Goal: Information Seeking & Learning: Learn about a topic

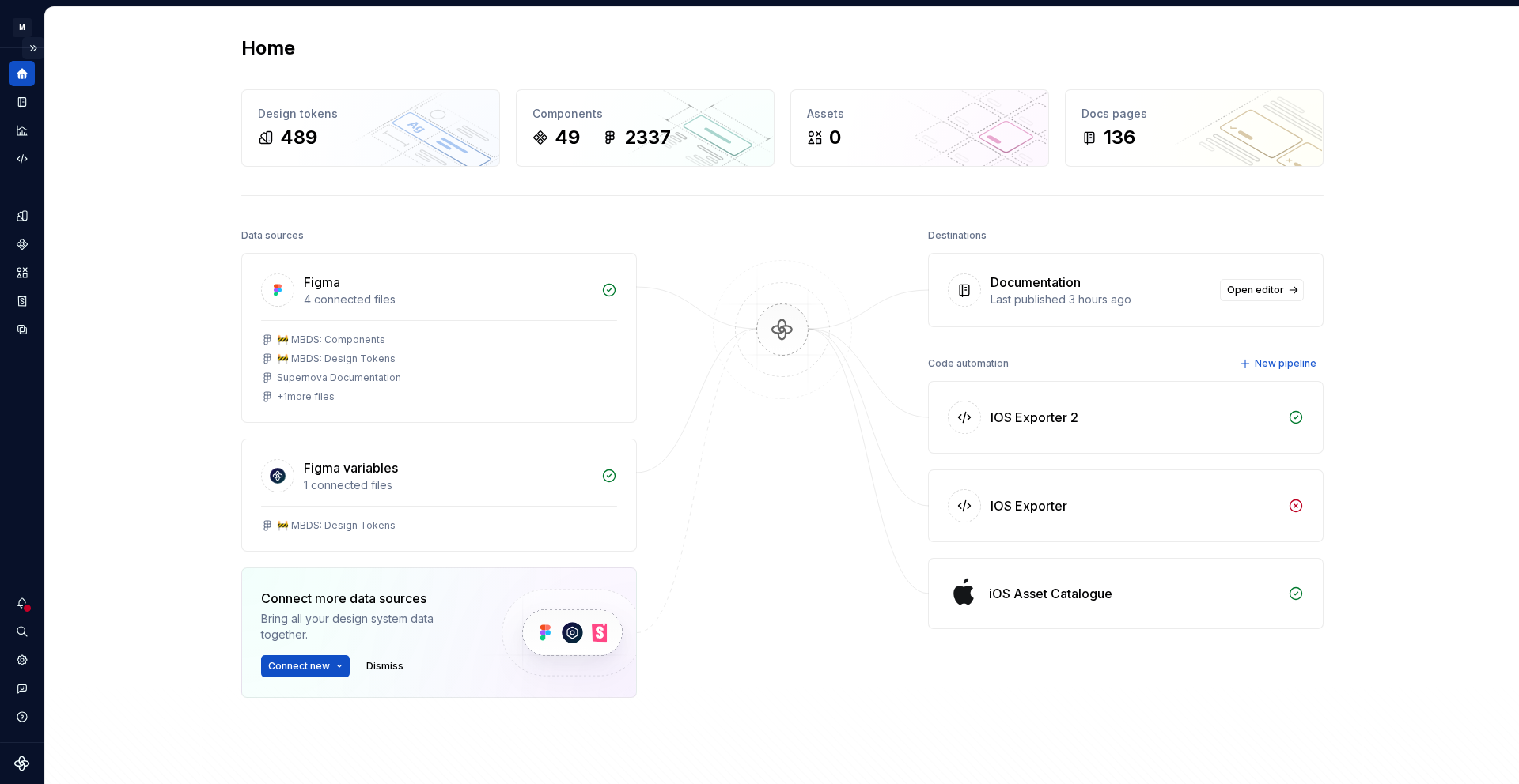
click at [32, 47] on button "Expand sidebar" at bounding box center [33, 48] width 22 height 22
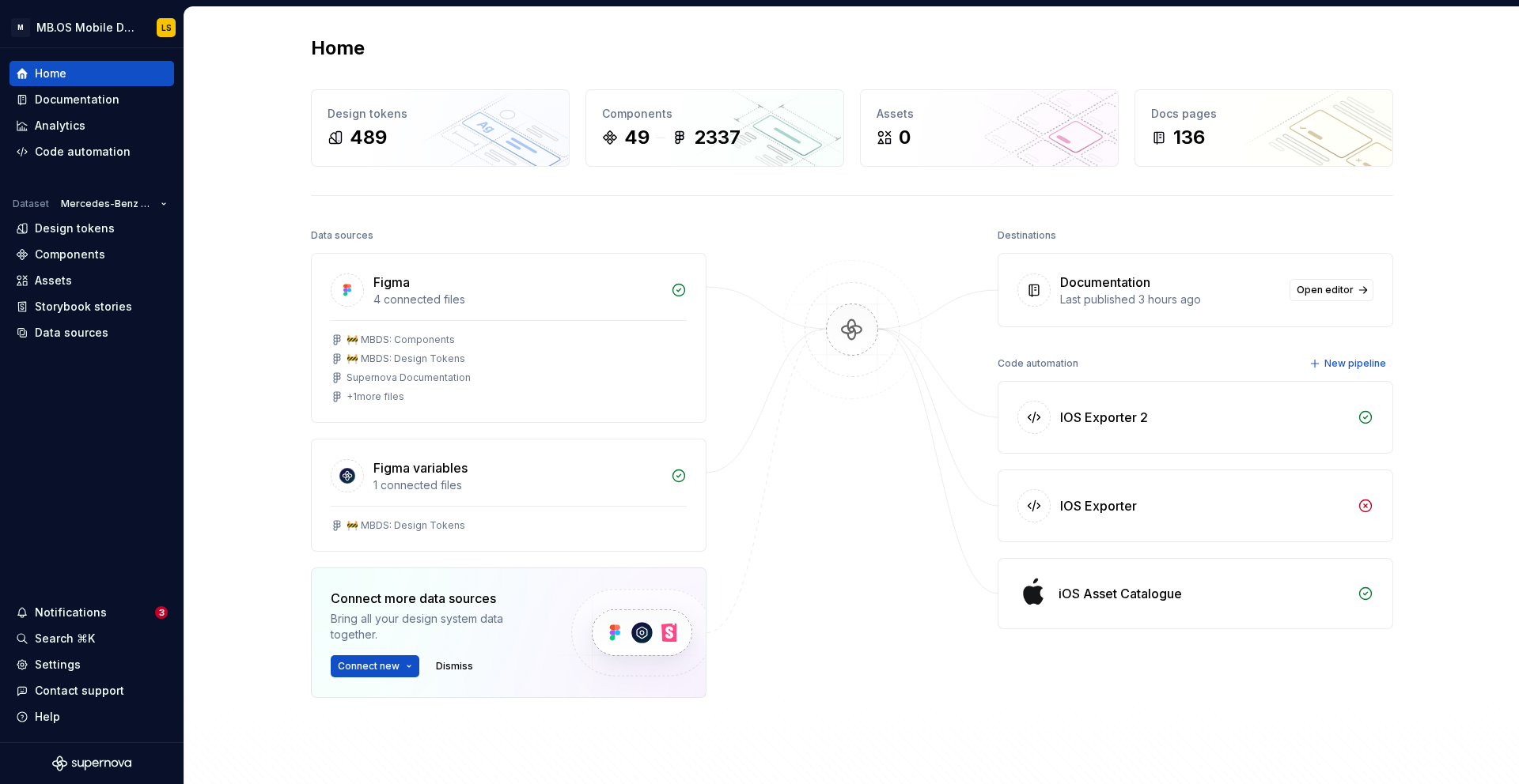
click at [243, 149] on div "Home Design tokens 489 Components 49 2337 Assets 0 Docs pages 136 Data sources …" at bounding box center [852, 439] width 1335 height 863
click at [105, 105] on div "Documentation" at bounding box center [77, 100] width 85 height 16
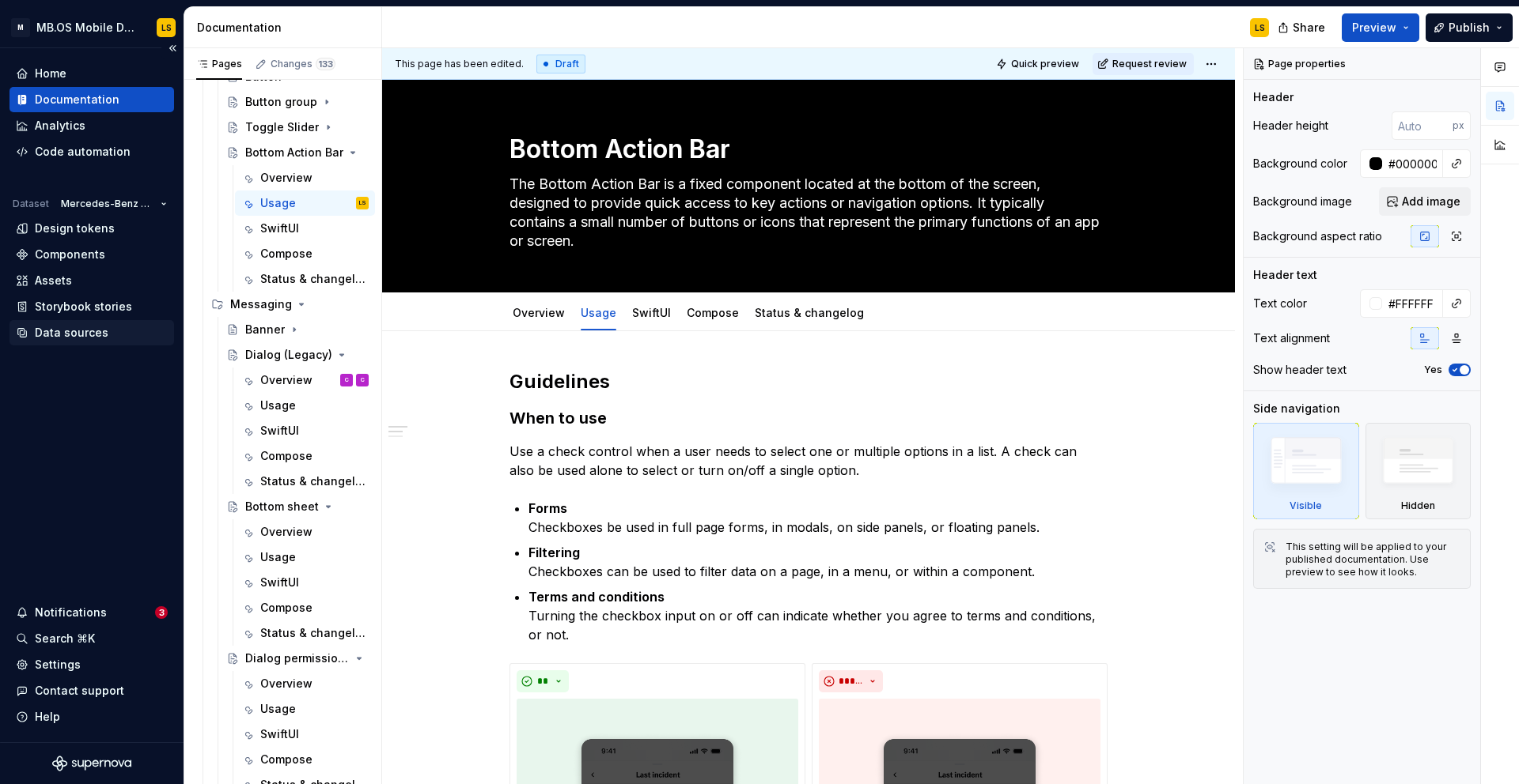
scroll to position [1544, 0]
click at [314, 508] on icon "Page tree" at bounding box center [315, 505] width 12 height 12
click at [318, 534] on icon "Page tree" at bounding box center [315, 531] width 12 height 12
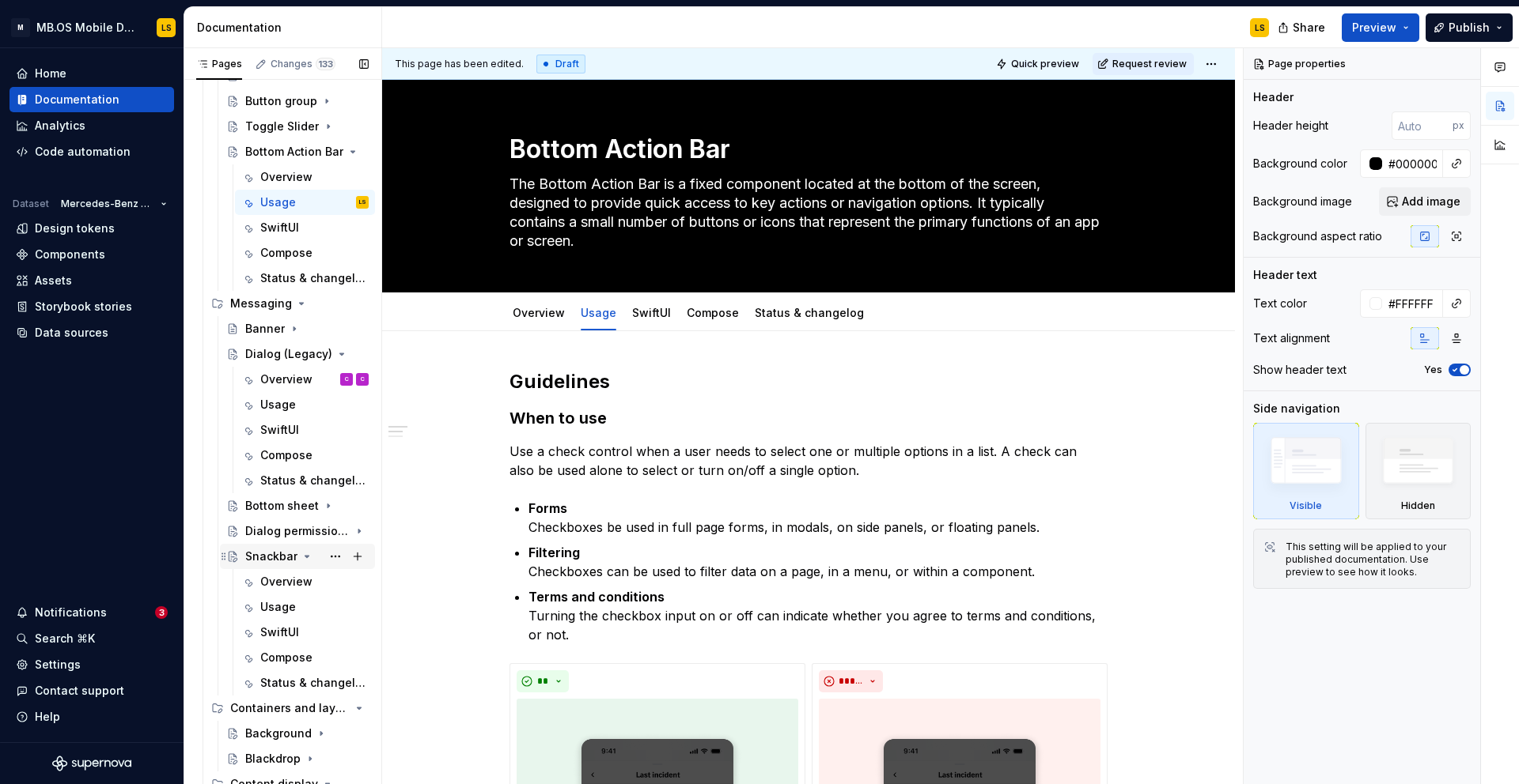
click at [305, 558] on icon "Page tree" at bounding box center [306, 556] width 12 height 12
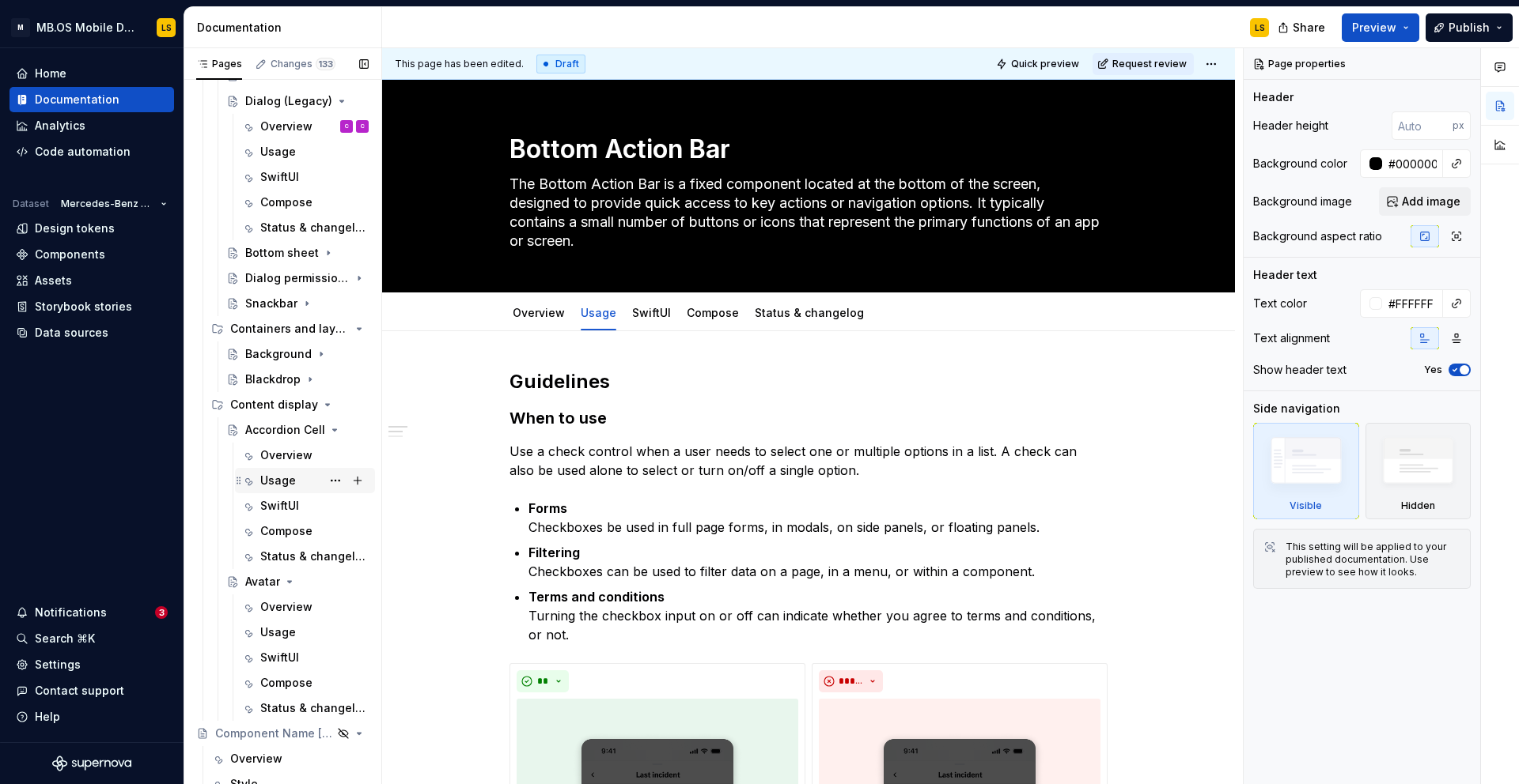
scroll to position [1791, 0]
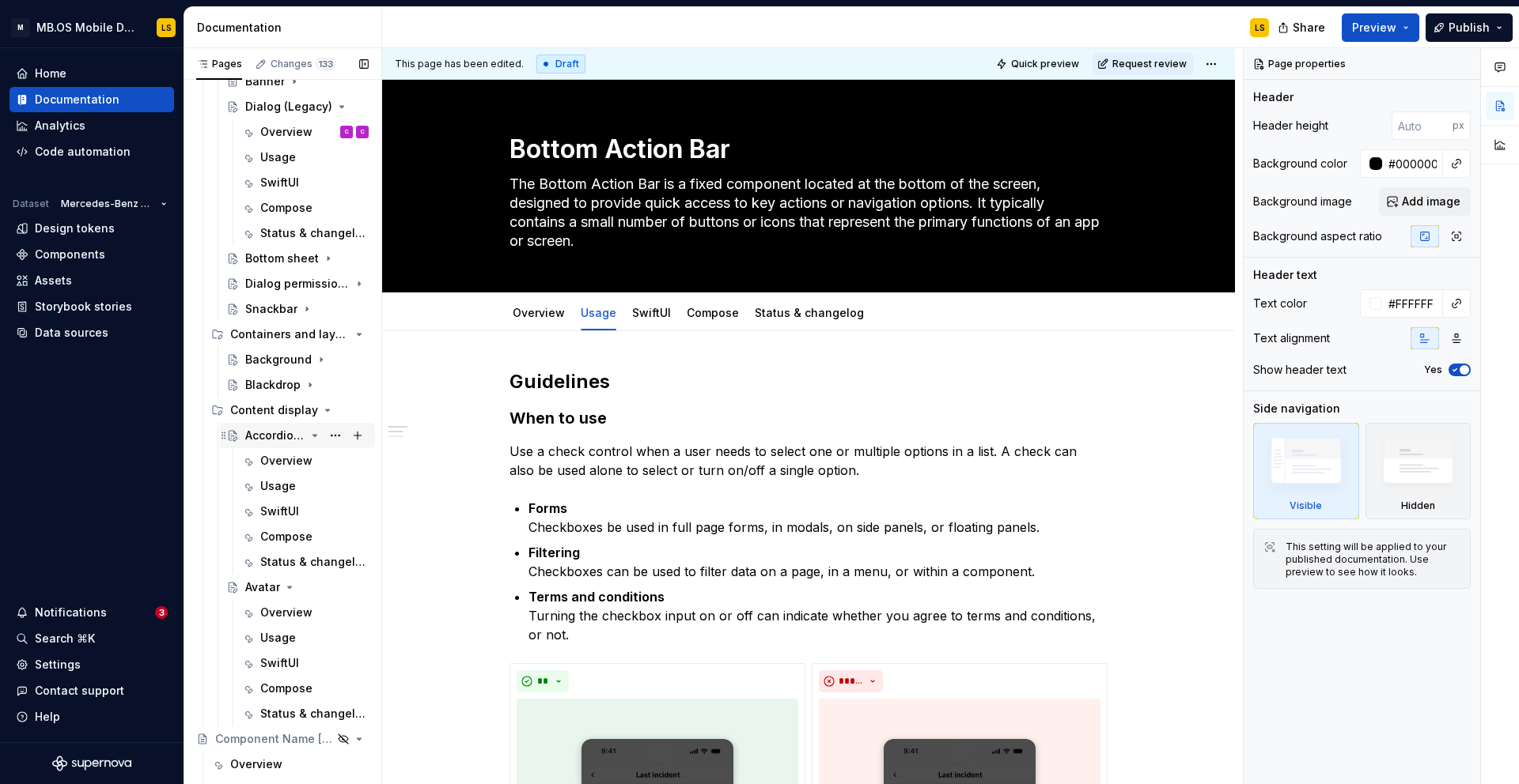
click at [322, 432] on div "Accordion Cell" at bounding box center [306, 436] width 124 height 22
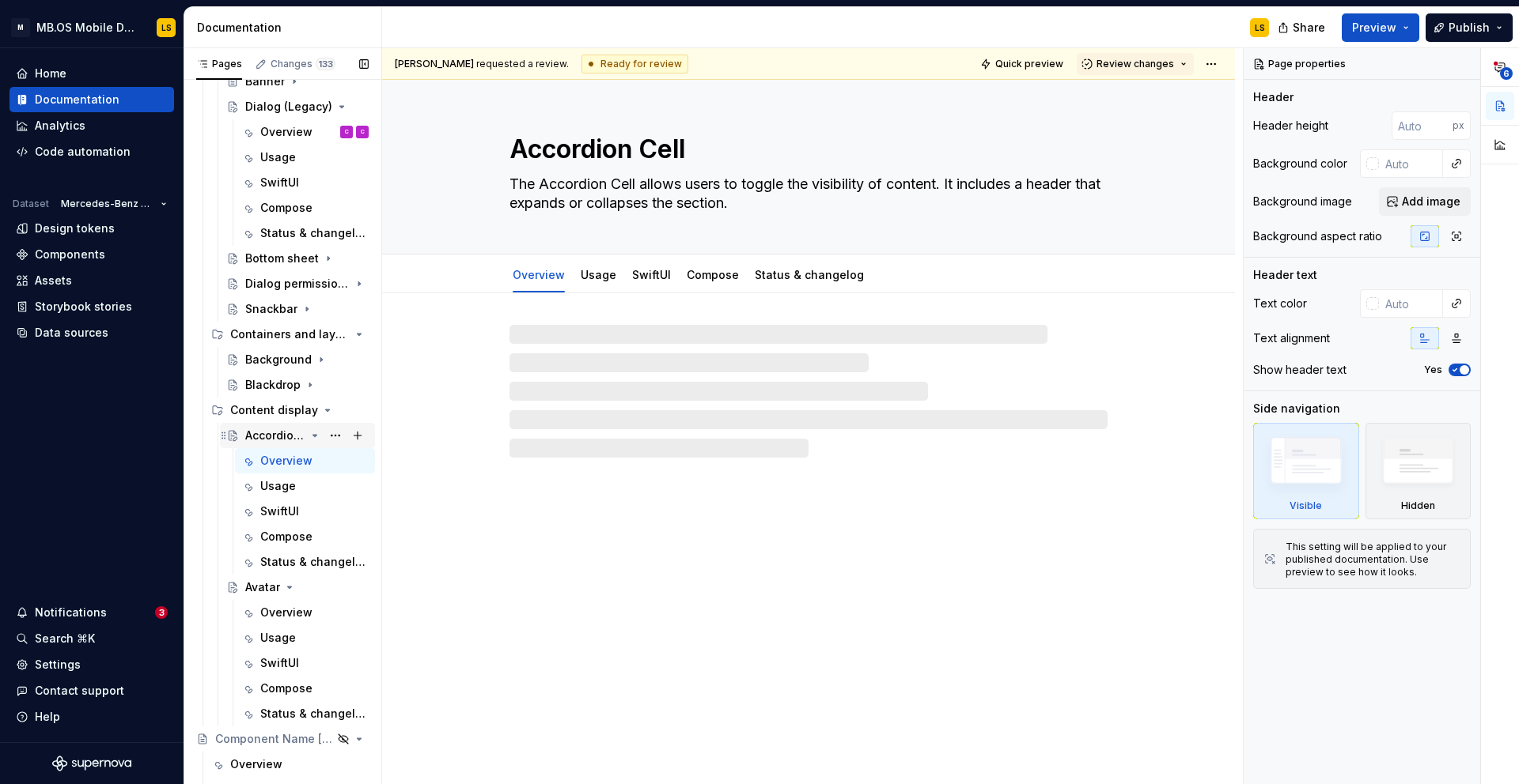
click at [316, 437] on icon "Page tree" at bounding box center [315, 435] width 12 height 12
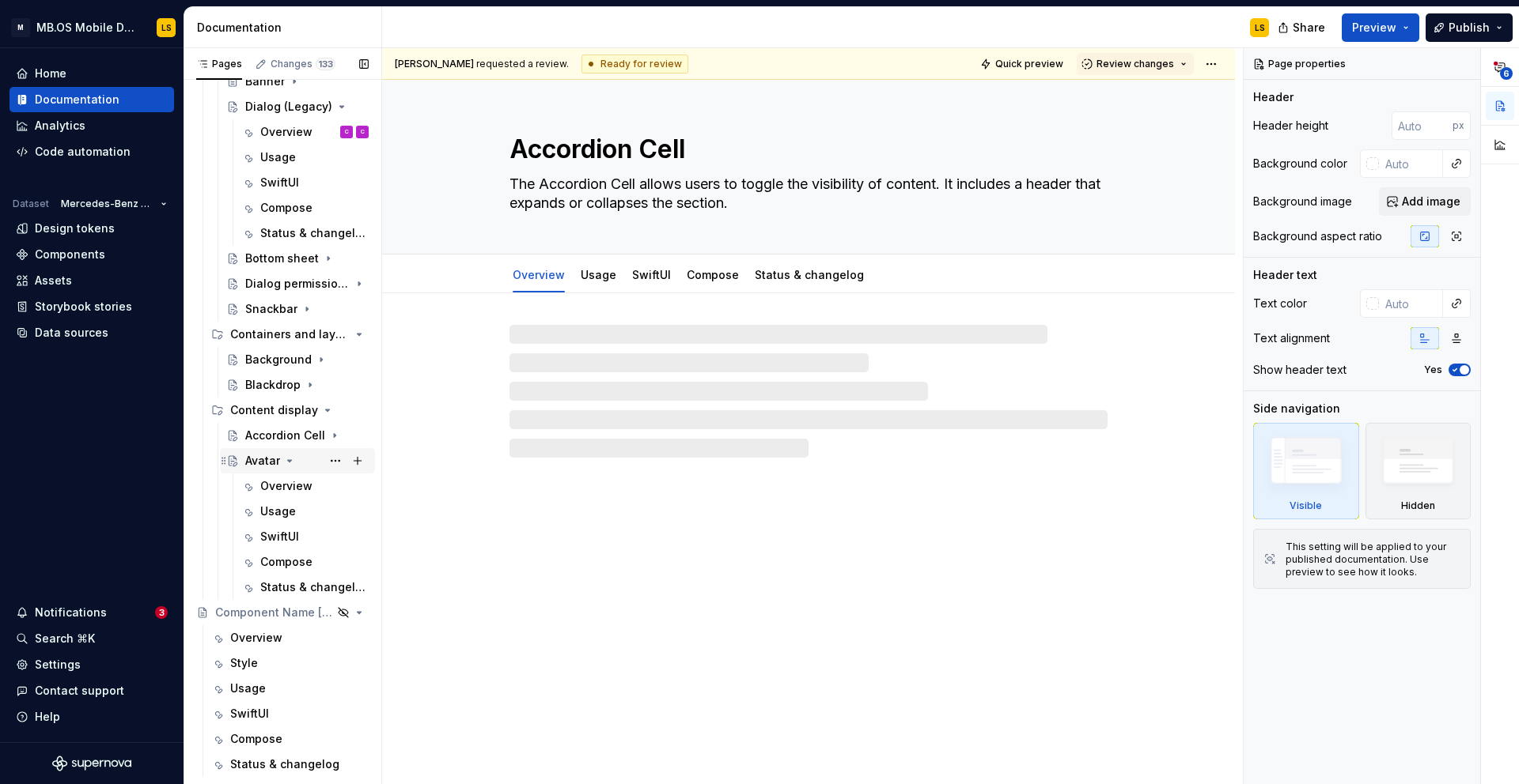
click at [289, 460] on icon "Page tree" at bounding box center [290, 461] width 4 height 2
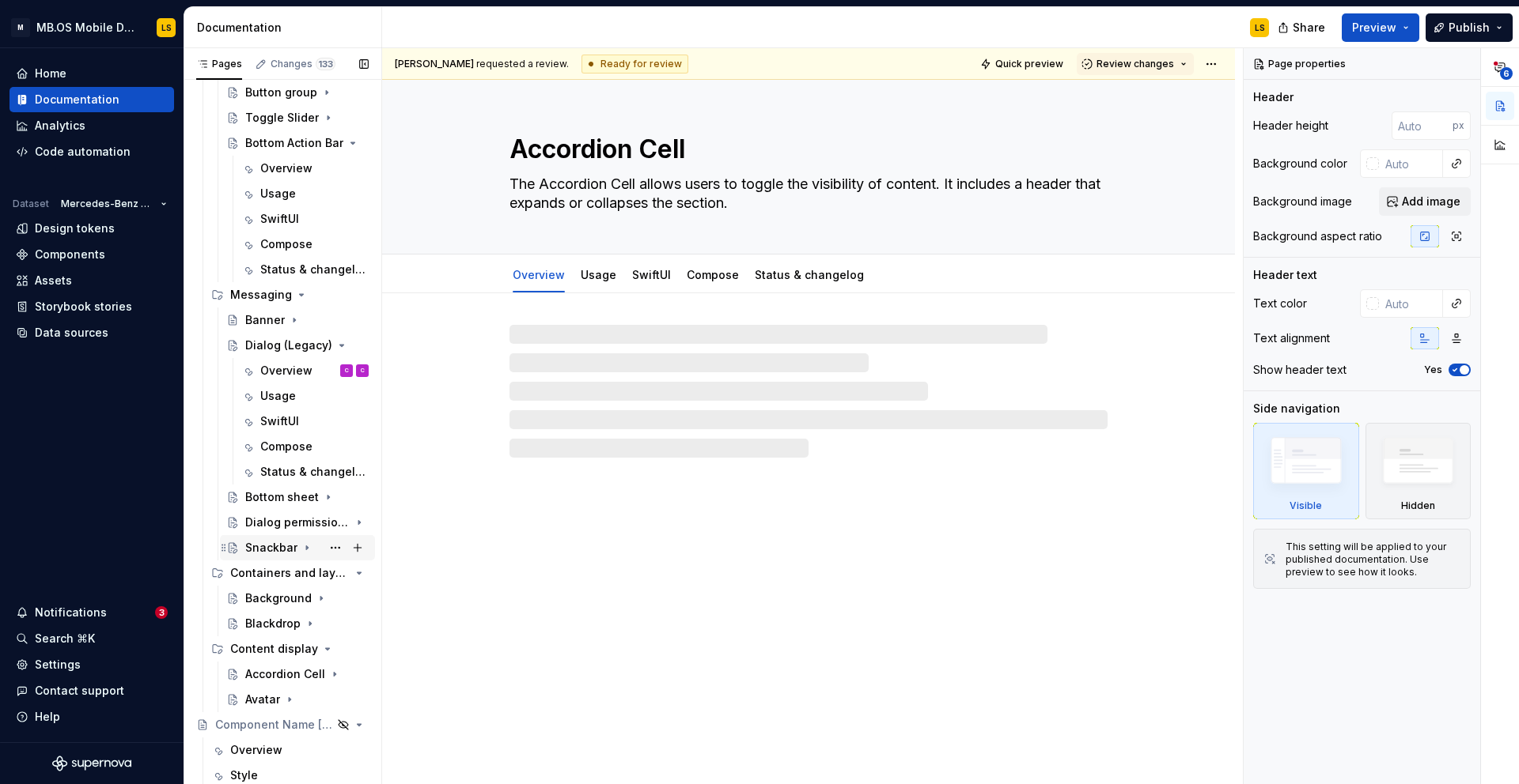
scroll to position [1539, 0]
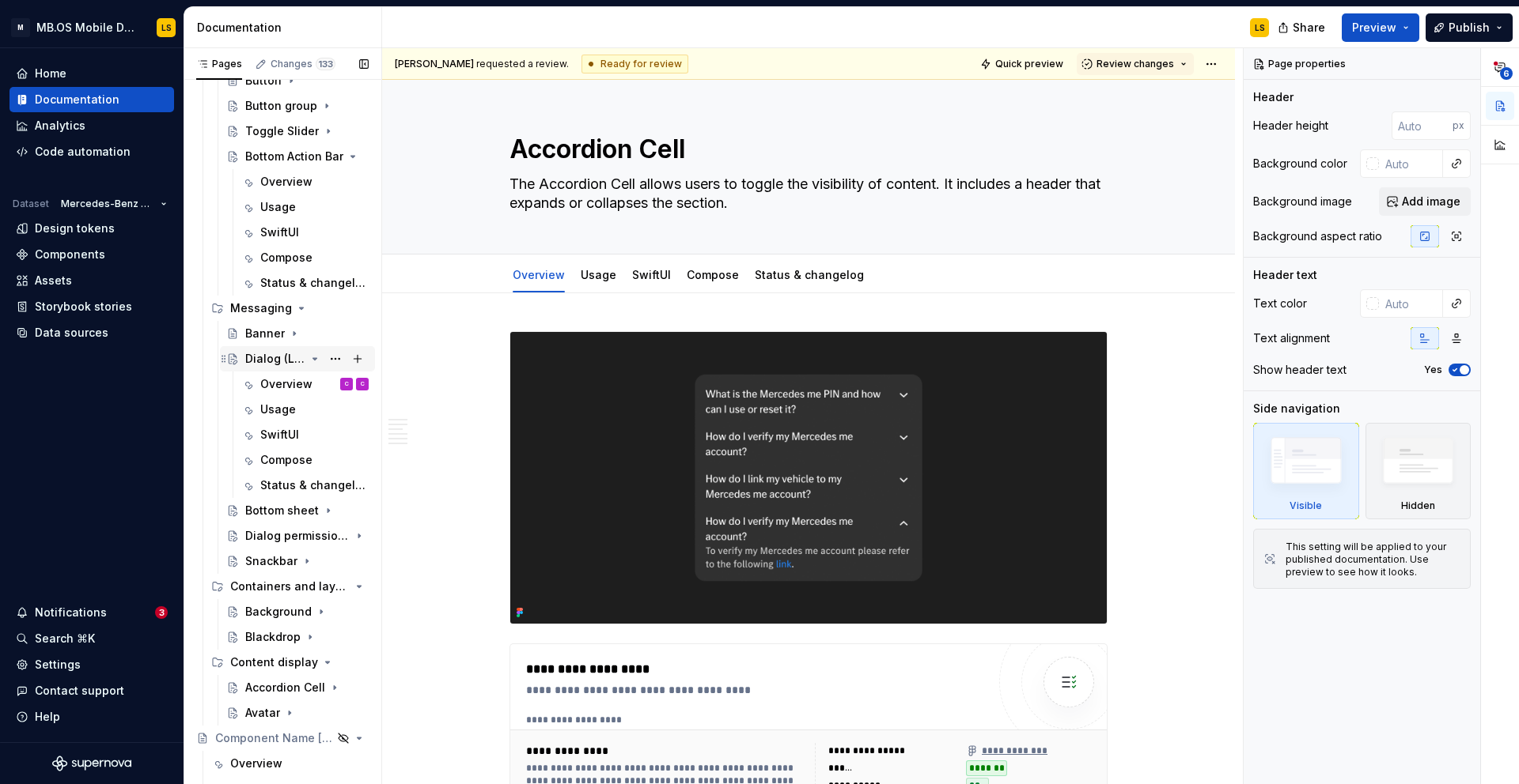
click at [319, 354] on icon "Page tree" at bounding box center [315, 358] width 12 height 12
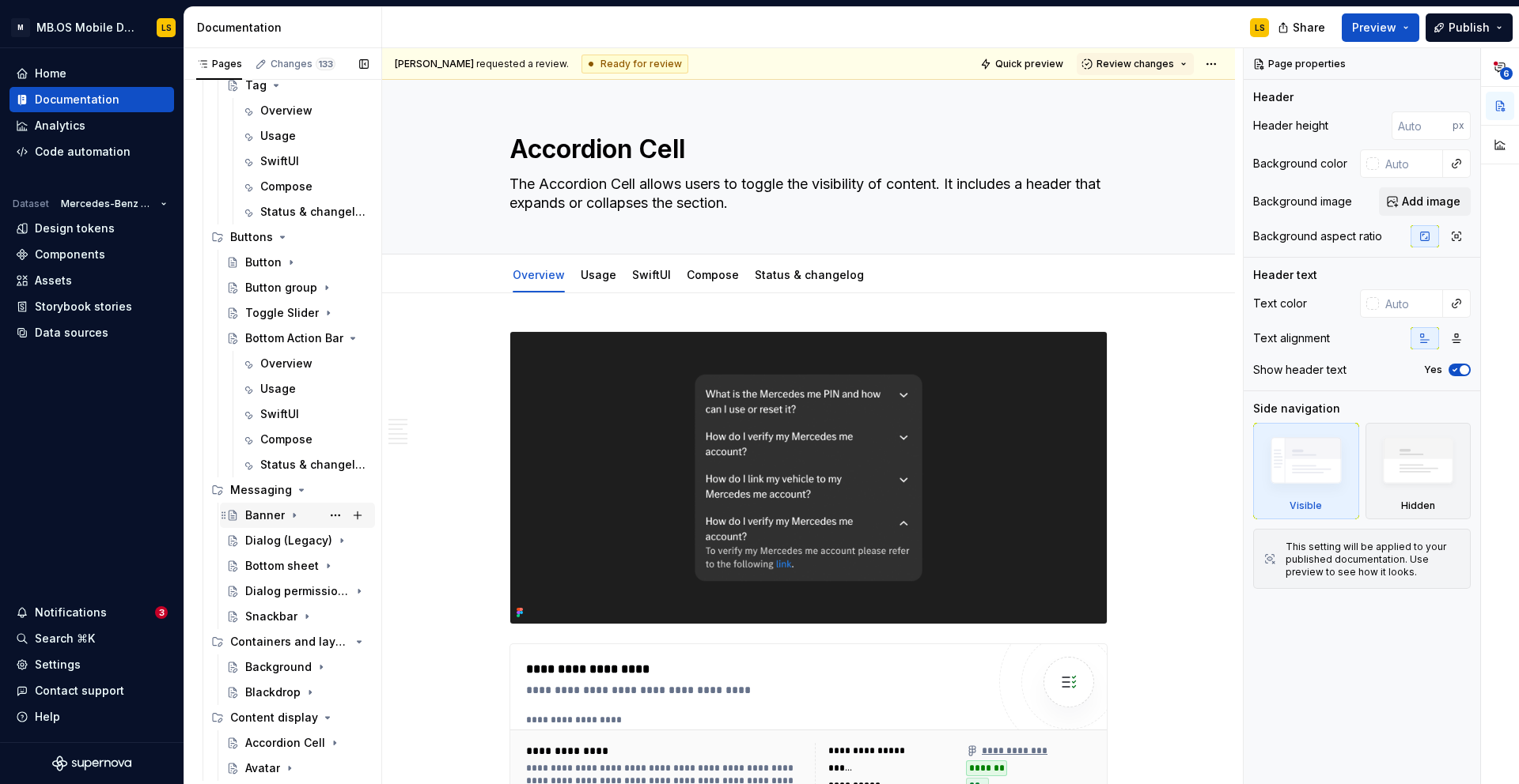
scroll to position [1334, 0]
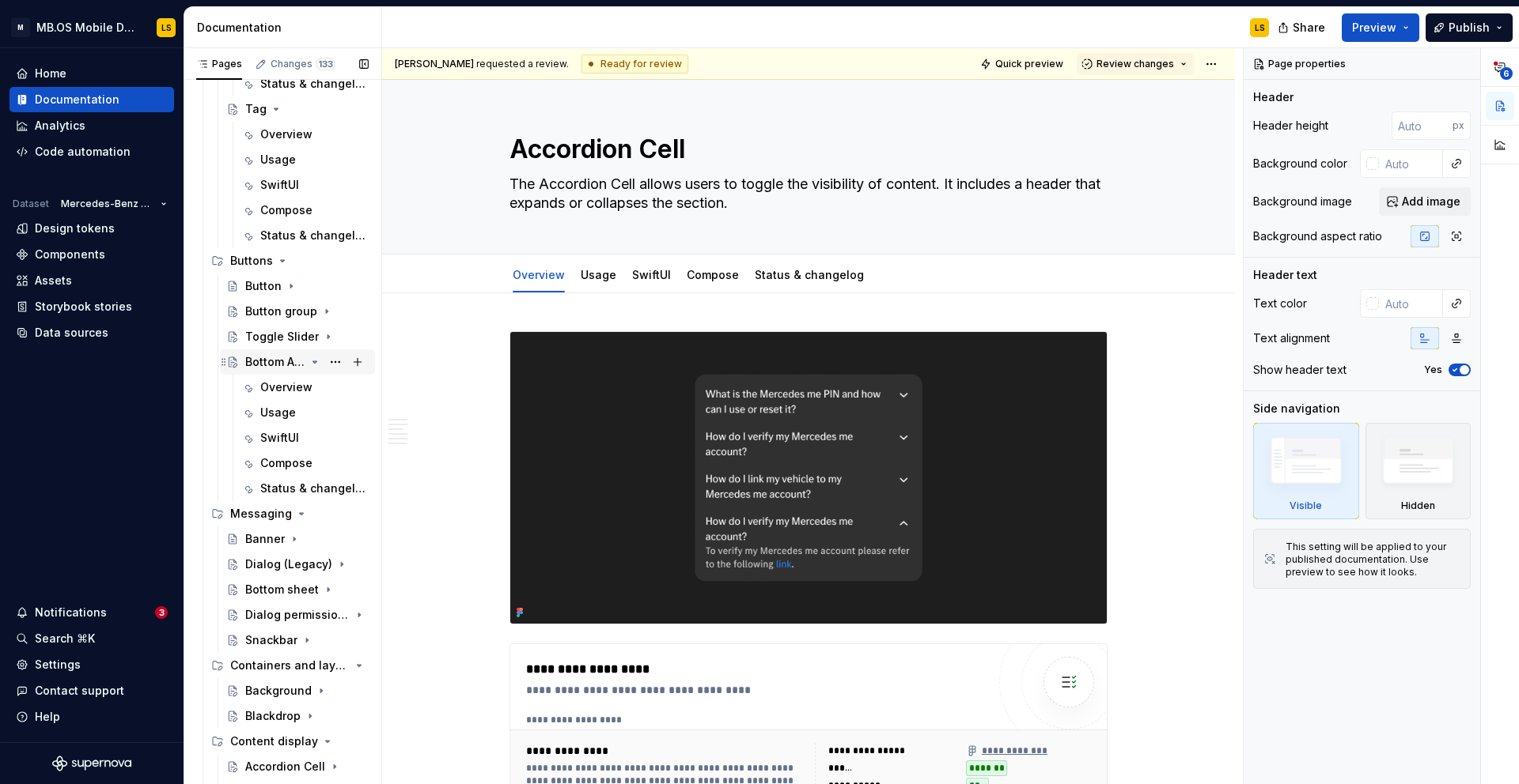
click at [314, 361] on icon "Page tree" at bounding box center [315, 362] width 12 height 12
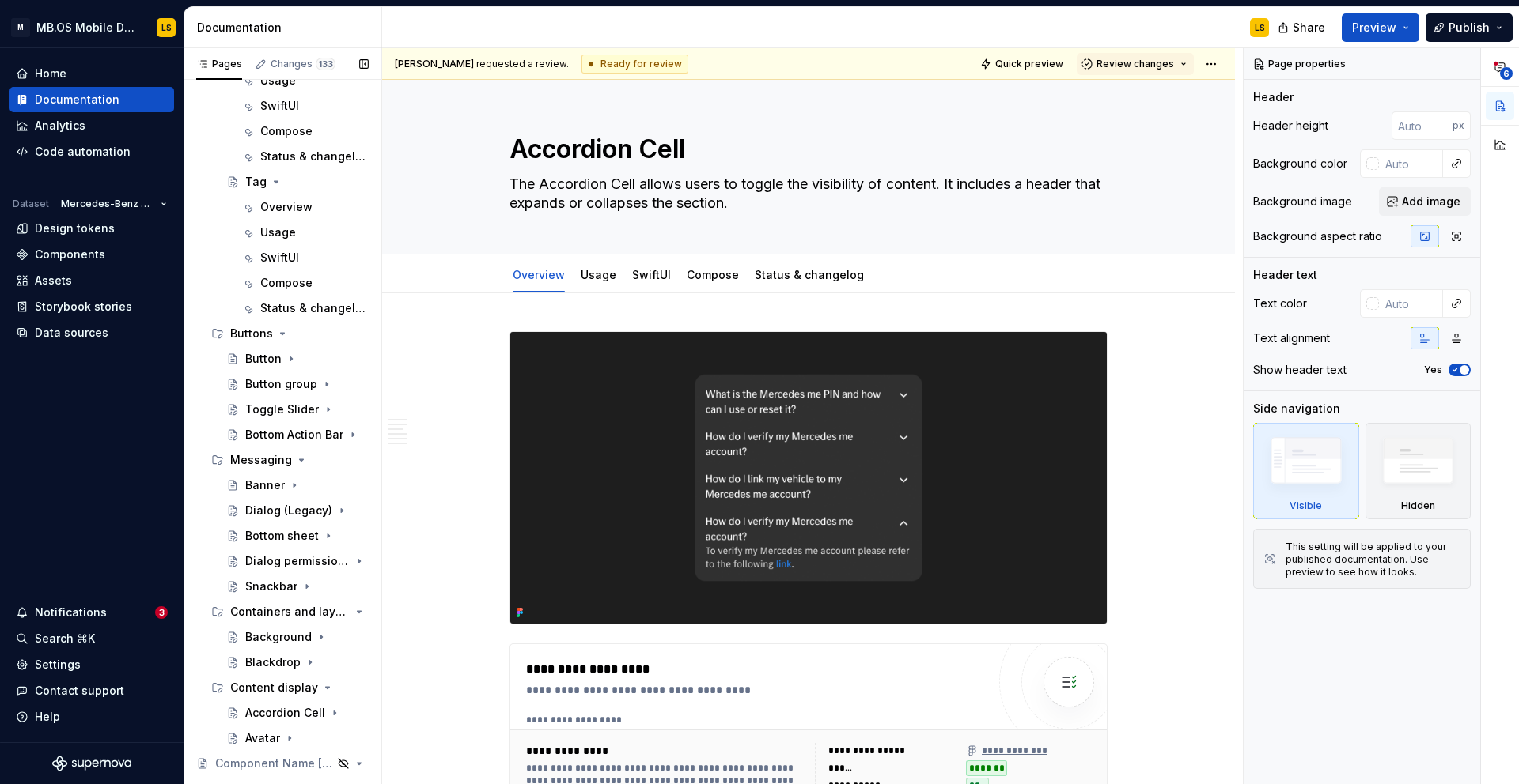
scroll to position [1426, 0]
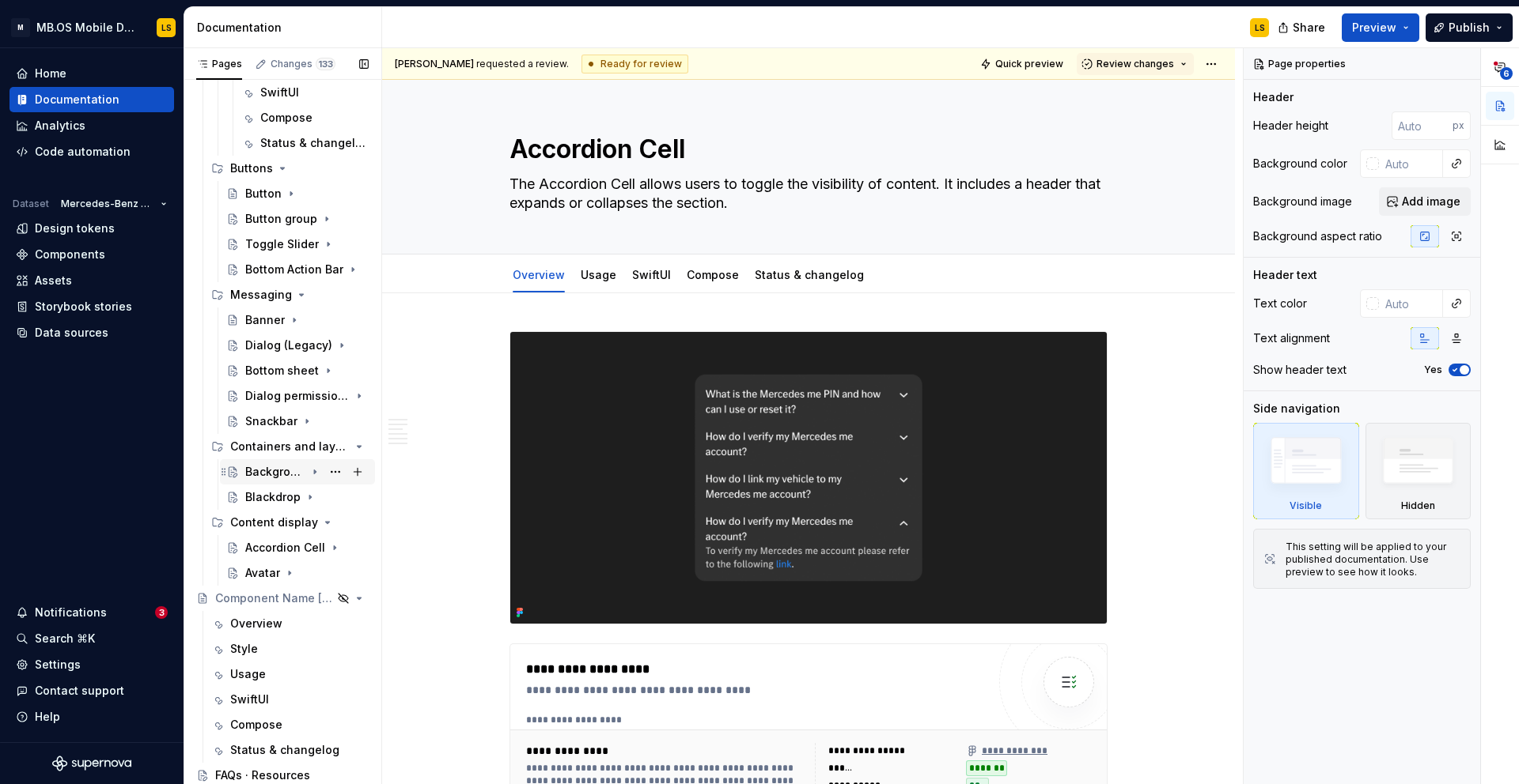
click at [281, 474] on div "Background" at bounding box center [275, 471] width 60 height 16
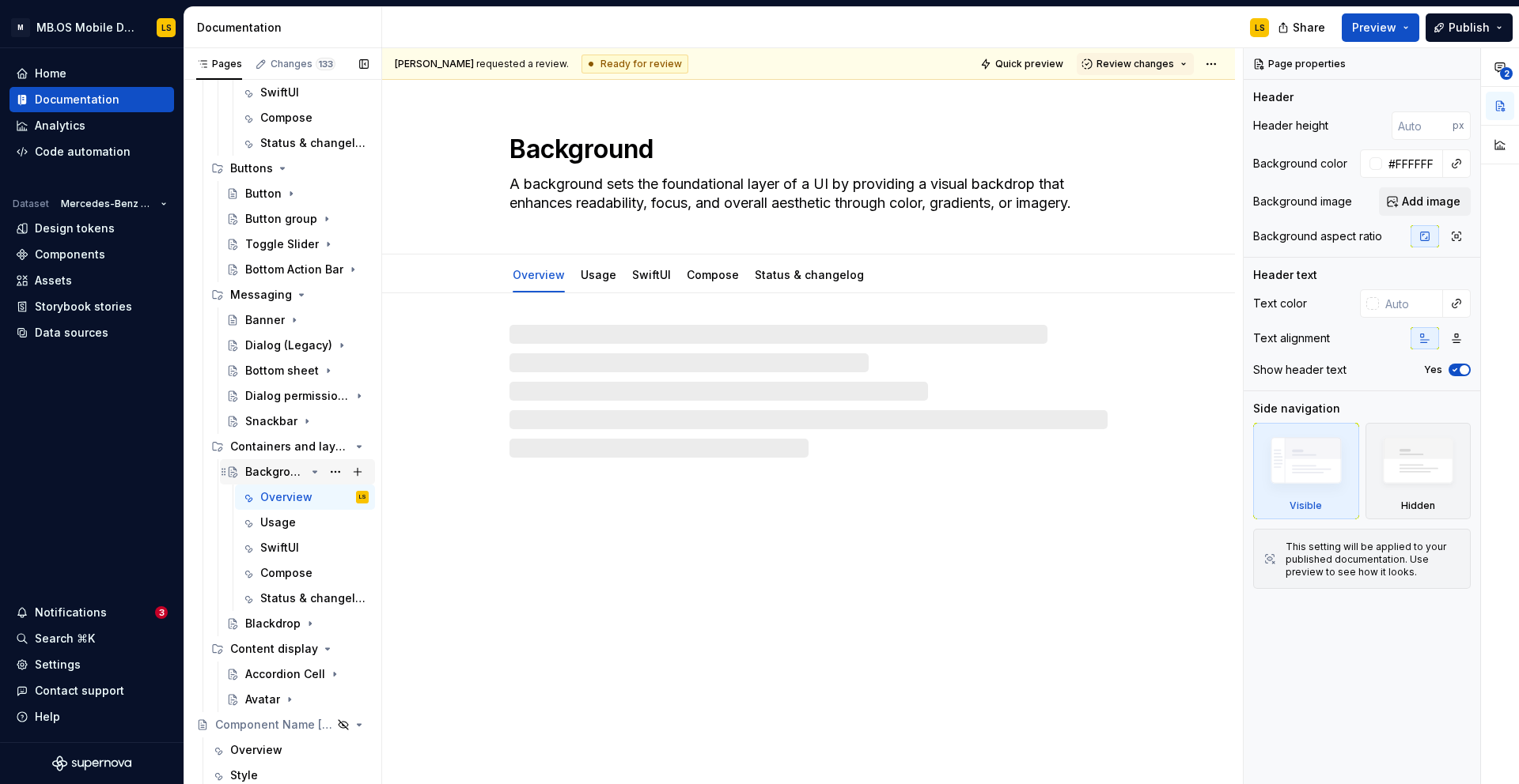
click at [313, 472] on icon "Page tree" at bounding box center [315, 472] width 4 height 2
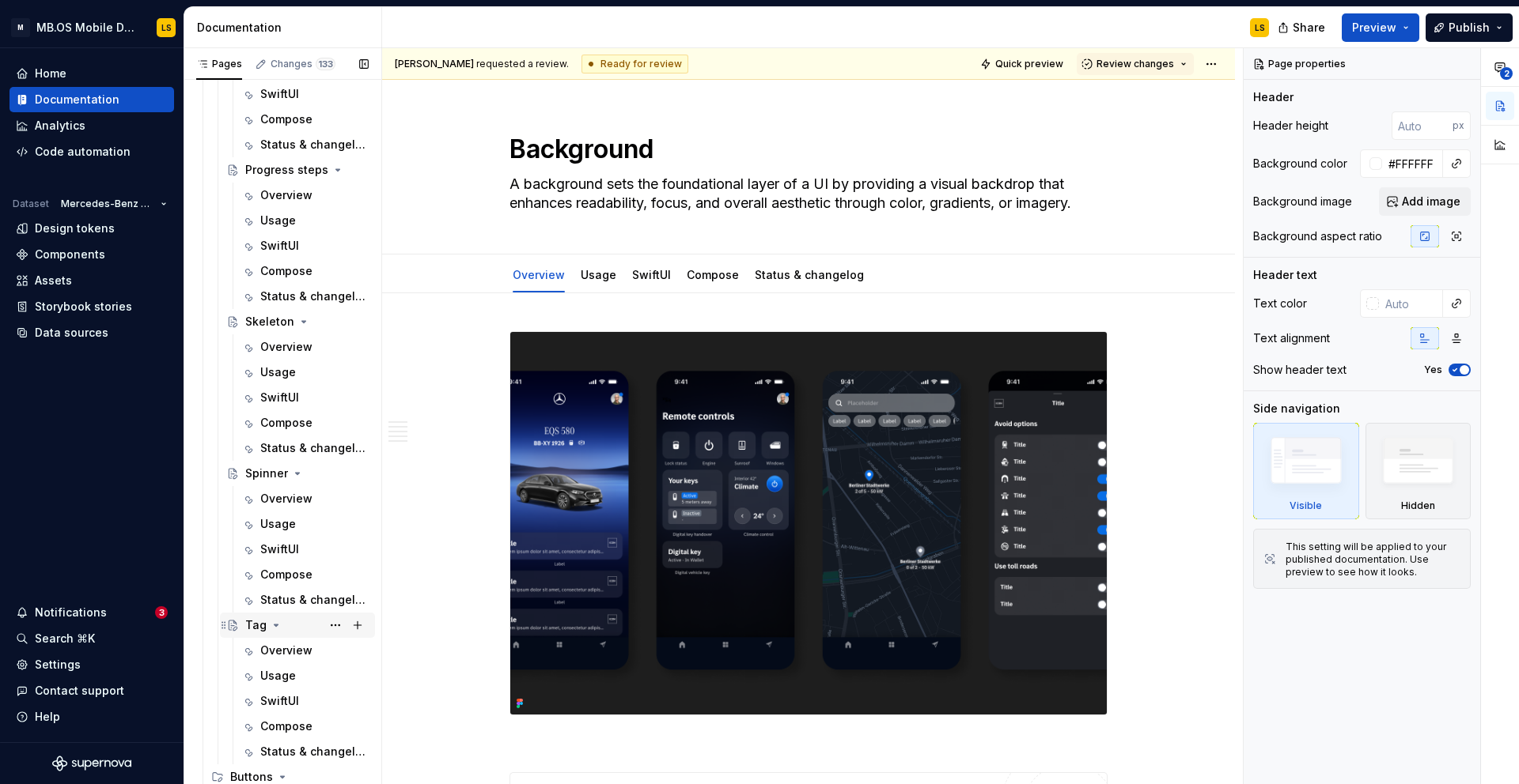
scroll to position [777, 0]
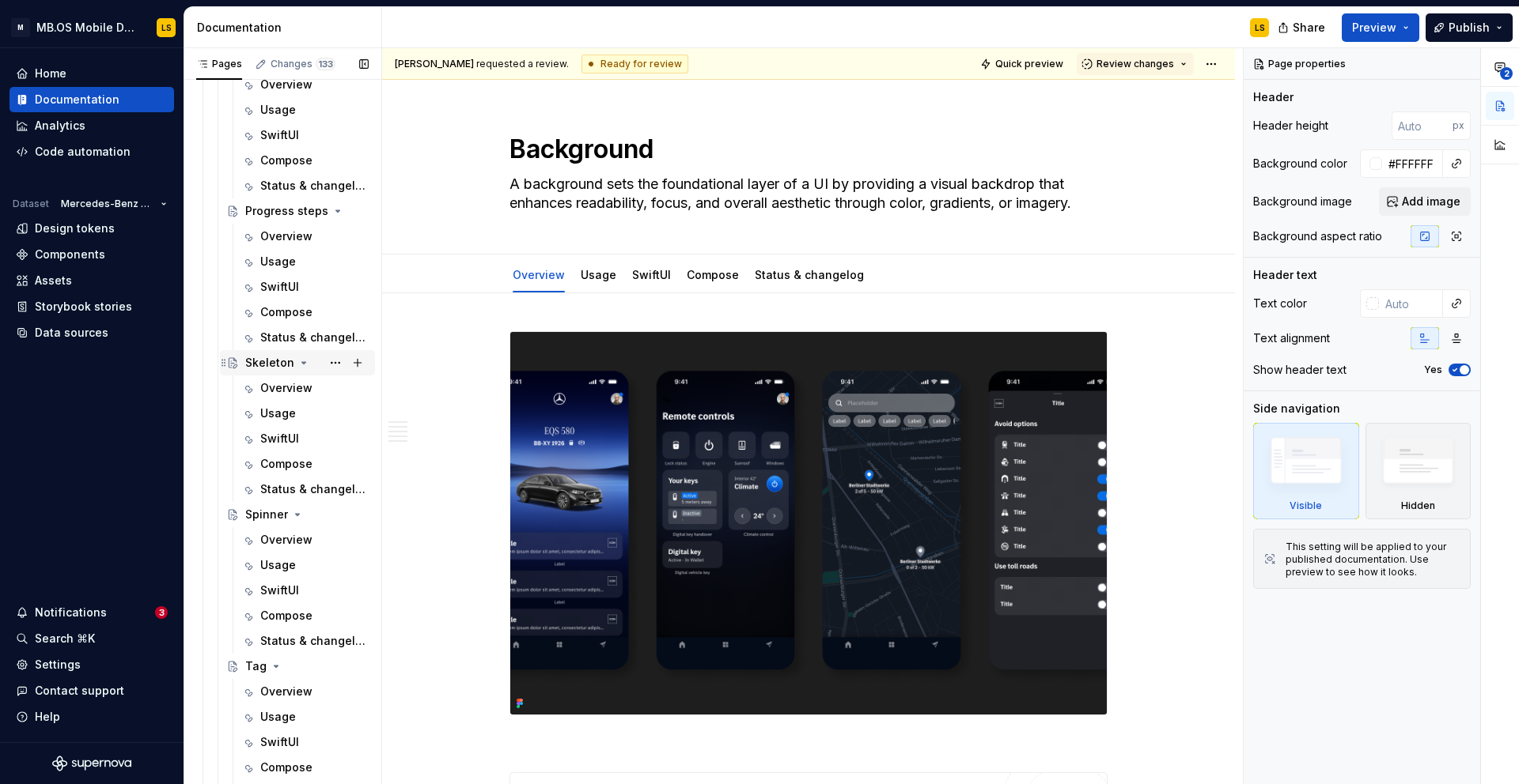
click at [265, 371] on div "Skeleton" at bounding box center [306, 363] width 124 height 22
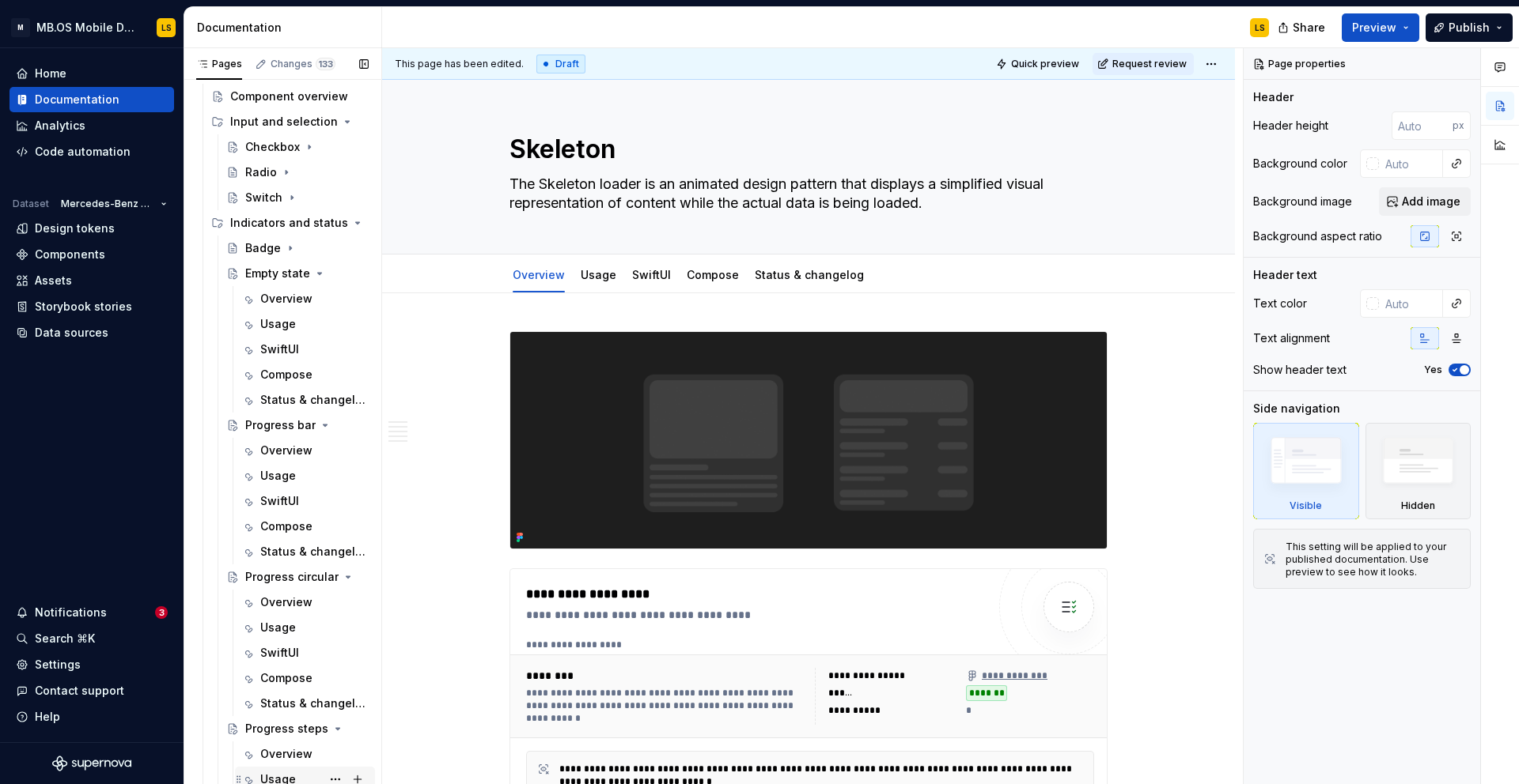
scroll to position [261, 0]
click at [277, 275] on div "Empty state" at bounding box center [275, 271] width 60 height 16
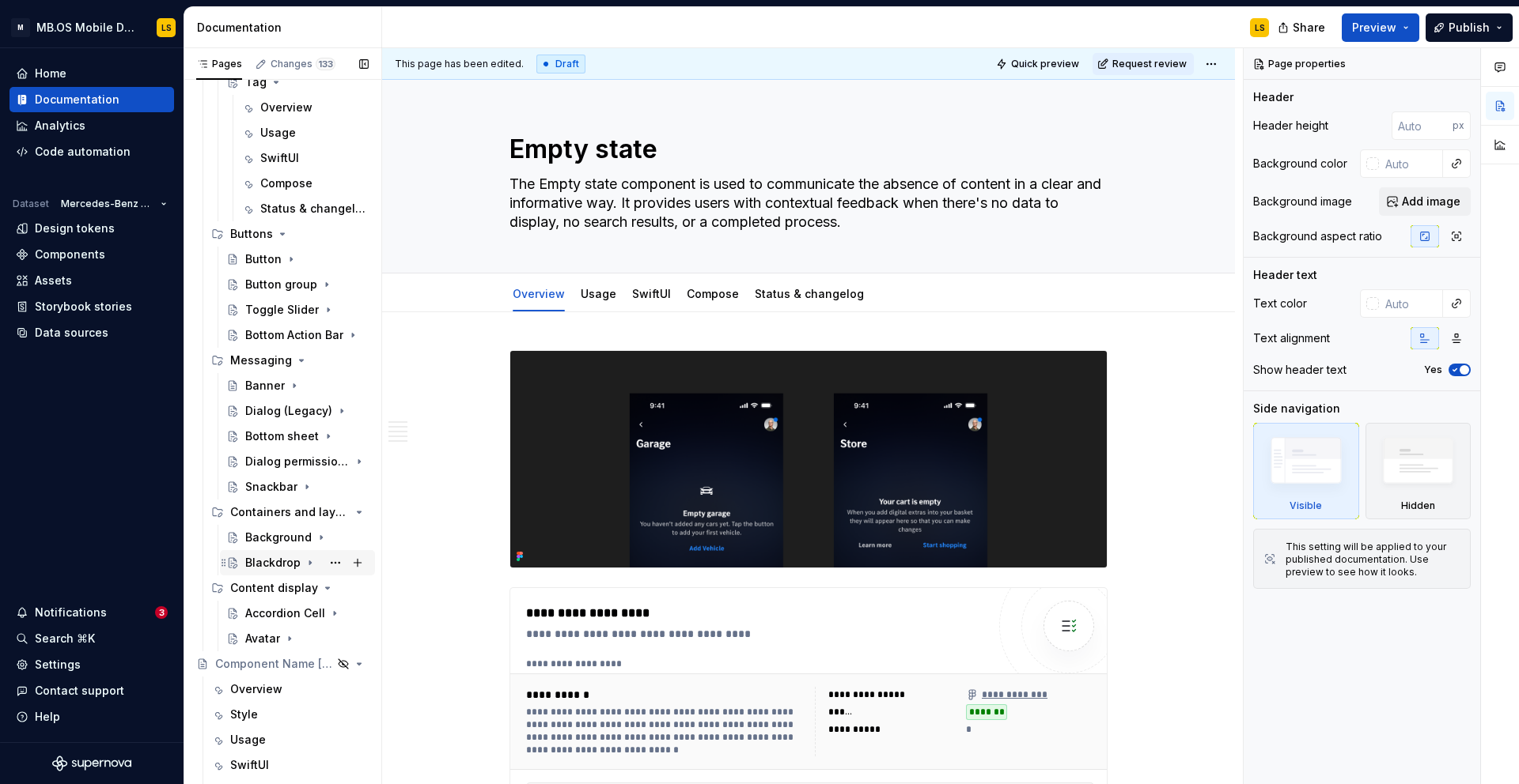
scroll to position [1426, 0]
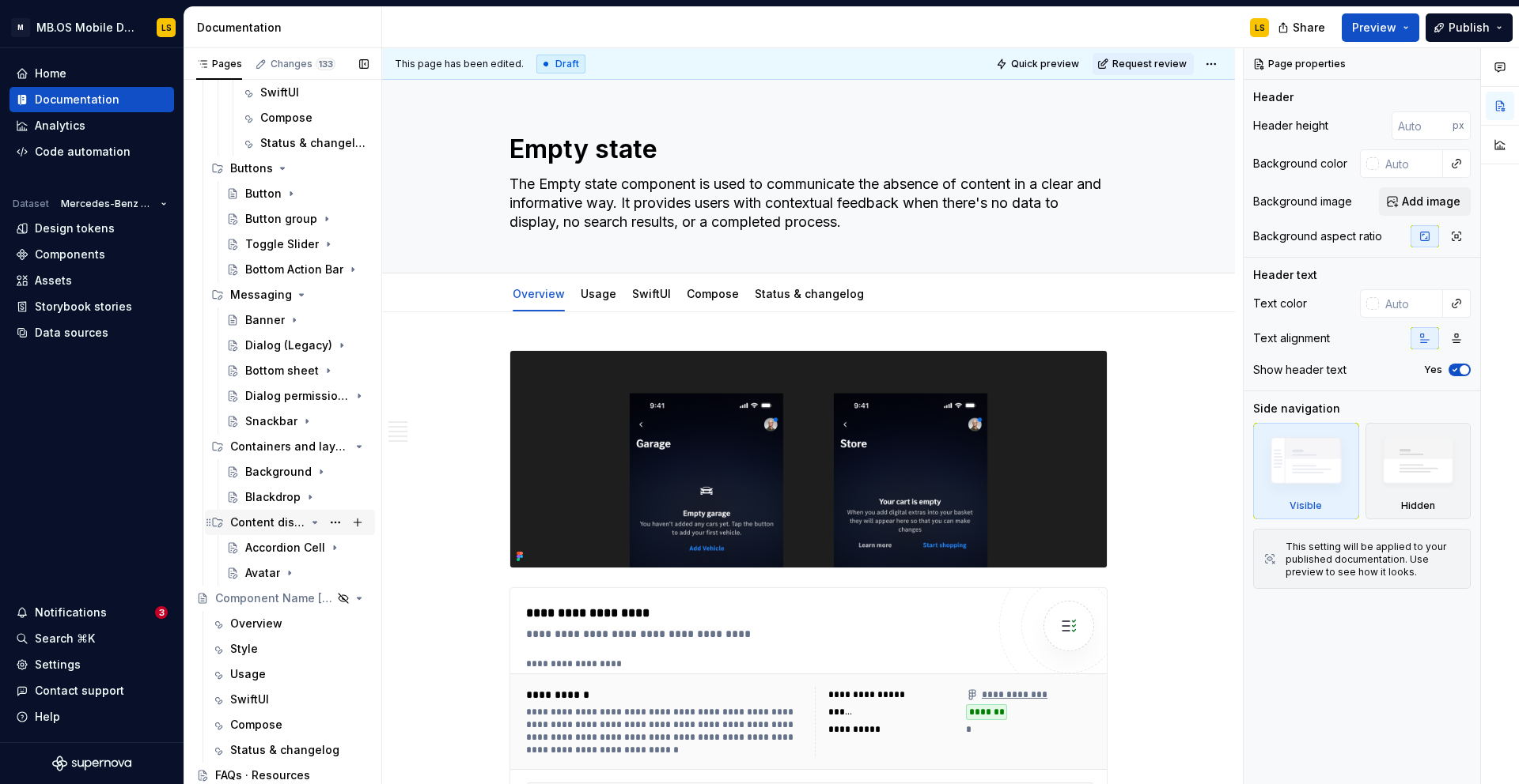
click at [286, 530] on div "Content display" at bounding box center [299, 523] width 139 height 22
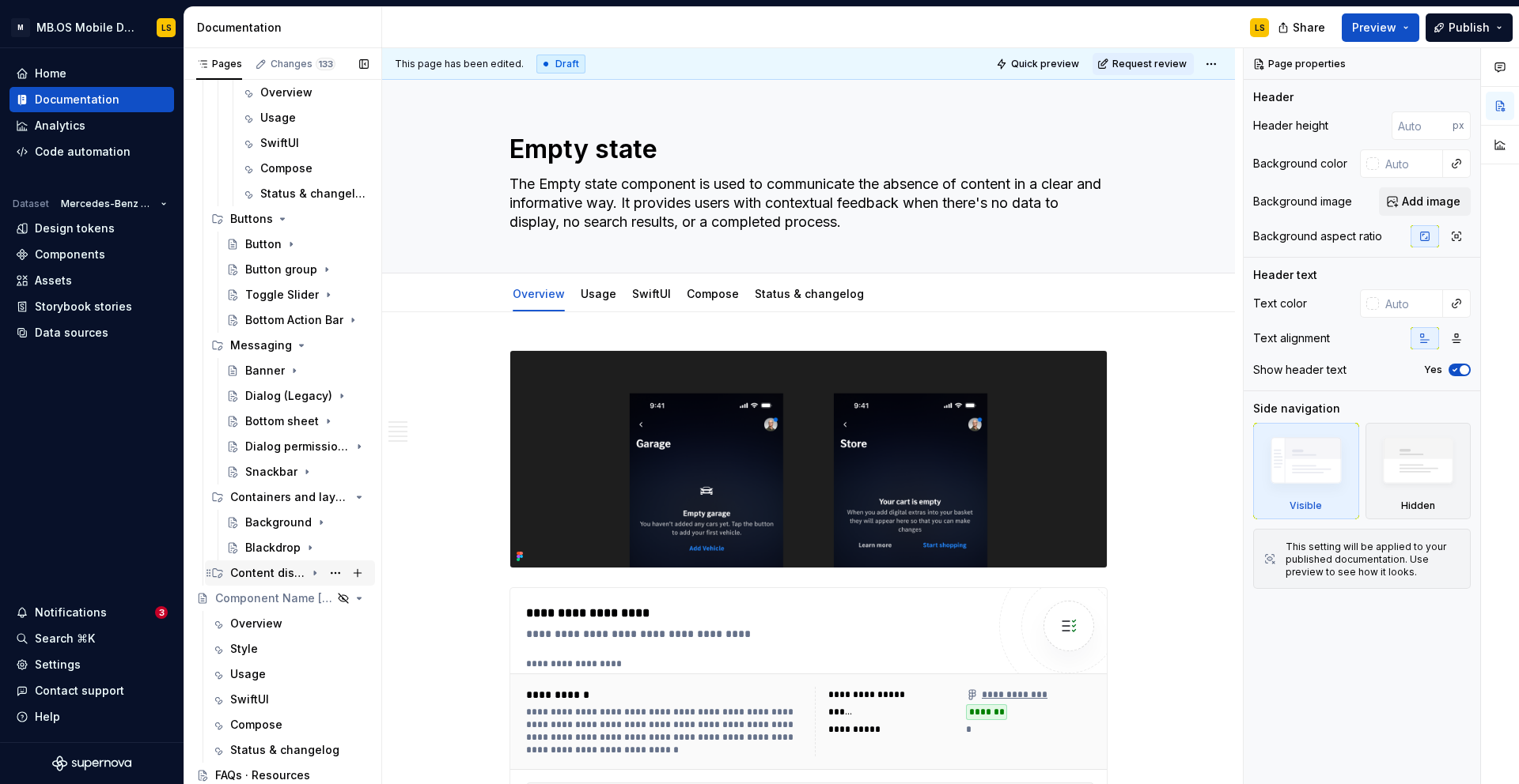
click at [287, 572] on div "Content display" at bounding box center [267, 572] width 76 height 16
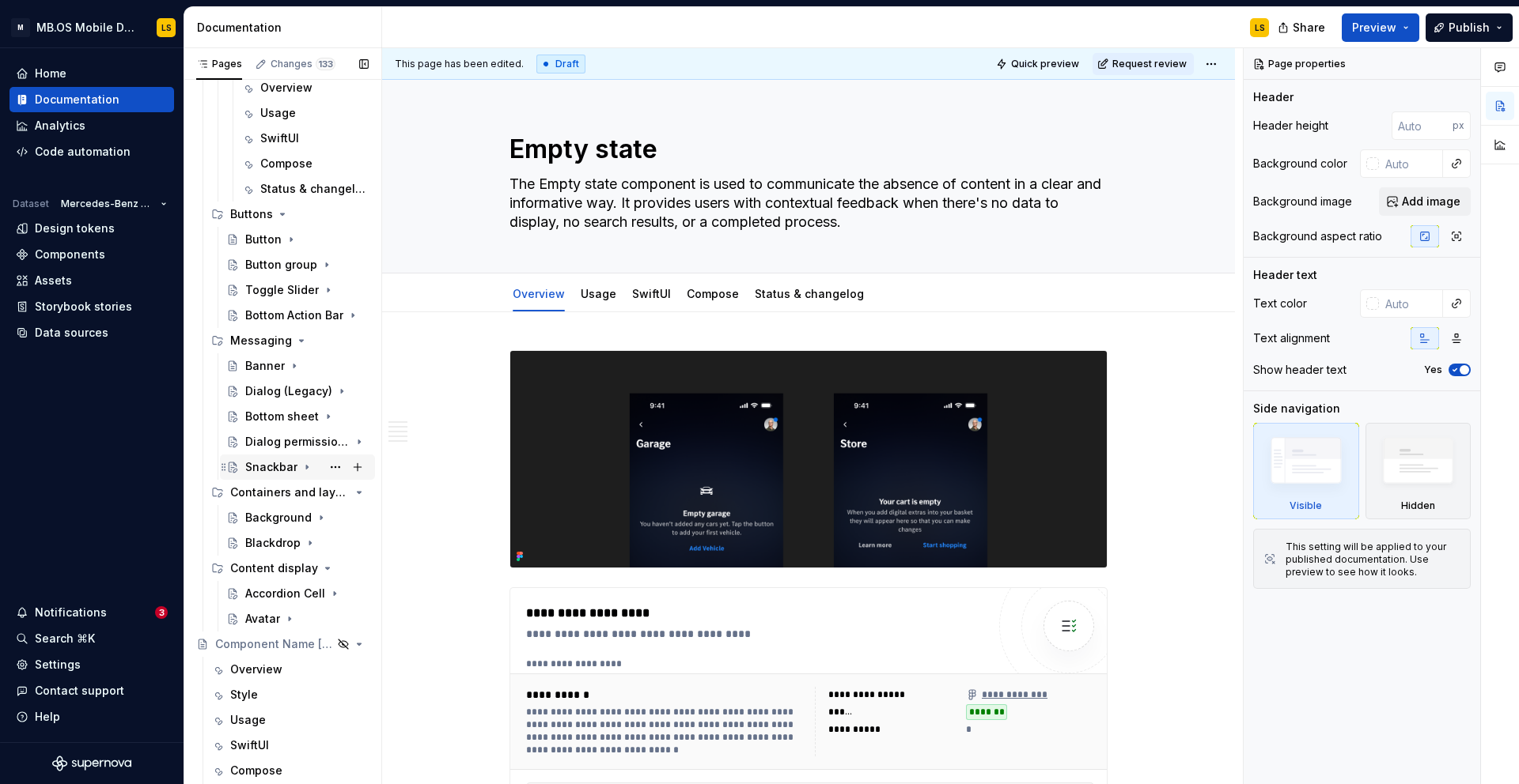
scroll to position [1382, 0]
click at [282, 415] on div "Bottom sheet" at bounding box center [275, 415] width 60 height 16
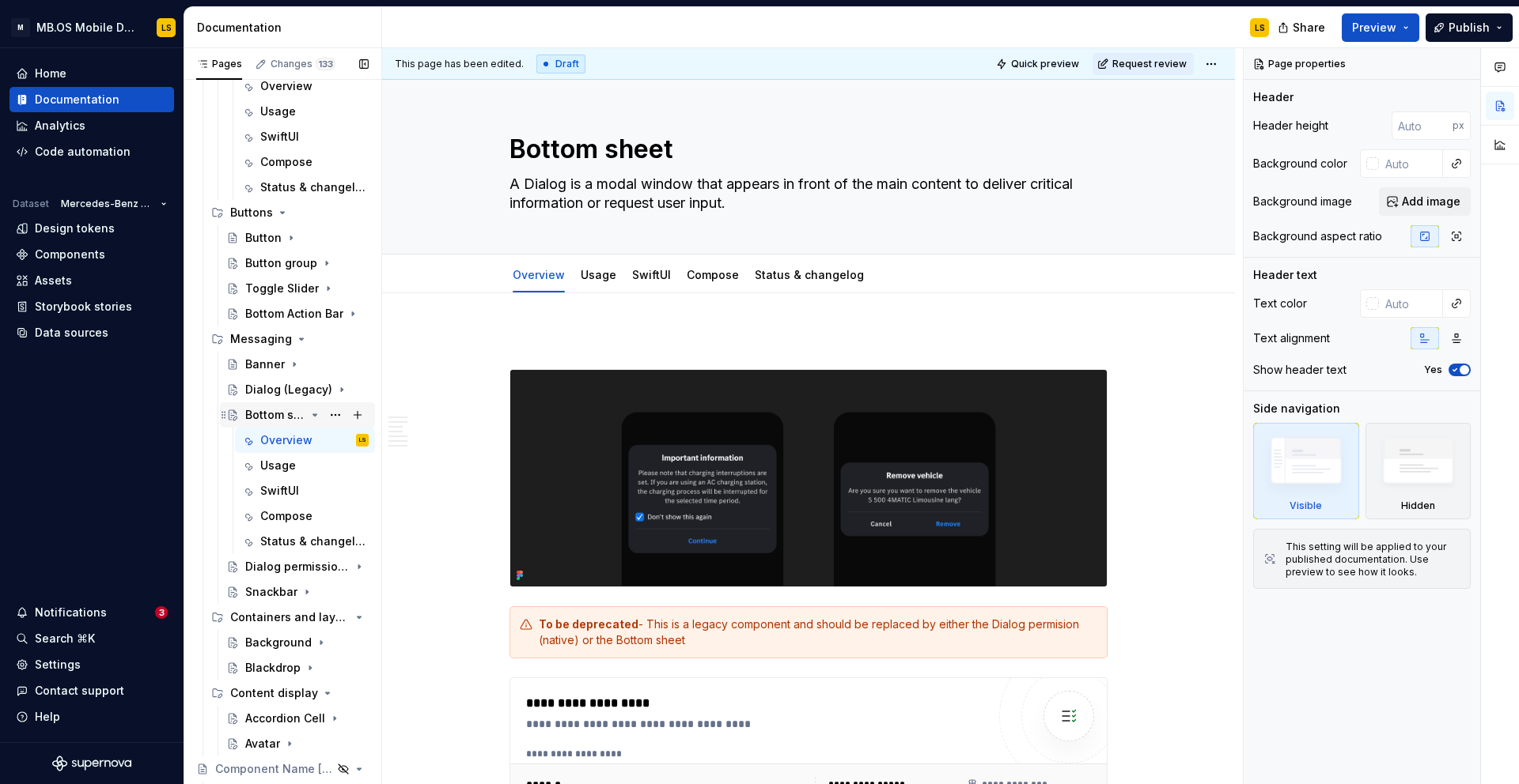
click at [275, 411] on div "Bottom sheet" at bounding box center [275, 415] width 60 height 16
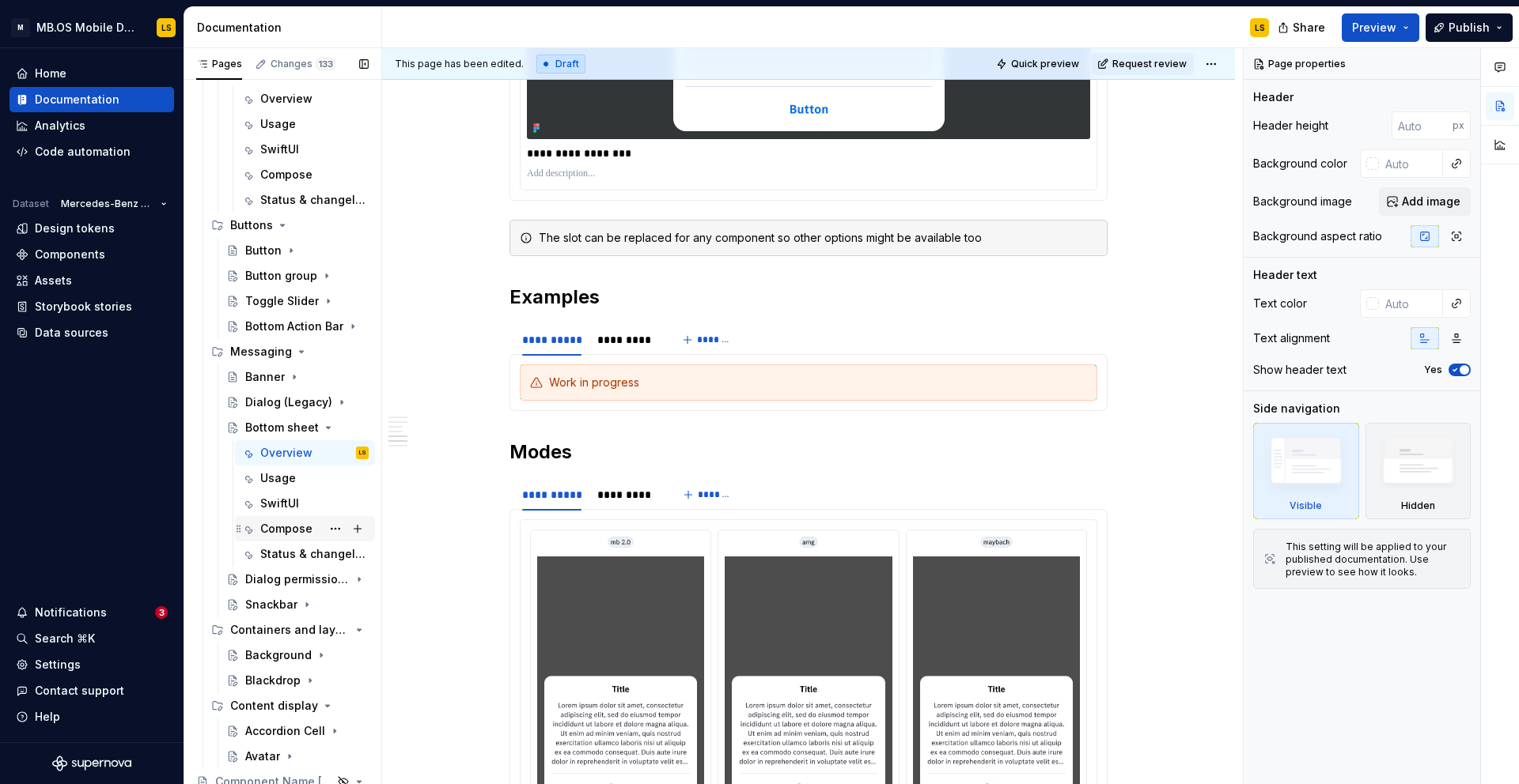
scroll to position [1372, 0]
click at [273, 576] on div "Dialog permission (native)" at bounding box center [275, 576] width 60 height 16
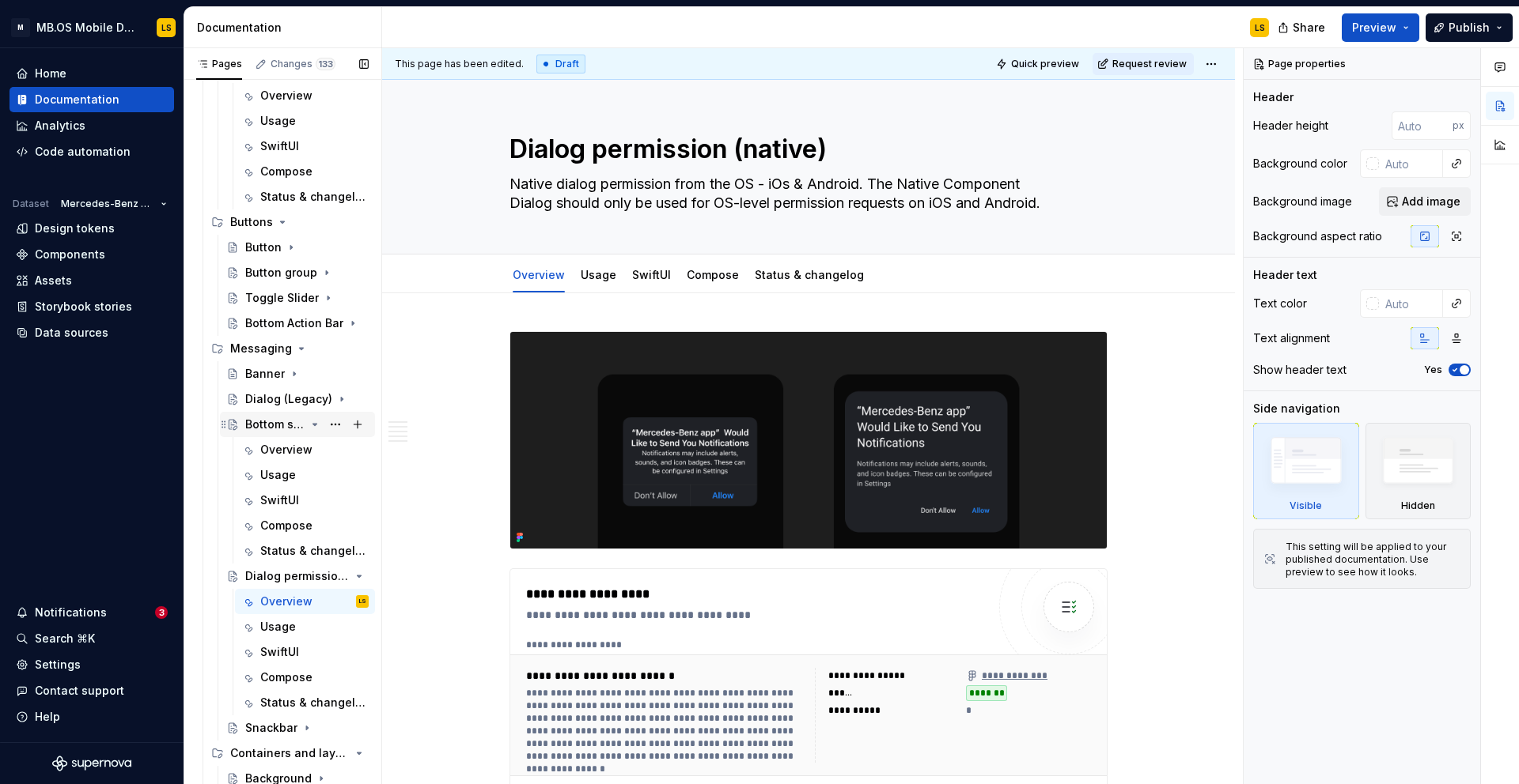
click at [310, 422] on icon "Page tree" at bounding box center [315, 424] width 12 height 12
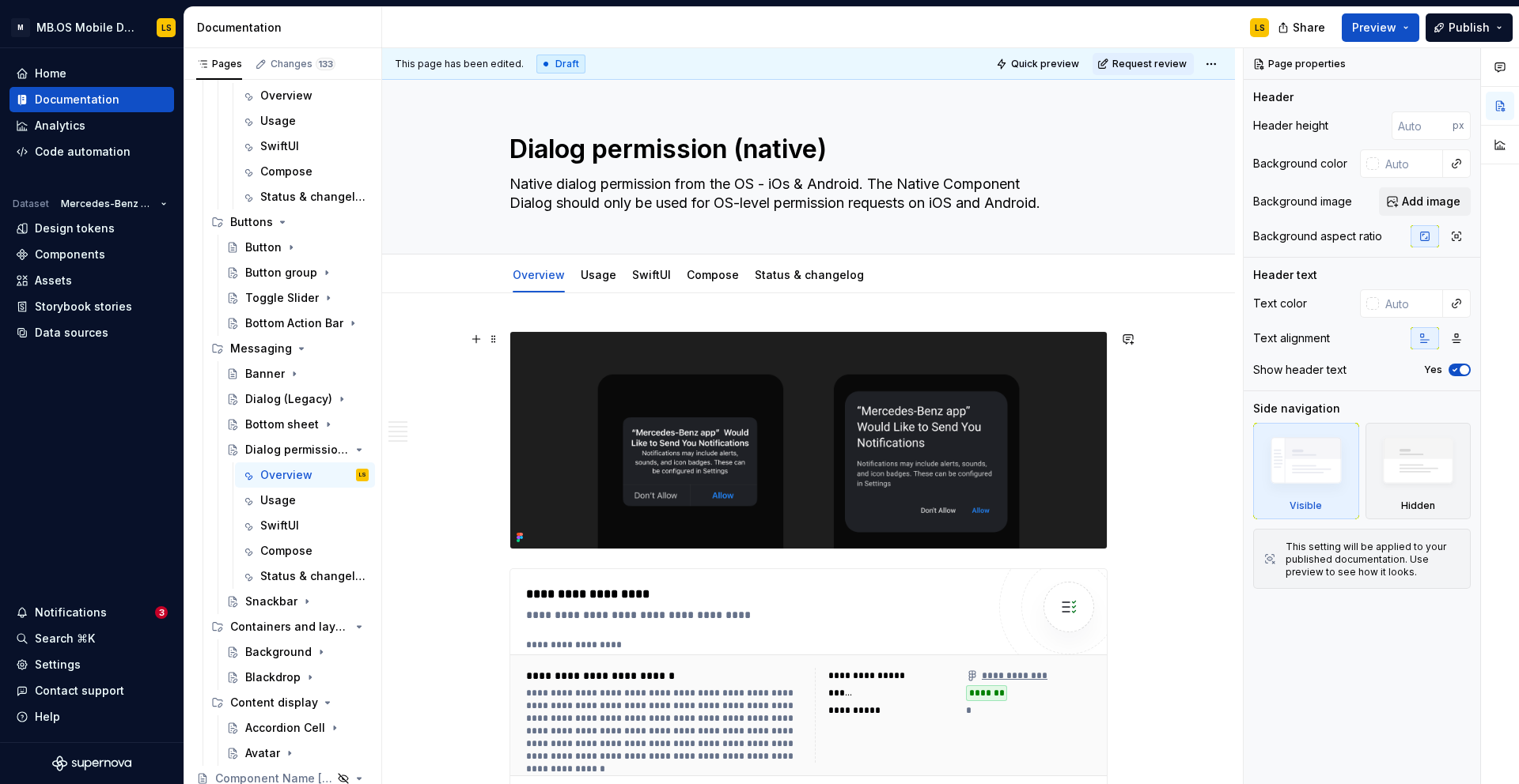
scroll to position [2, 0]
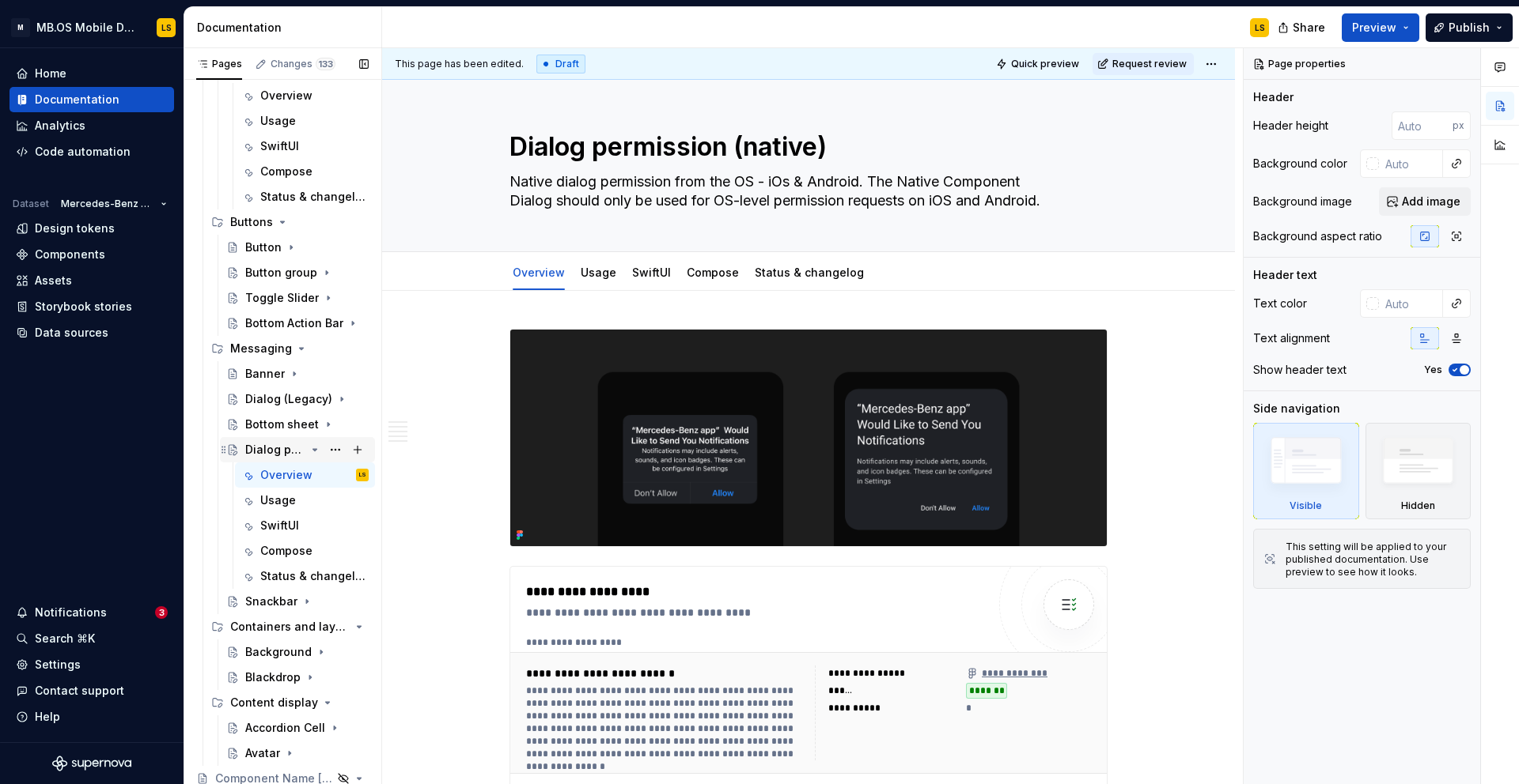
click at [314, 450] on icon "Page tree" at bounding box center [315, 450] width 4 height 2
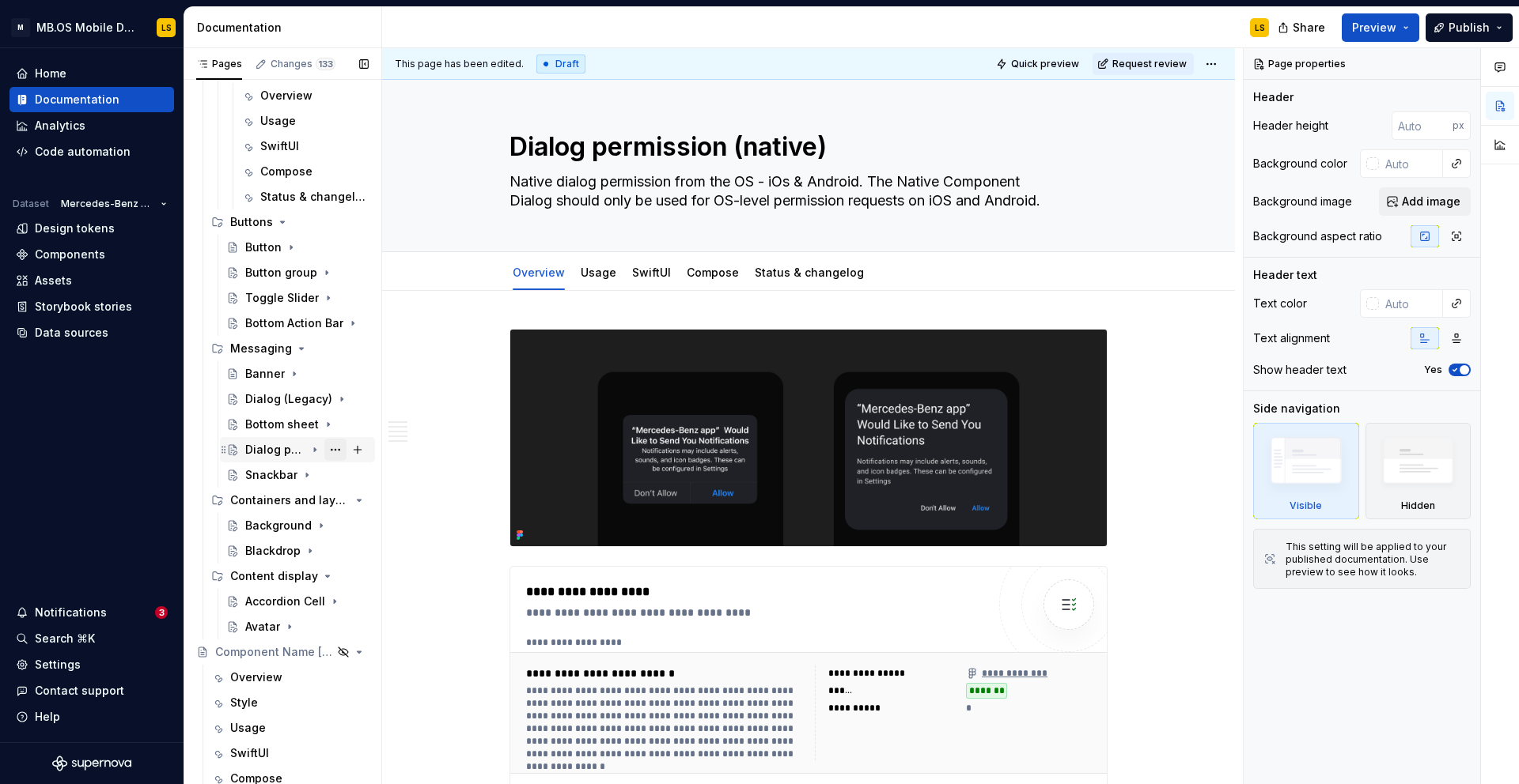
click at [335, 449] on button "Page tree" at bounding box center [335, 450] width 22 height 22
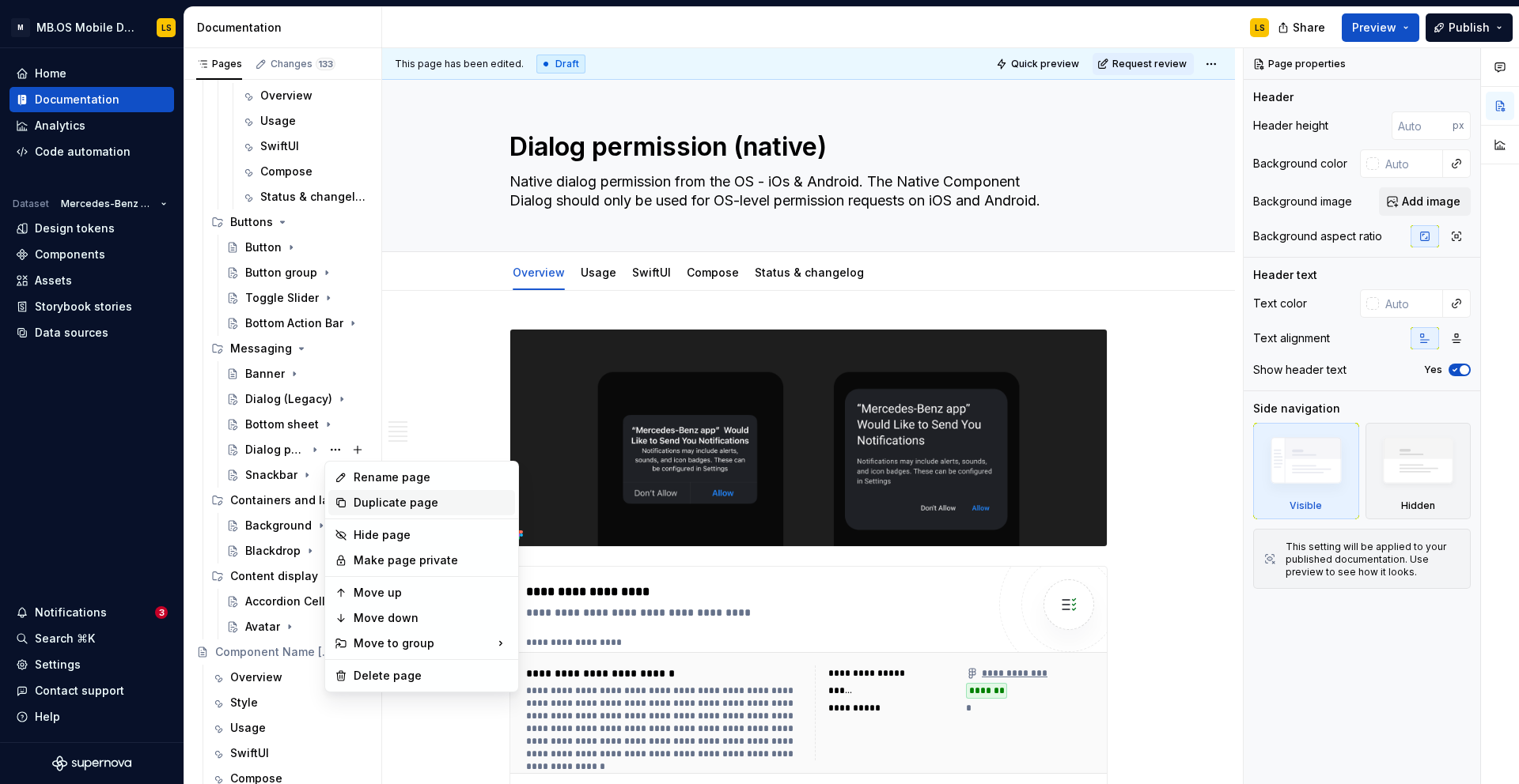
click at [363, 498] on div "Duplicate page" at bounding box center [431, 503] width 155 height 16
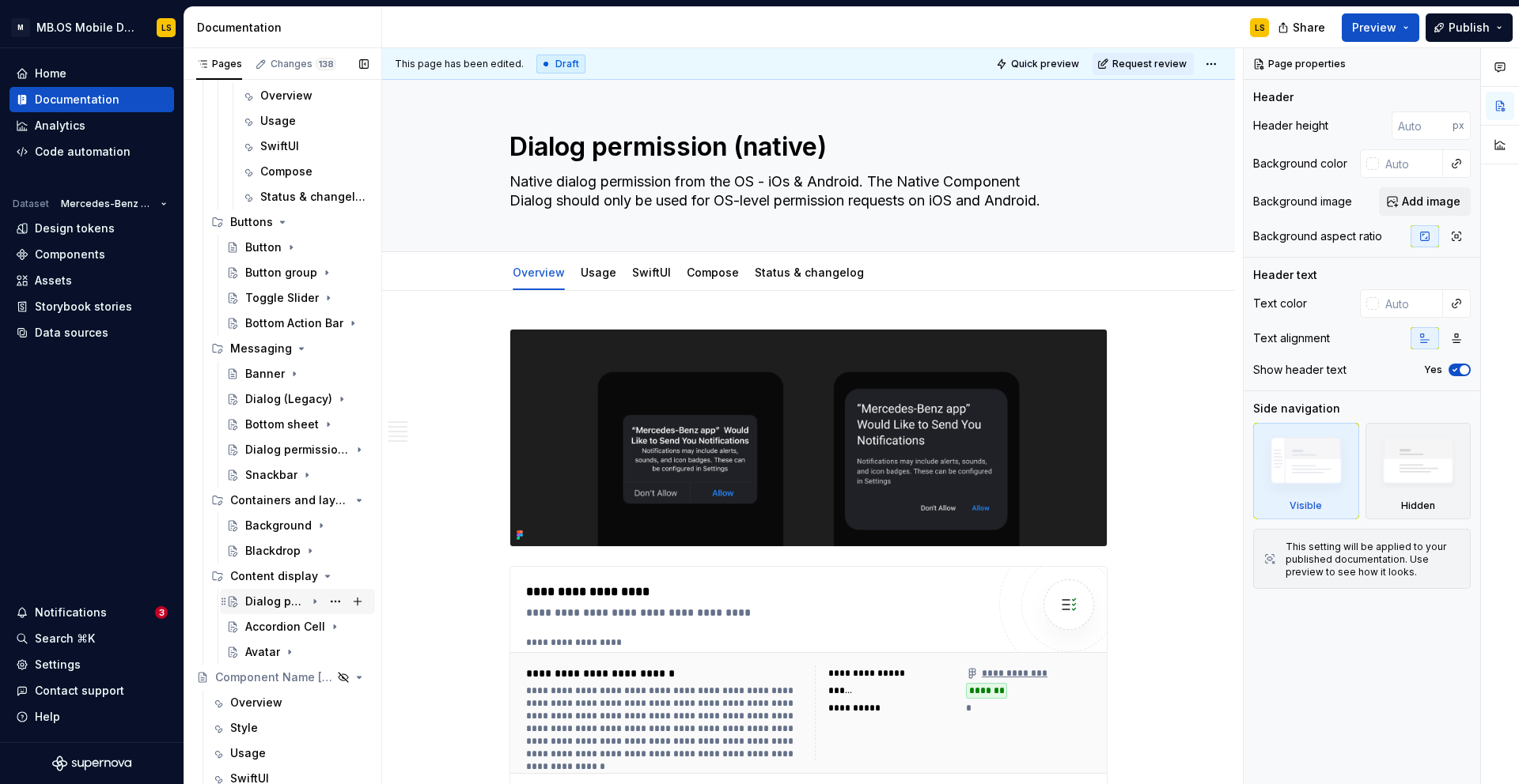
click at [274, 601] on div "Dialog permission (native)" at bounding box center [275, 601] width 60 height 16
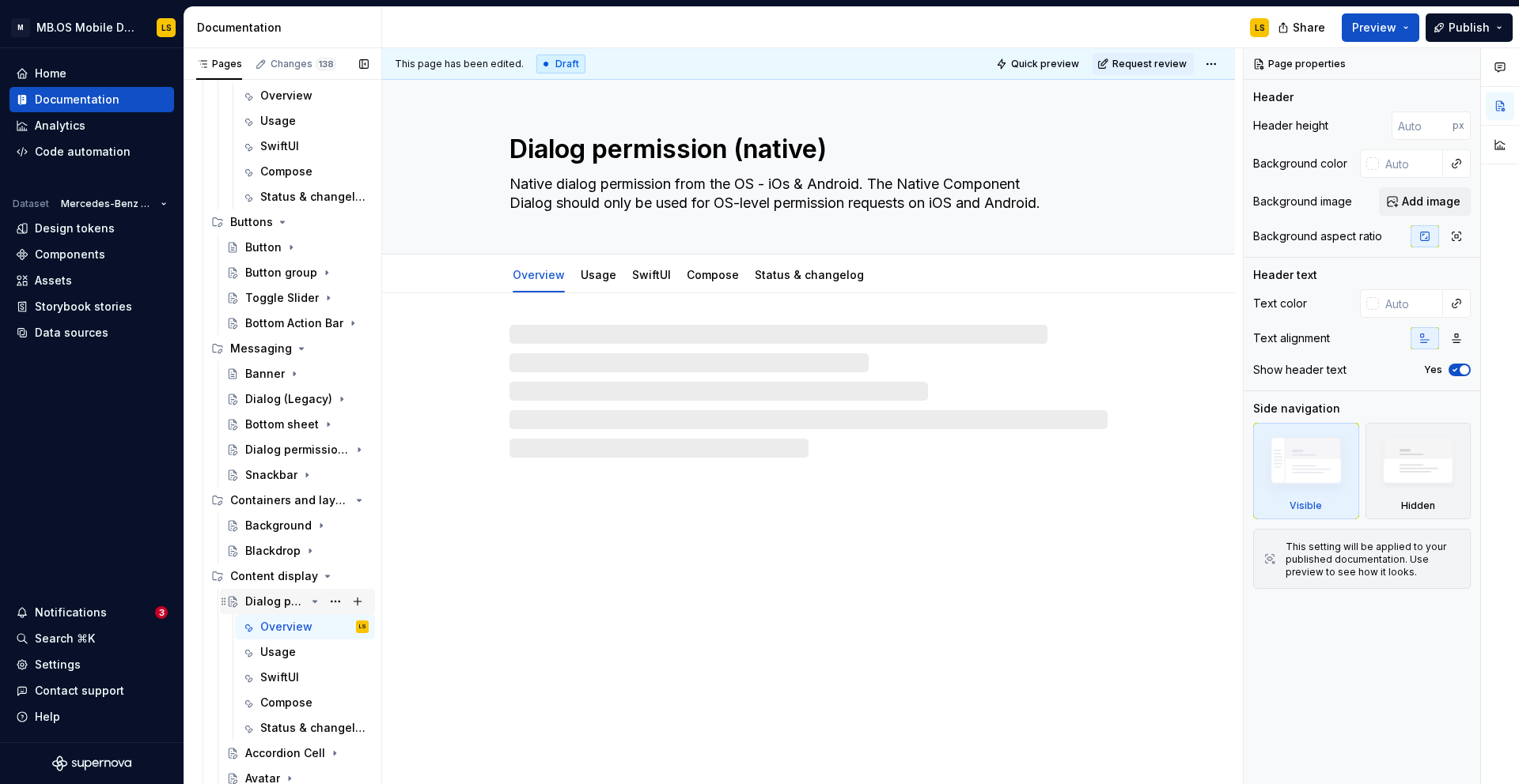
click at [274, 601] on div "Dialog permission (native)" at bounding box center [275, 601] width 60 height 16
click at [618, 148] on textarea "Dialog permission (native)" at bounding box center [805, 149] width 598 height 38
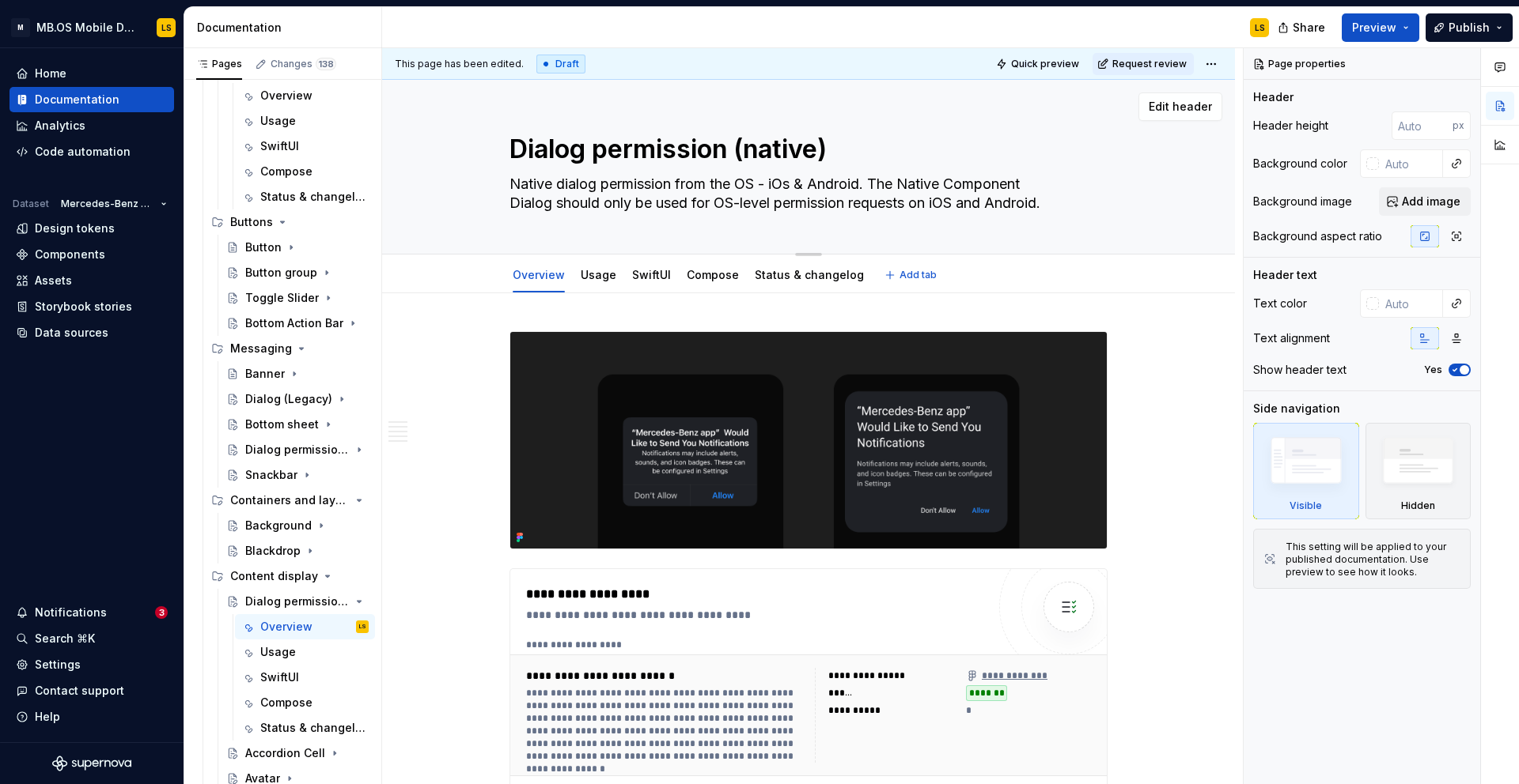
click at [512, 147] on textarea "Dialog permission (native)" at bounding box center [805, 149] width 598 height 38
drag, startPoint x: 512, startPoint y: 147, endPoint x: 696, endPoint y: 149, distance: 184.0
click at [696, 149] on textarea "Dialog permission (native)" at bounding box center [805, 149] width 598 height 38
click at [641, 144] on textarea "Dialog permission (native)" at bounding box center [805, 149] width 598 height 38
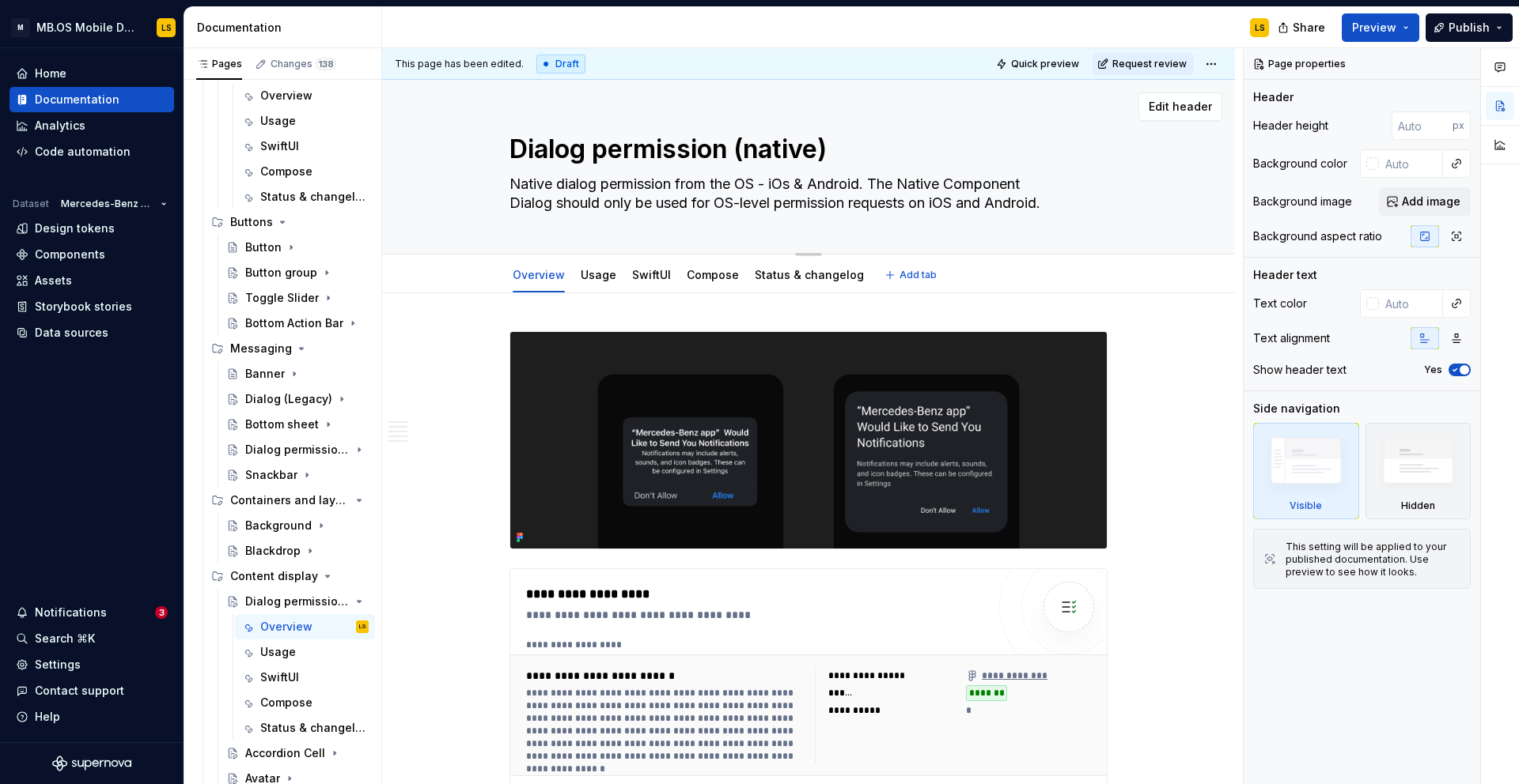
click at [641, 144] on textarea "Dialog permission (native)" at bounding box center [805, 149] width 598 height 38
click at [697, 147] on textarea "Dialog permission (native)" at bounding box center [805, 149] width 598 height 38
drag, startPoint x: 729, startPoint y: 148, endPoint x: 470, endPoint y: 148, distance: 259.0
click at [470, 148] on div "Dialog permission (native) Native dialog permission from the OS - iOs & Android…" at bounding box center [808, 167] width 726 height 174
type textarea "*"
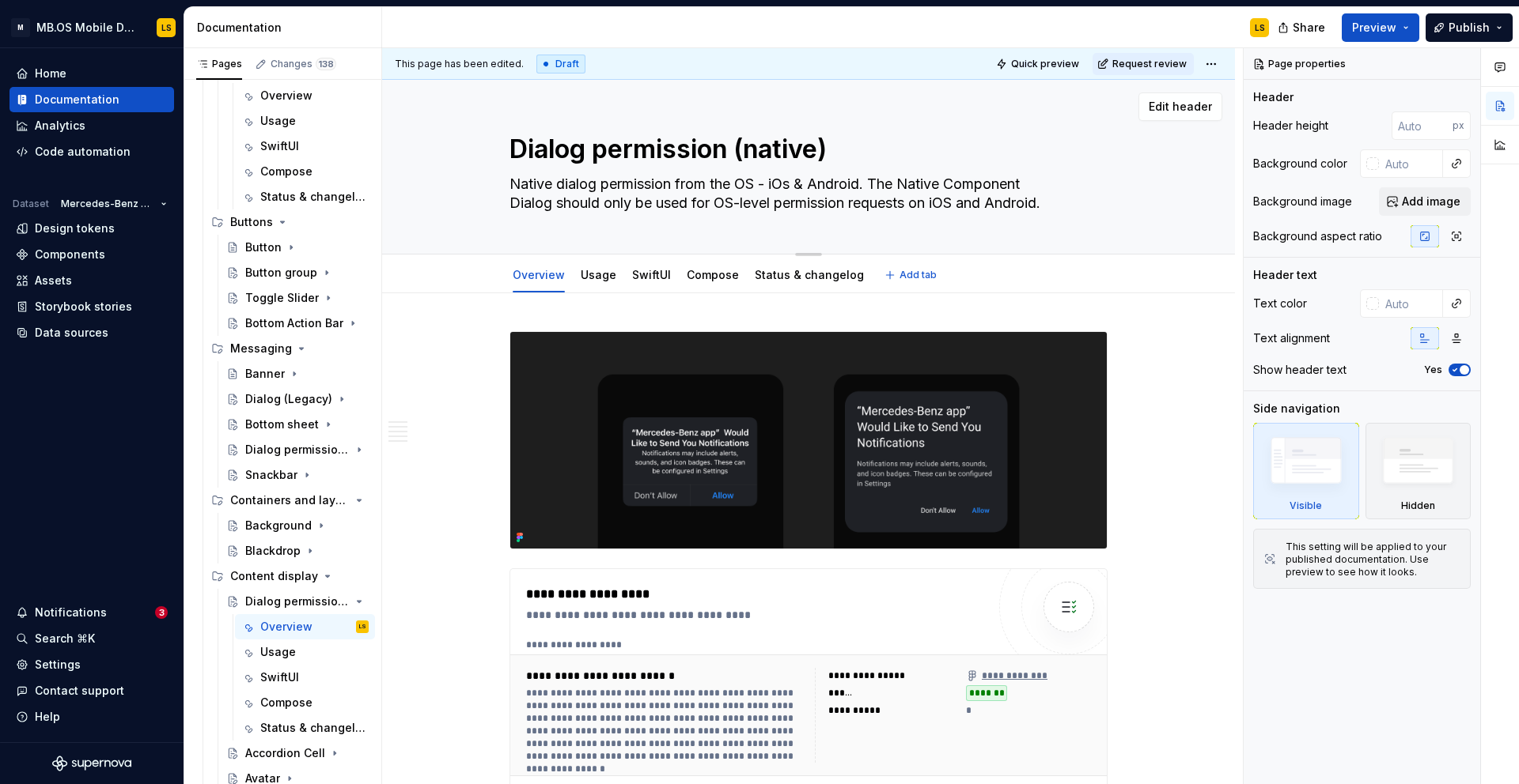
type textarea "B (native)"
type textarea "*"
type textarea "Ba (native)"
type textarea "*"
type textarea "Ban (native)"
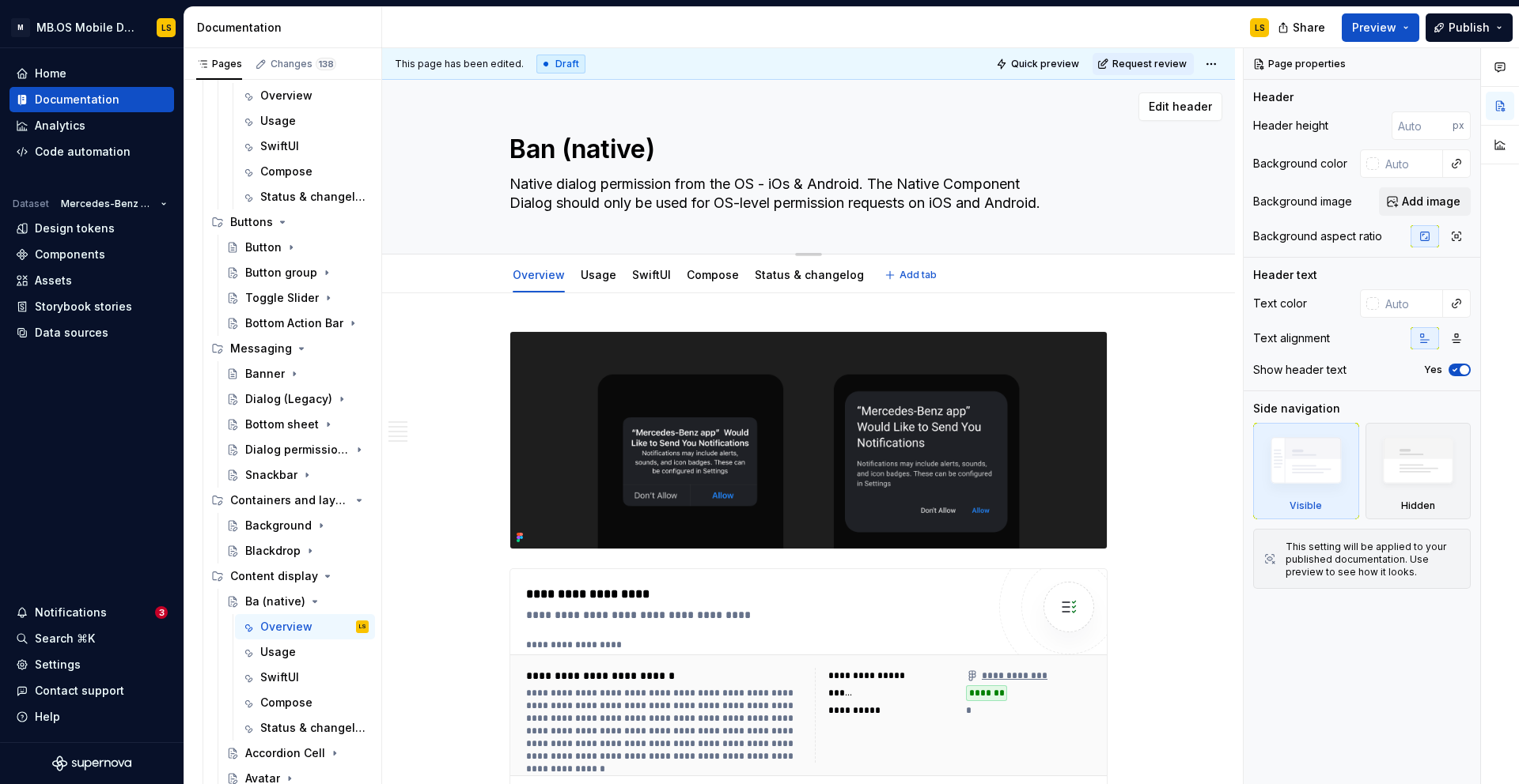
type textarea "*"
type textarea "Bann (native)"
type textarea "*"
type textarea "Banner (native)"
click at [563, 143] on textarea "Banner (native)" at bounding box center [805, 149] width 598 height 38
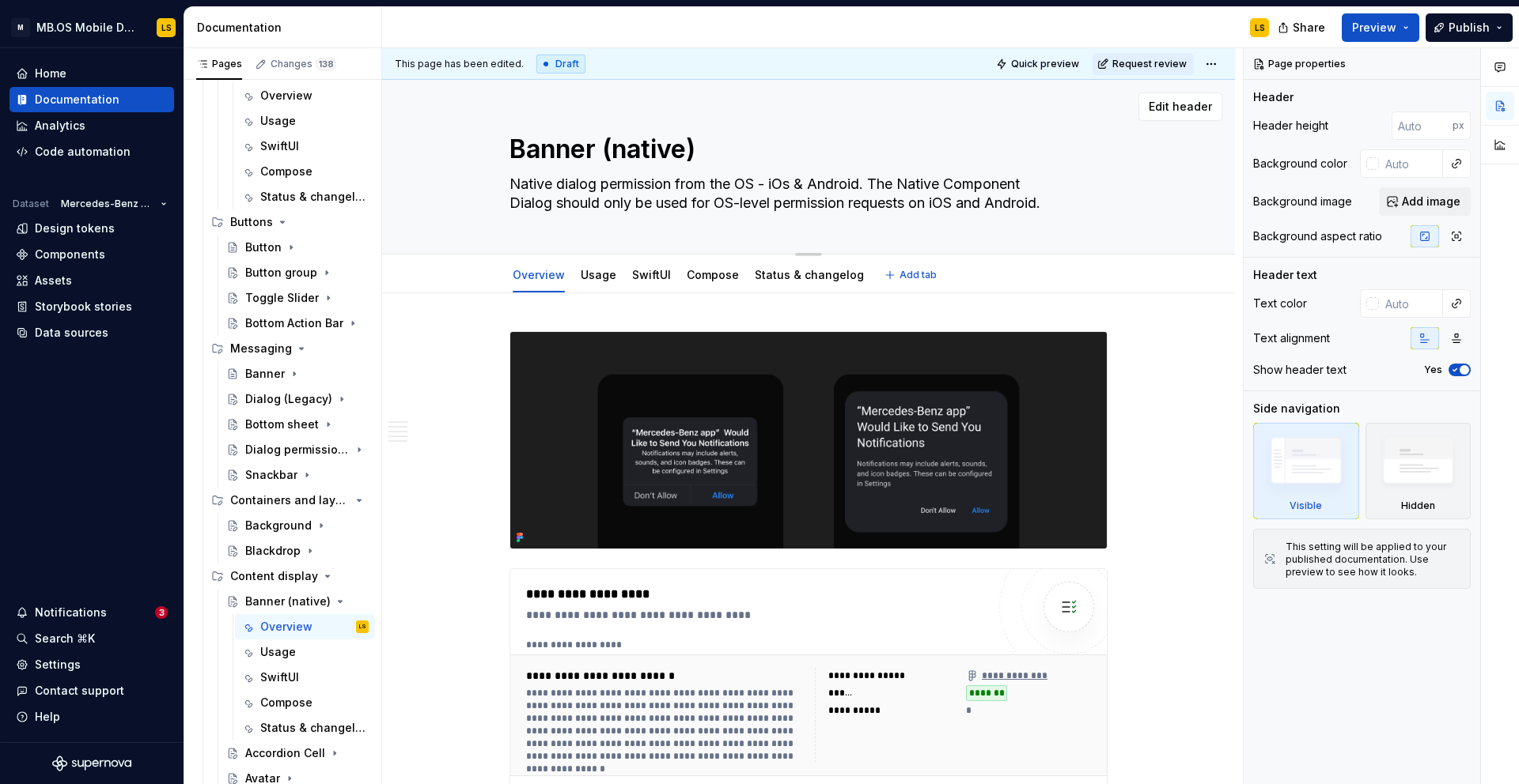
click at [563, 143] on textarea "Banner (native)" at bounding box center [805, 149] width 598 height 38
type textarea "*"
type textarea "C (native)"
type textarea "*"
type textarea "Ca (native)"
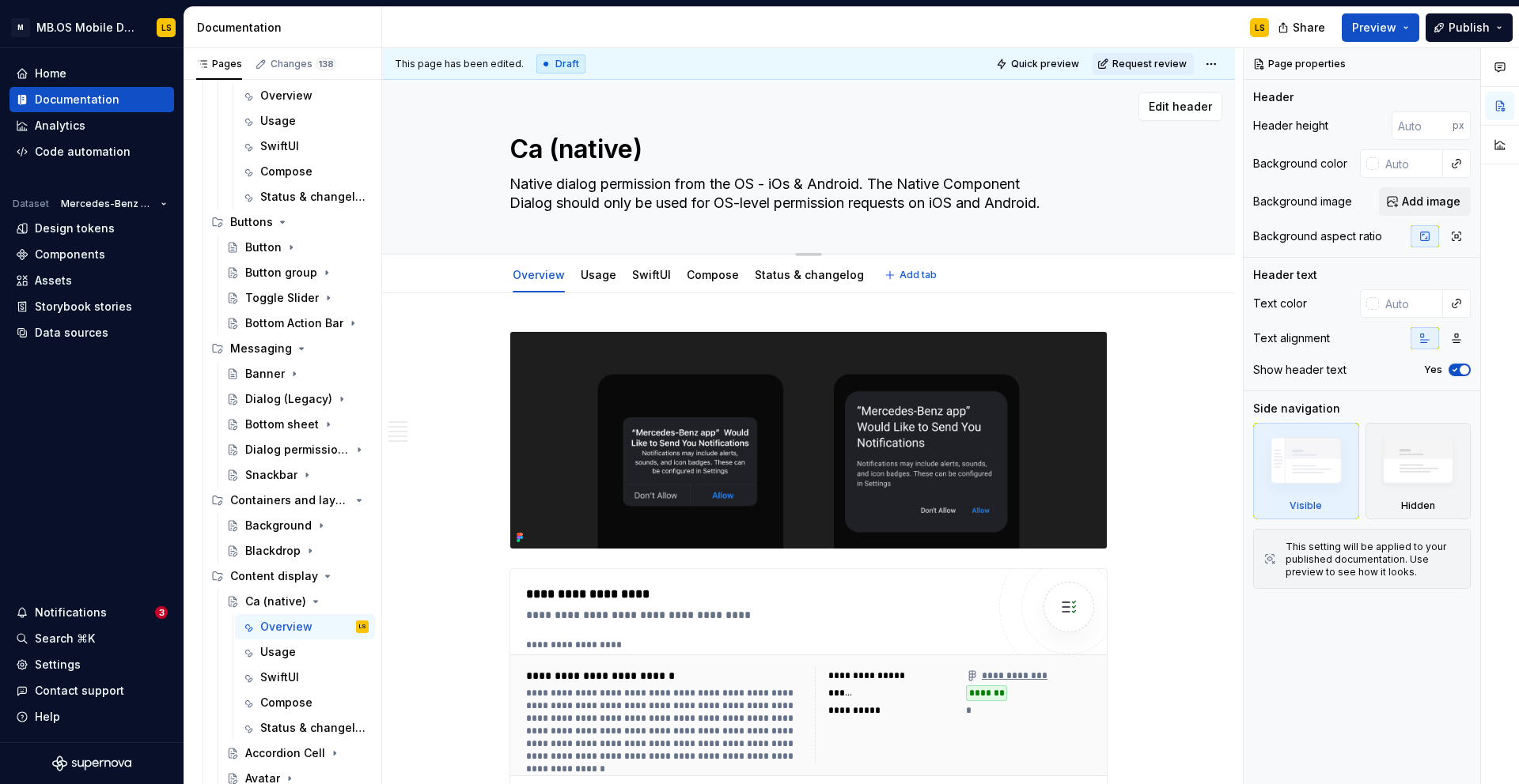
type textarea "*"
type textarea "Car (native)"
type textarea "*"
type textarea "Card (native)"
drag, startPoint x: 669, startPoint y: 151, endPoint x: 574, endPoint y: 151, distance: 95.0
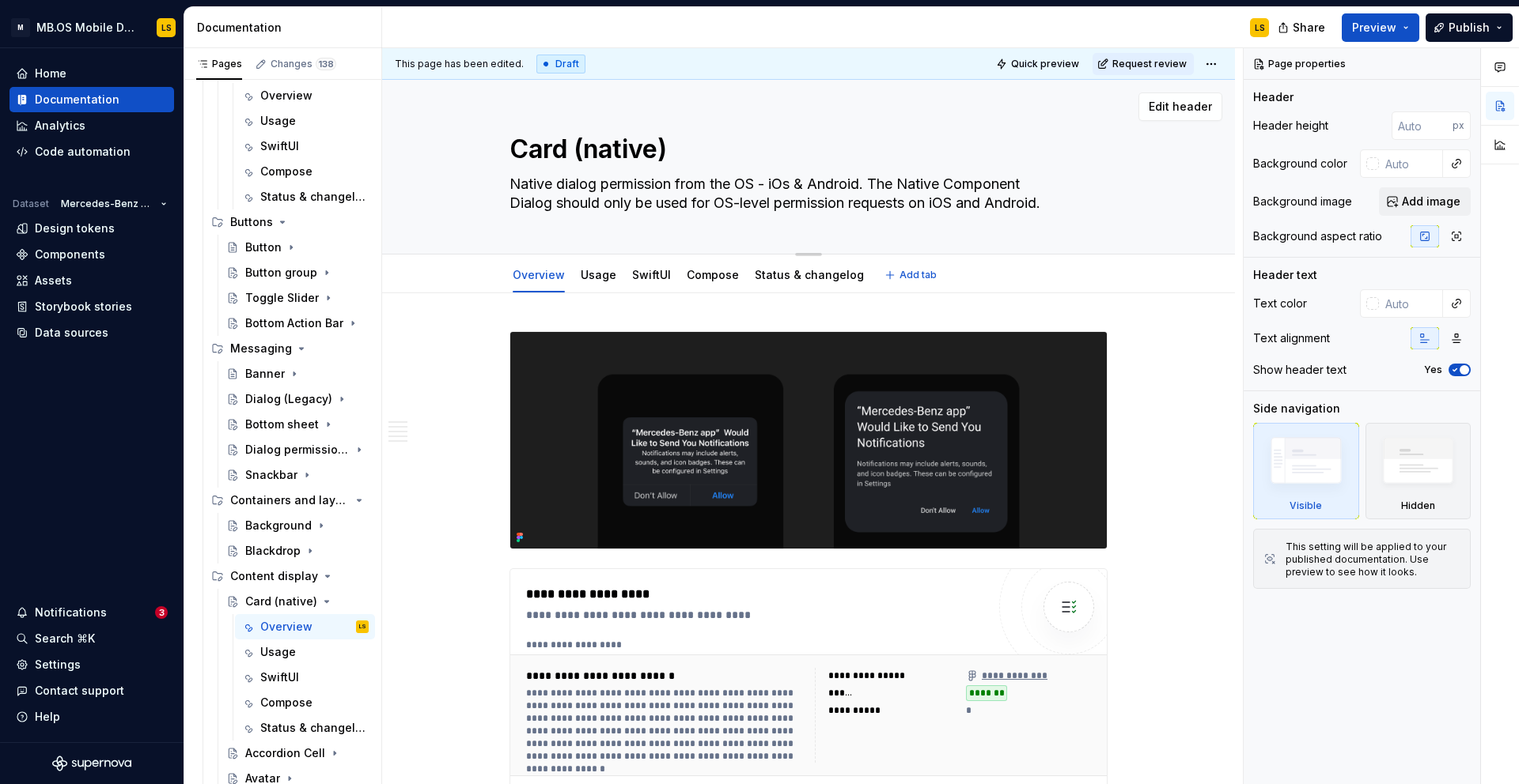
click at [575, 151] on textarea "Card (native)" at bounding box center [805, 149] width 598 height 38
type textarea "*"
type textarea "Card"
type textarea "*"
type textarea "Card"
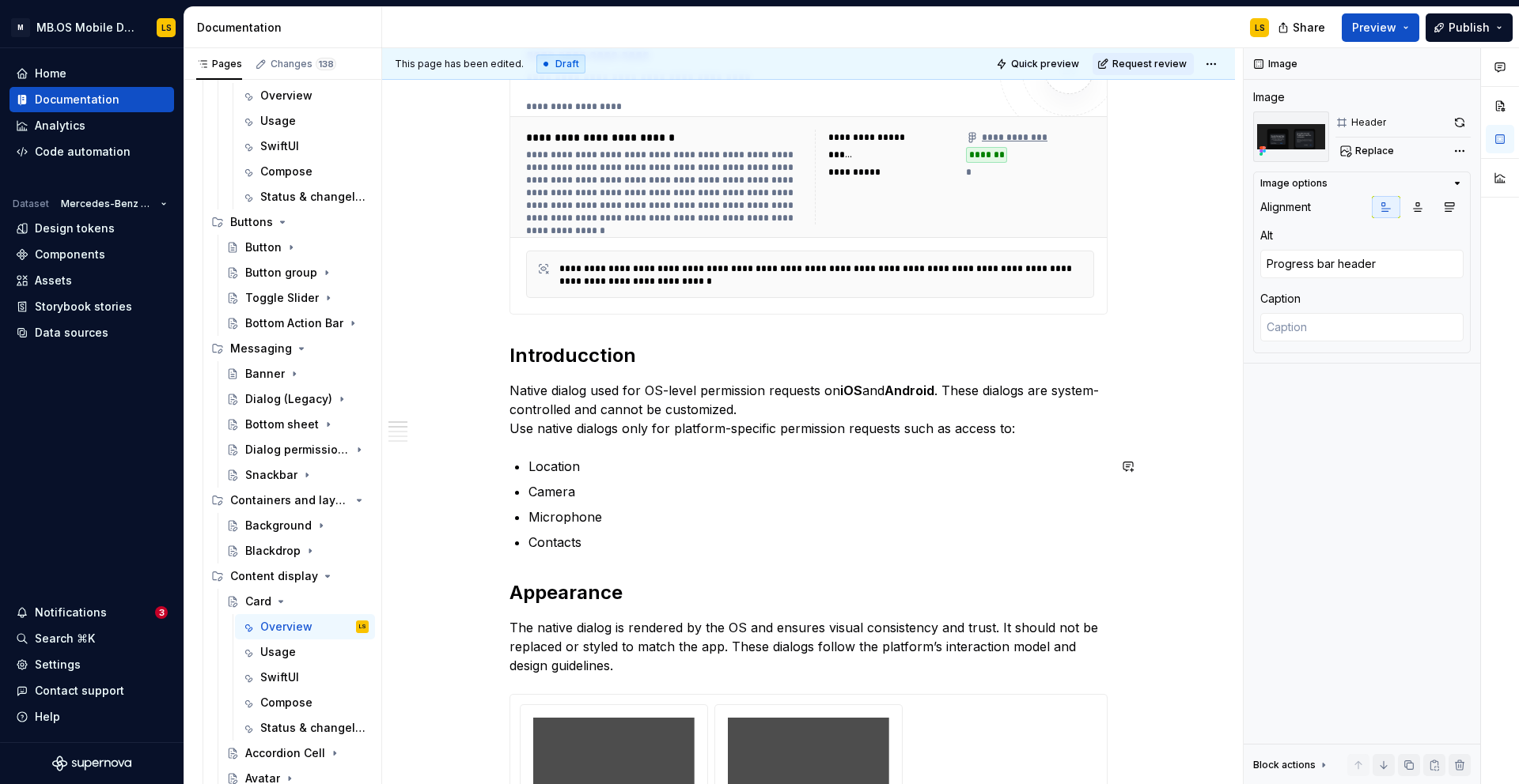
scroll to position [525, 0]
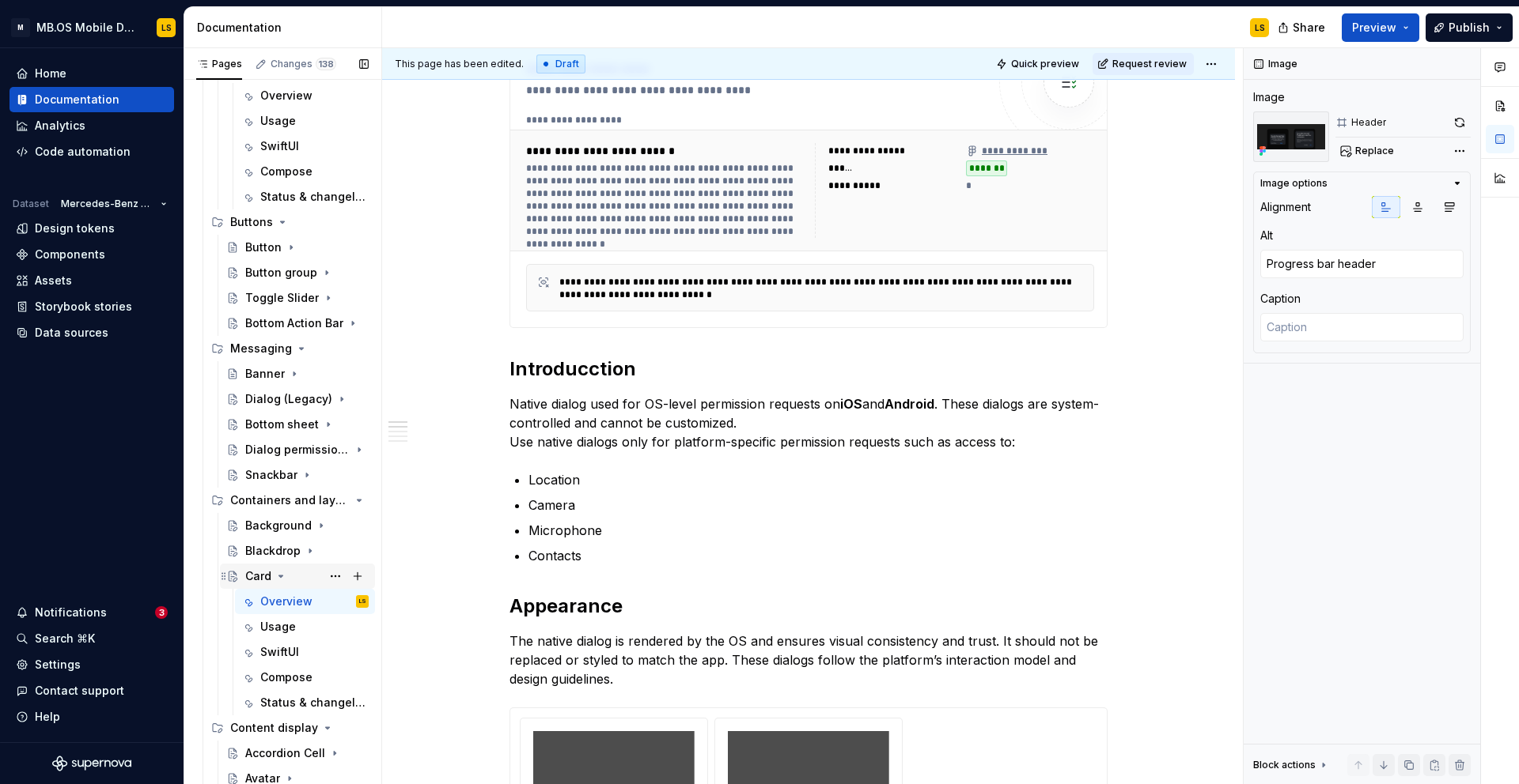
click at [279, 576] on icon "Page tree" at bounding box center [281, 577] width 4 height 2
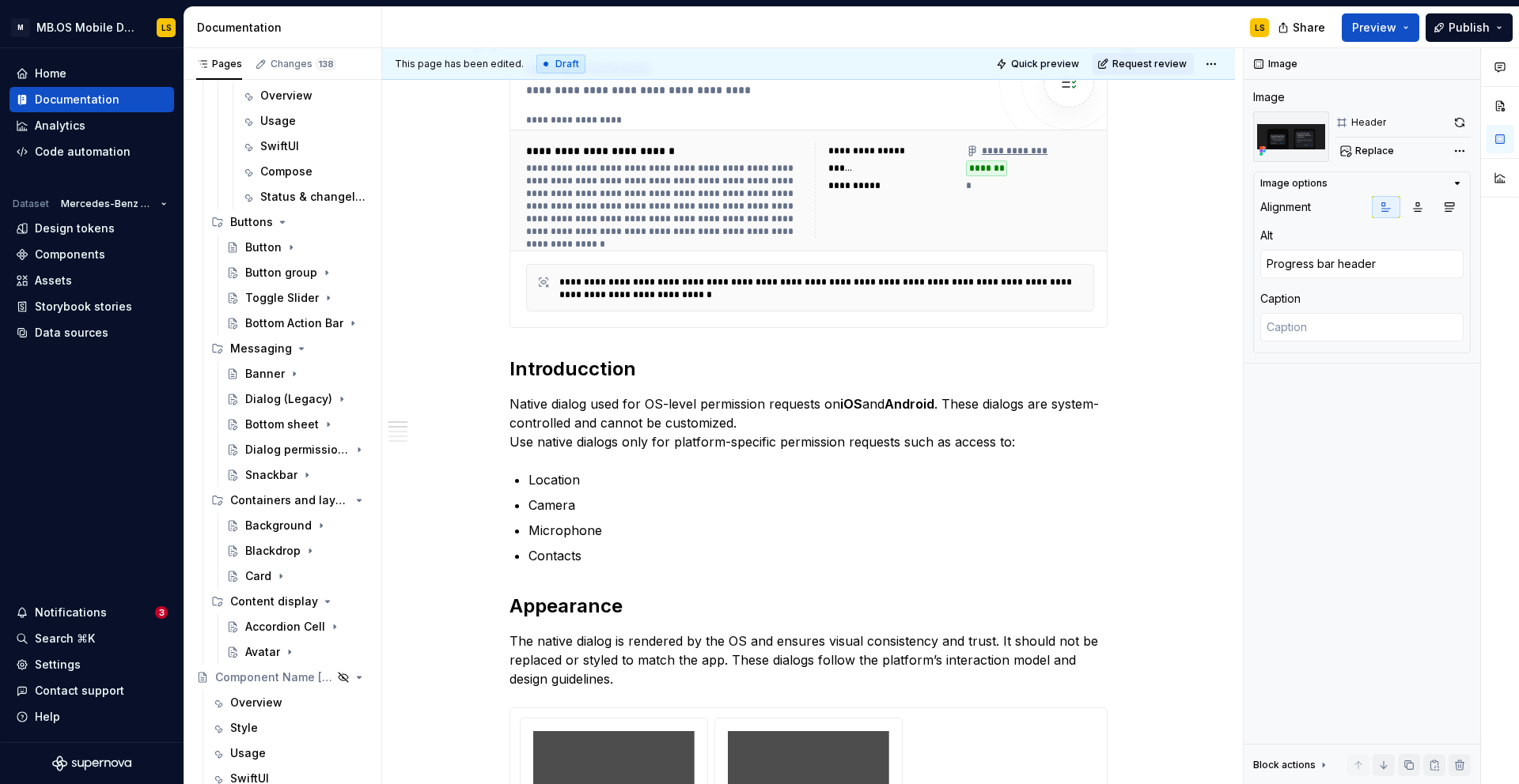
scroll to position [0, 0]
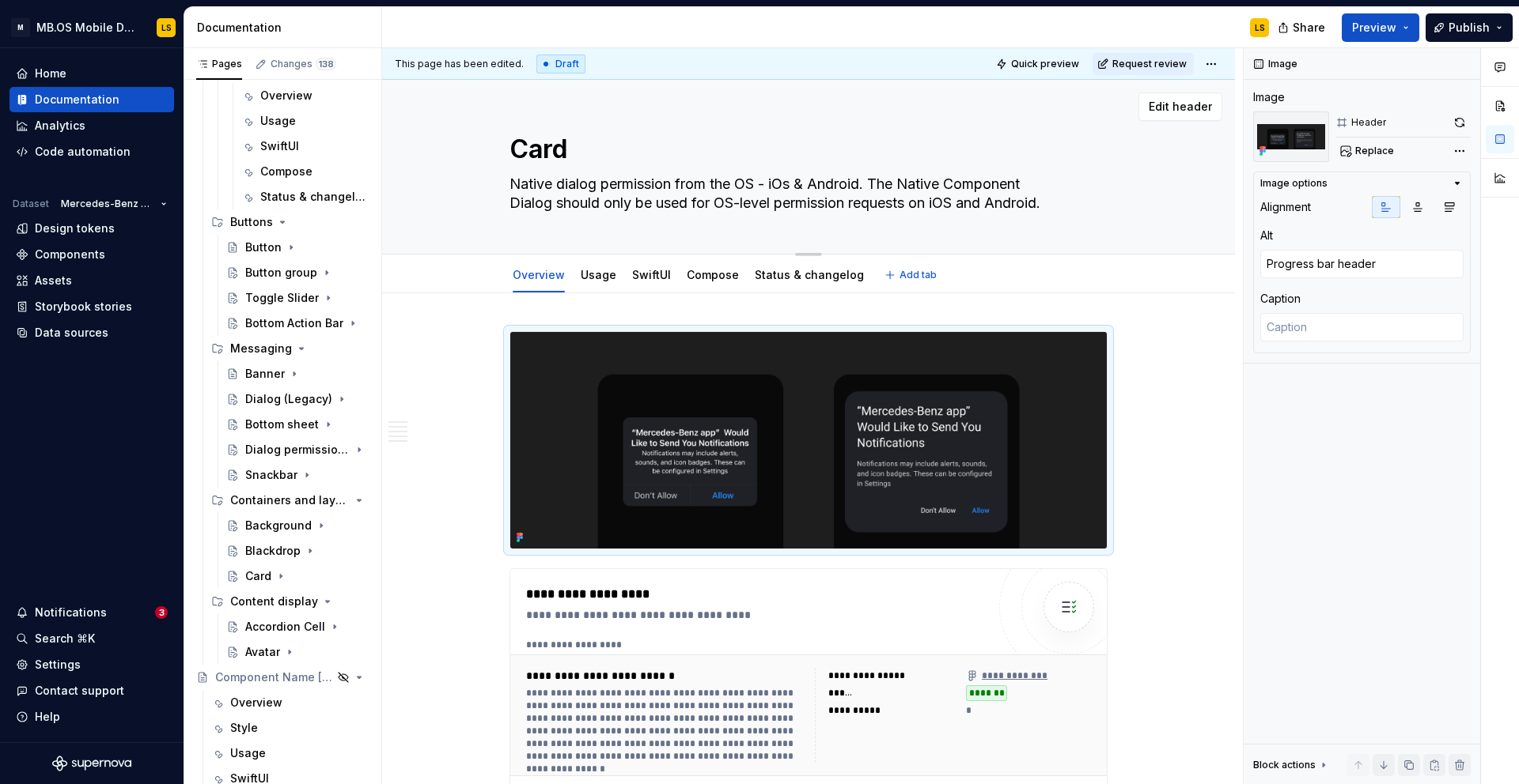
click at [579, 204] on textarea "Native dialog permission from the OS - iOs & Android. The Native Component Dial…" at bounding box center [805, 193] width 598 height 44
paste textarea "A Card Customisable component groups related content and actions in a contained…"
type textarea "*"
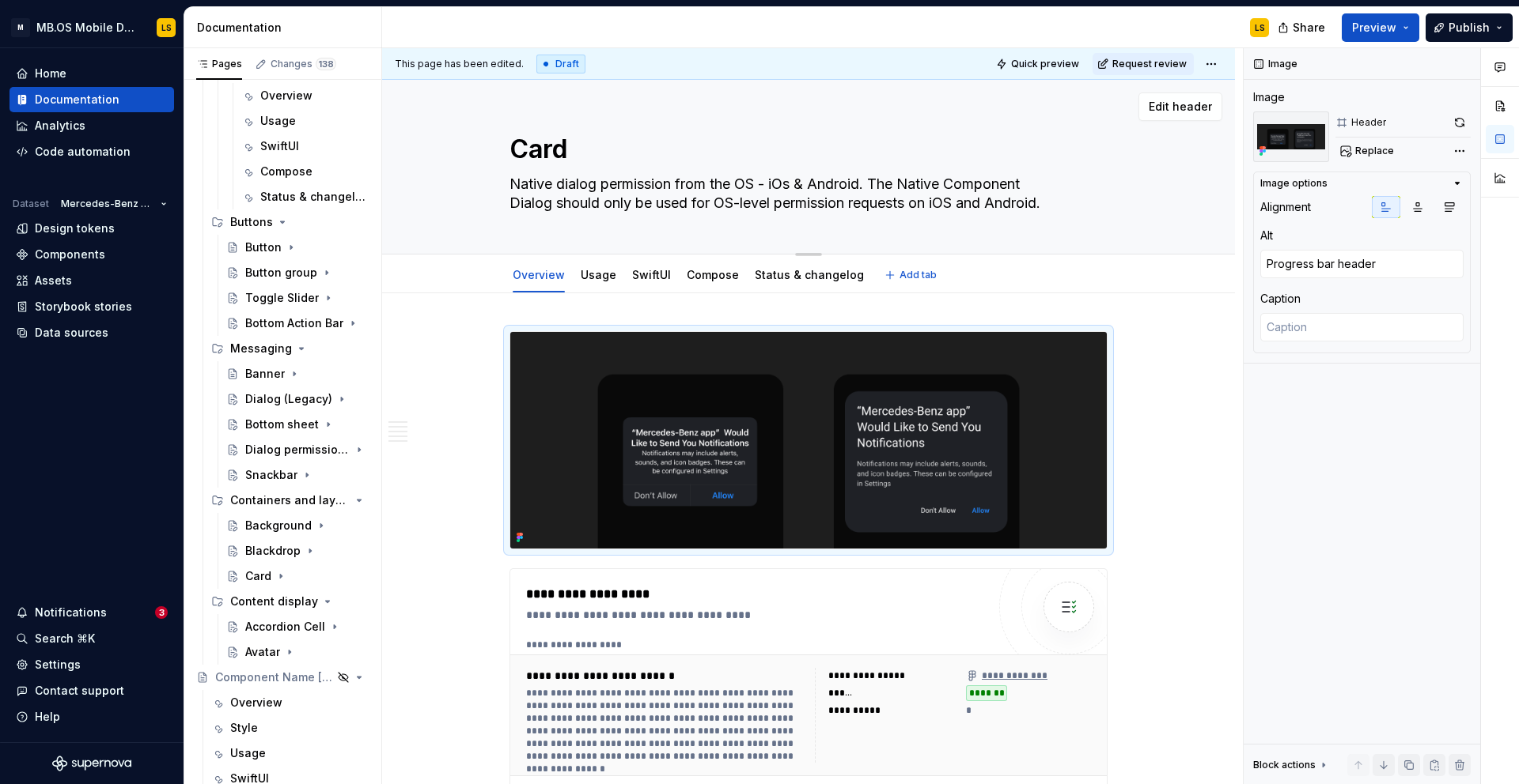
type textarea "A Card Customisable component groups related content and actions in a contained…"
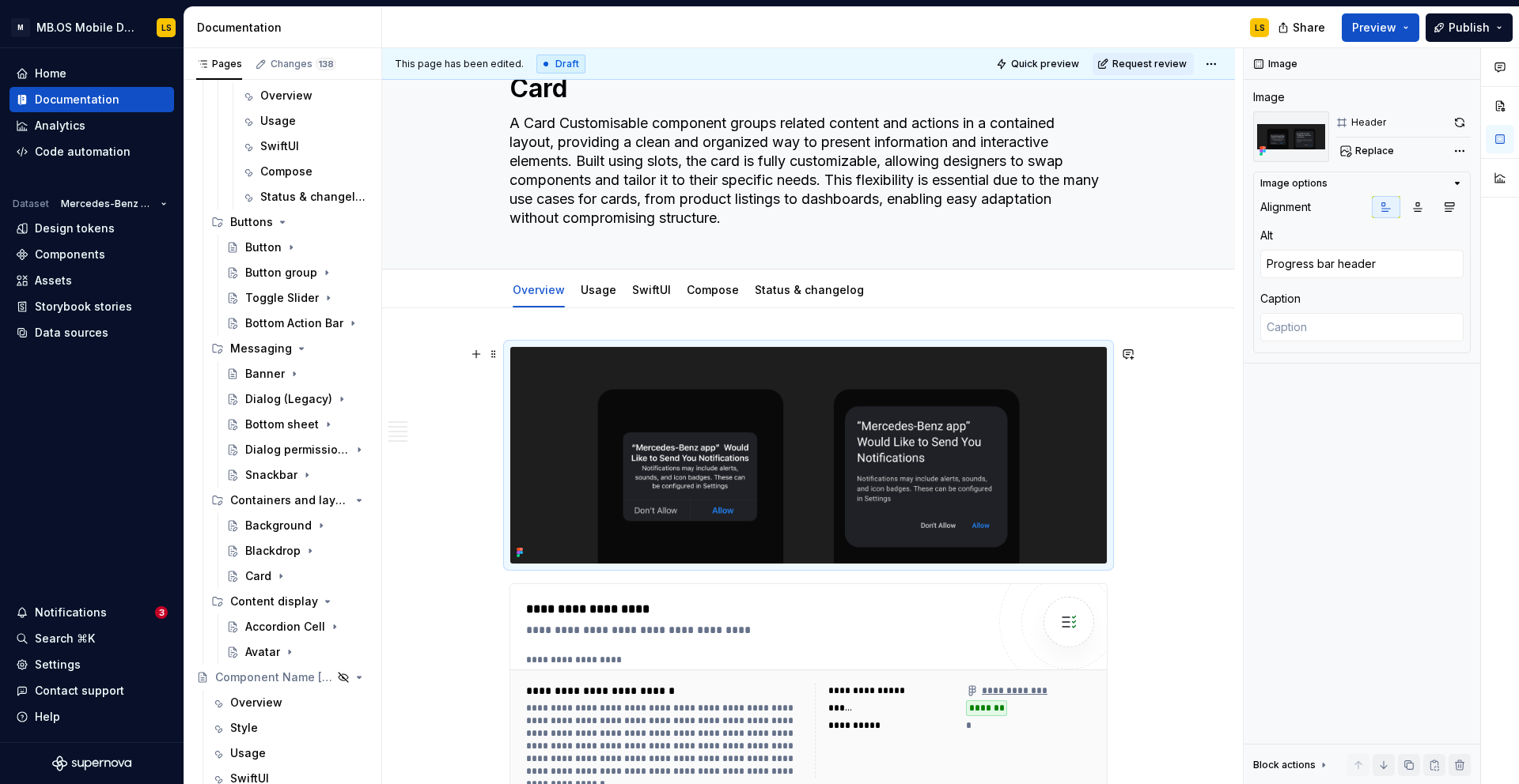
scroll to position [62, 0]
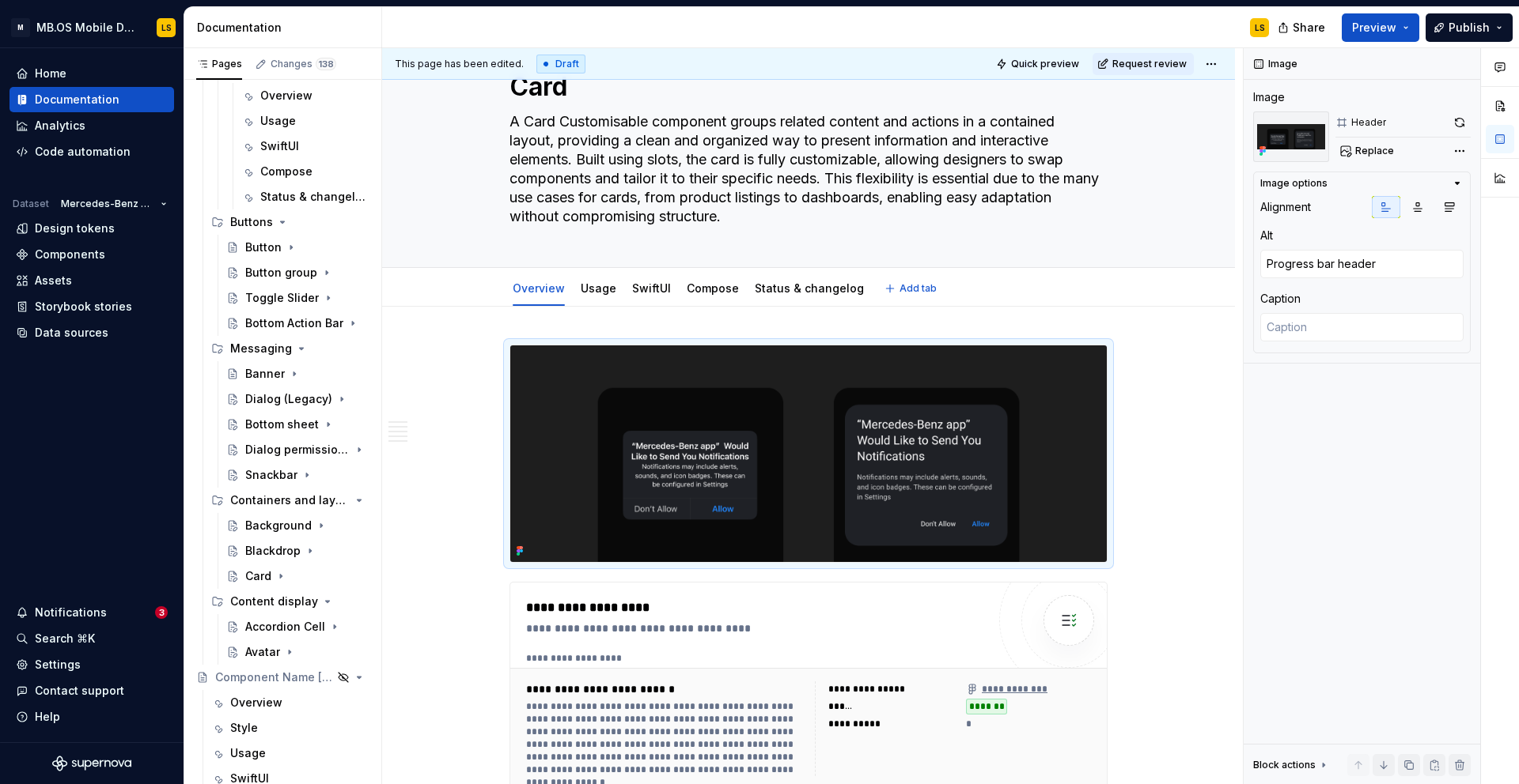
type textarea "*"
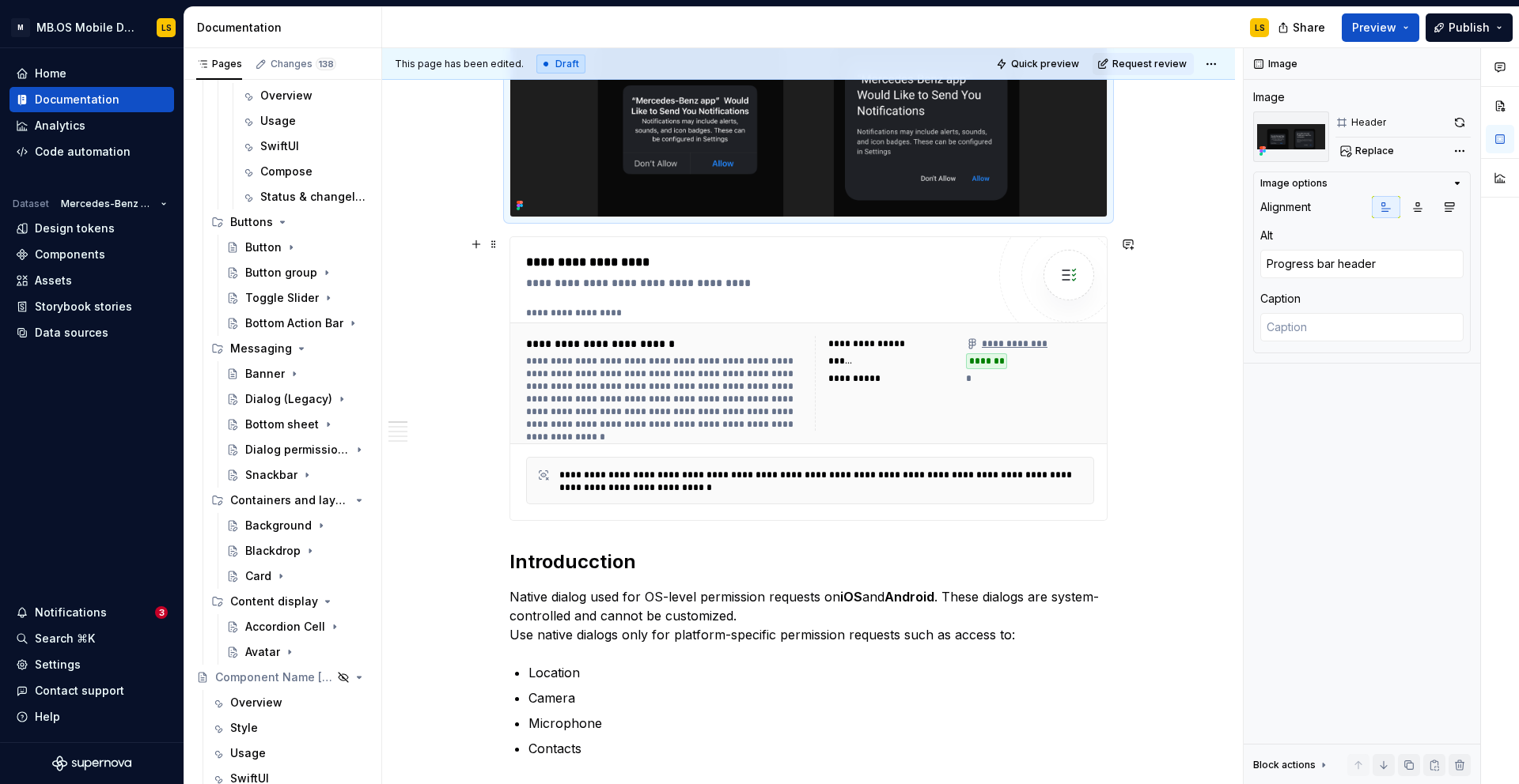
scroll to position [411, 0]
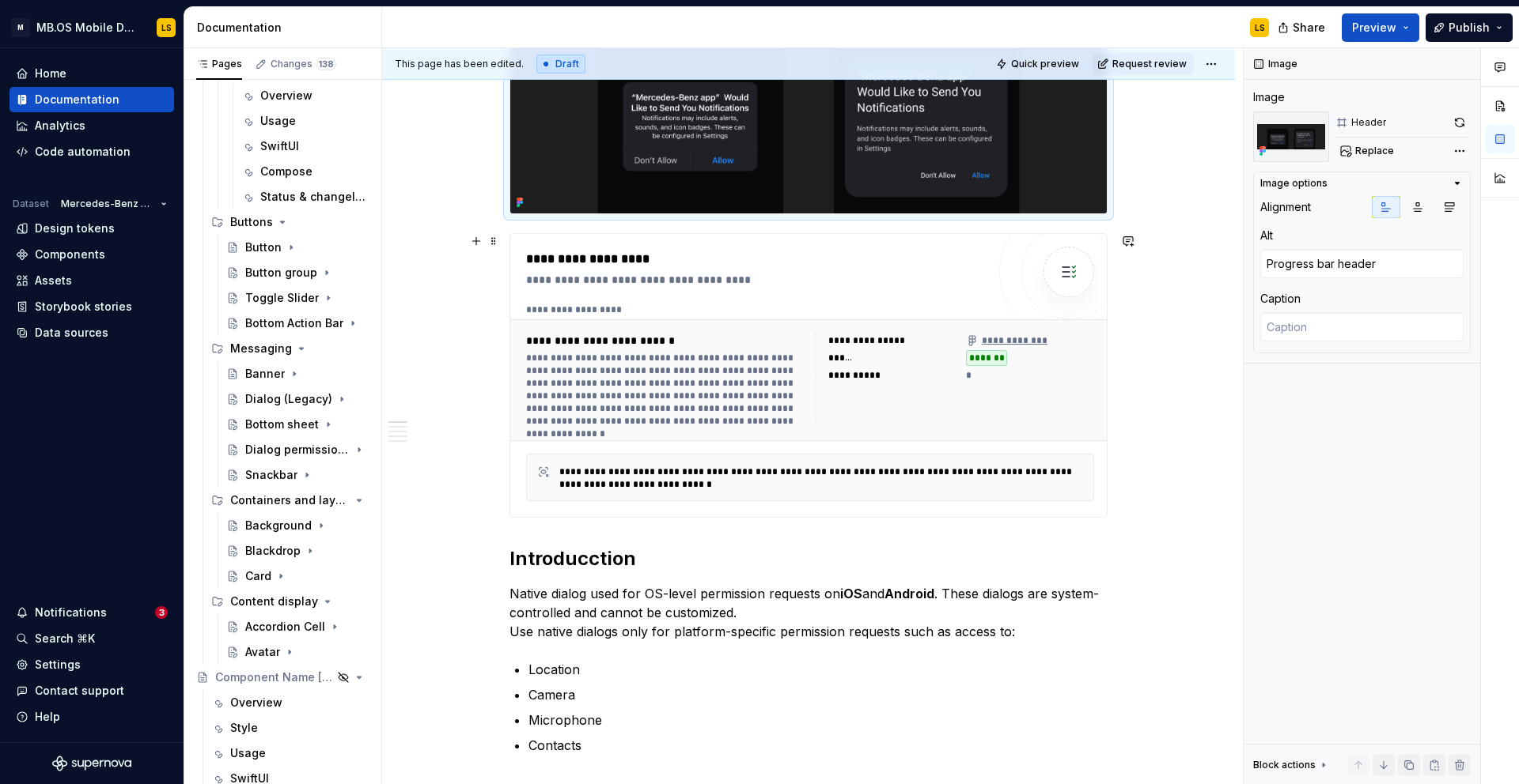
type textarea "A Card Customisable component groups related content and actions in a contained…"
click at [729, 275] on div "**********" at bounding box center [756, 280] width 461 height 16
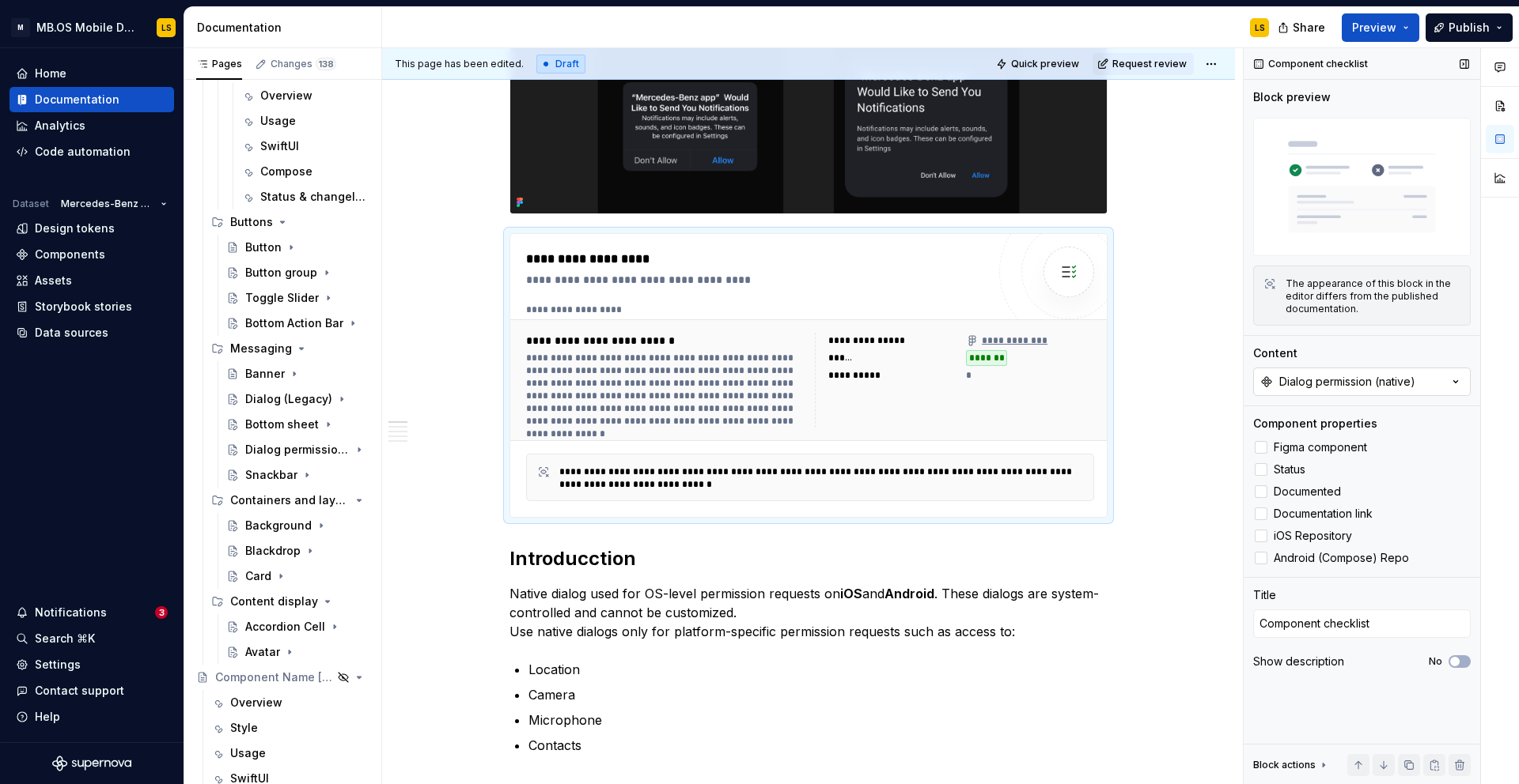
type textarea "*"
click at [1382, 384] on div "Dialog permission (native)" at bounding box center [1347, 382] width 136 height 16
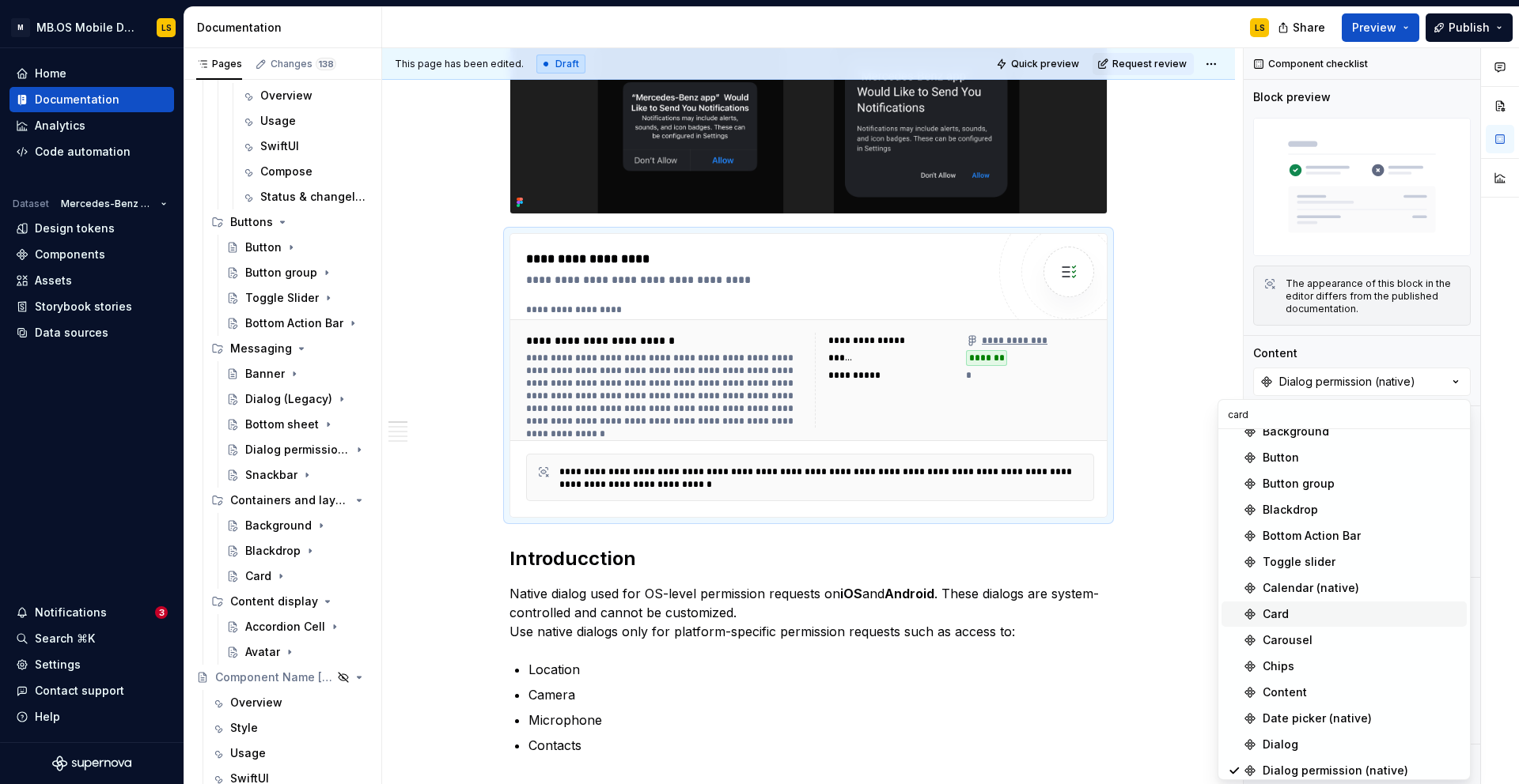
scroll to position [133, 0]
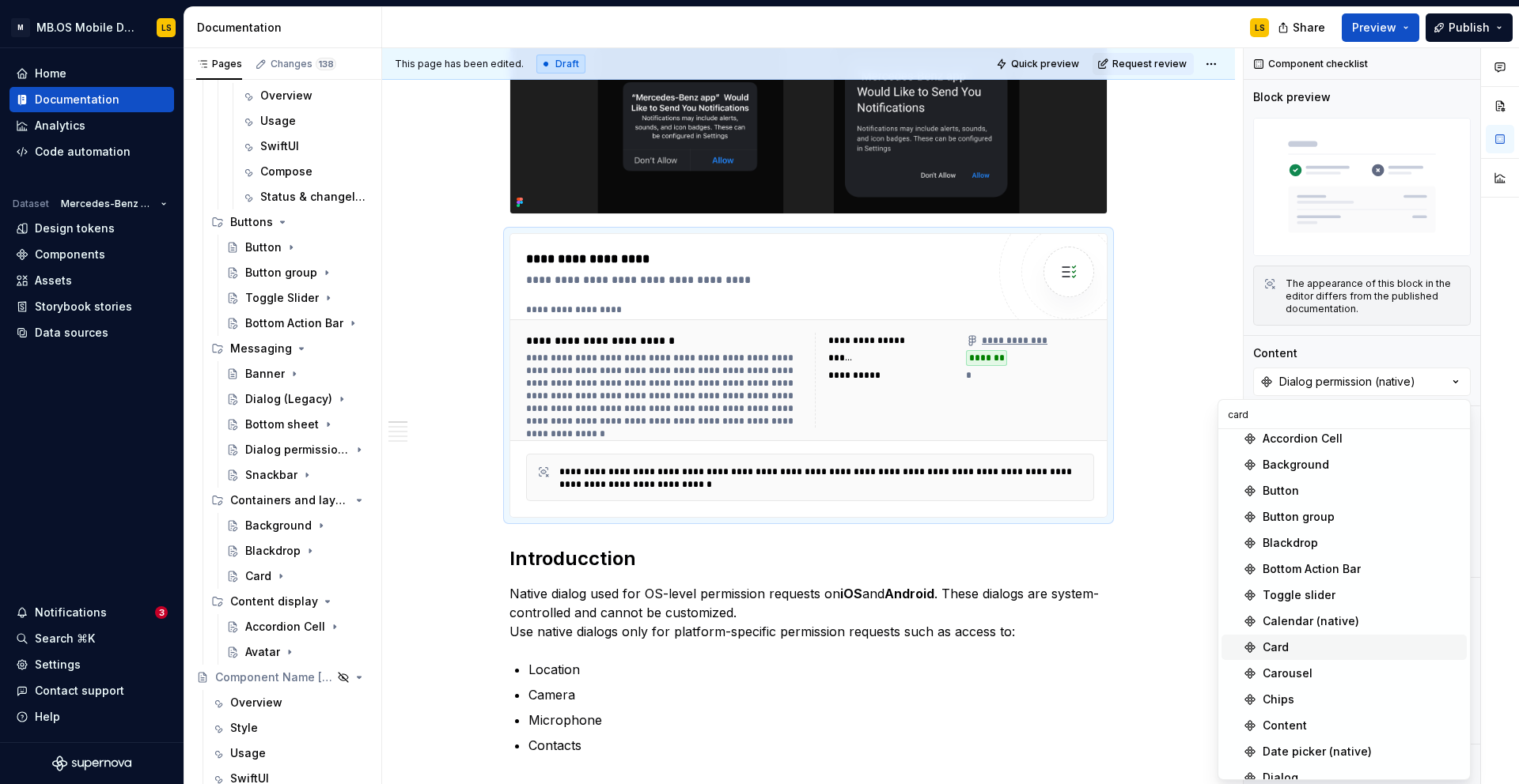
type input "card"
click at [1312, 647] on div "Card" at bounding box center [1361, 647] width 198 height 16
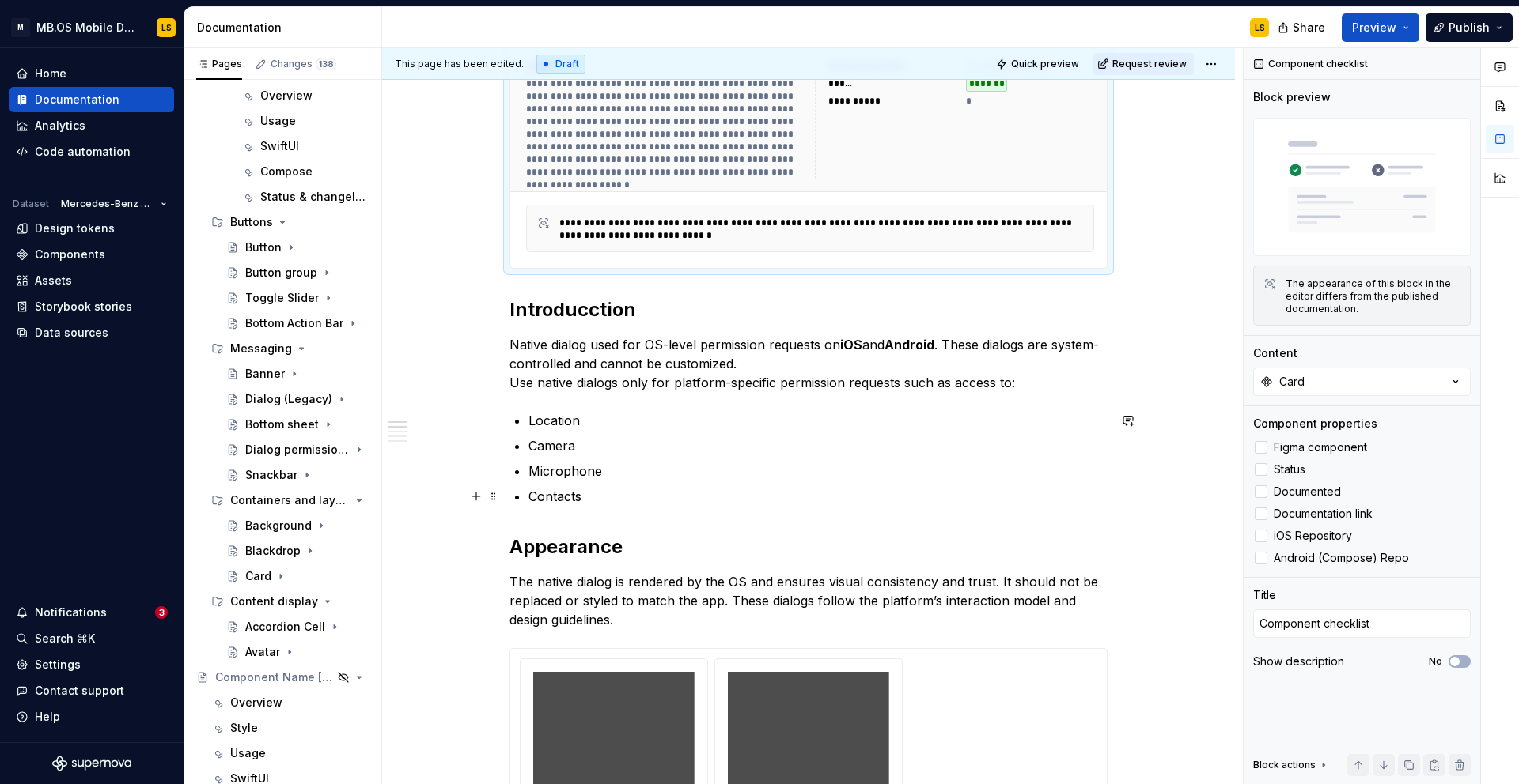
scroll to position [697, 0]
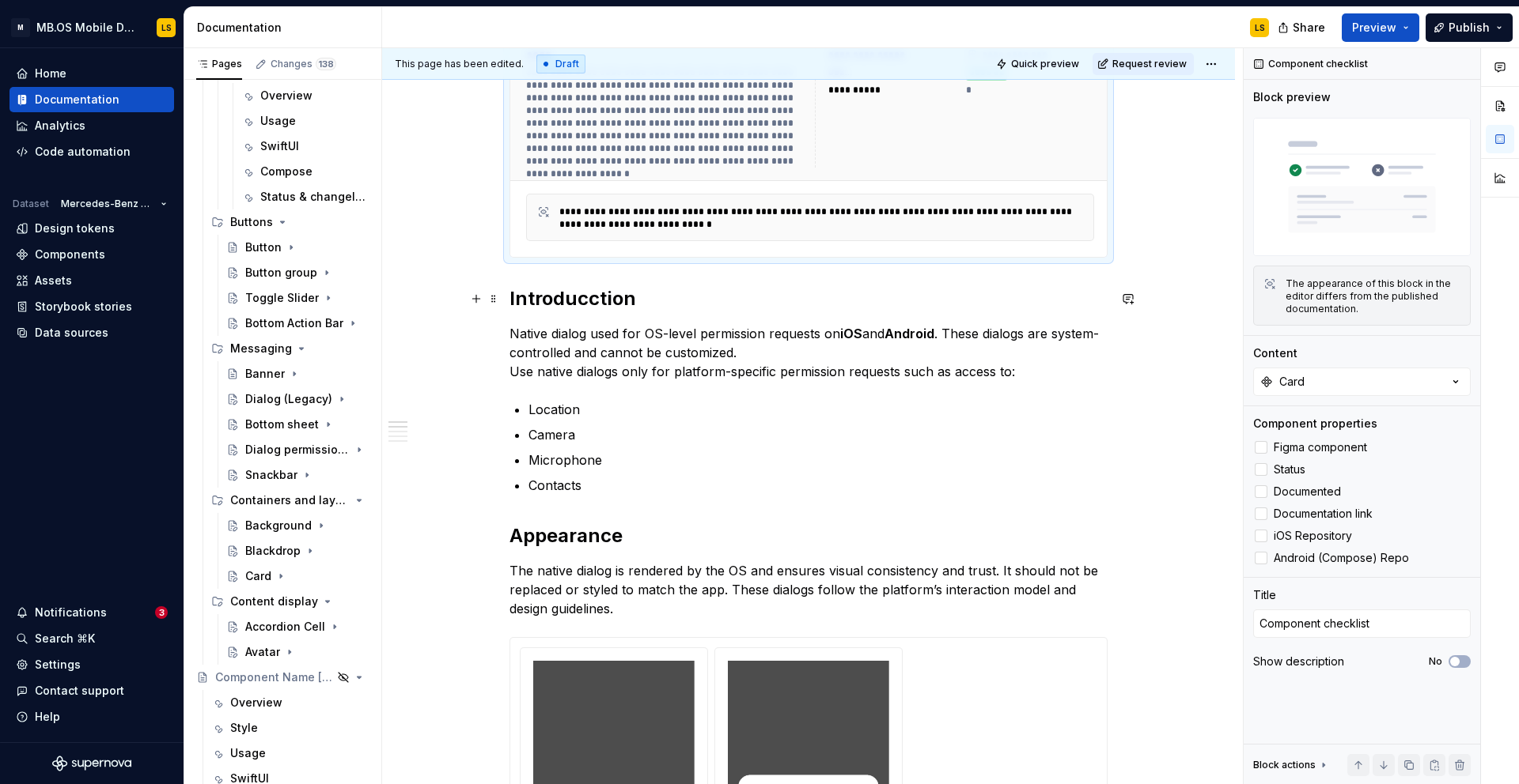
click at [530, 304] on h2 "Introducction" at bounding box center [808, 299] width 598 height 25
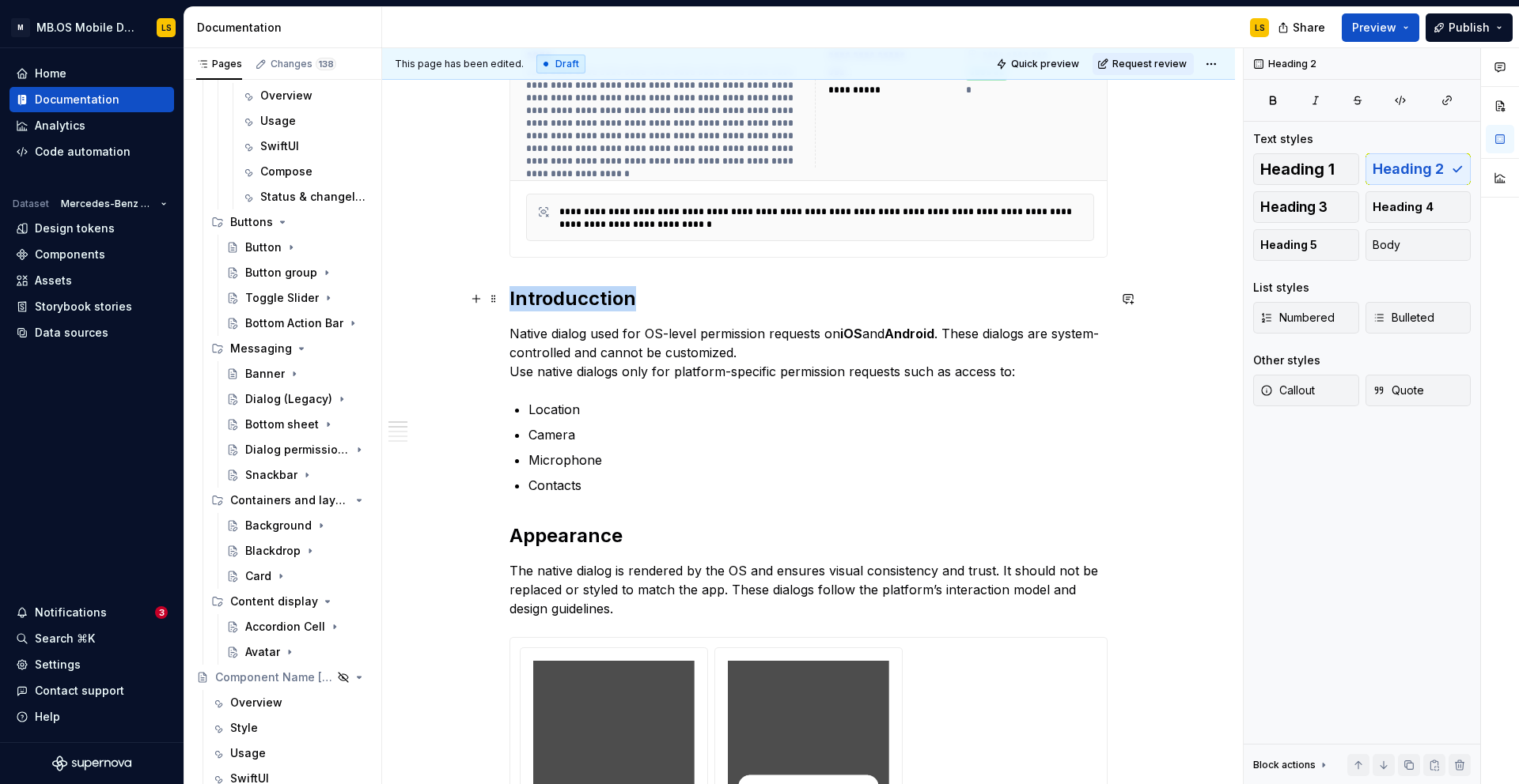
click at [530, 304] on h2 "Introducction" at bounding box center [808, 299] width 598 height 25
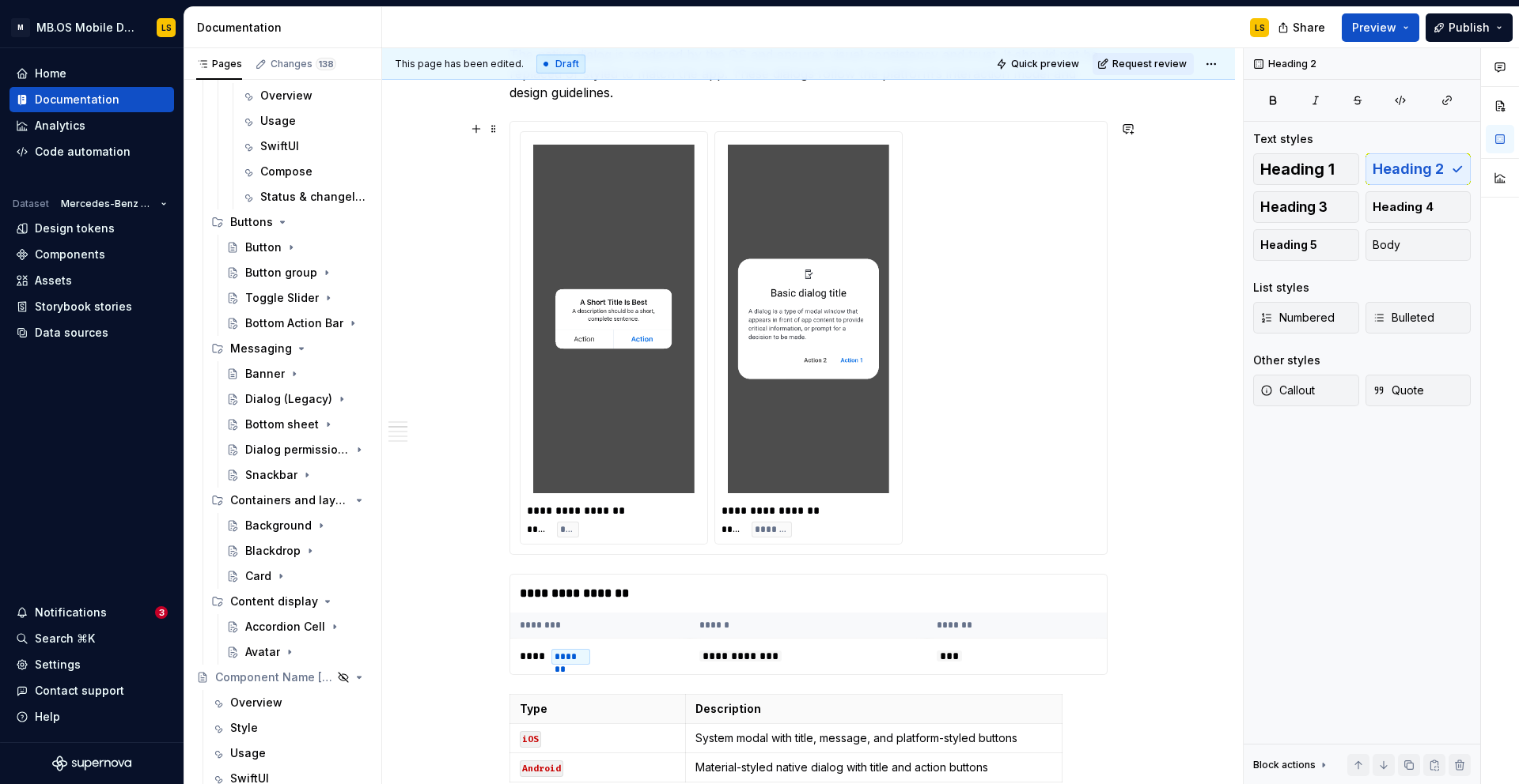
scroll to position [1217, 0]
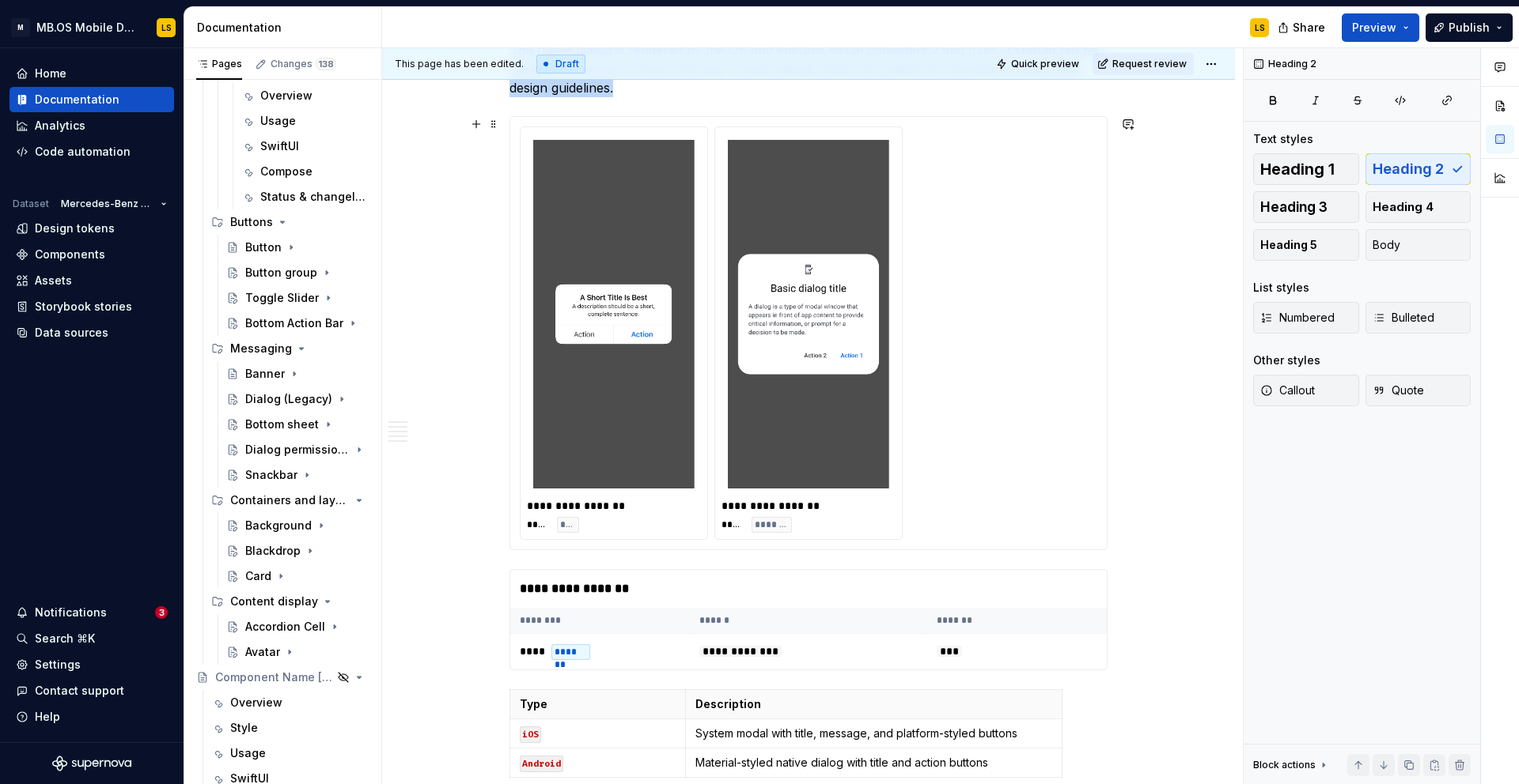
click at [657, 374] on img at bounding box center [613, 314] width 161 height 348
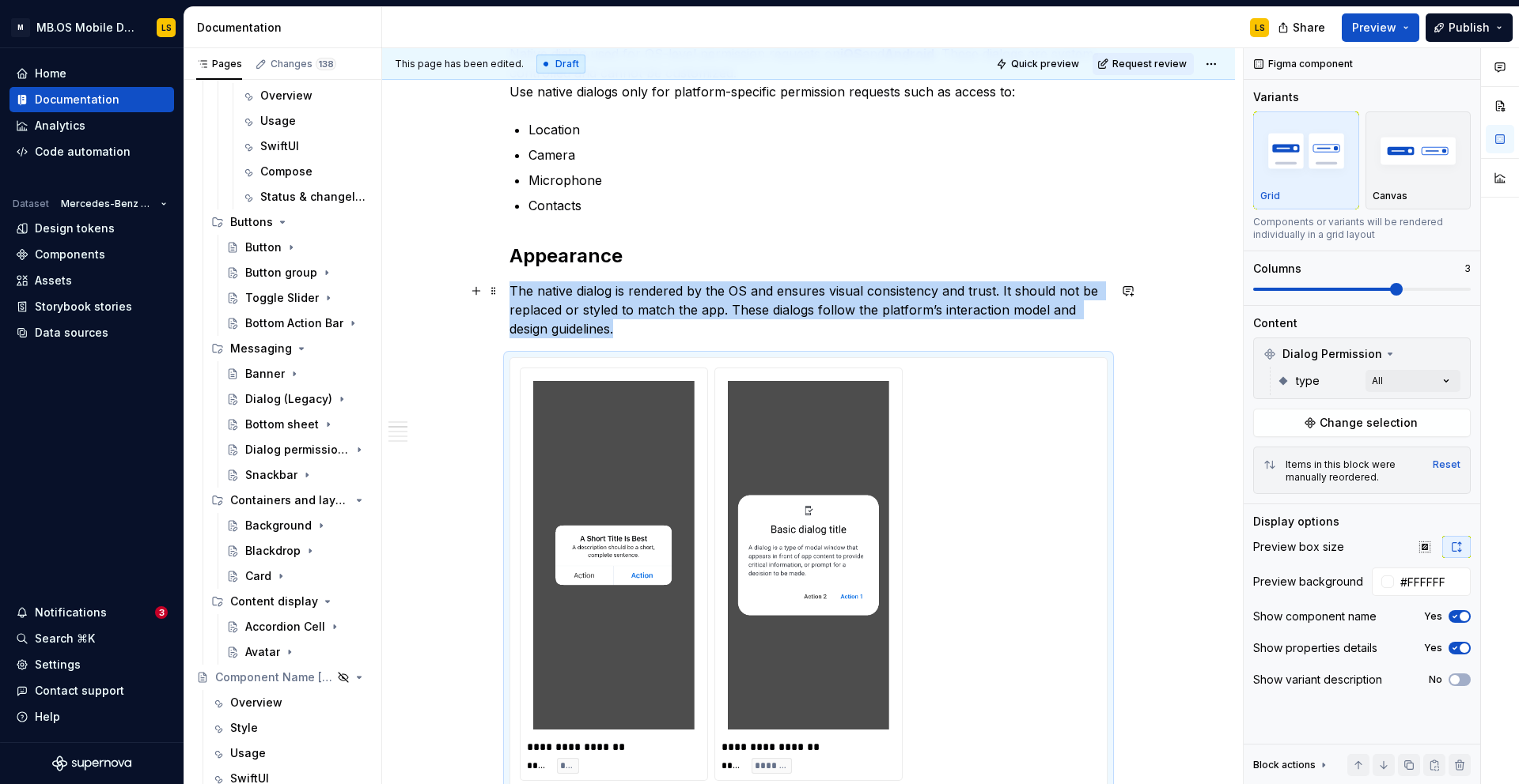
scroll to position [978, 0]
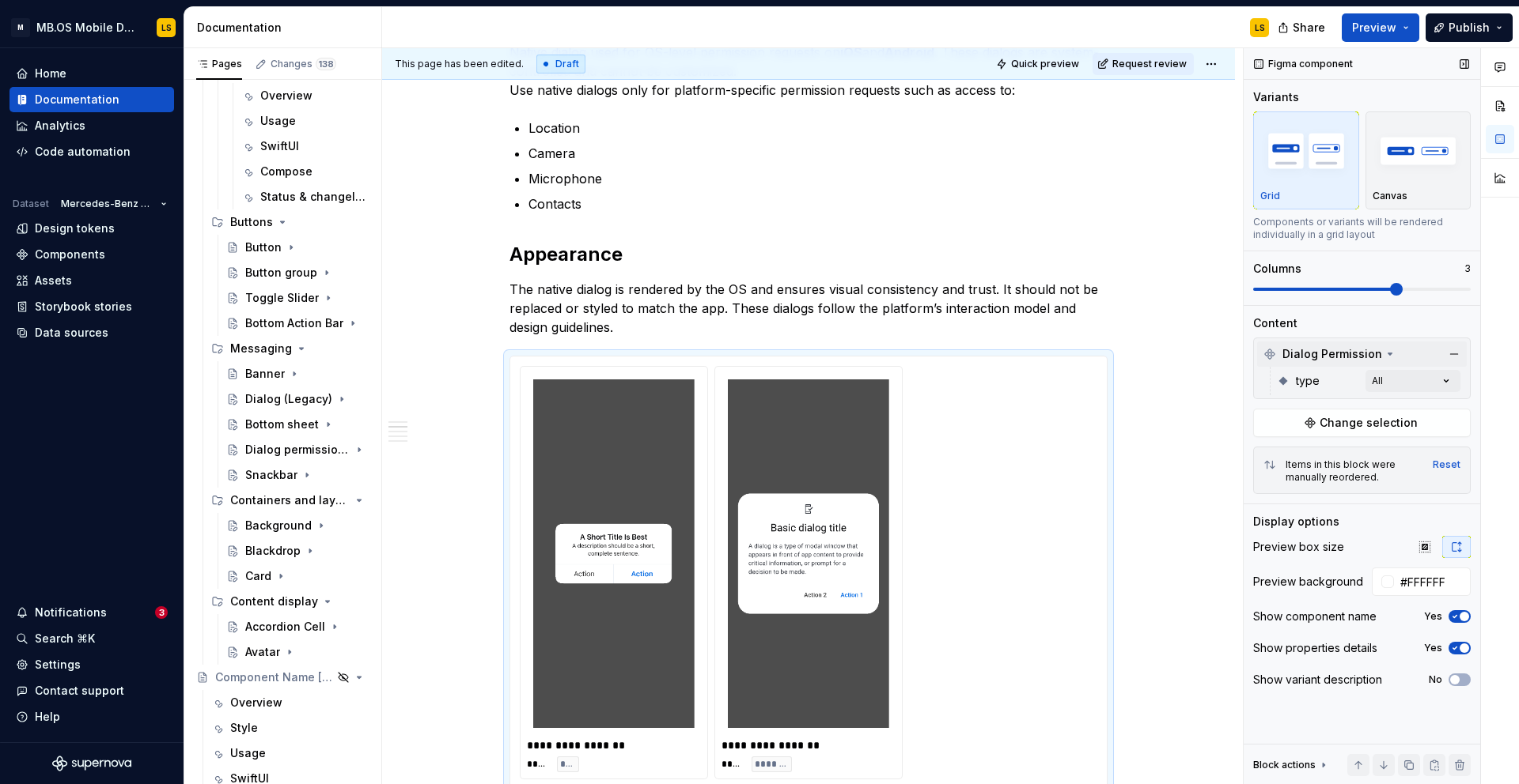
click at [1324, 352] on span "Dialog Permission" at bounding box center [1332, 353] width 100 height 16
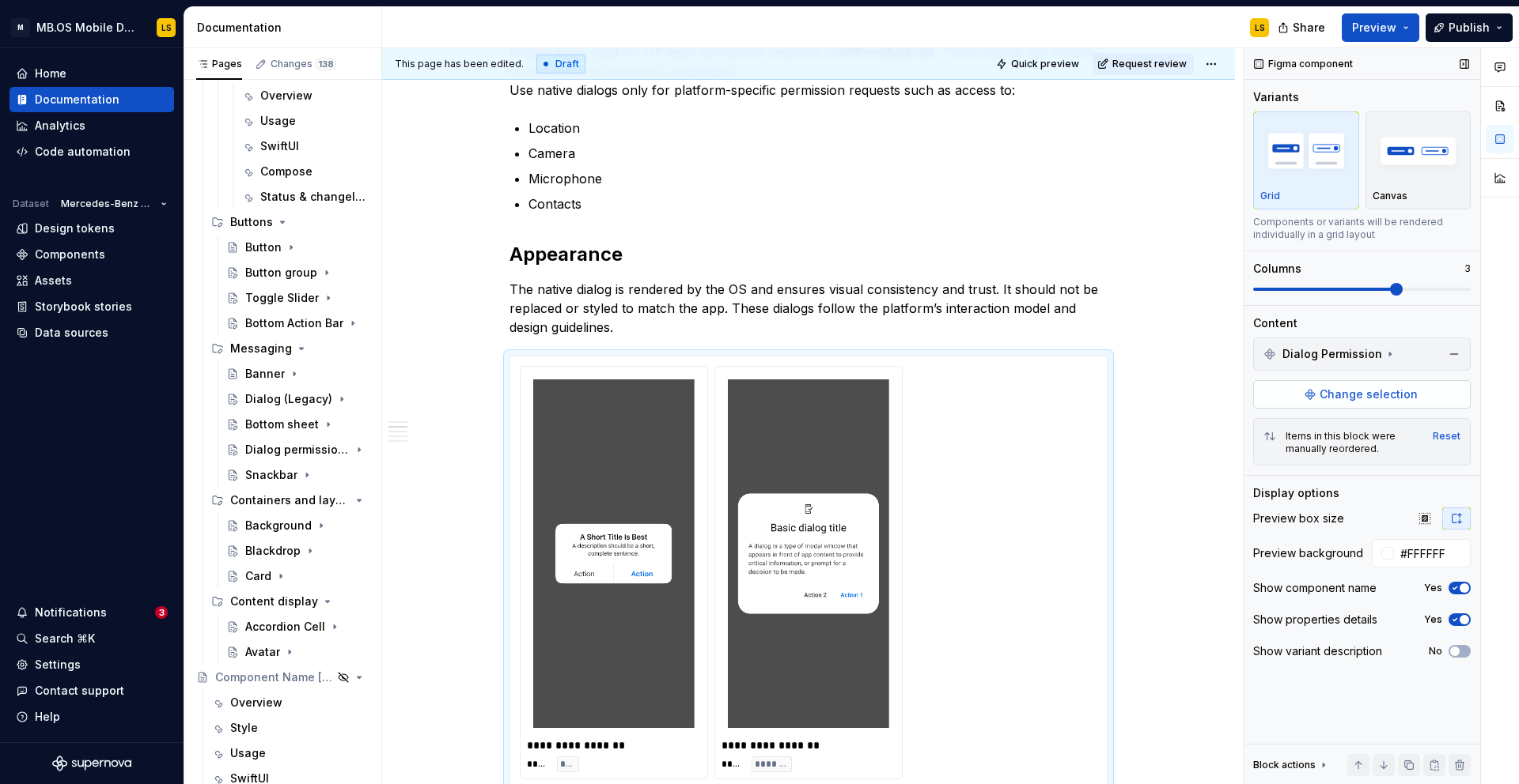
click at [1323, 392] on span "Change selection" at bounding box center [1368, 394] width 98 height 16
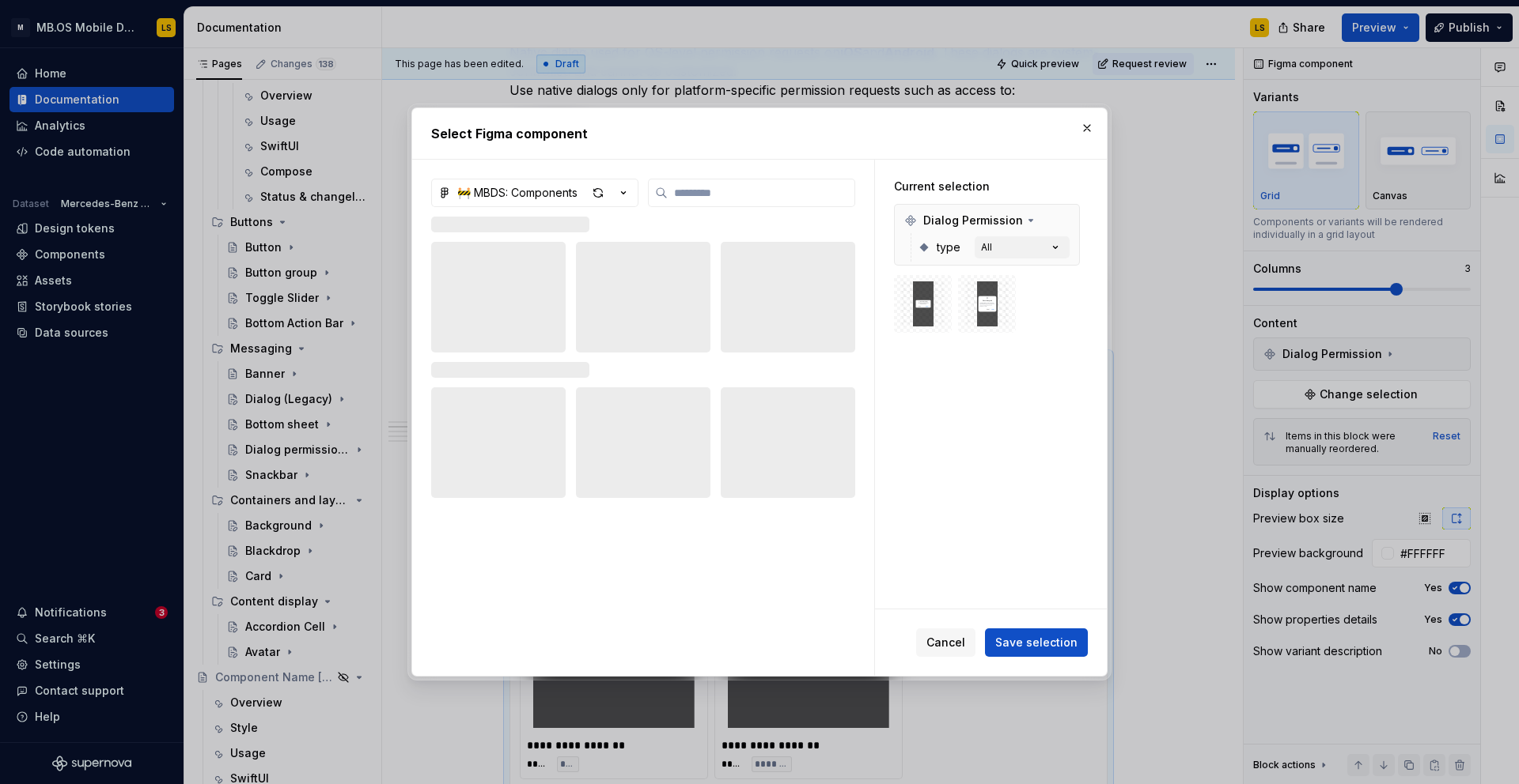
type textarea "*"
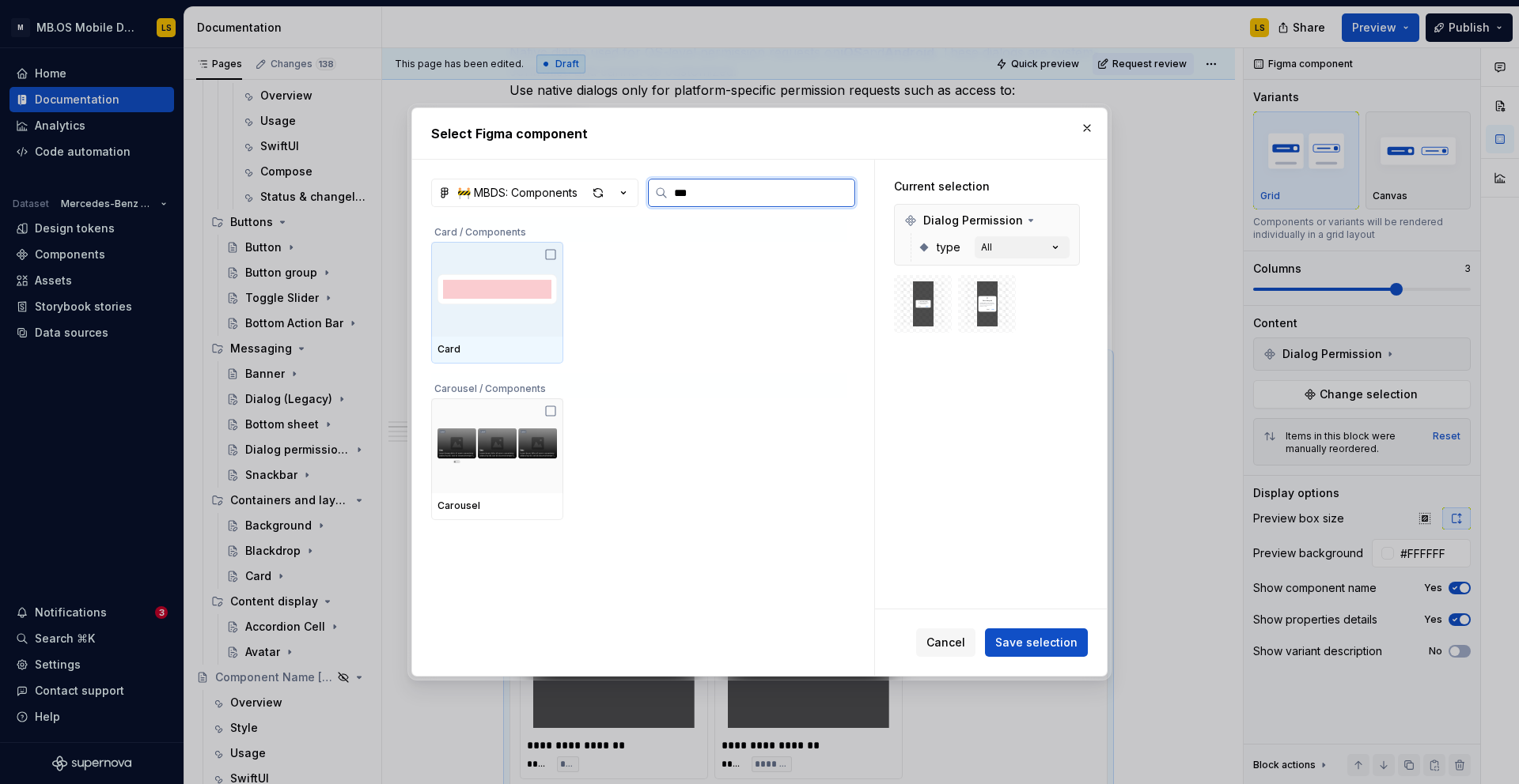
type input "****"
click at [462, 302] on img at bounding box center [497, 290] width 120 height 68
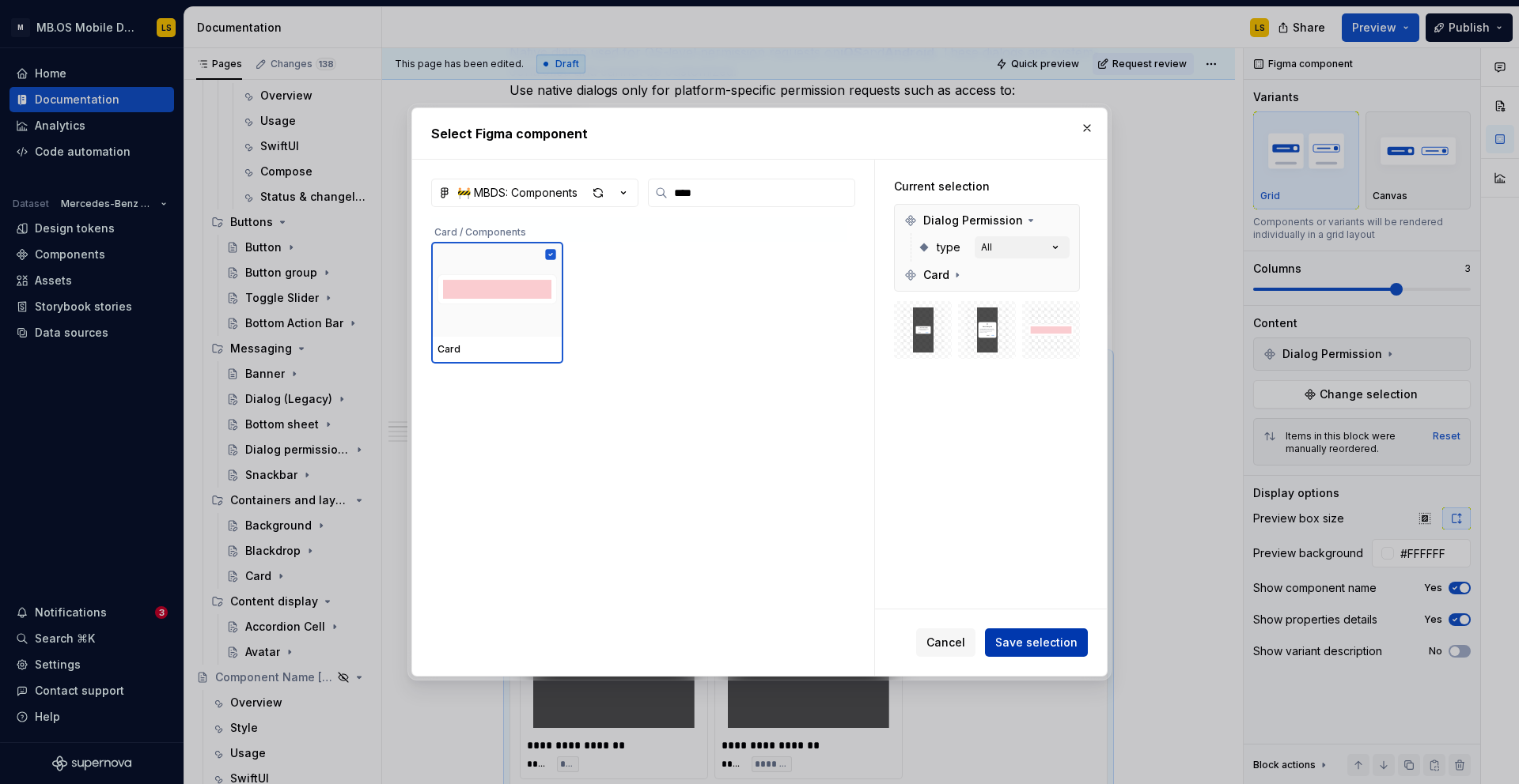
click at [1027, 646] on span "Save selection" at bounding box center [1036, 642] width 82 height 16
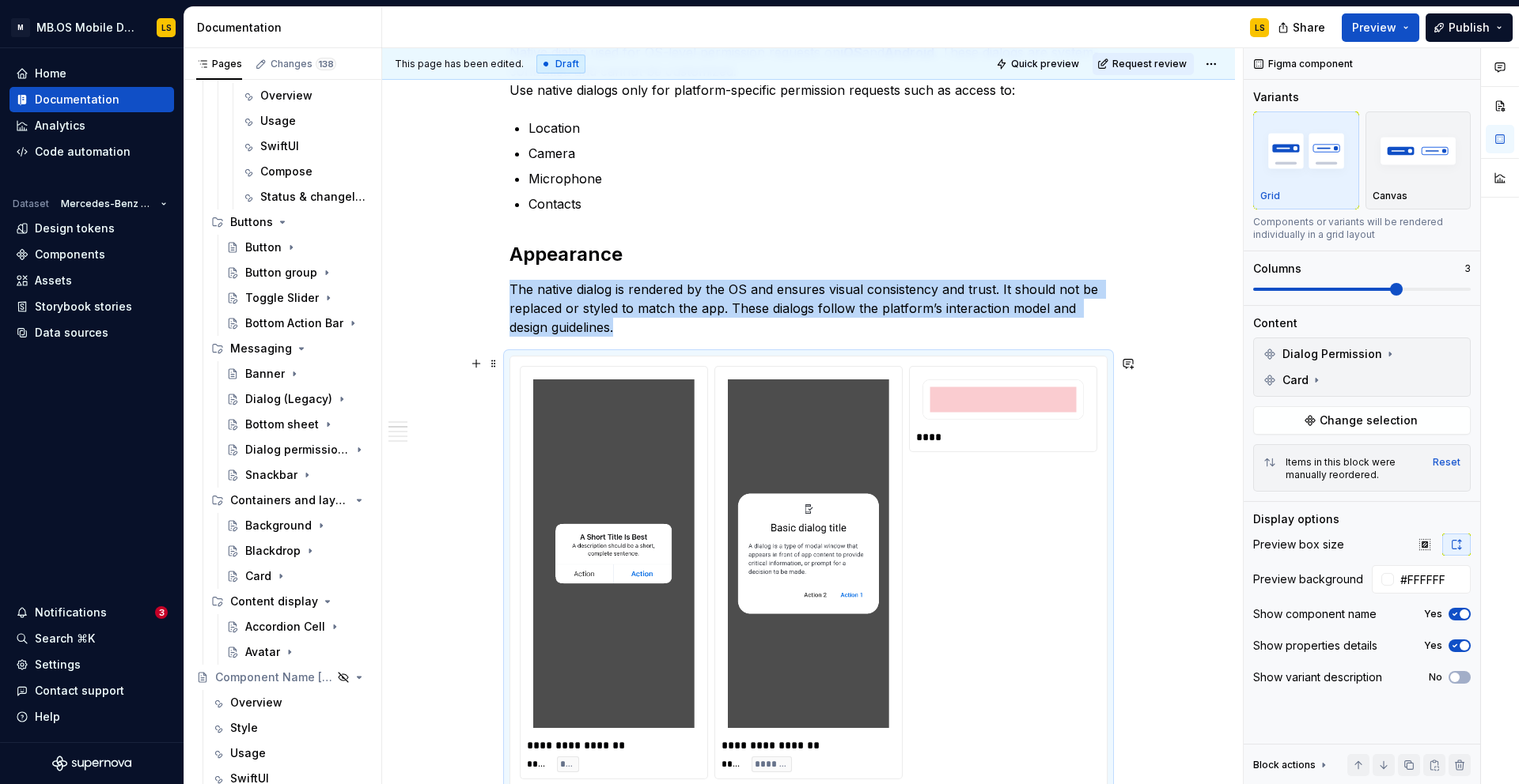
click at [769, 570] on img at bounding box center [808, 553] width 161 height 348
click at [802, 521] on img at bounding box center [808, 553] width 161 height 348
click at [1450, 354] on button "button" at bounding box center [1453, 354] width 22 height 22
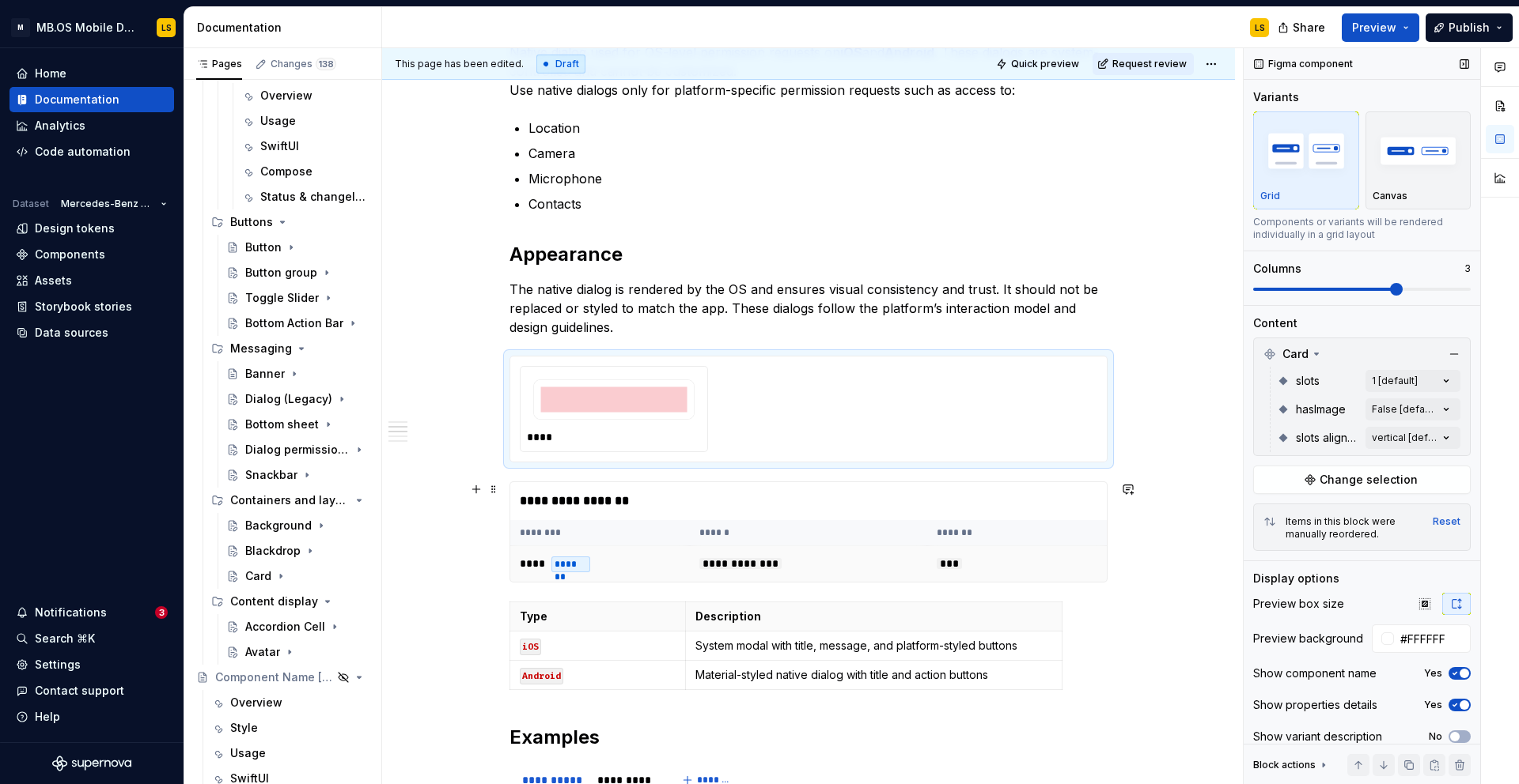
click at [631, 561] on td "**** *******" at bounding box center [600, 564] width 179 height 37
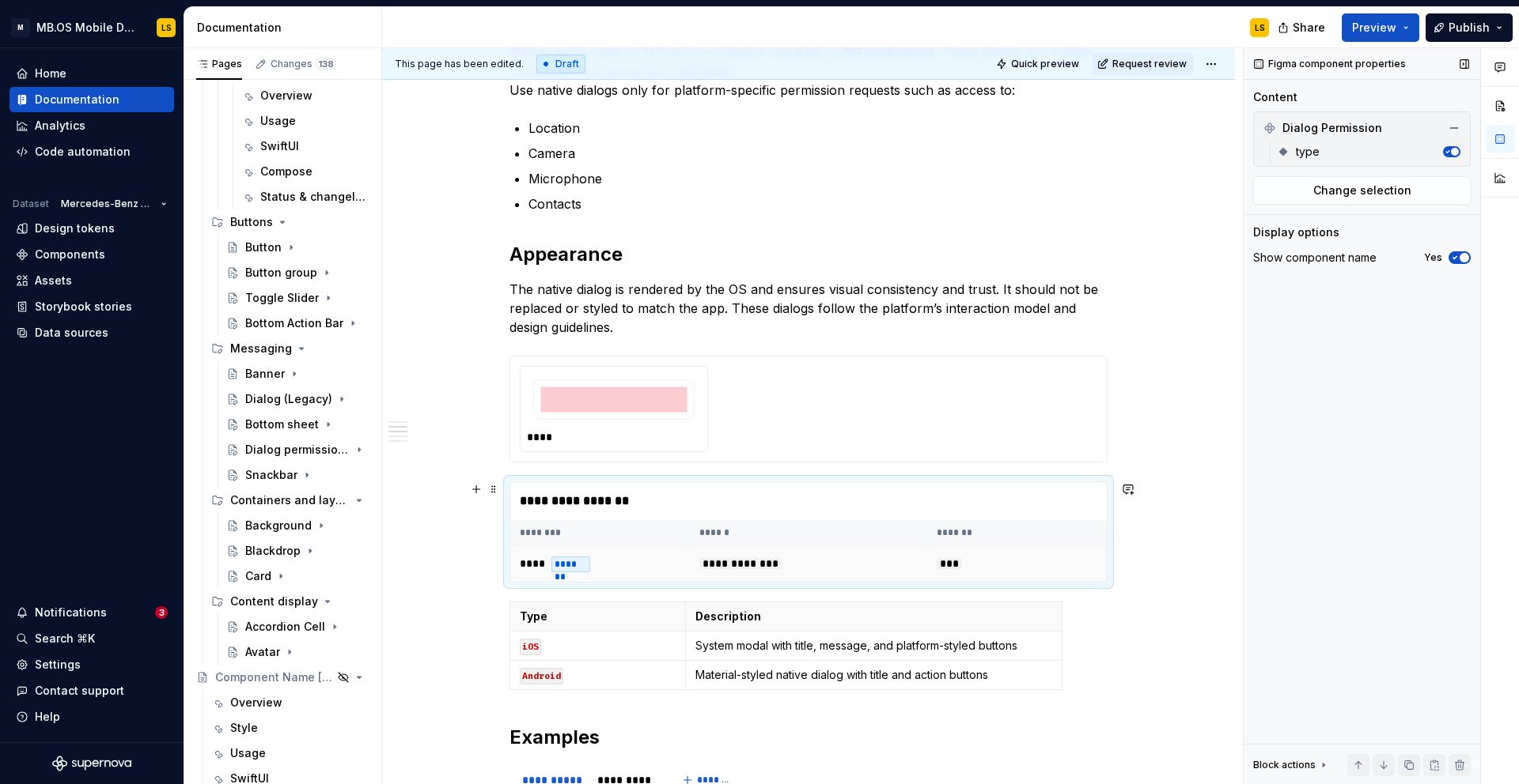
type textarea "*"
click at [1386, 199] on button "Change selection" at bounding box center [1361, 190] width 217 height 28
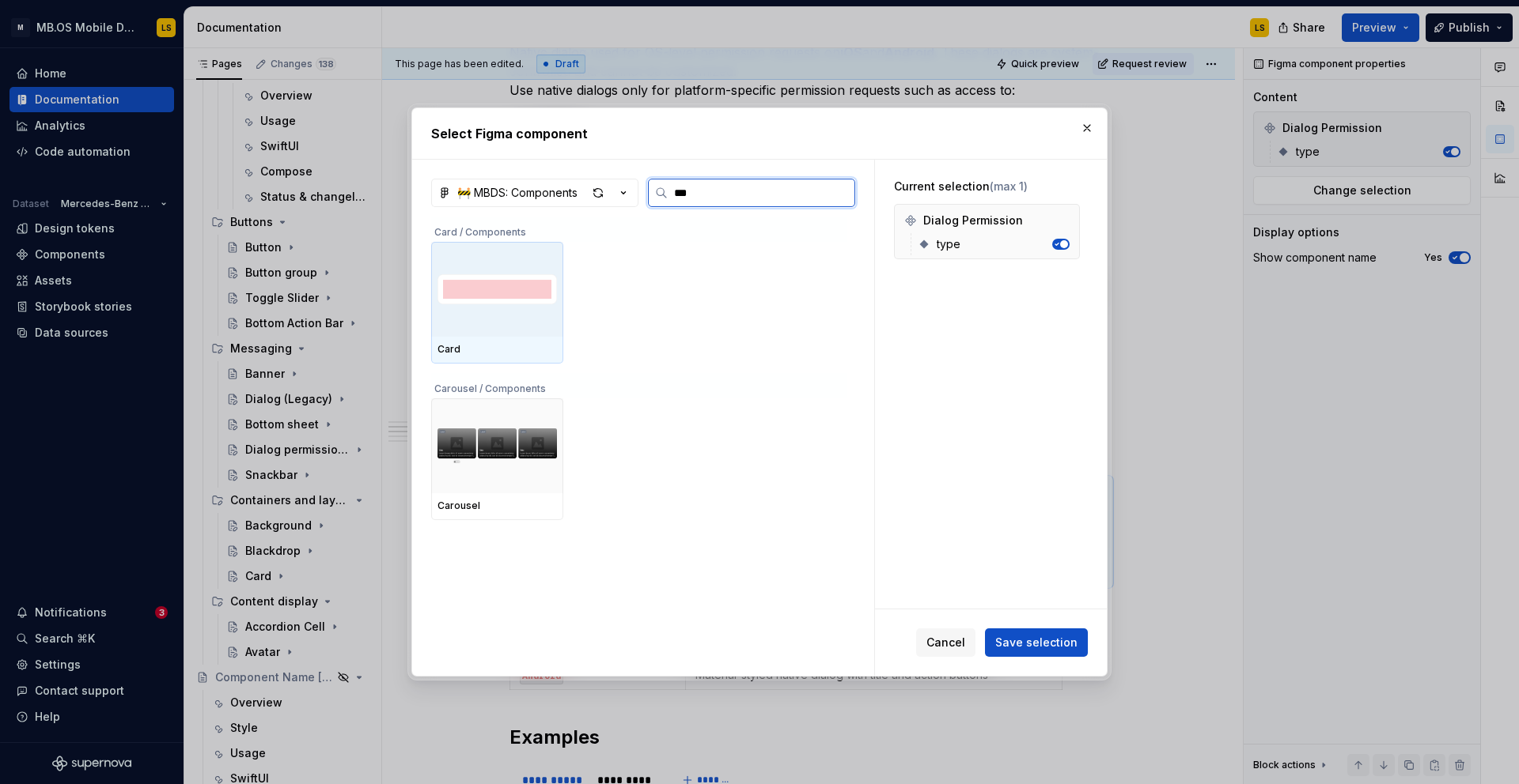
type input "****"
click at [540, 324] on div at bounding box center [496, 290] width 132 height 95
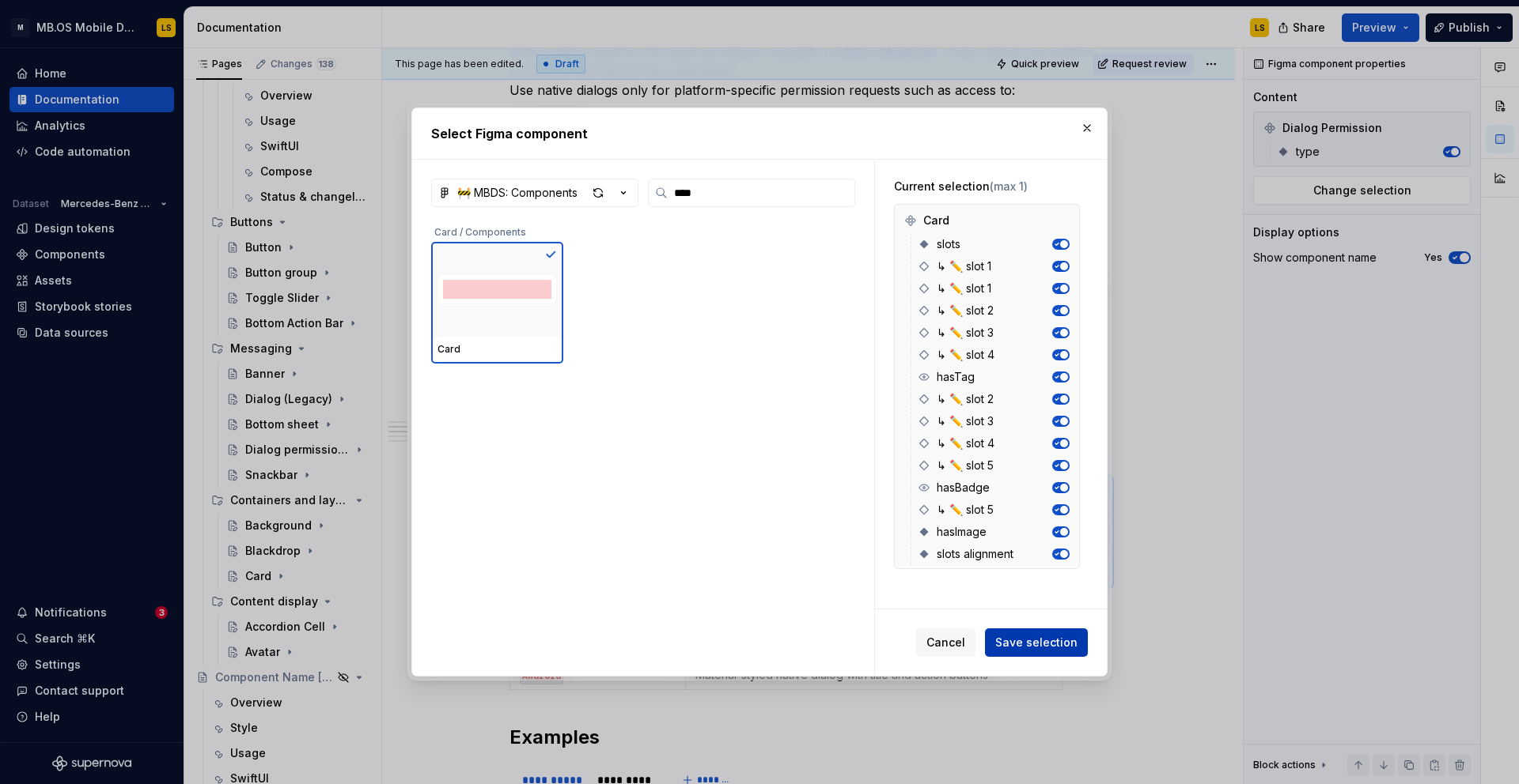
click at [1033, 639] on span "Save selection" at bounding box center [1036, 642] width 82 height 16
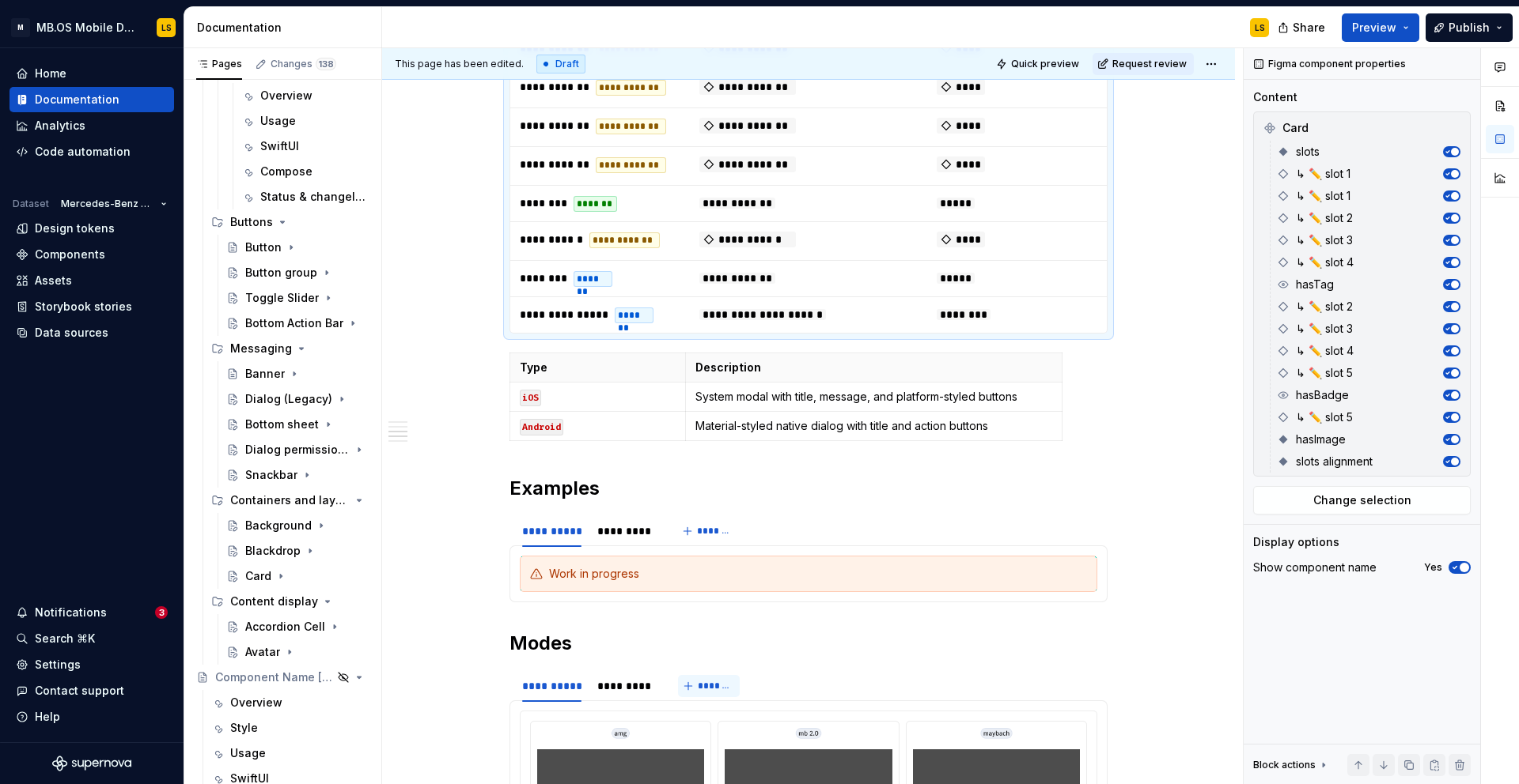
scroll to position [1827, 0]
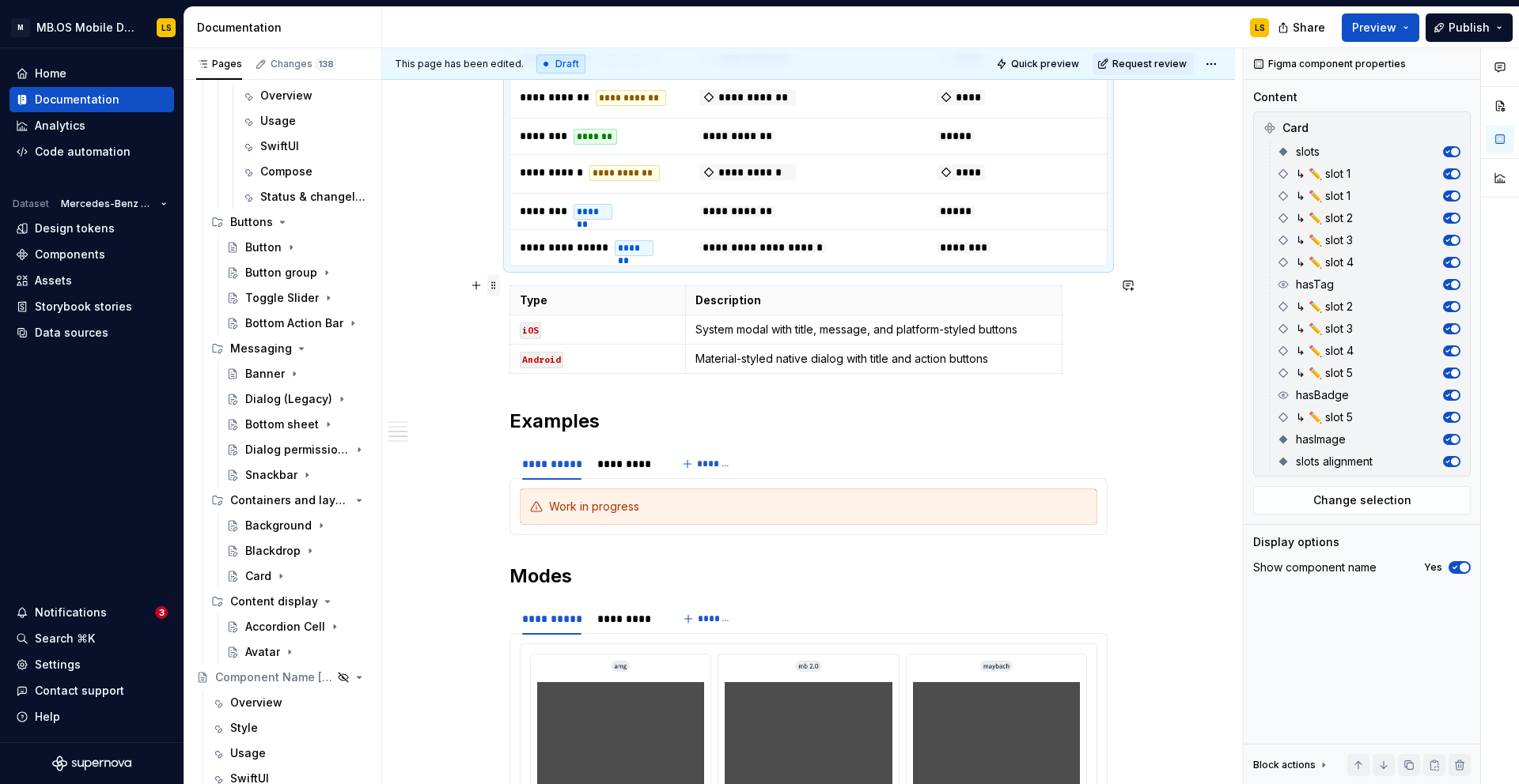
click at [496, 289] on span at bounding box center [493, 285] width 12 height 22
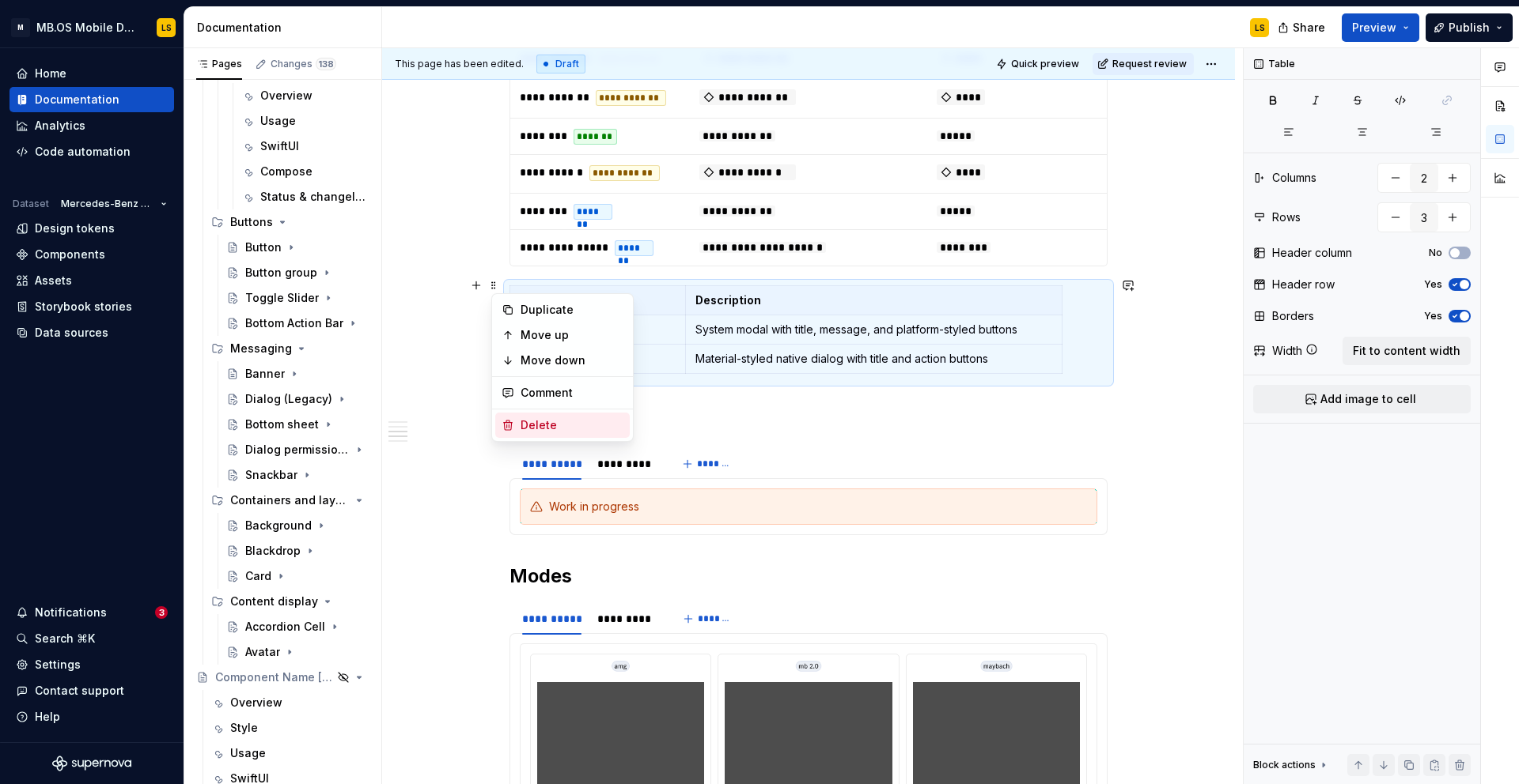
click at [544, 420] on div "Delete" at bounding box center [572, 425] width 103 height 16
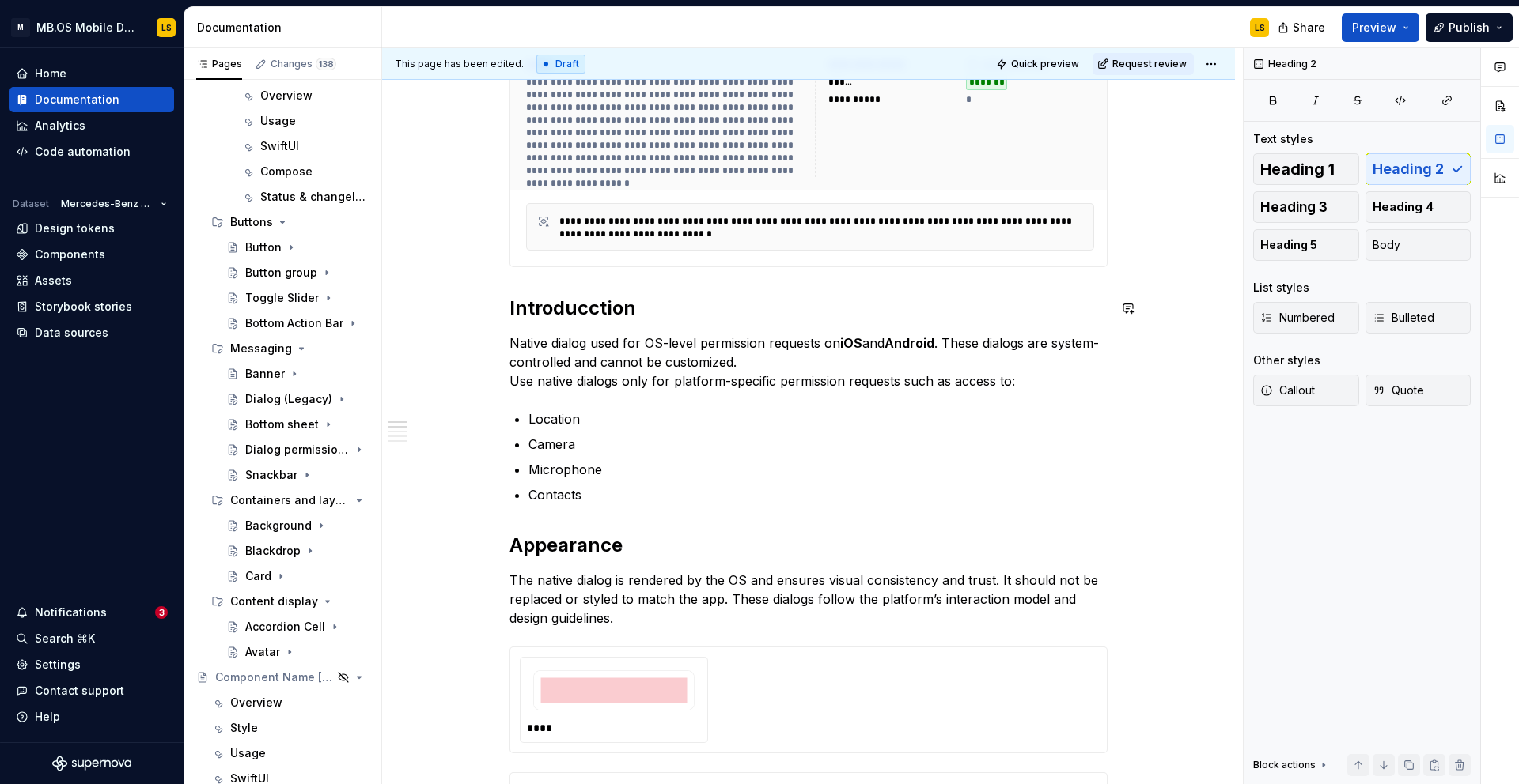
scroll to position [0, 0]
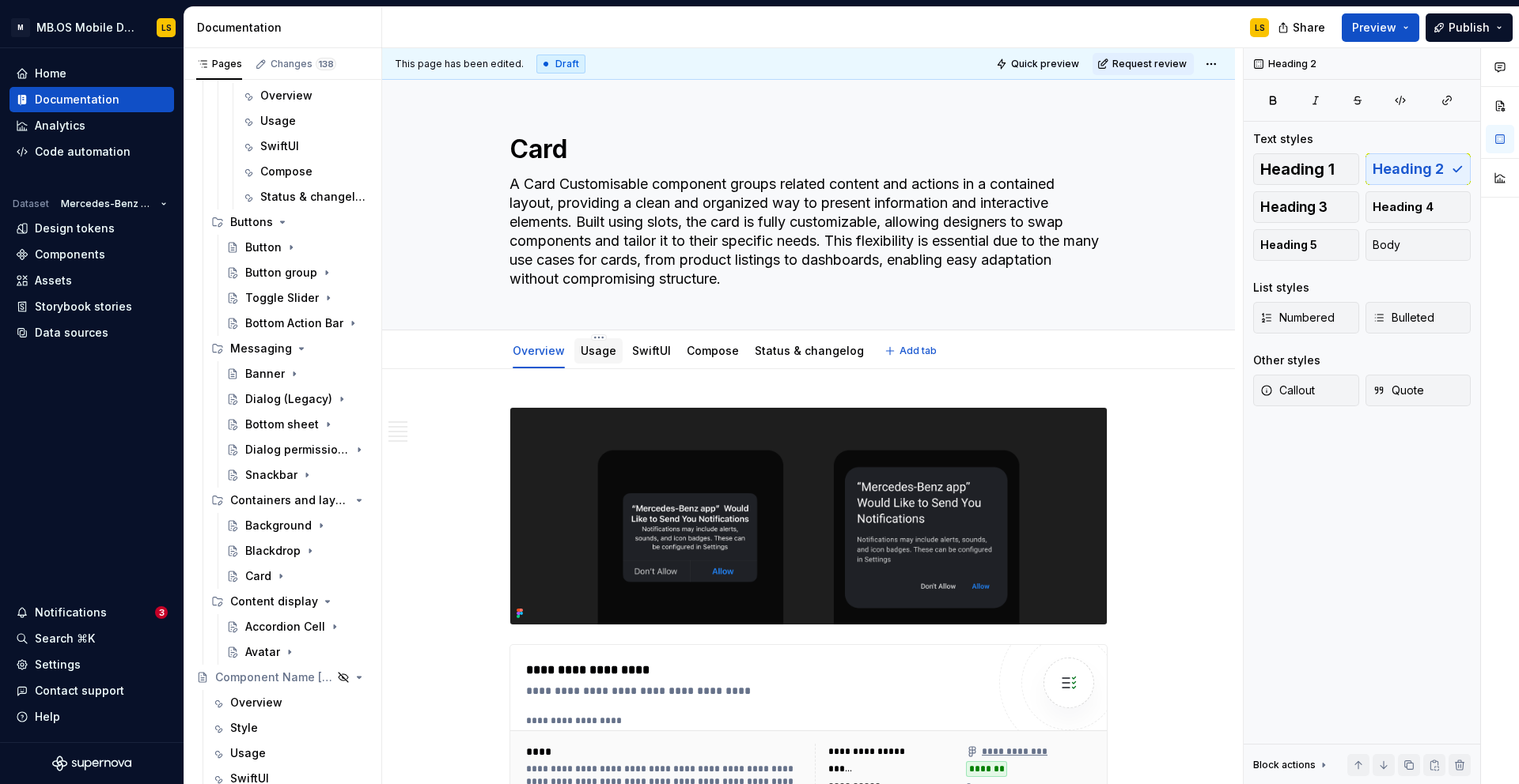
click at [595, 350] on link "Usage" at bounding box center [598, 351] width 36 height 13
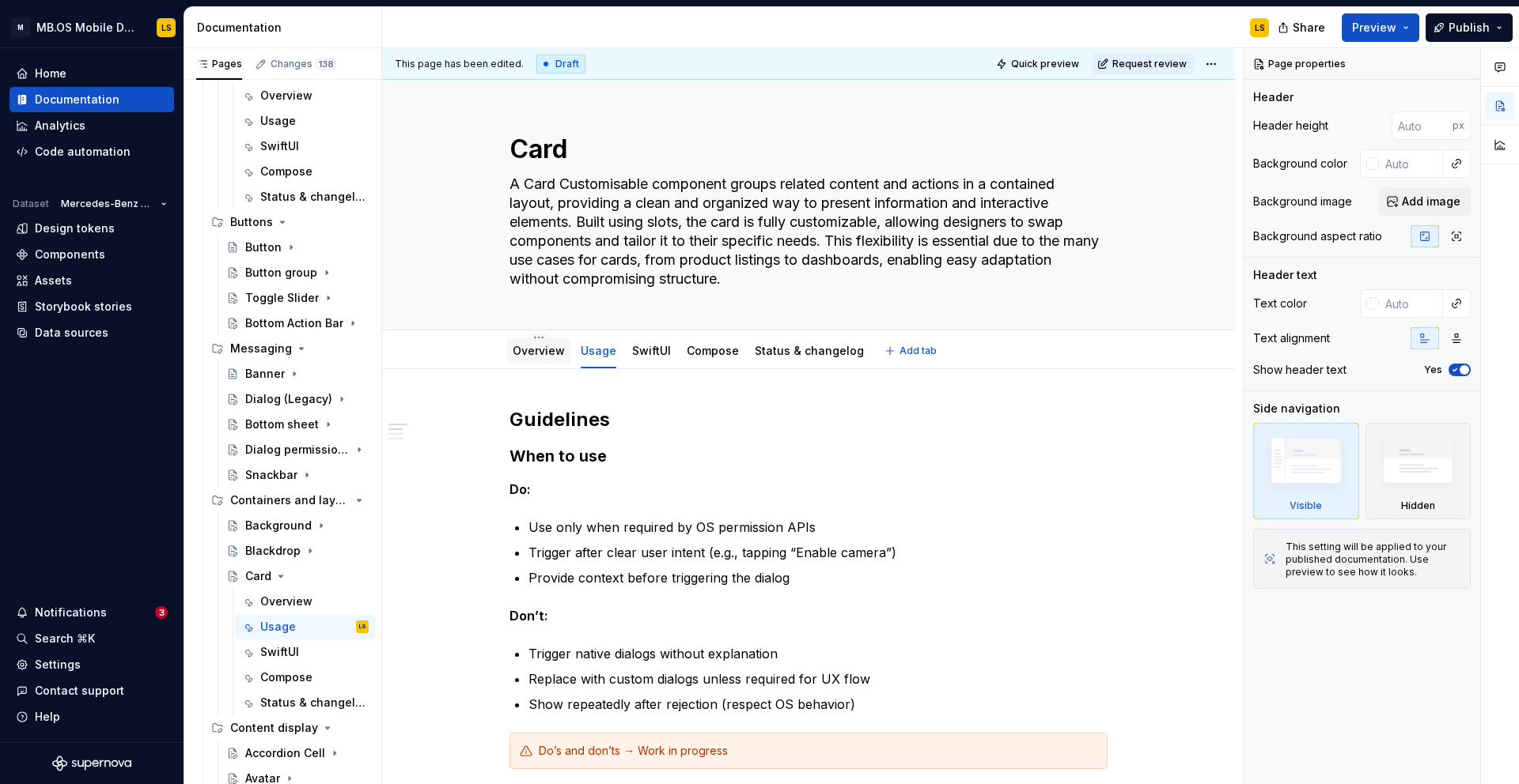
click at [549, 345] on link "Overview" at bounding box center [538, 351] width 52 height 13
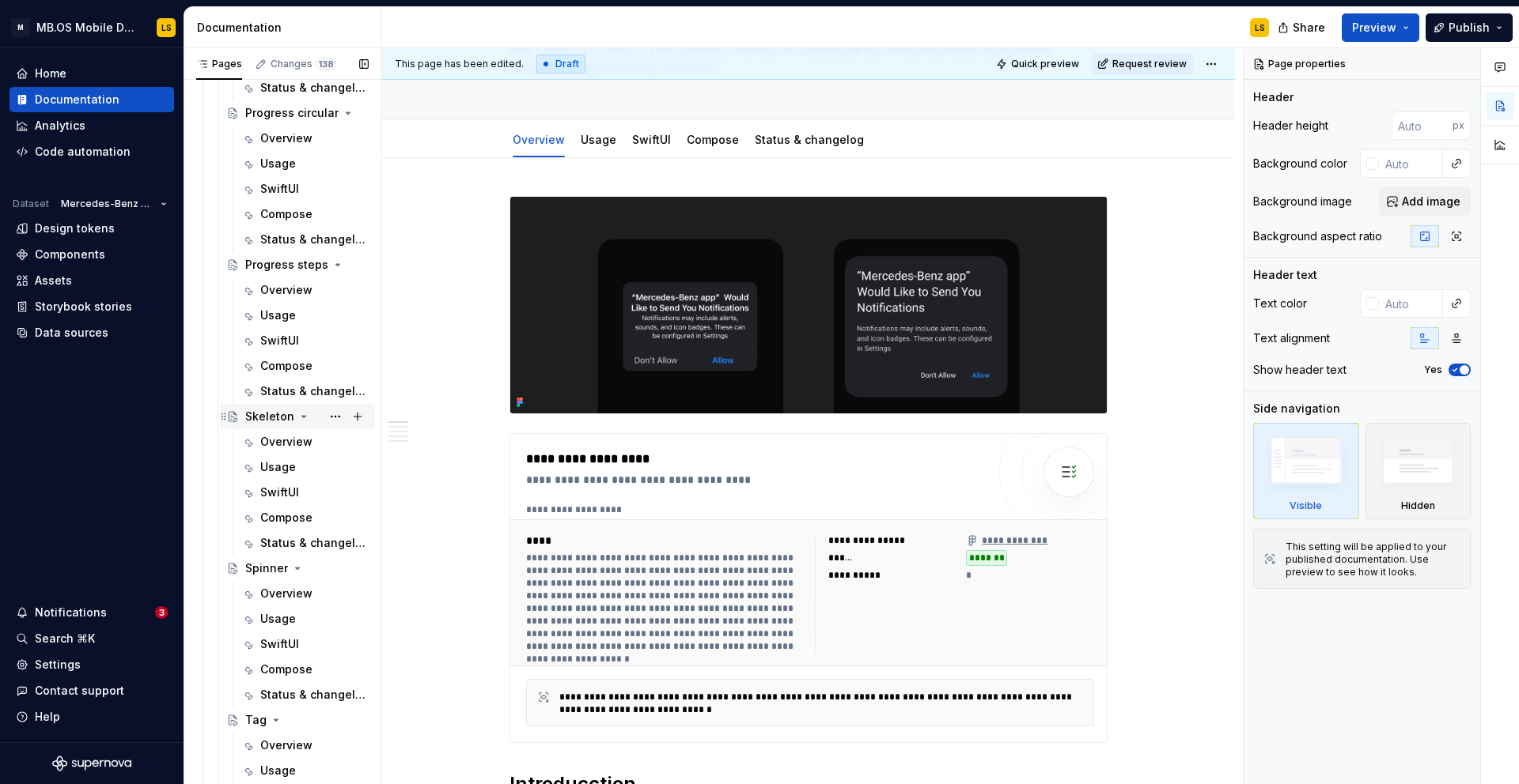
scroll to position [722, 0]
click at [297, 421] on icon "Page tree" at bounding box center [303, 417] width 12 height 12
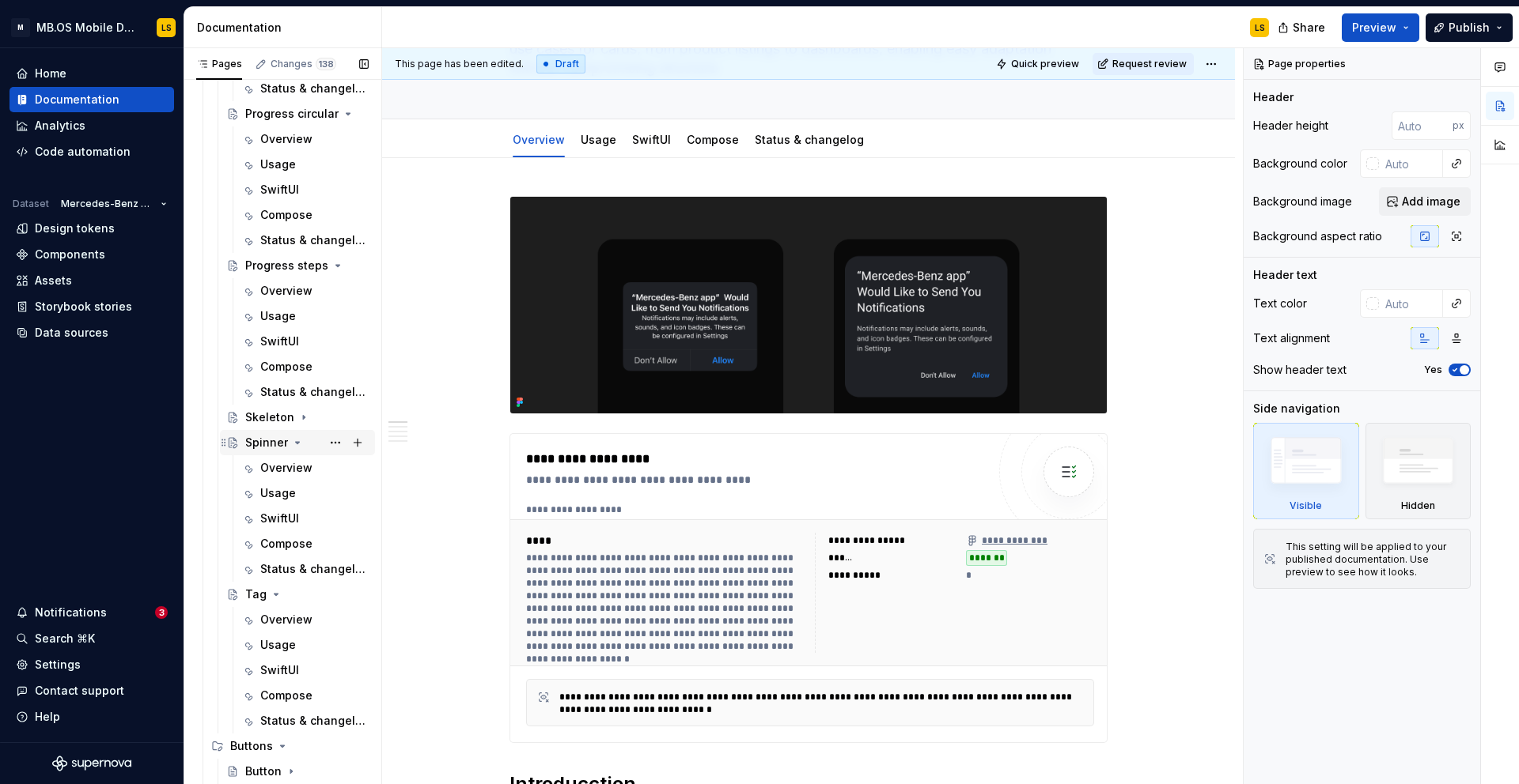
click at [300, 445] on icon "Page tree" at bounding box center [297, 442] width 12 height 12
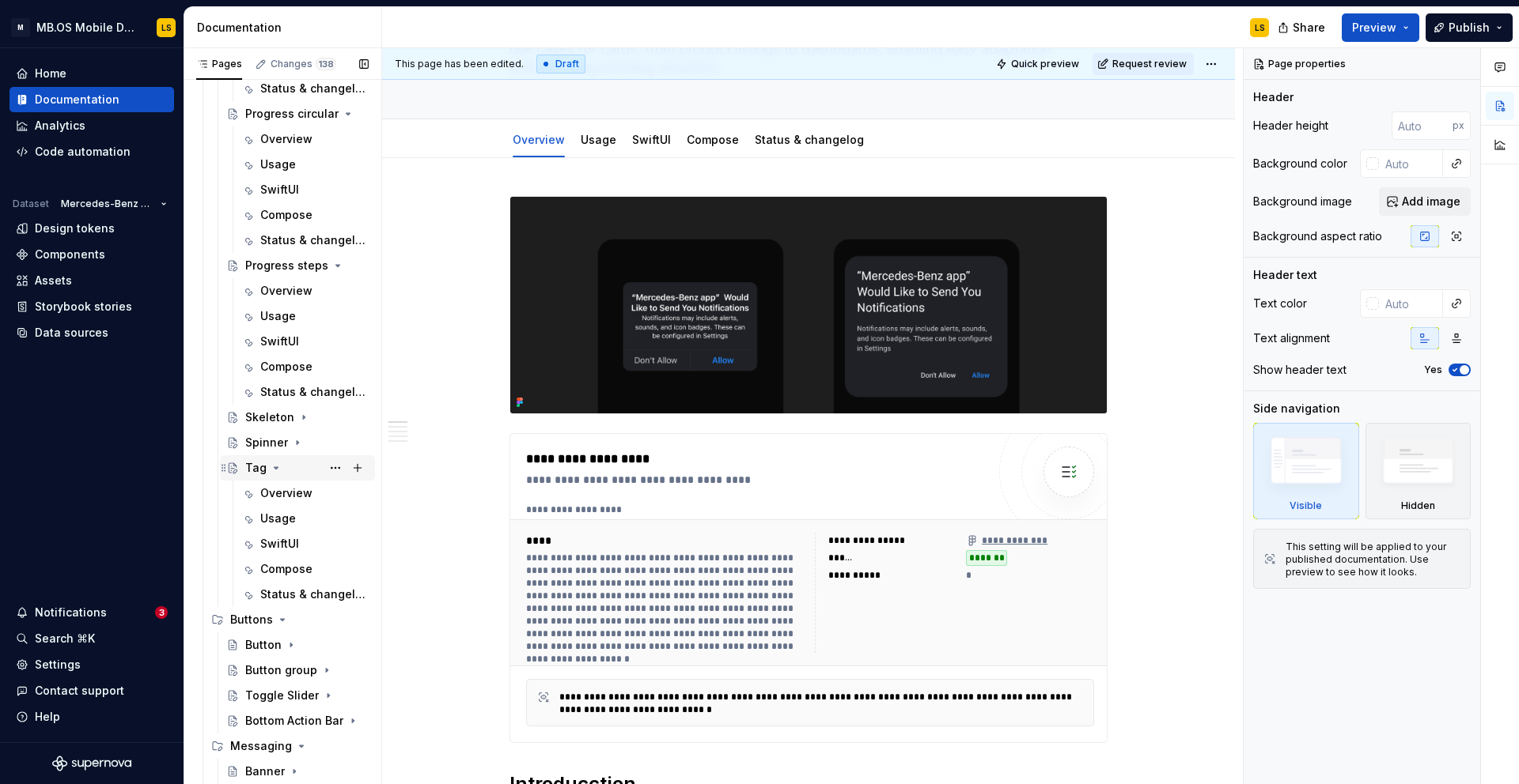
click at [276, 468] on icon "Page tree" at bounding box center [276, 468] width 4 height 2
click at [280, 492] on icon "Page tree" at bounding box center [282, 493] width 12 height 12
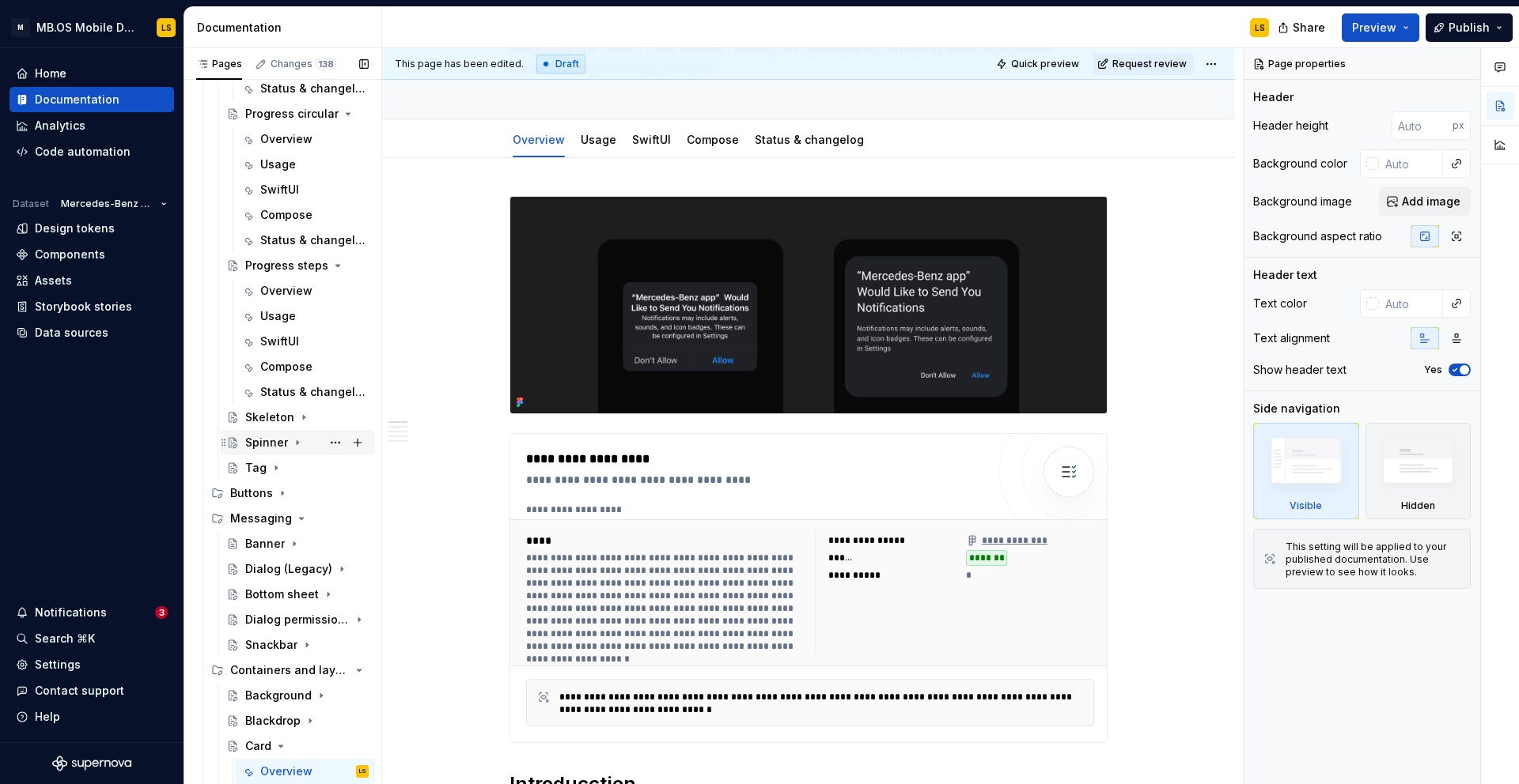
scroll to position [546, 0]
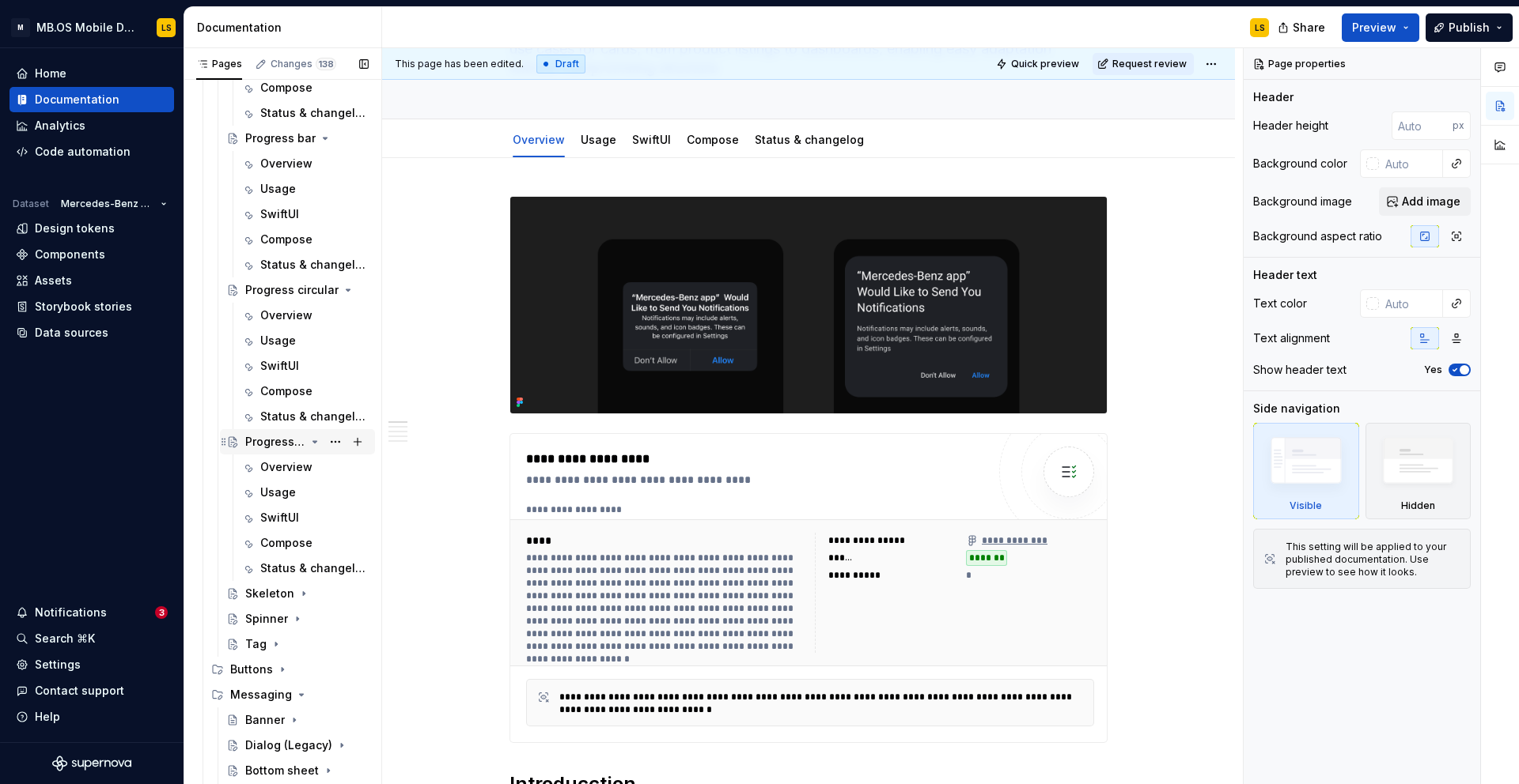
click at [318, 443] on icon "Page tree" at bounding box center [315, 441] width 12 height 12
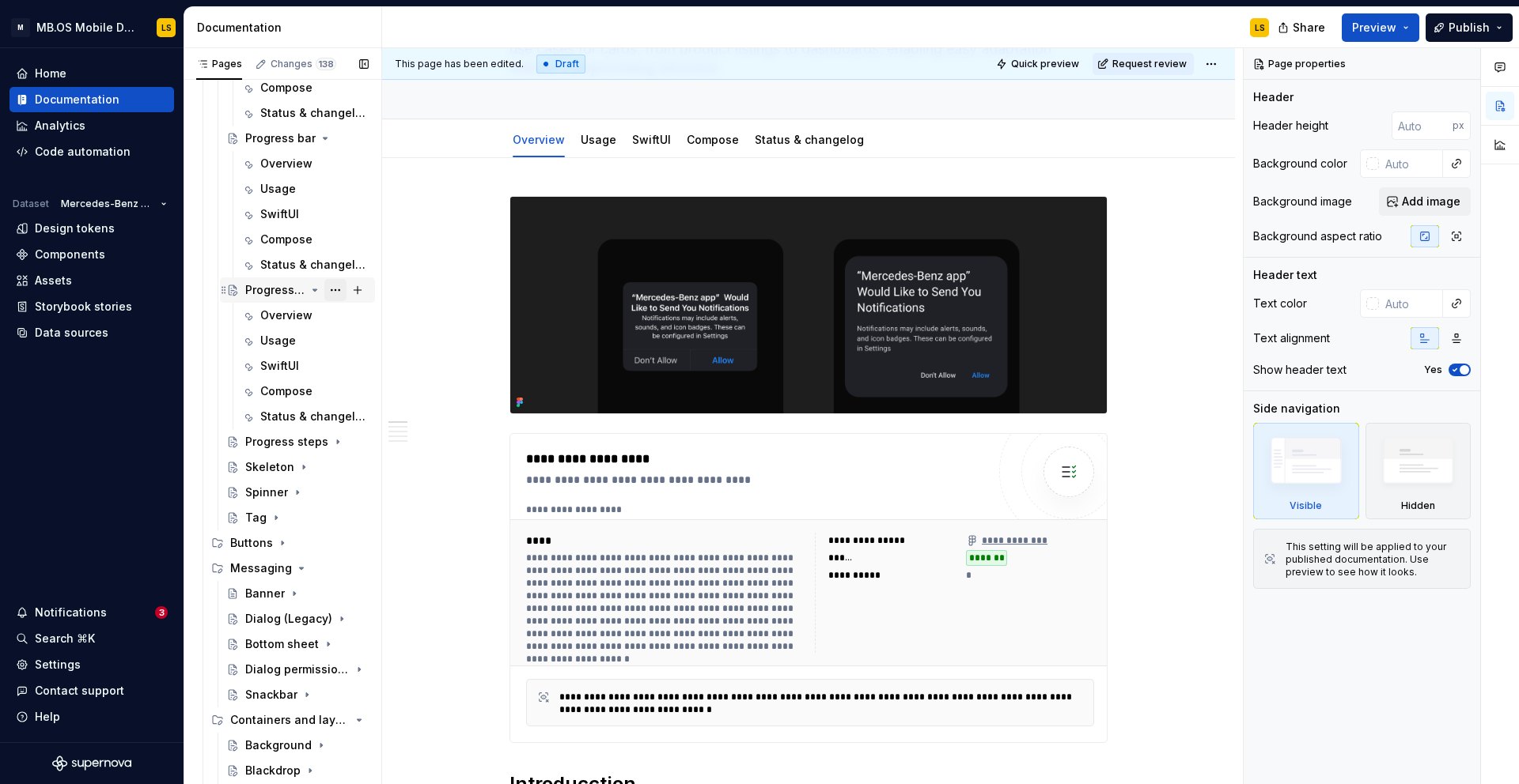
click at [342, 290] on button "Page tree" at bounding box center [335, 290] width 22 height 22
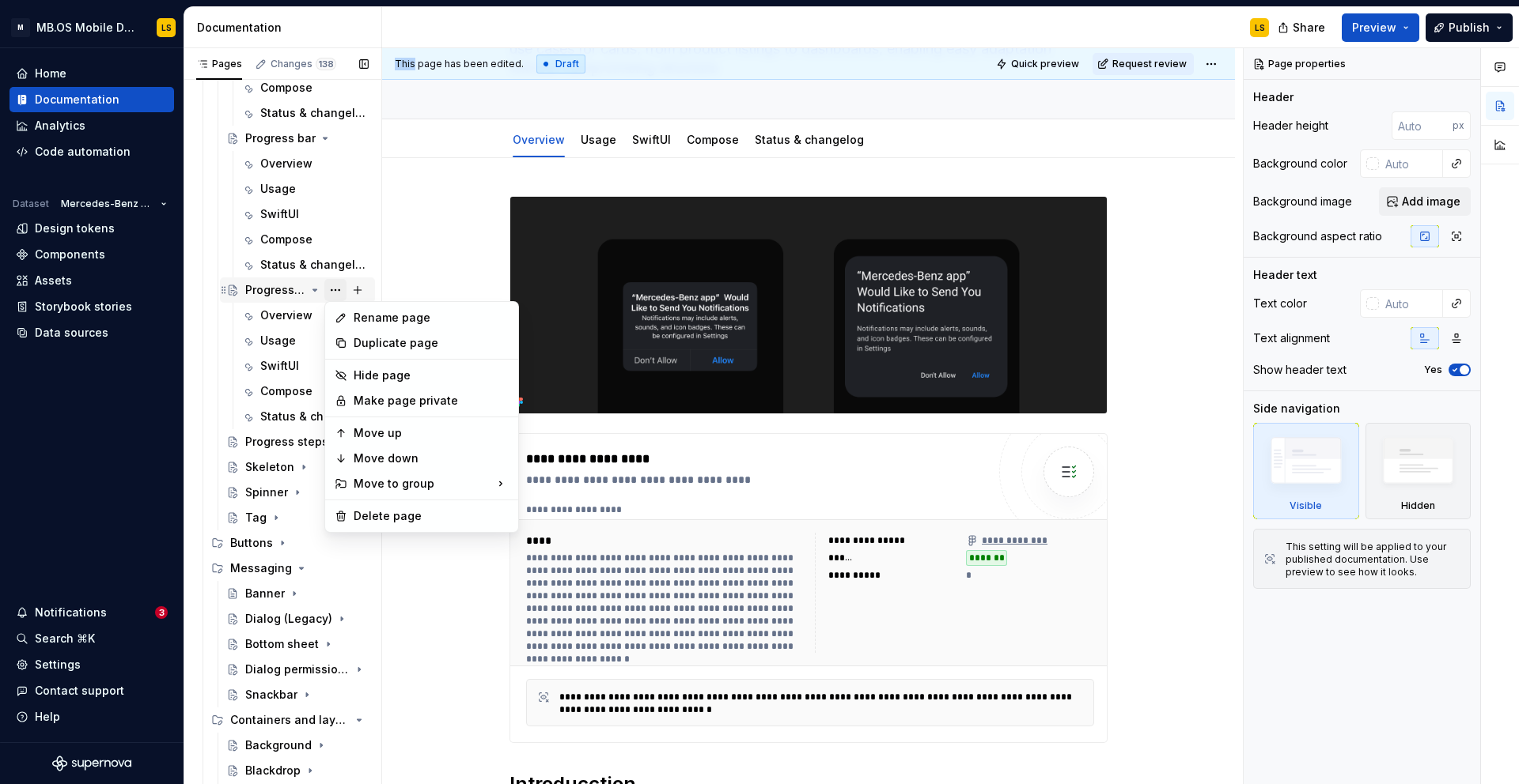
click at [342, 290] on div "Pages Changes 138 Add Accessibility guide for tree Page tree. Navigate the tree…" at bounding box center [282, 420] width 198 height 743
click at [321, 292] on div "Pages Changes 138 Add Accessibility guide for tree Page tree. Navigate the tree…" at bounding box center [282, 420] width 198 height 743
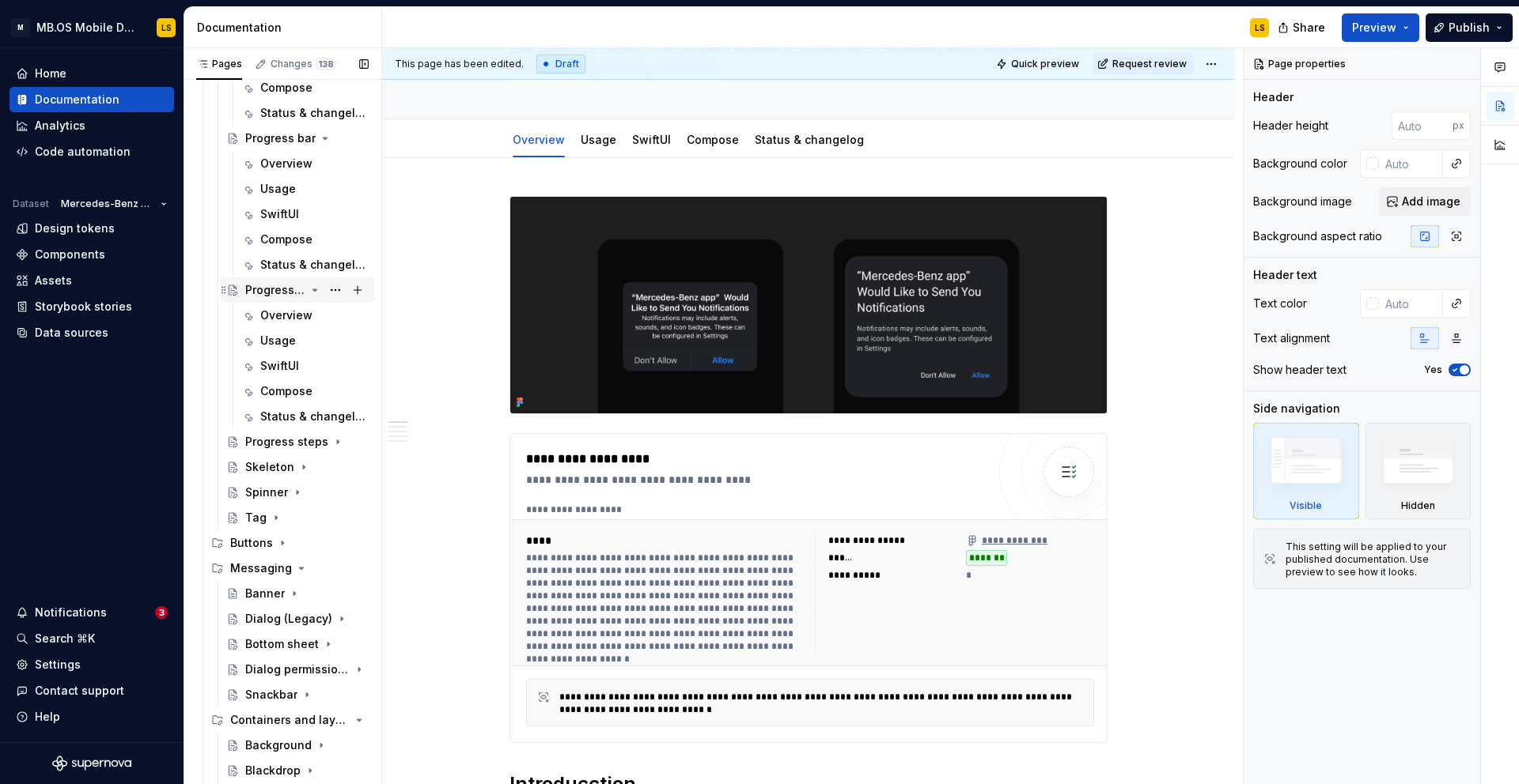
click at [316, 292] on icon "Page tree" at bounding box center [315, 290] width 12 height 12
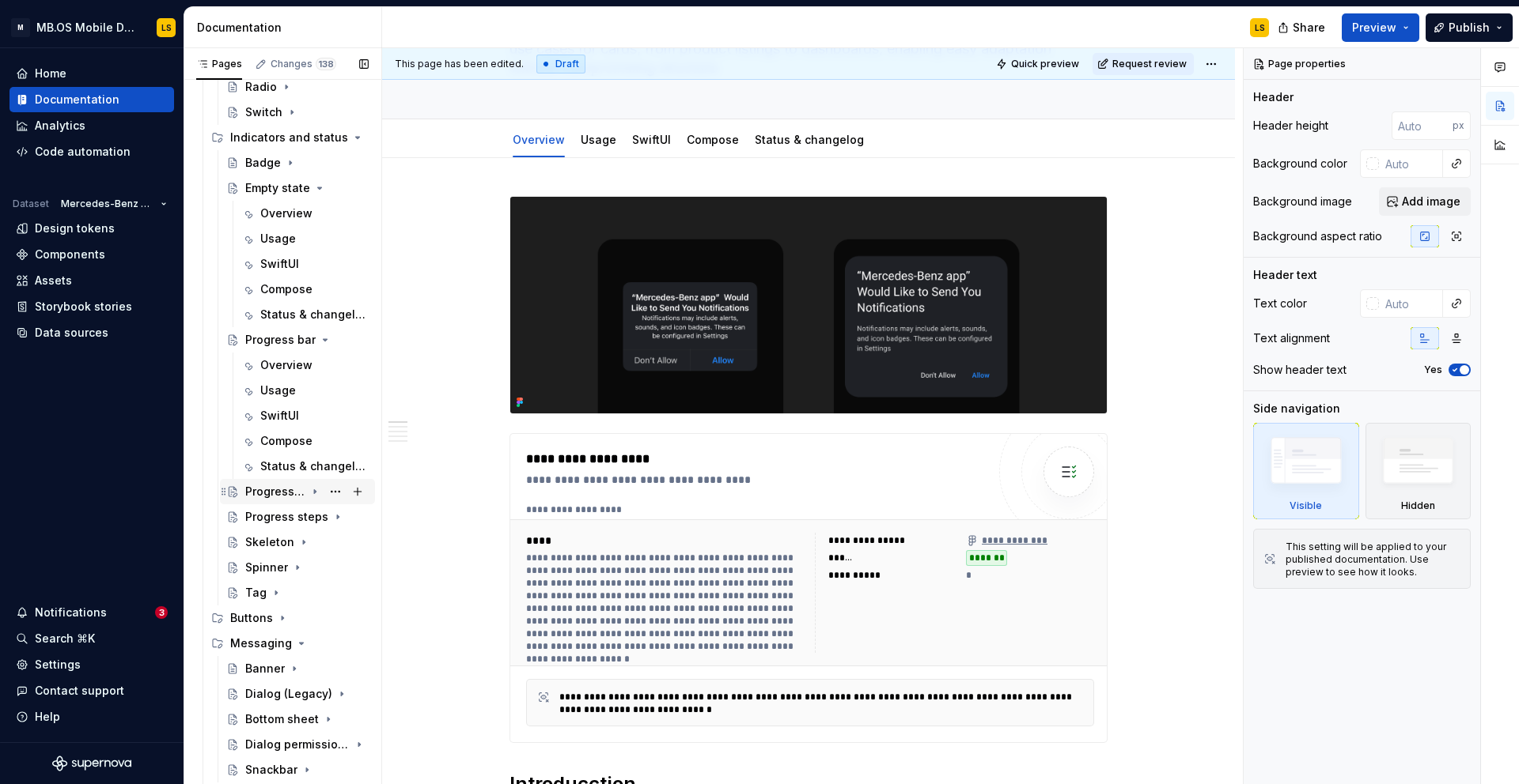
scroll to position [319, 0]
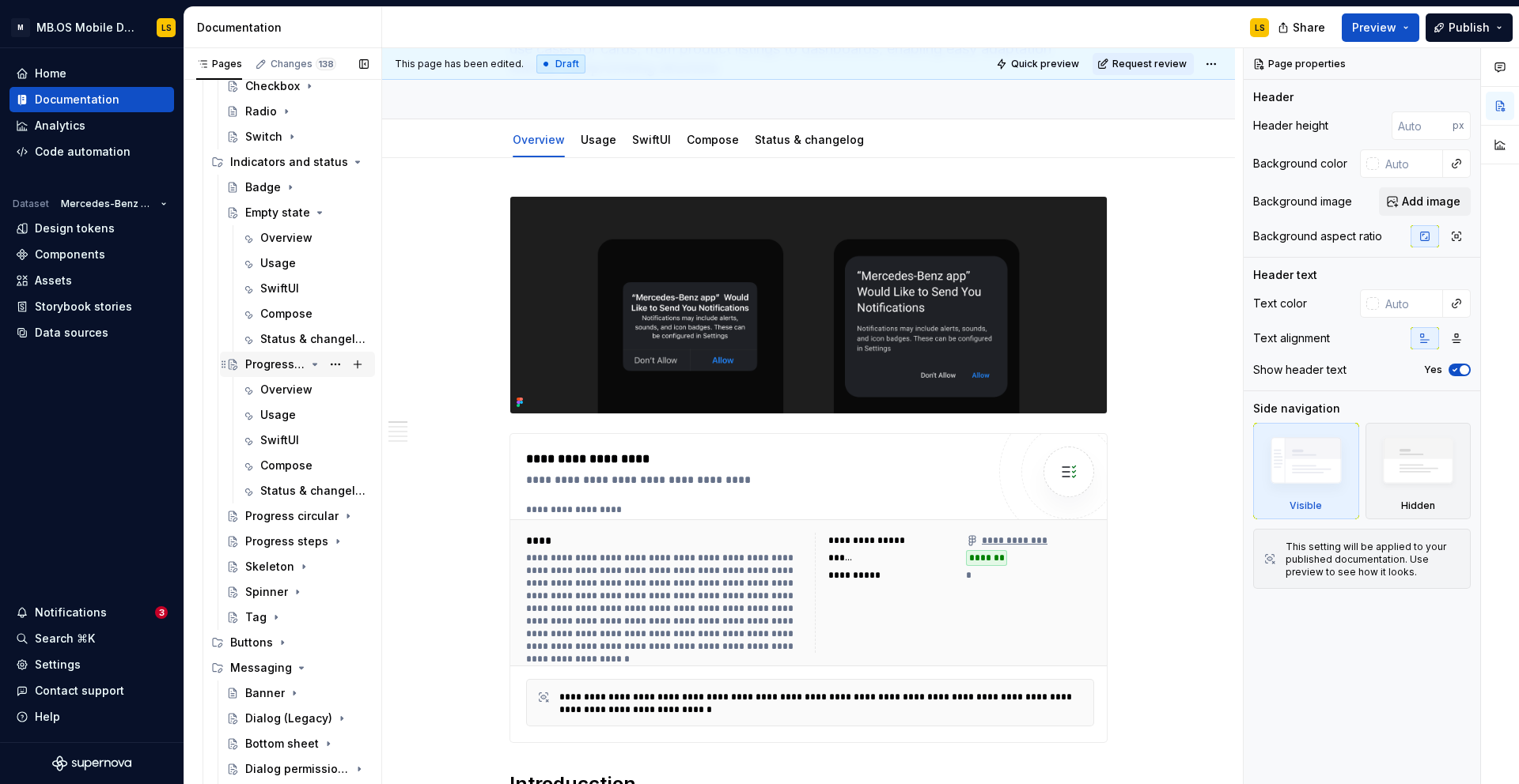
click at [323, 363] on div "Progress bar" at bounding box center [306, 364] width 124 height 22
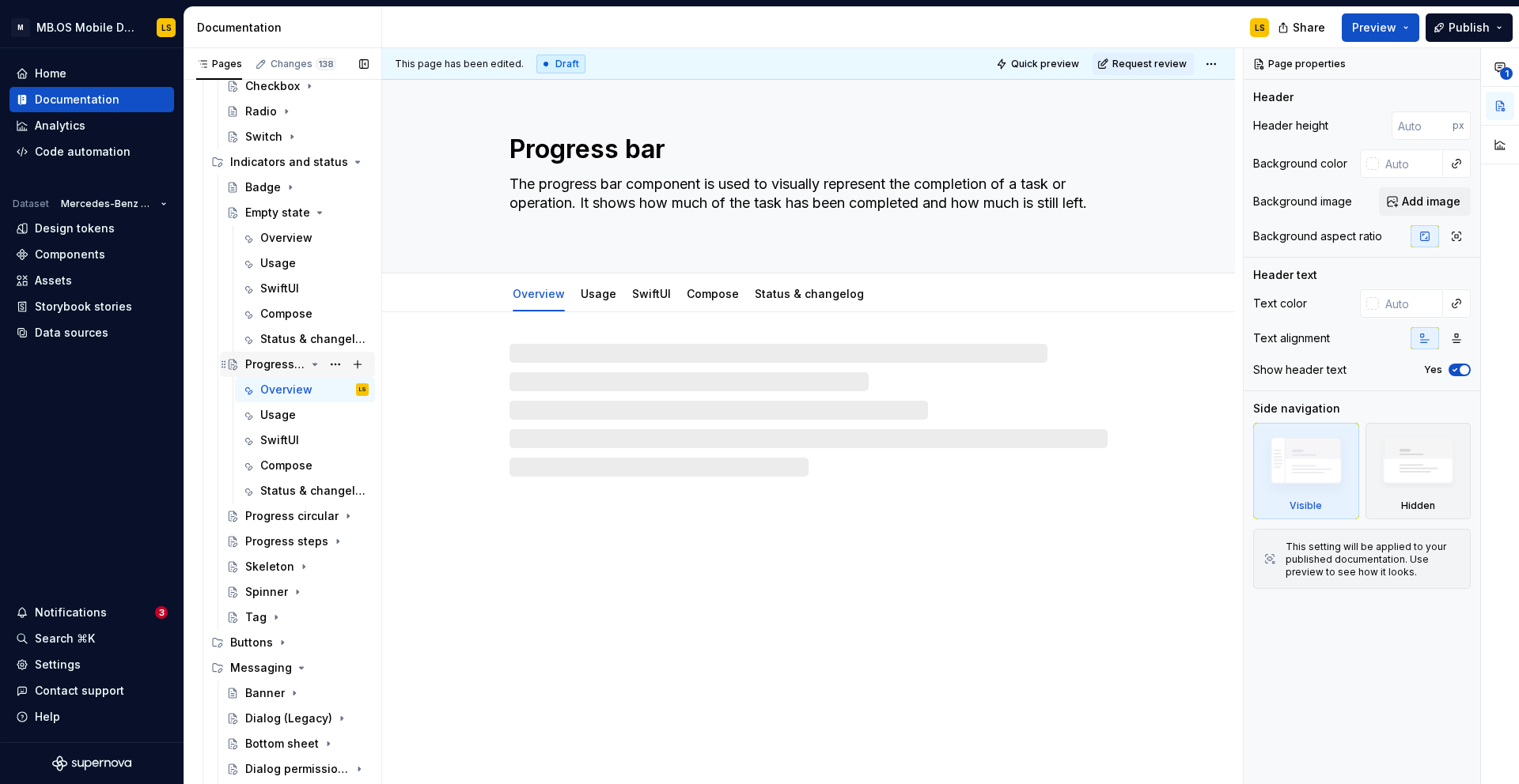
click at [318, 366] on icon "Page tree" at bounding box center [315, 364] width 12 height 12
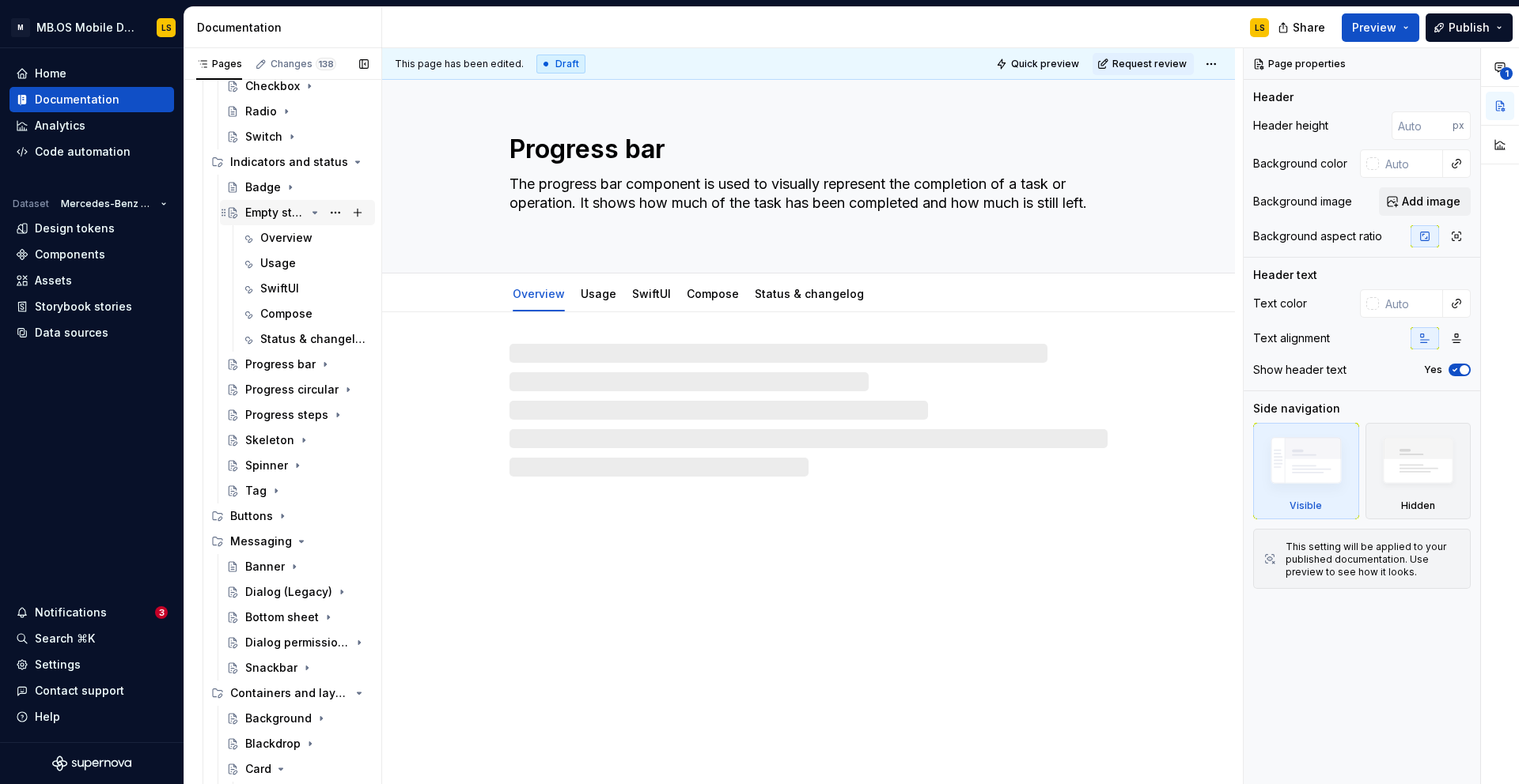
click at [315, 213] on icon "Page tree" at bounding box center [315, 212] width 4 height 2
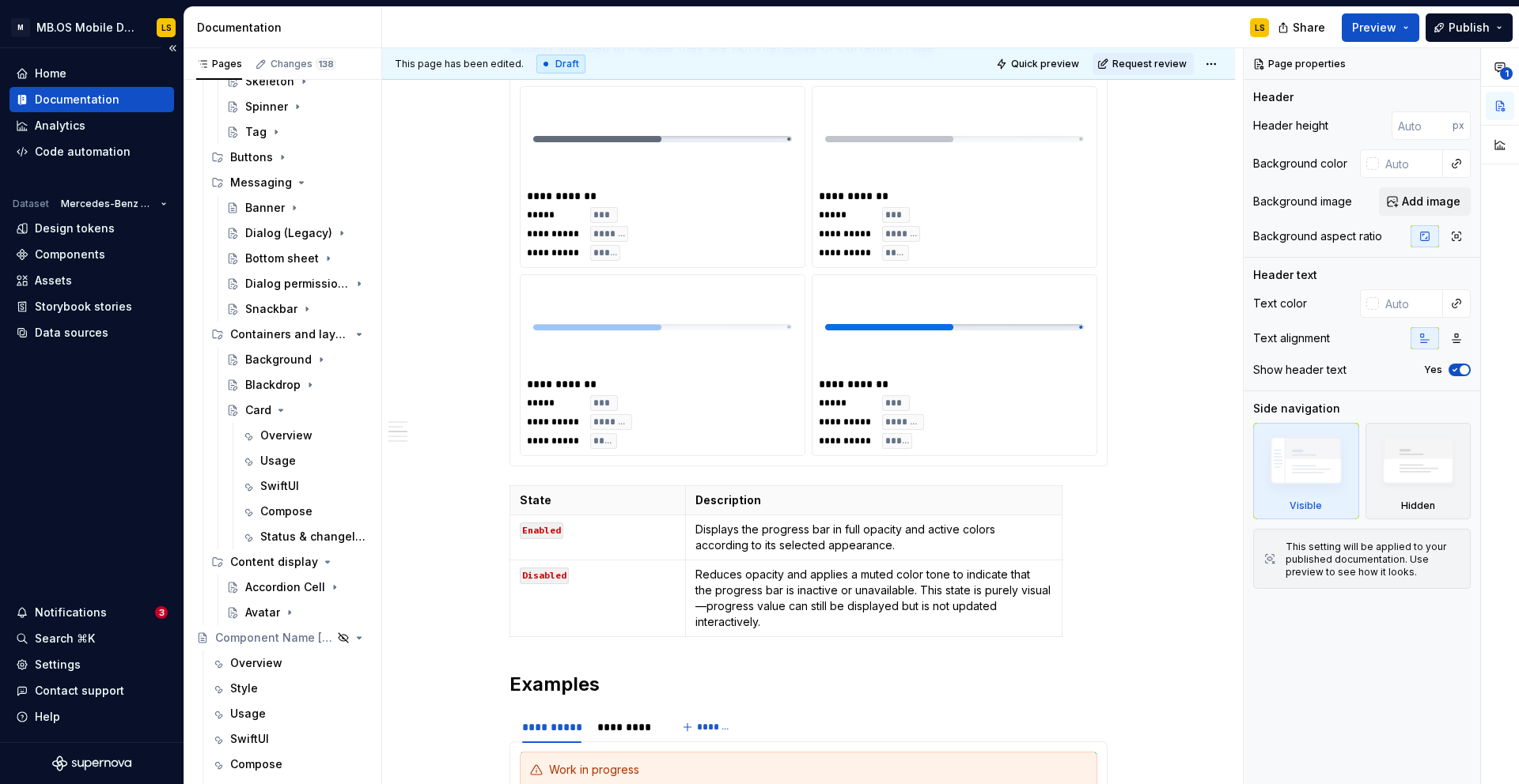
scroll to position [592, 0]
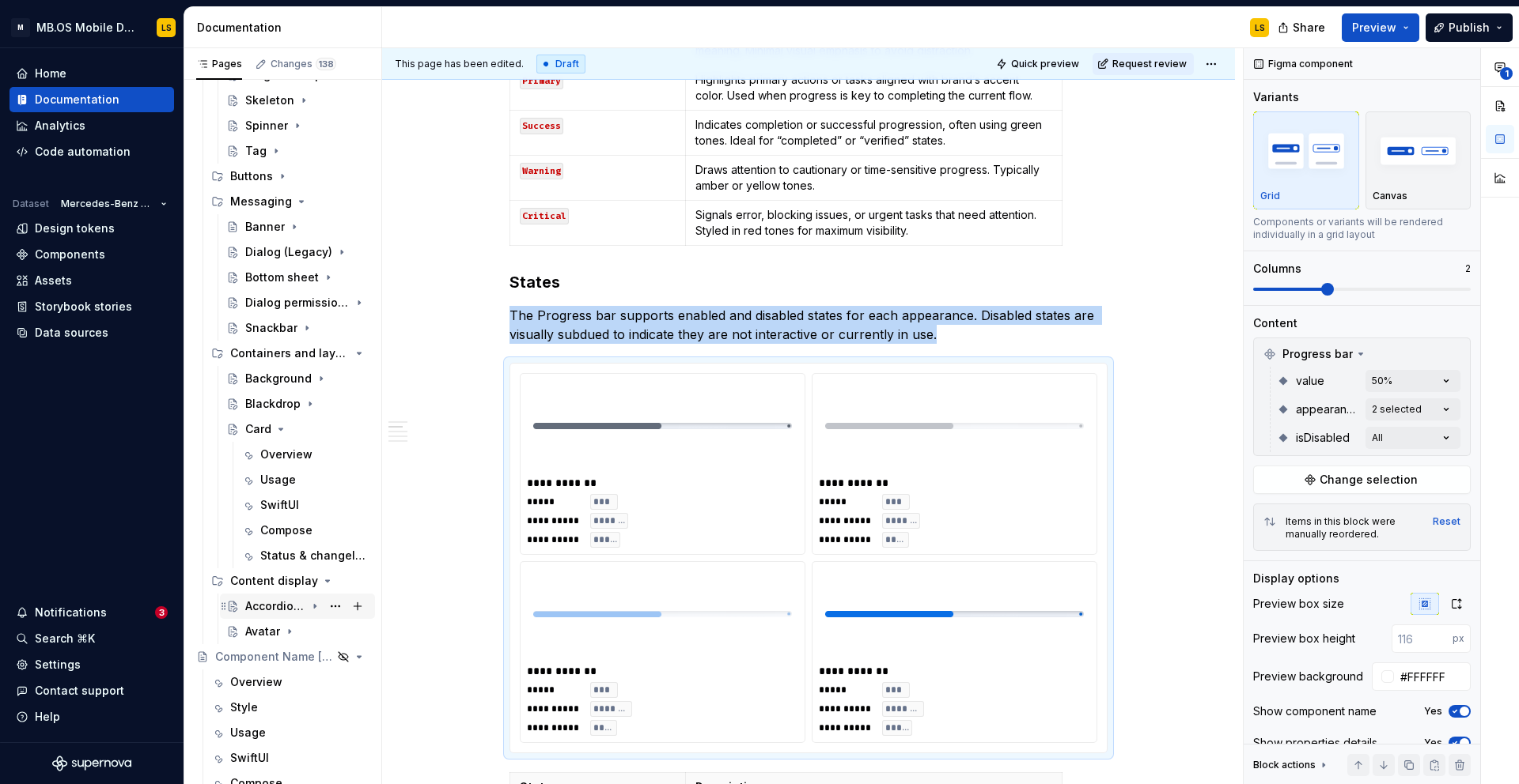
scroll to position [532, 0]
click at [252, 429] on div "Card" at bounding box center [257, 430] width 26 height 16
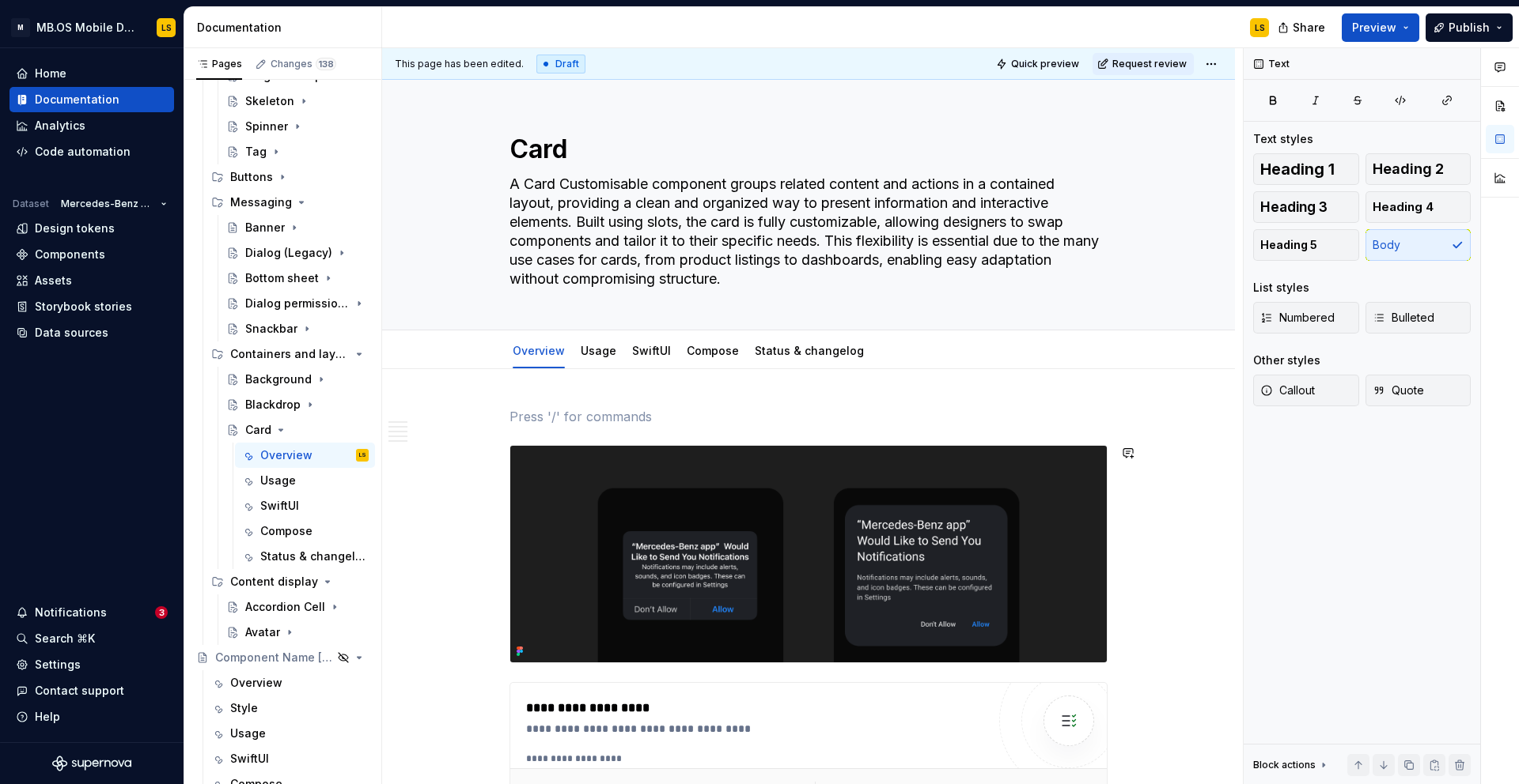
type textarea "*"
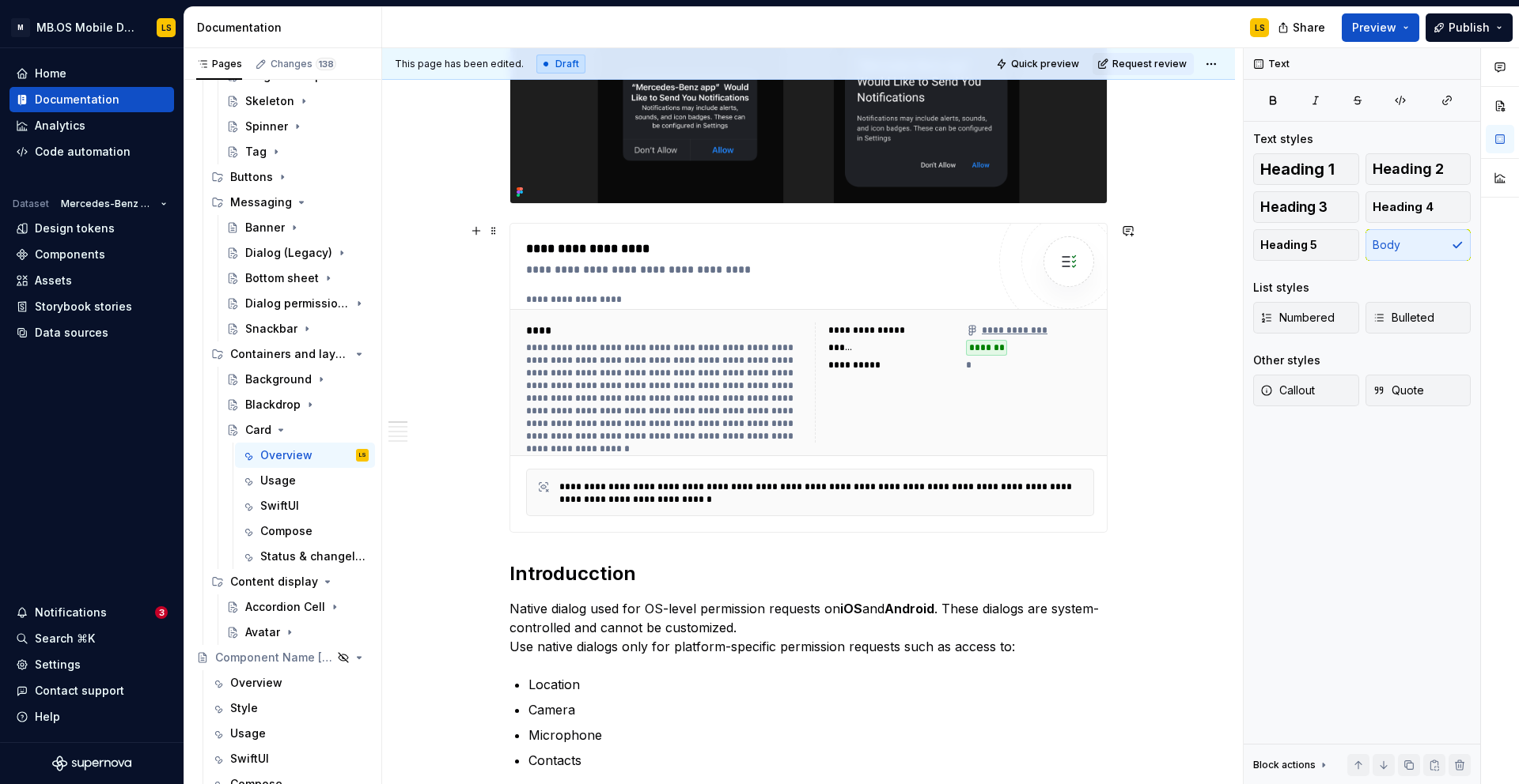
scroll to position [654, 0]
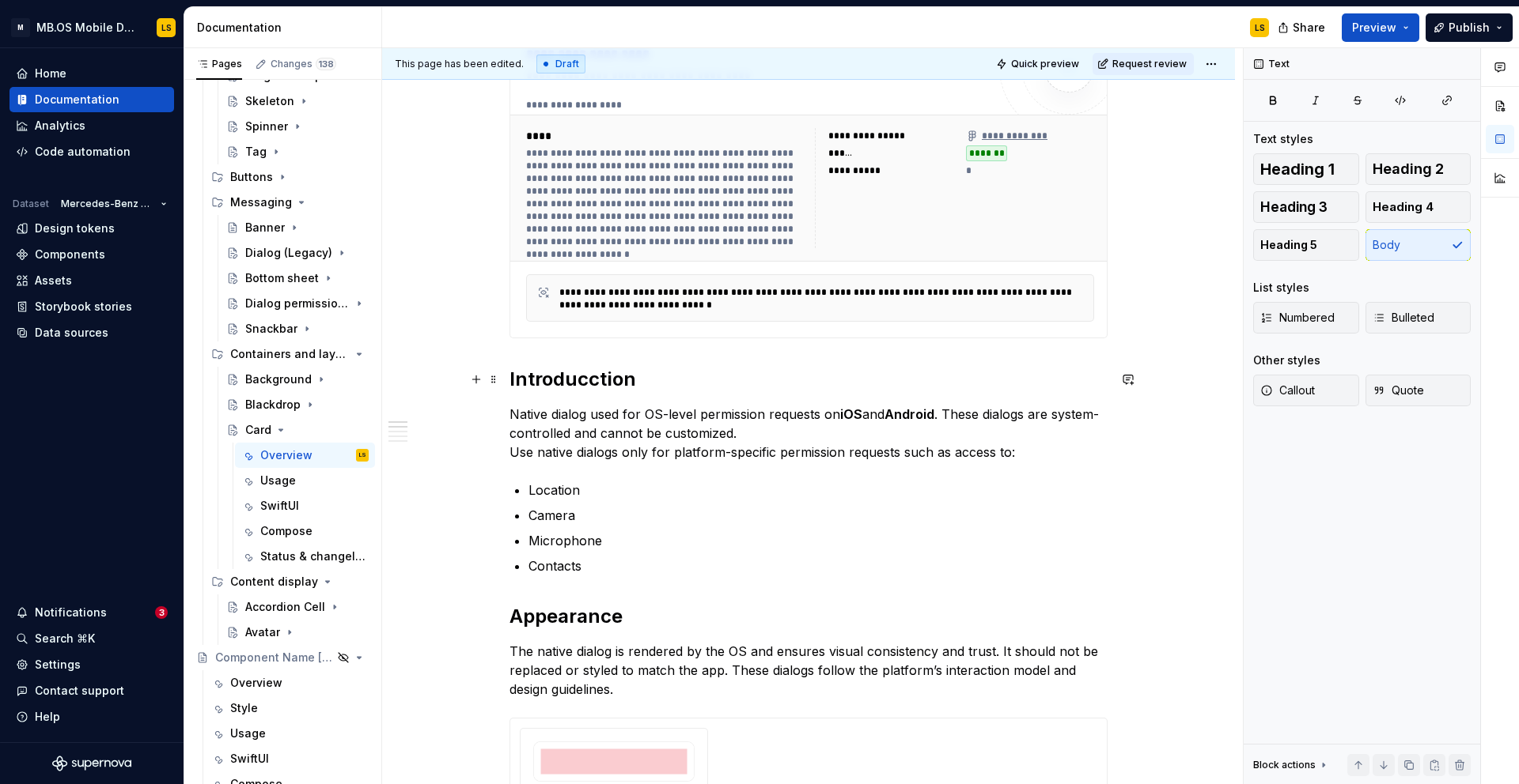
click at [599, 382] on h2 "Introducction" at bounding box center [808, 379] width 598 height 25
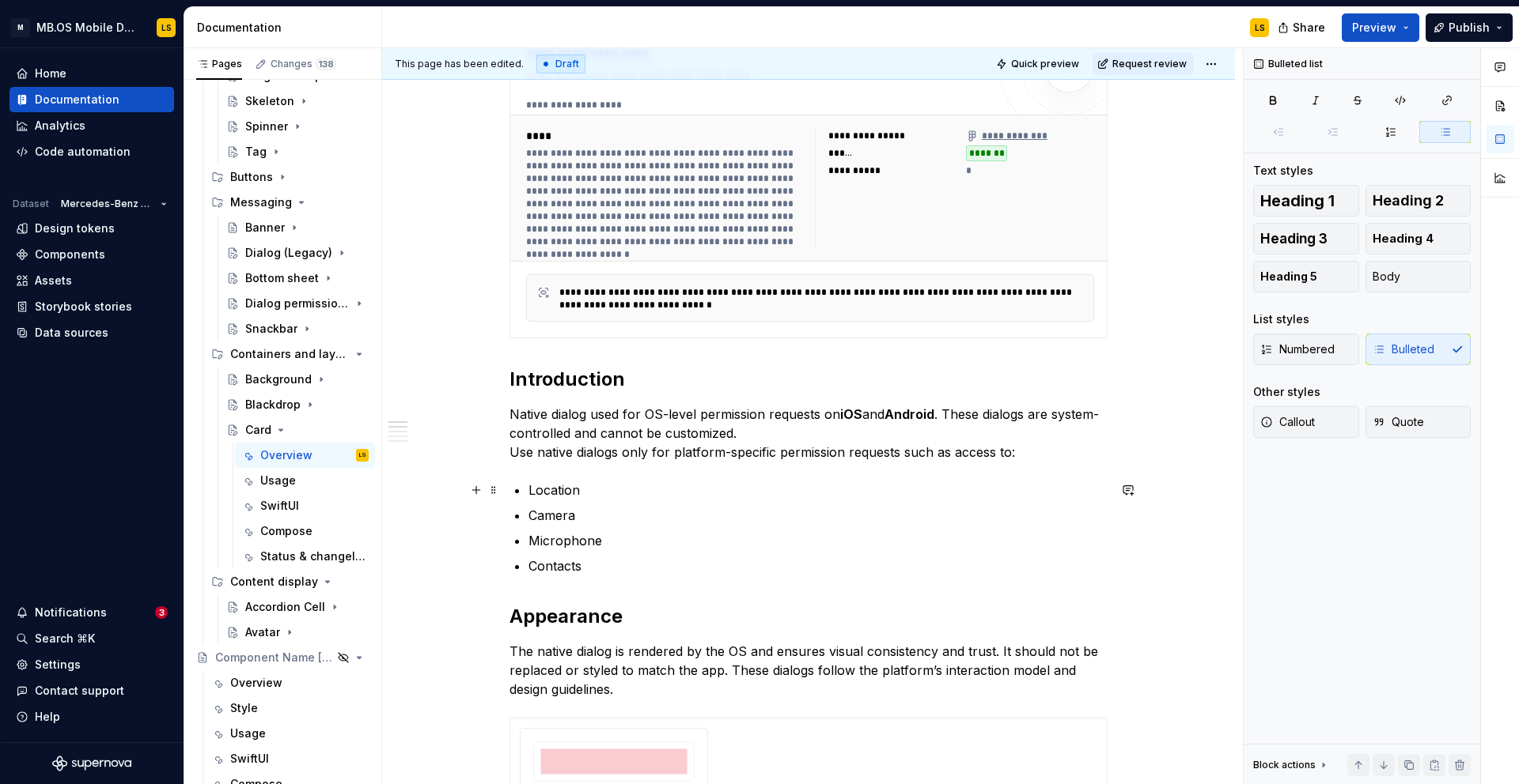
click at [617, 480] on p "Location" at bounding box center [818, 489] width 579 height 19
click at [589, 435] on p "Native dialog used for OS-level permission requests on iOS and Android . These …" at bounding box center [808, 433] width 598 height 57
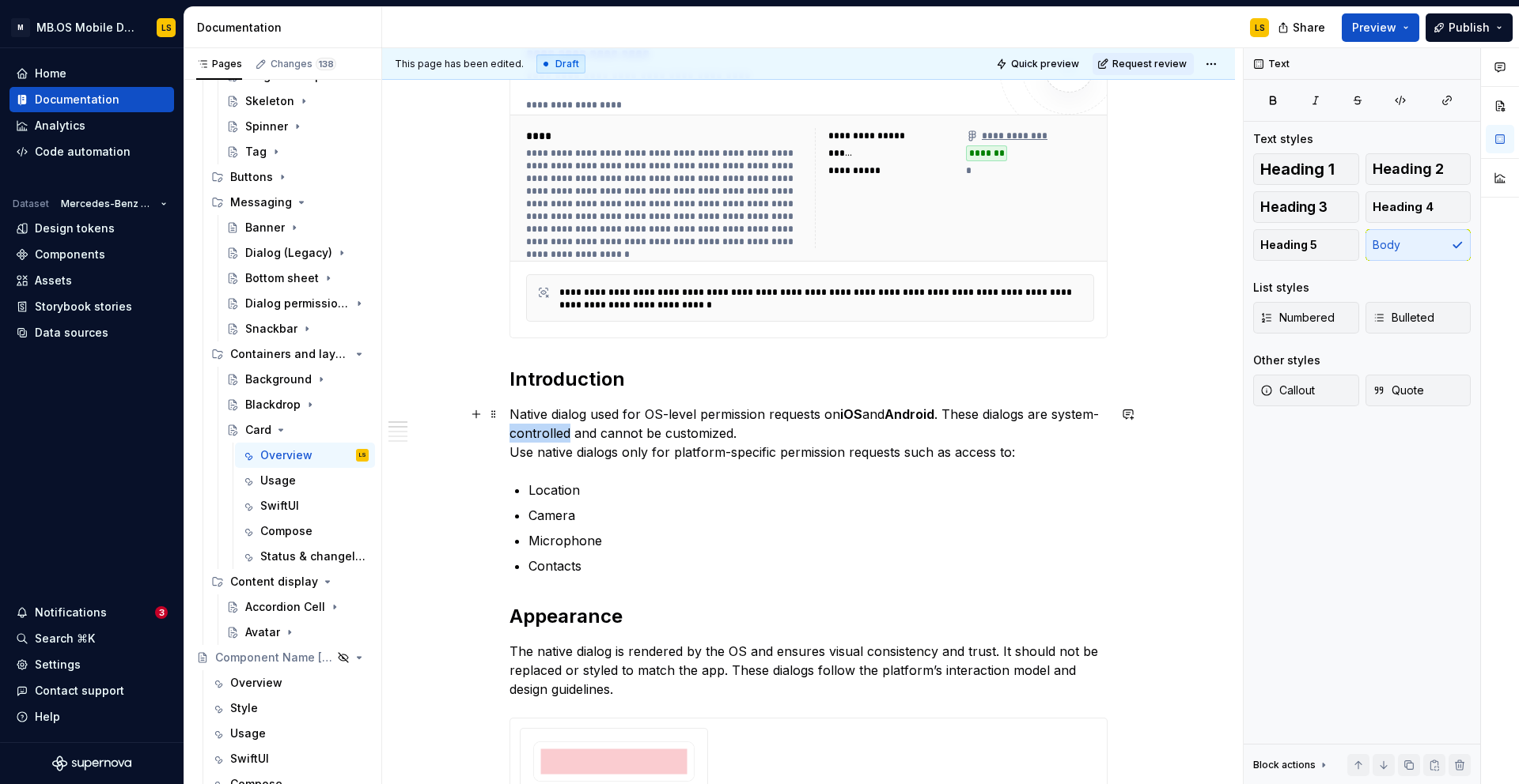
click at [589, 435] on p "Native dialog used for OS-level permission requests on iOS and Android . These …" at bounding box center [808, 433] width 598 height 57
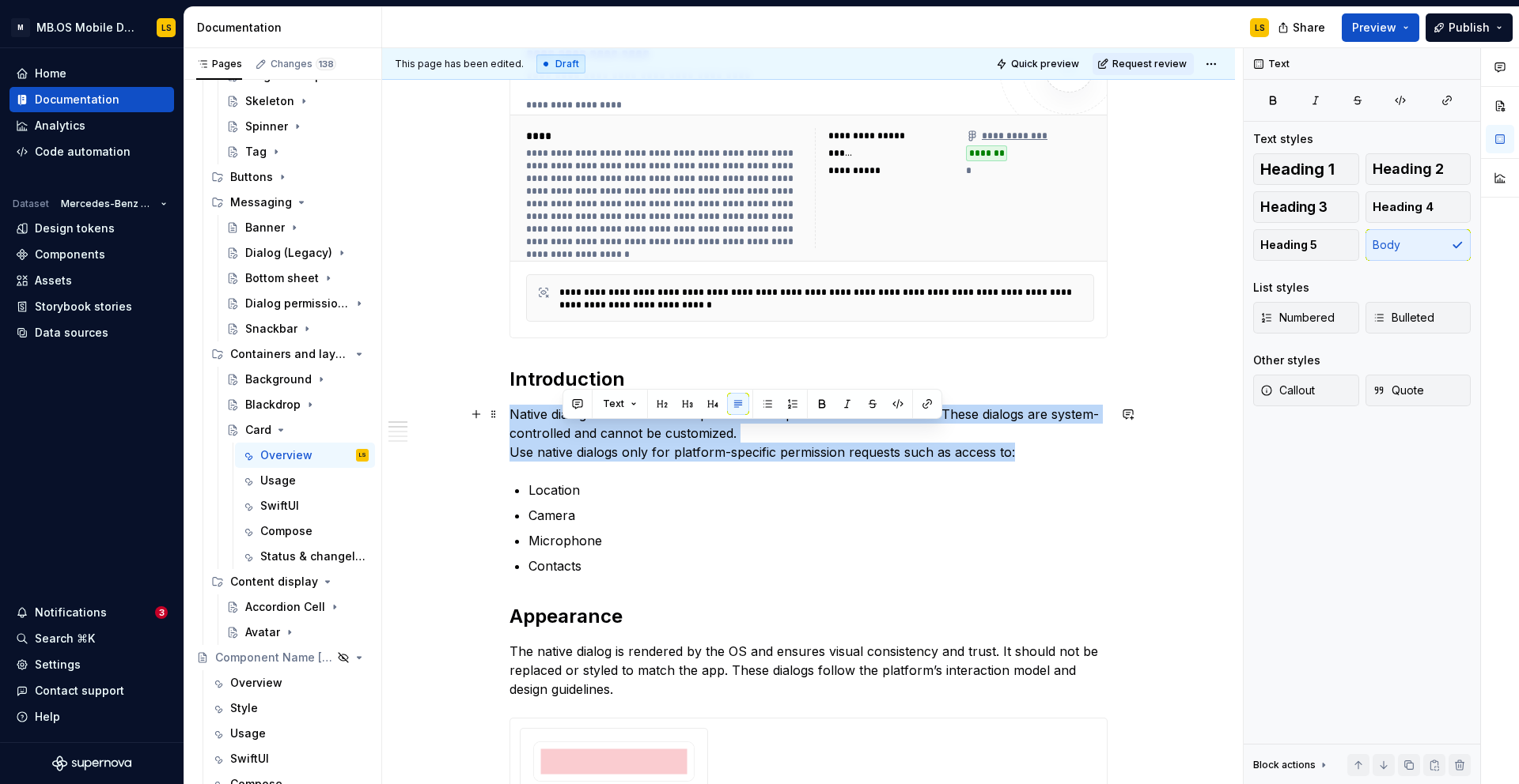
click at [589, 435] on p "Native dialog used for OS-level permission requests on iOS and Android . These …" at bounding box center [808, 433] width 598 height 57
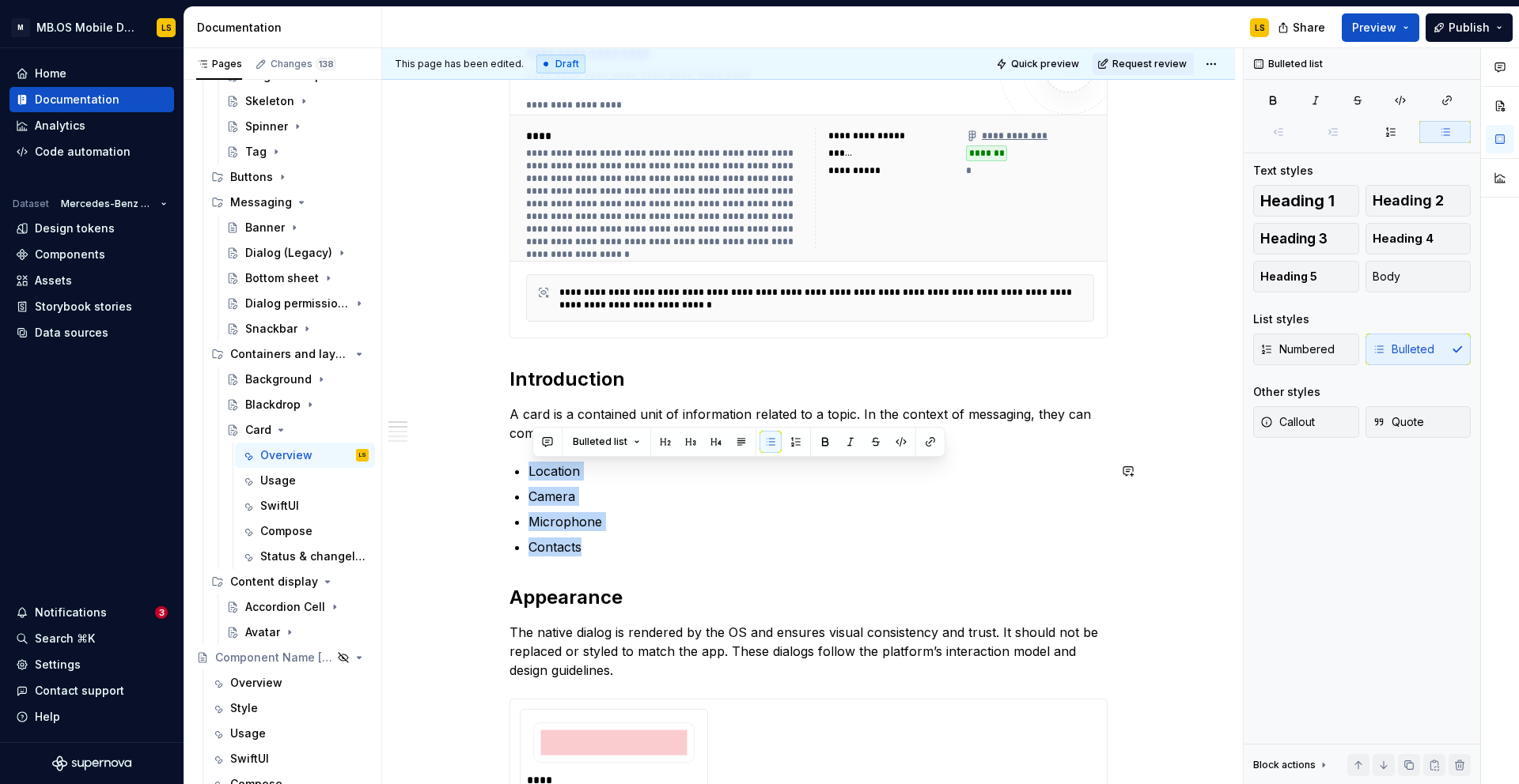
drag, startPoint x: 649, startPoint y: 538, endPoint x: 459, endPoint y: 457, distance: 206.5
drag, startPoint x: 614, startPoint y: 555, endPoint x: 501, endPoint y: 469, distance: 142.0
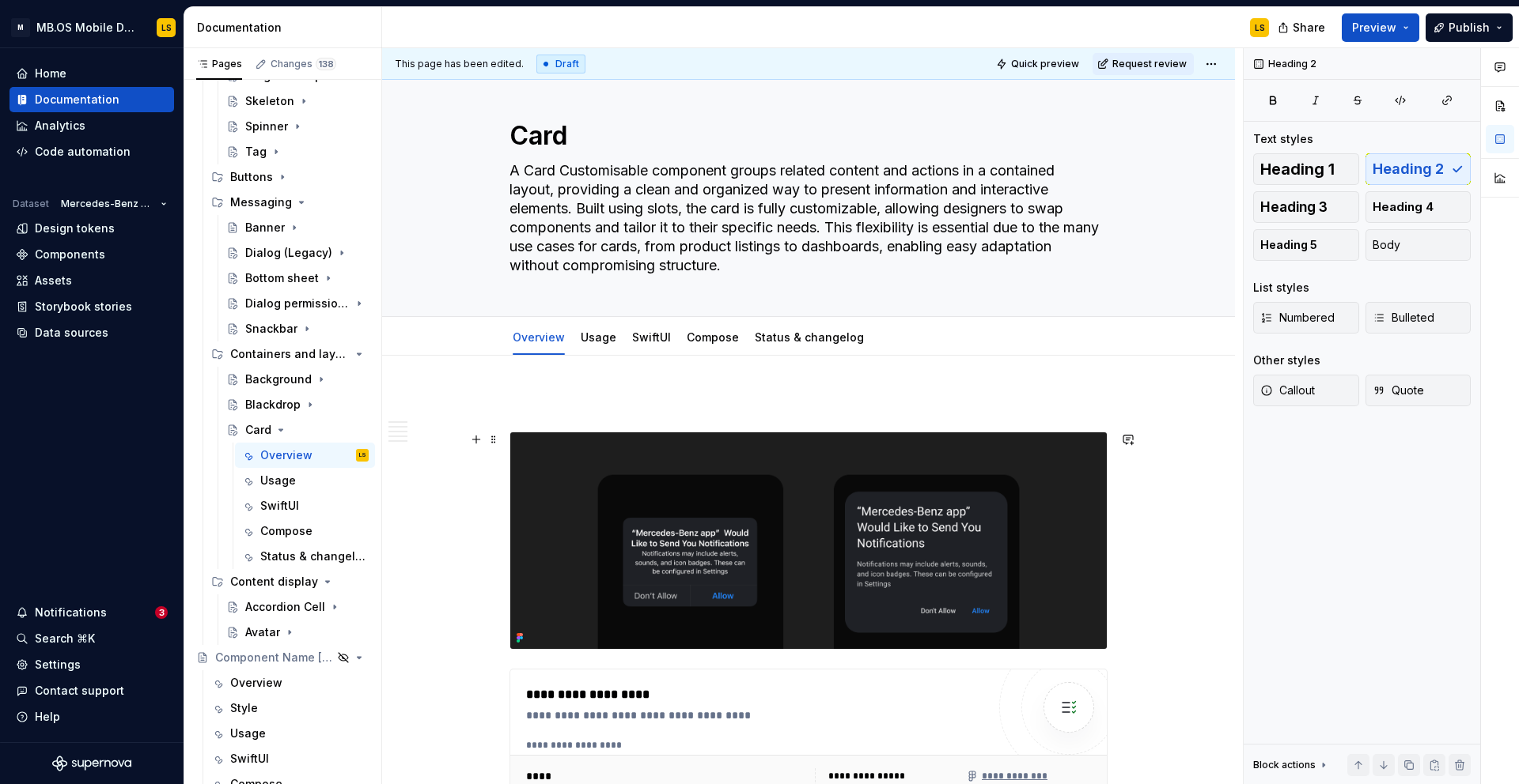
scroll to position [0, 0]
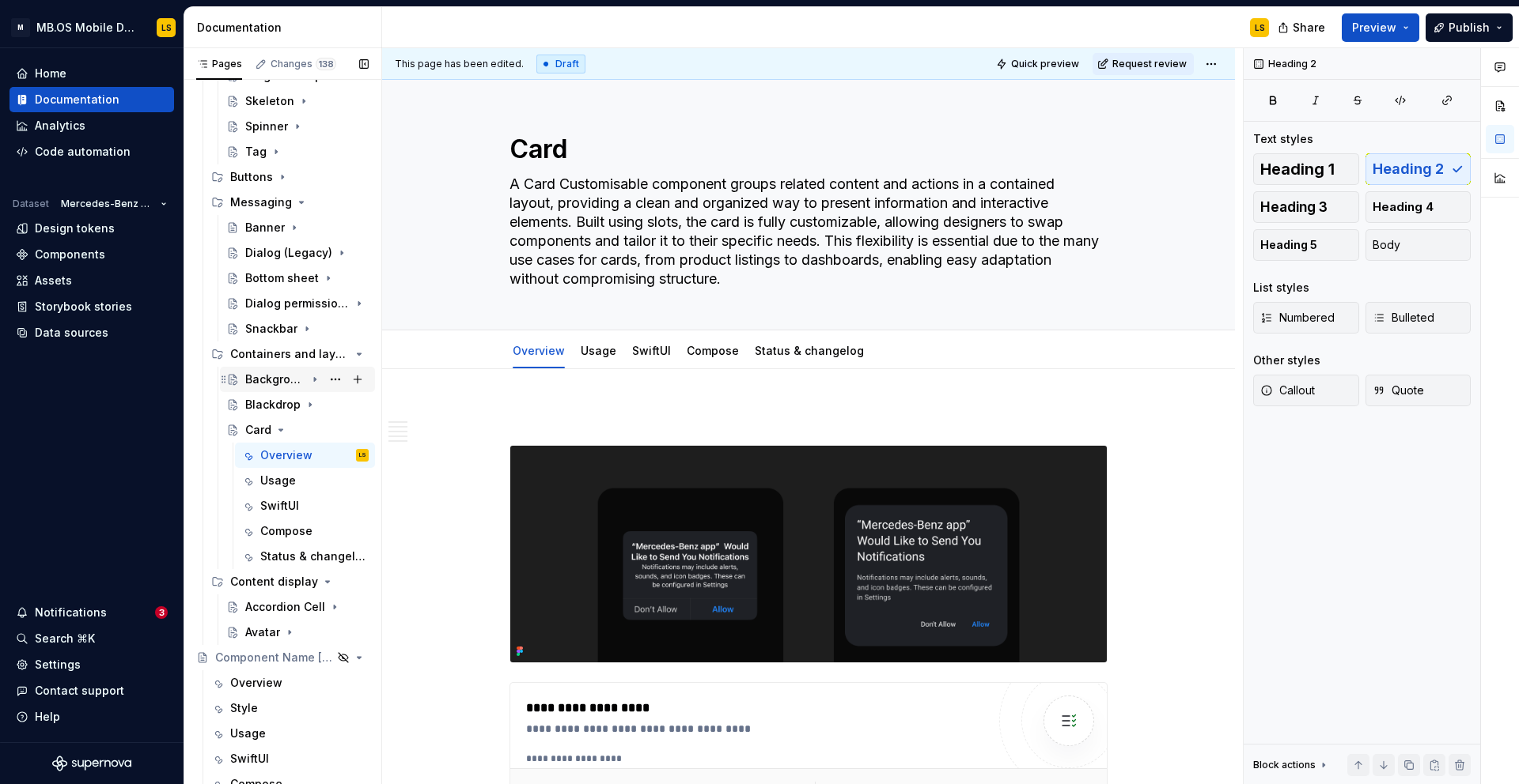
click at [271, 377] on div "Background" at bounding box center [275, 379] width 60 height 16
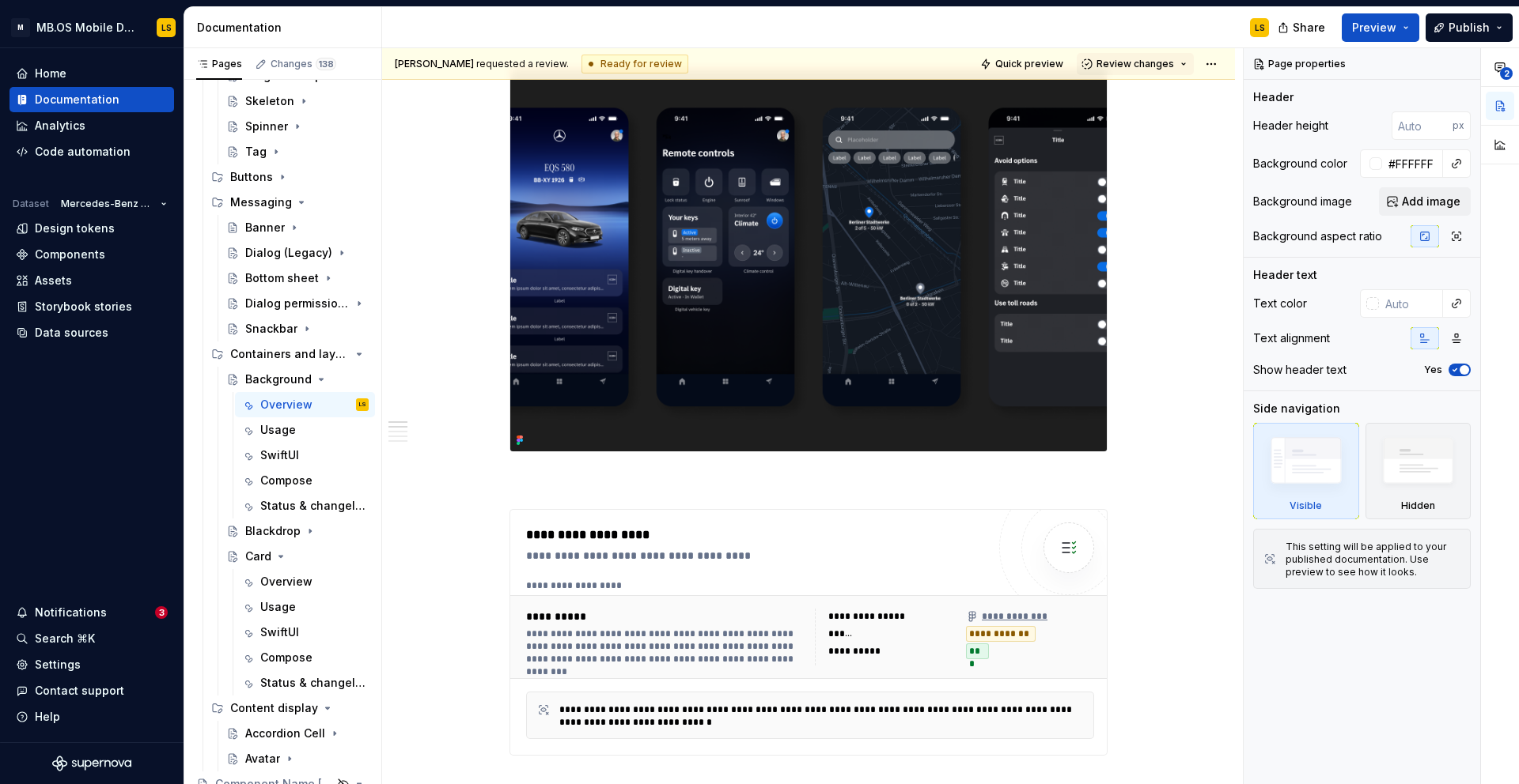
scroll to position [534, 0]
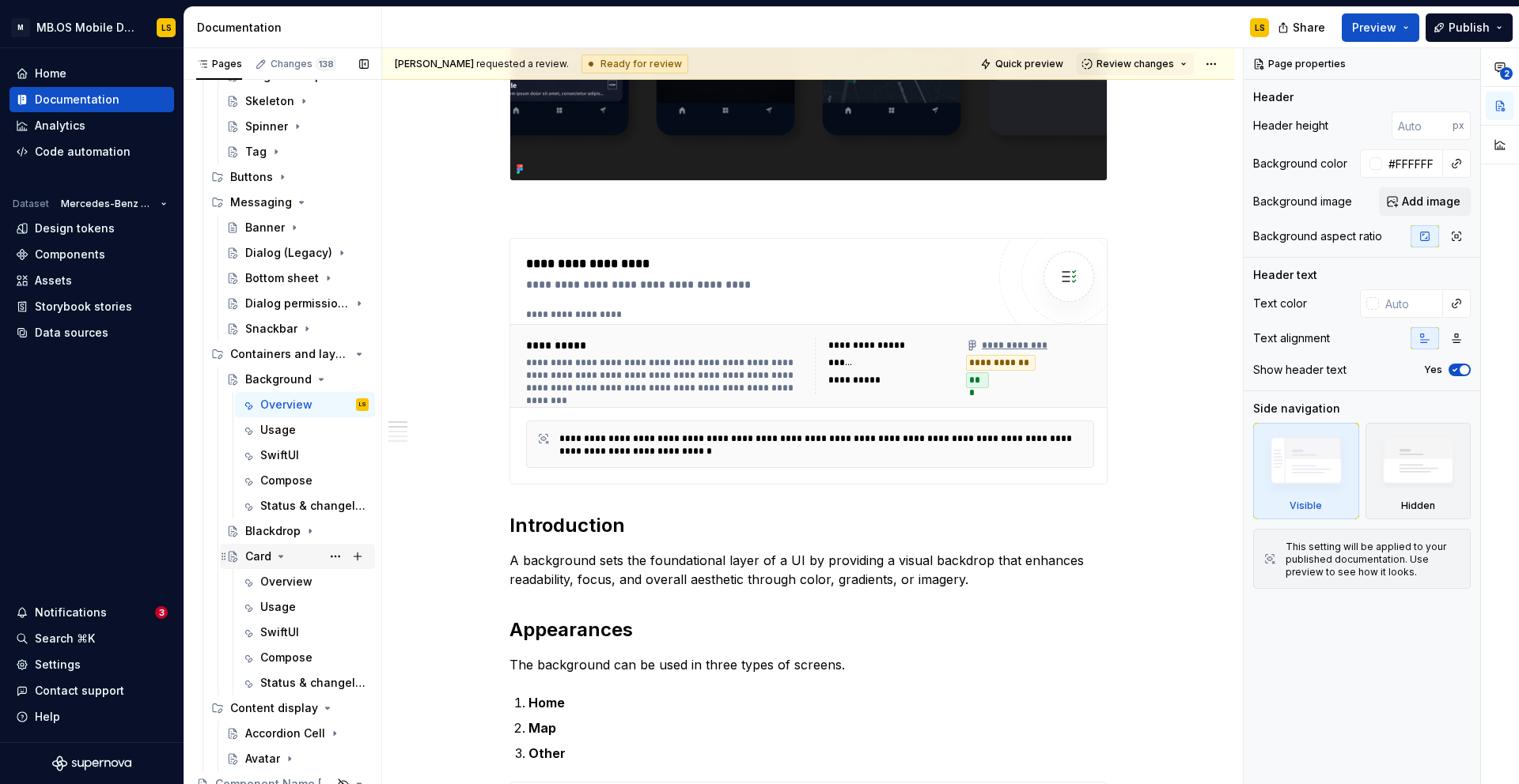
click at [257, 559] on div "Card" at bounding box center [257, 556] width 26 height 16
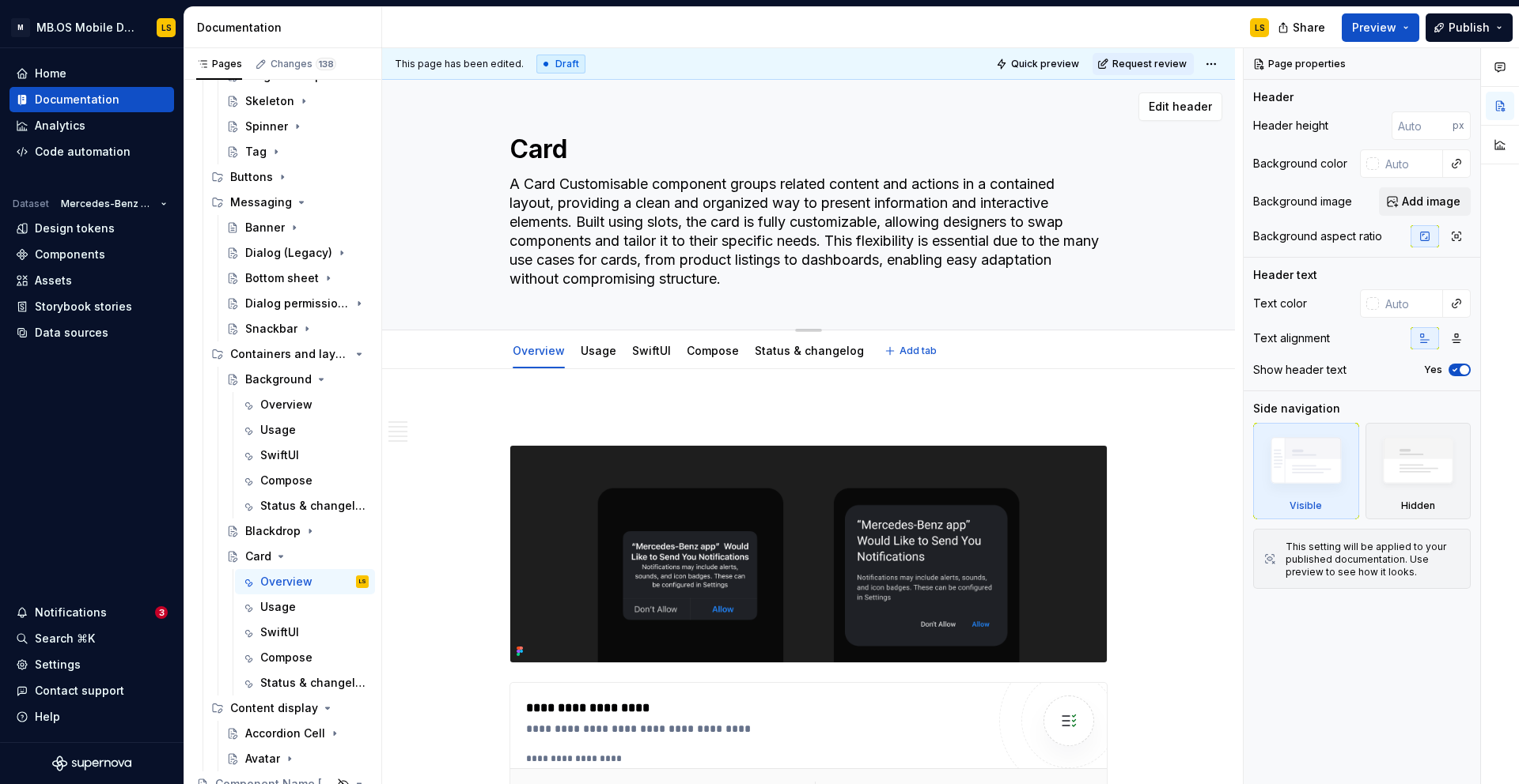
scroll to position [11, 0]
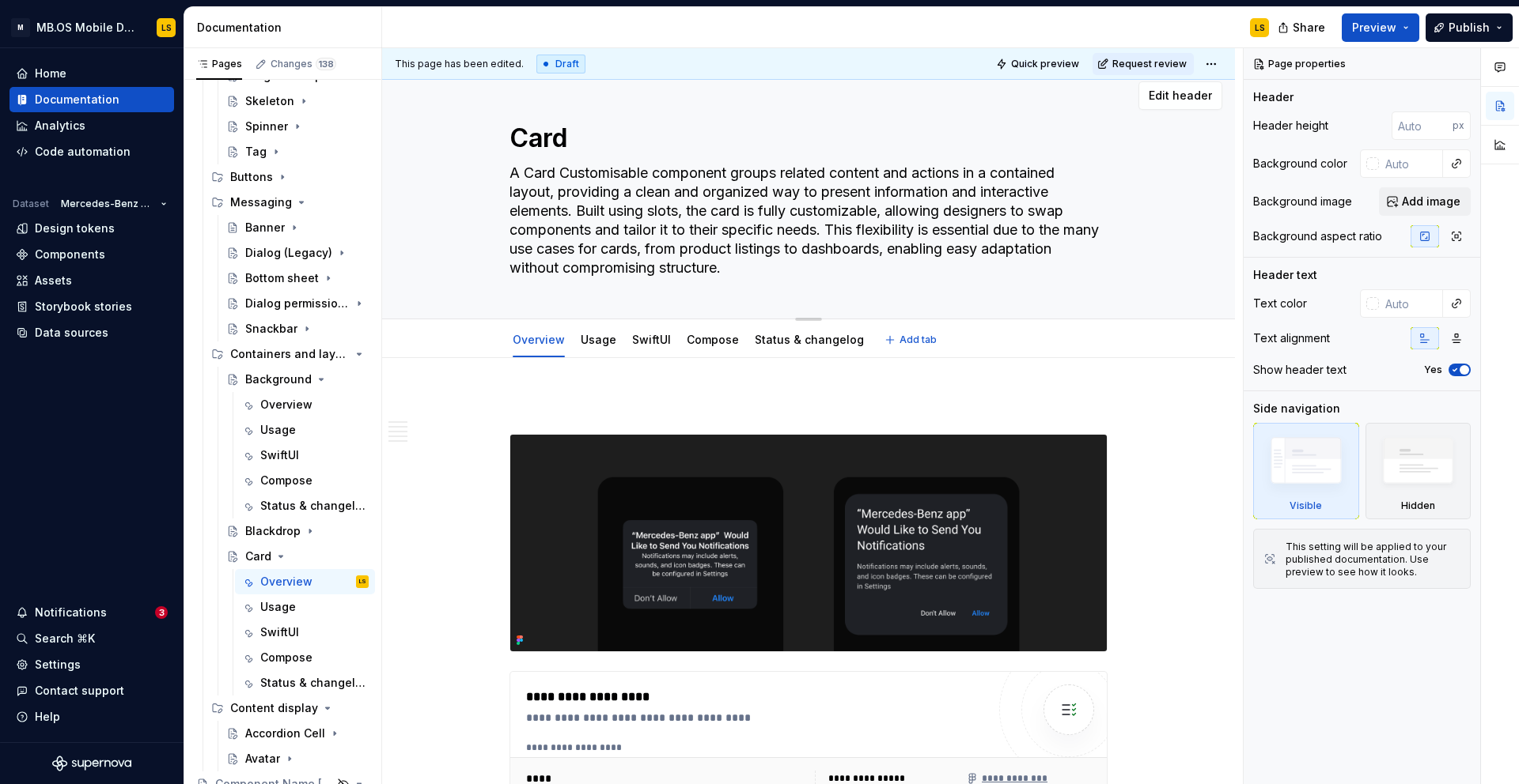
drag, startPoint x: 852, startPoint y: 261, endPoint x: 877, endPoint y: 294, distance: 41.4
click at [878, 294] on div "Card A Card Customisable component groups related content and actions in a cont…" at bounding box center [808, 193] width 598 height 250
type textarea "*"
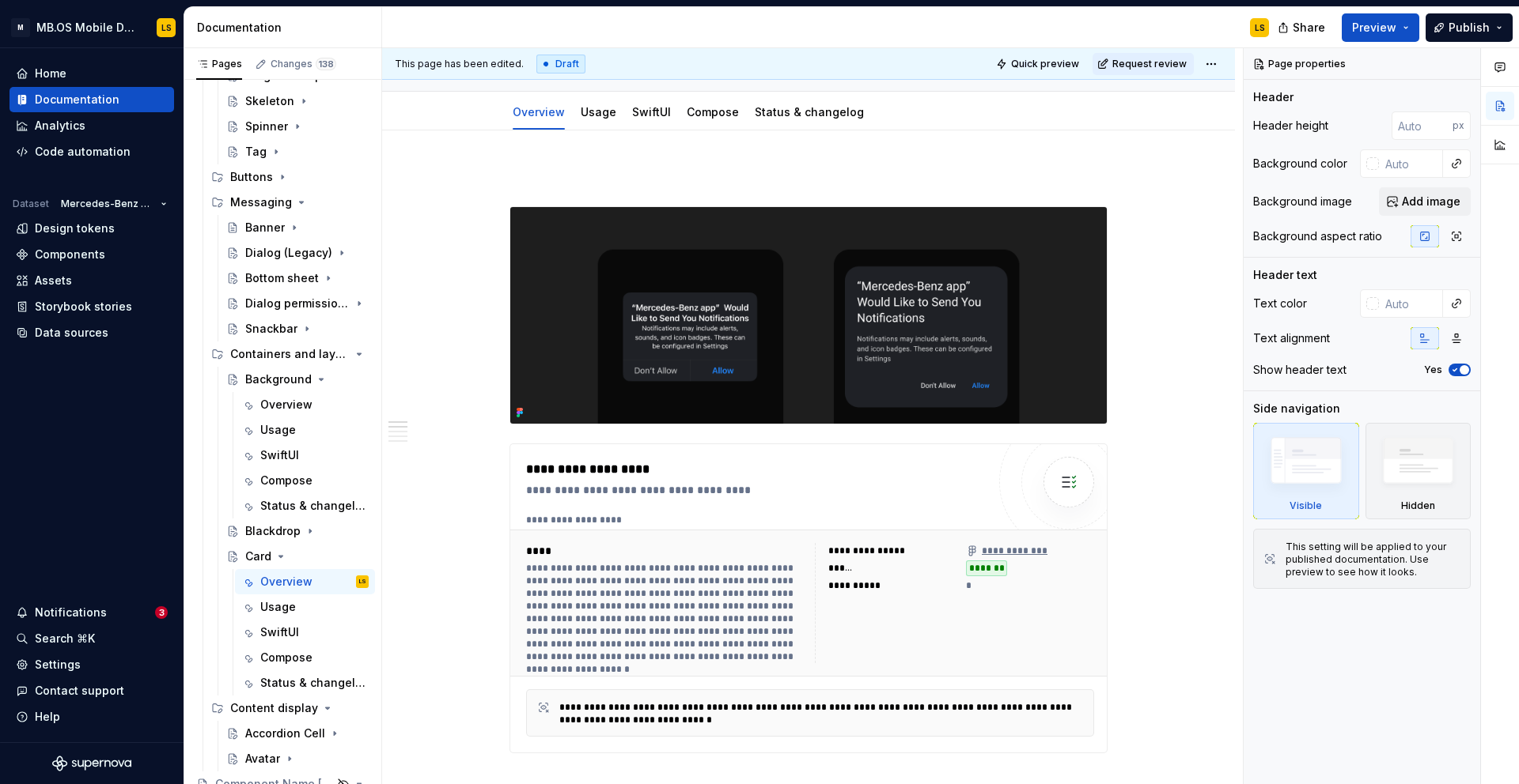
scroll to position [484, 0]
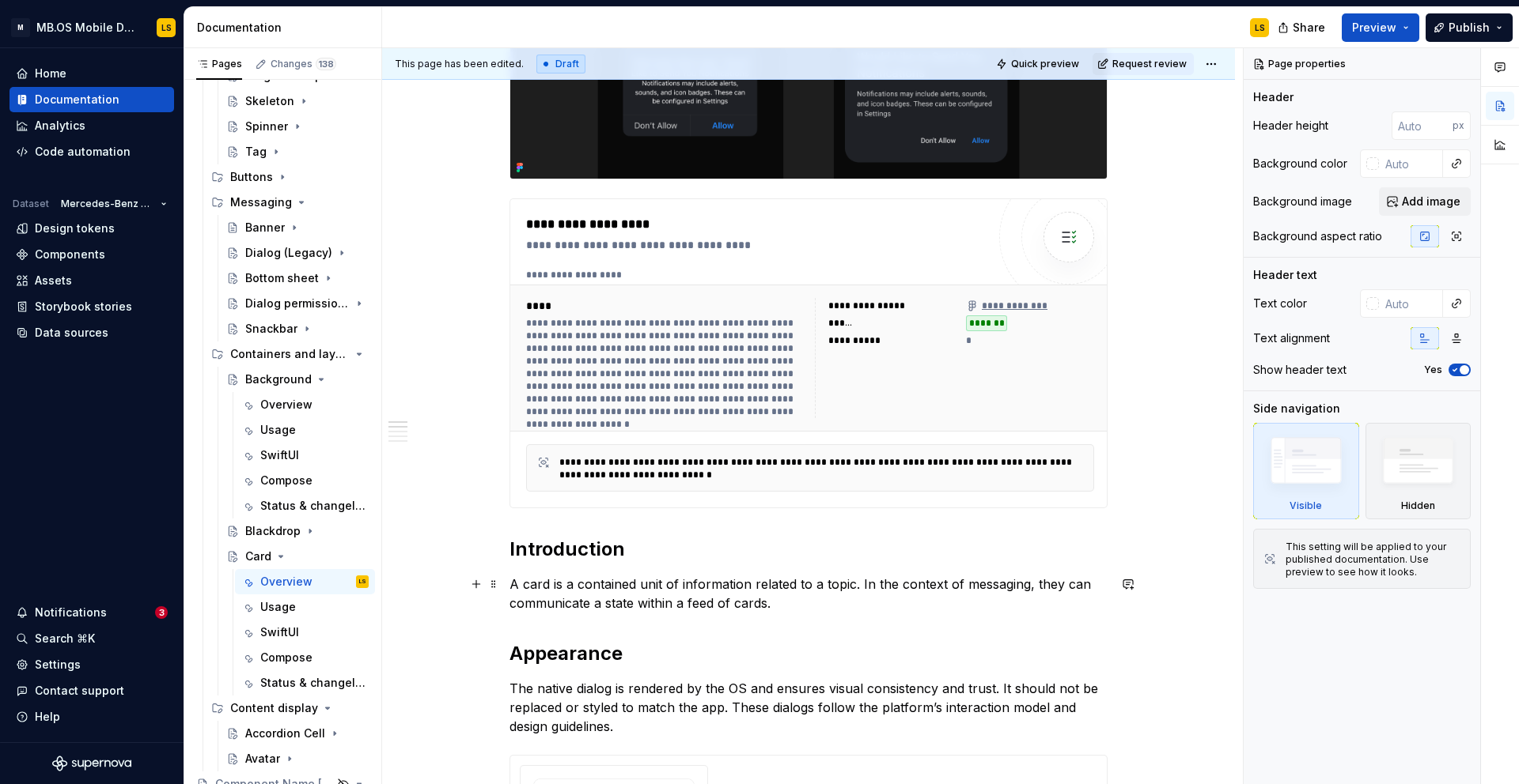
click at [647, 586] on p "A card is a contained unit of information related to a topic. In the context of…" at bounding box center [808, 594] width 598 height 38
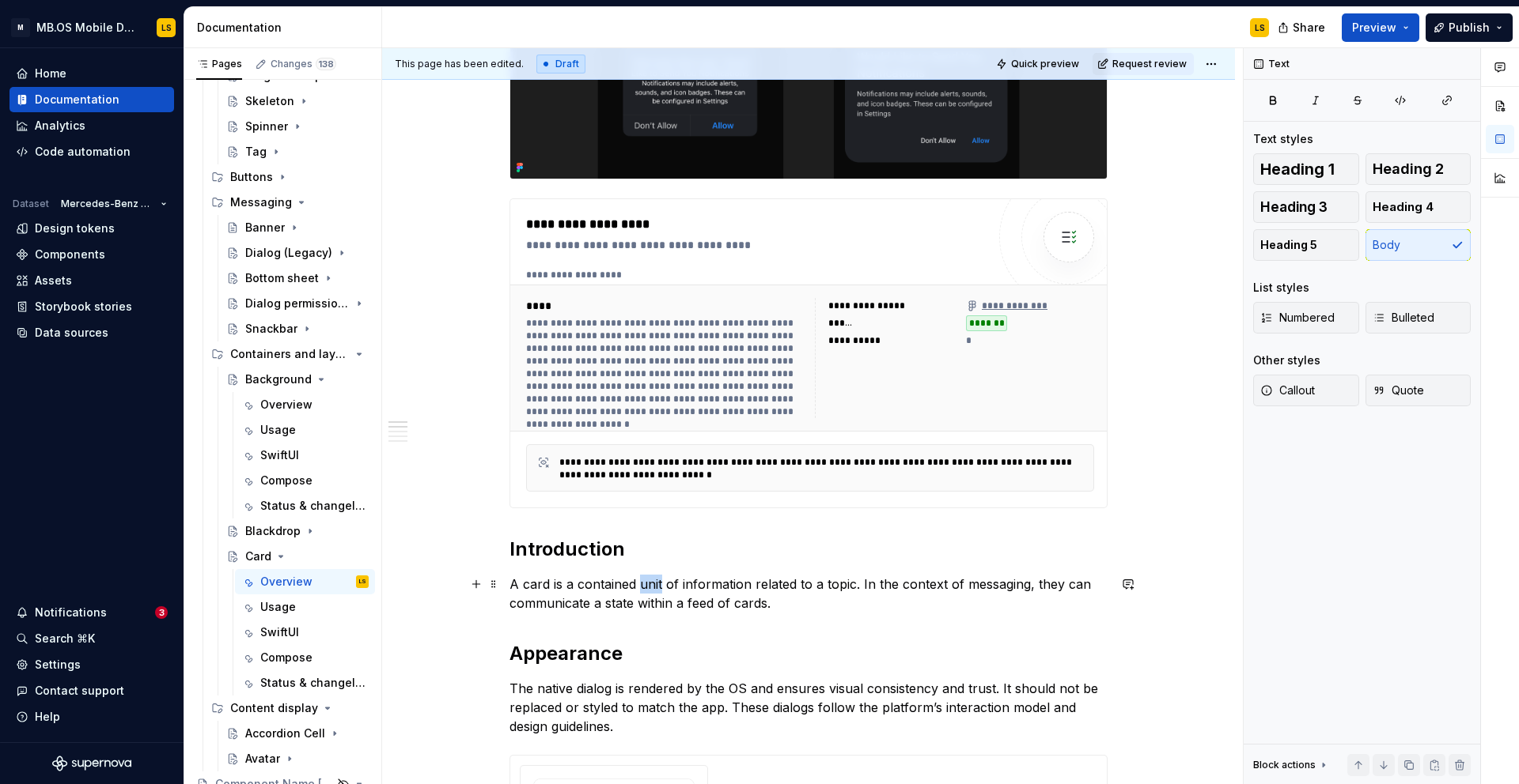
click at [647, 586] on p "A card is a contained unit of information related to a topic. In the context of…" at bounding box center [808, 594] width 598 height 38
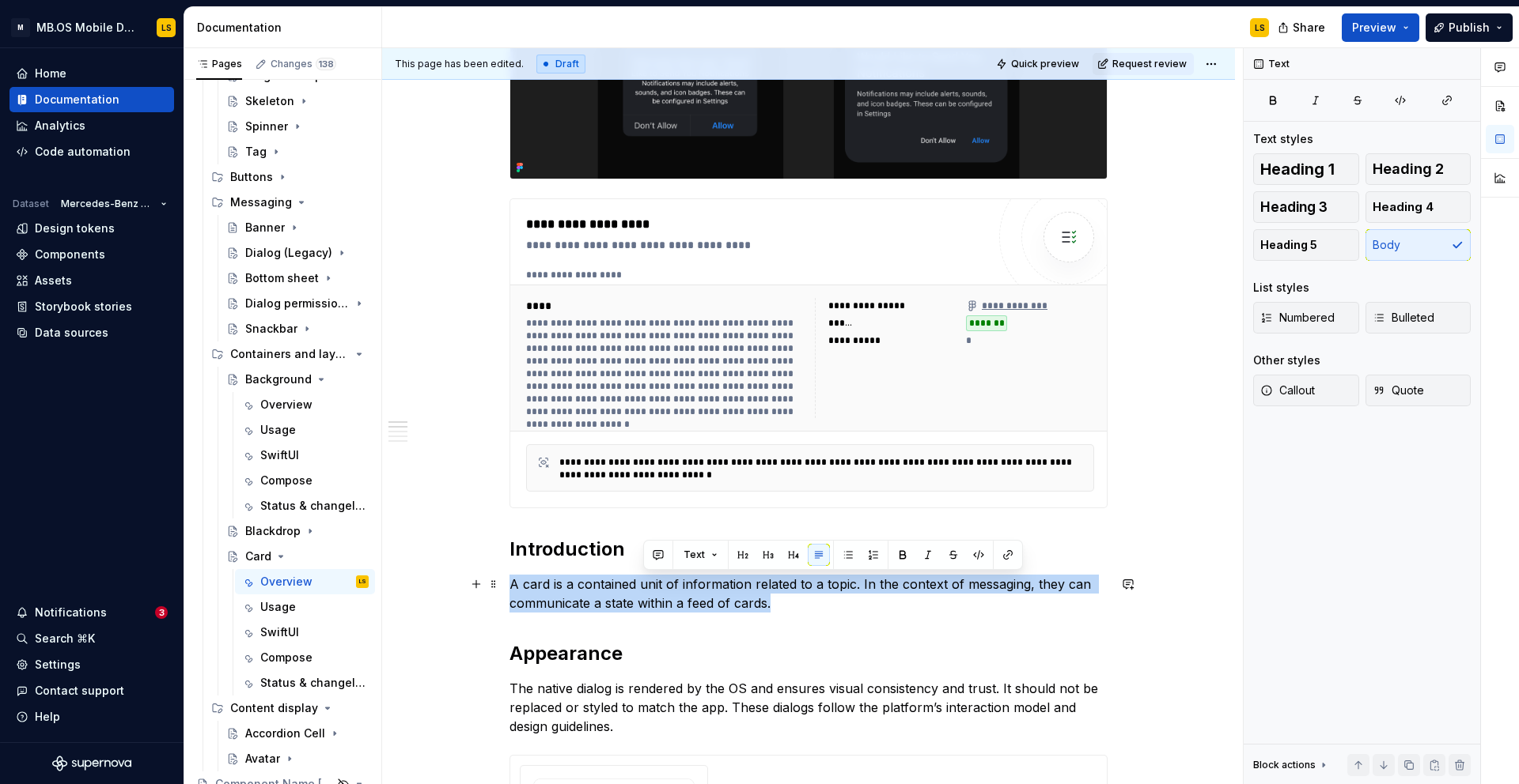
click at [647, 586] on p "A card is a contained unit of information related to a topic. In the context of…" at bounding box center [808, 594] width 598 height 38
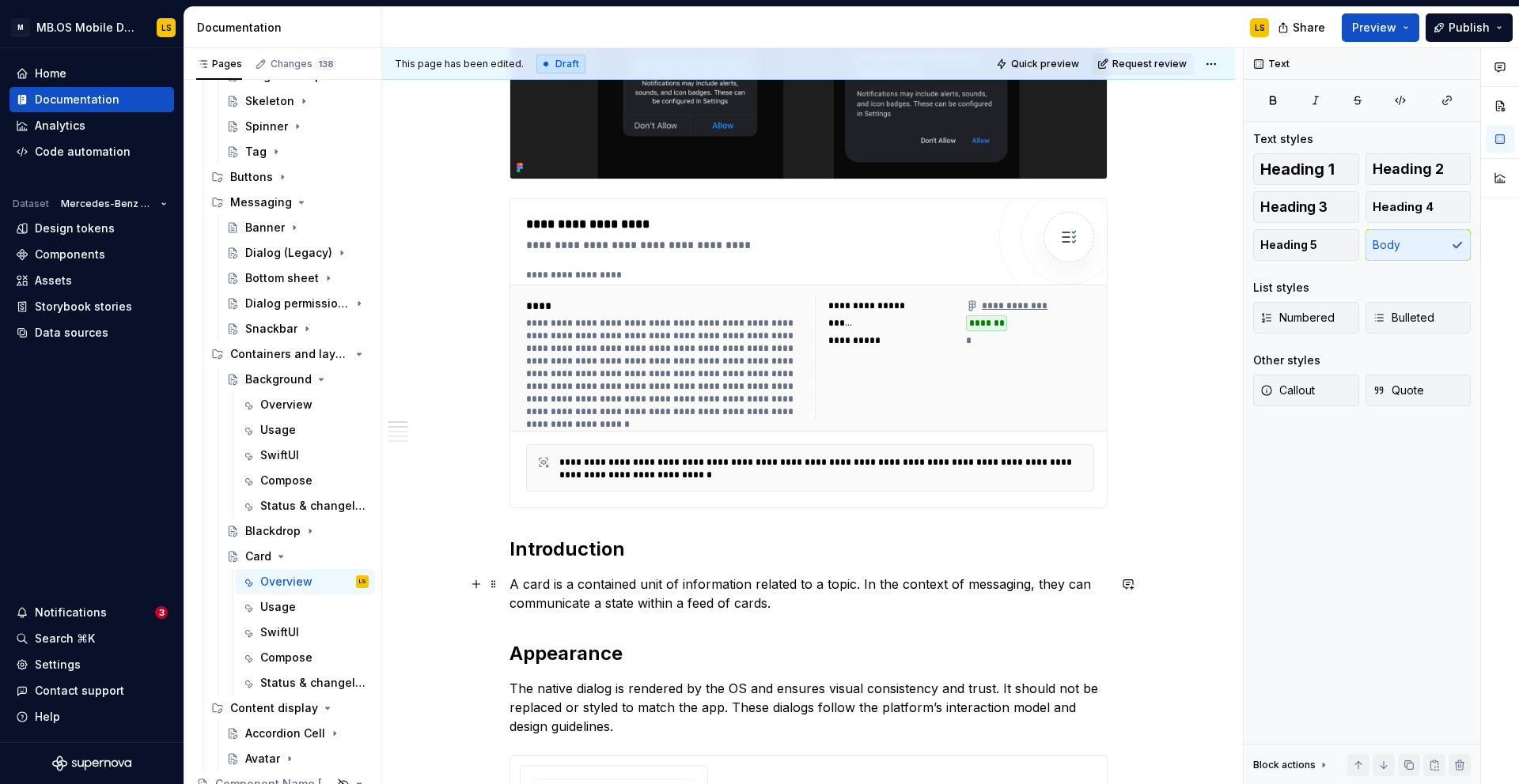
click at [785, 612] on p "A card is a contained unit of information related to a topic. In the context of…" at bounding box center [808, 594] width 598 height 38
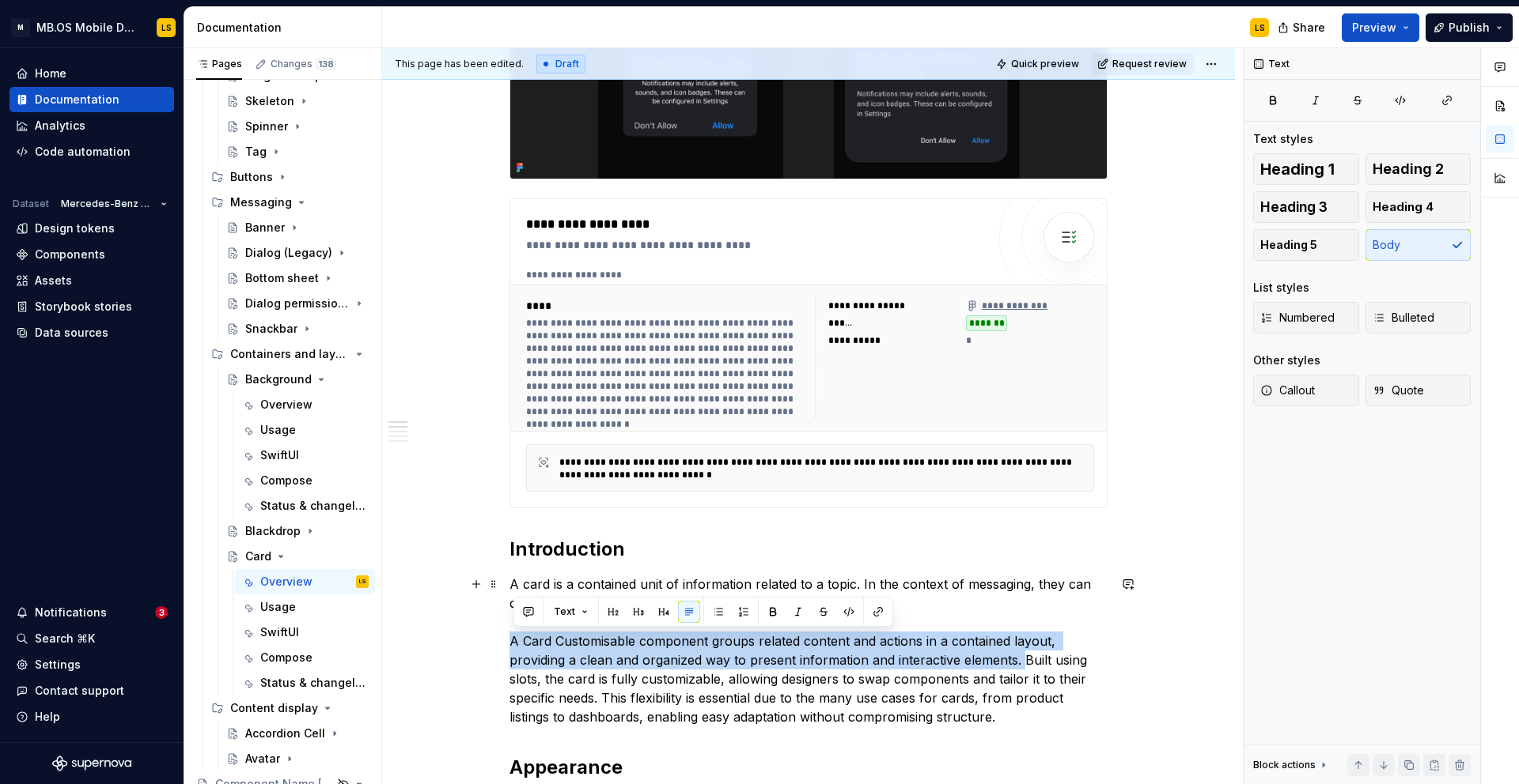
drag, startPoint x: 1026, startPoint y: 657, endPoint x: 496, endPoint y: 645, distance: 530.1
copy p "A Card Customisable component groups related content and actions in a contained…"
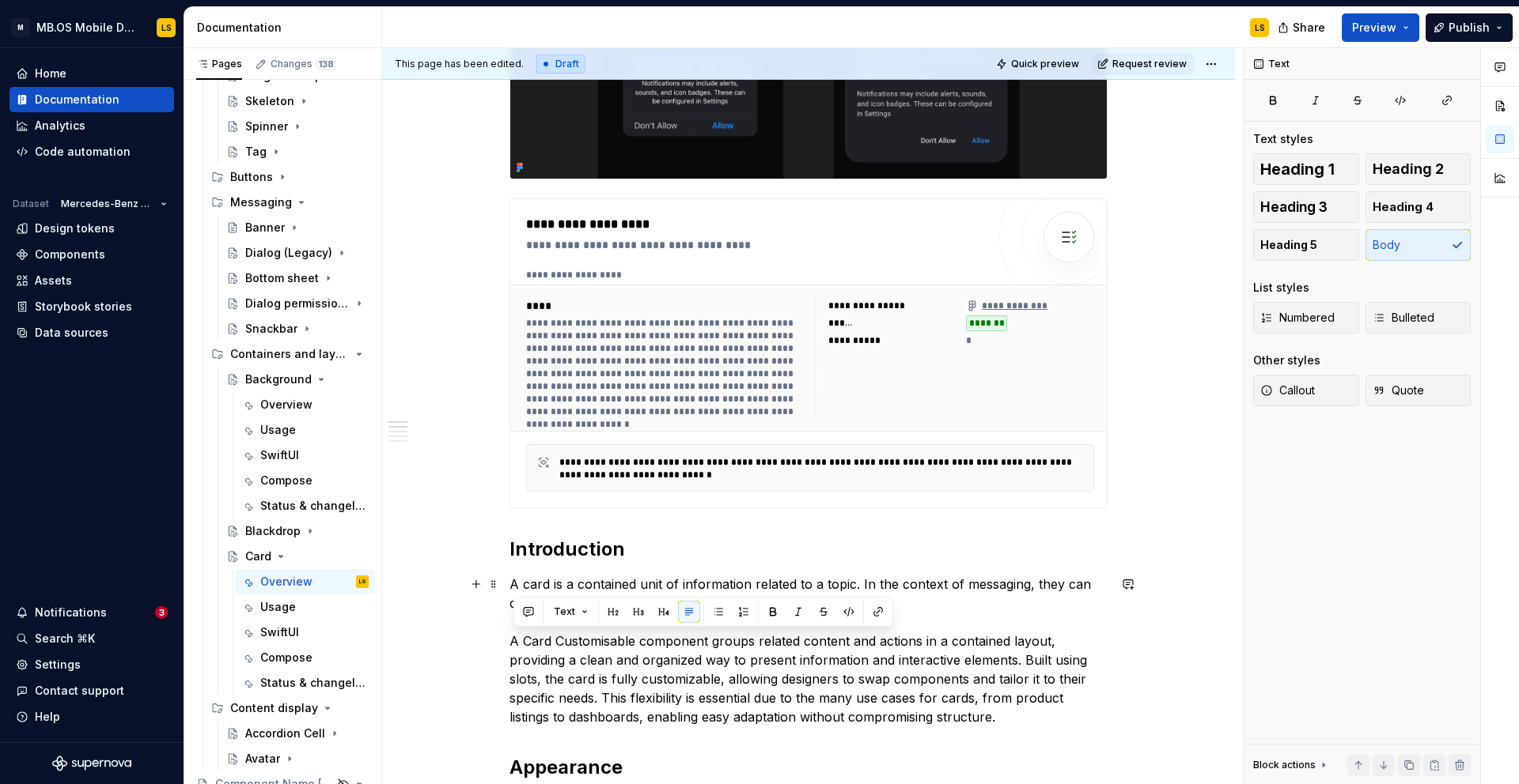
click at [546, 583] on p "A card is a contained unit of information related to a topic. In the context of…" at bounding box center [808, 650] width 598 height 152
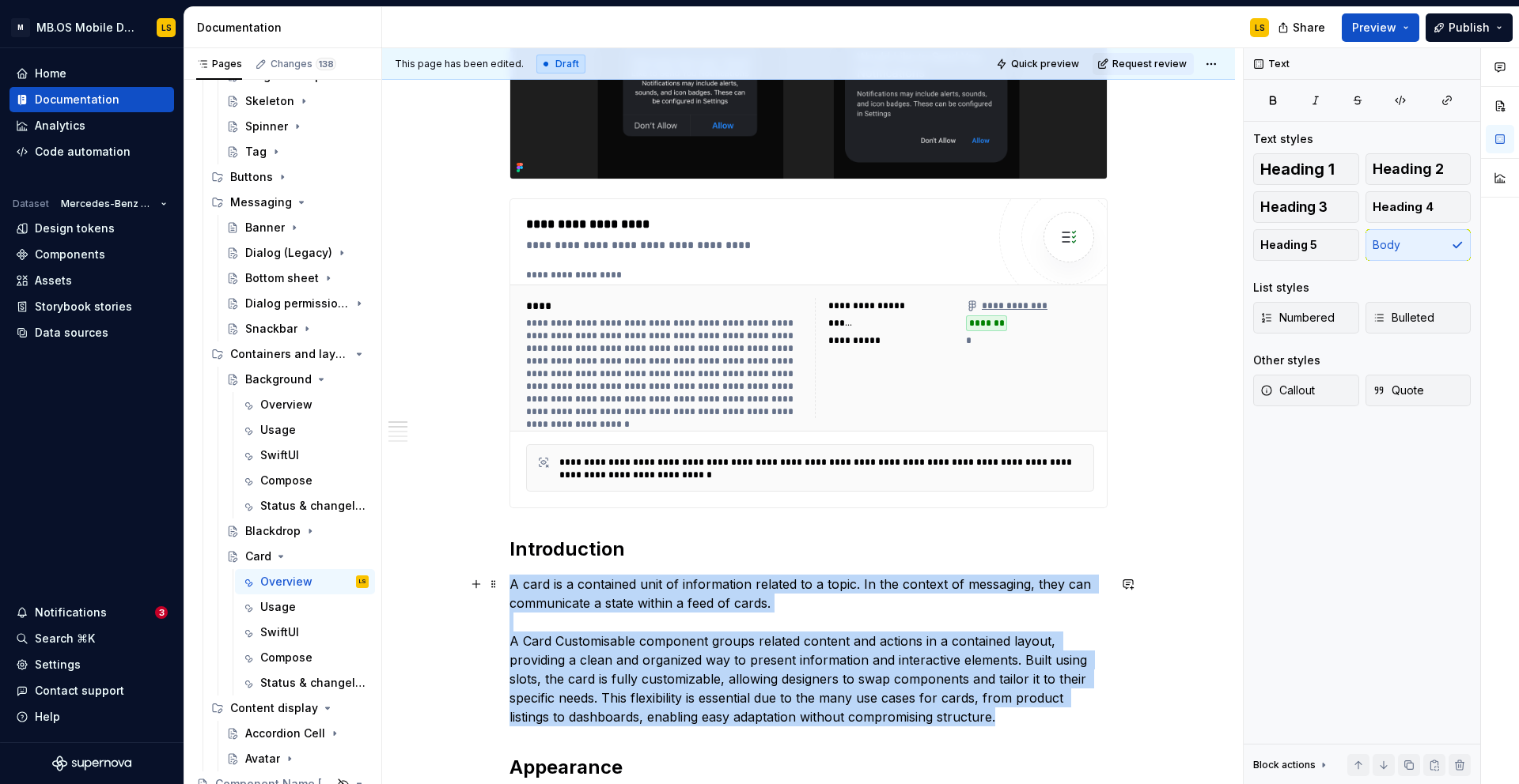
click at [546, 583] on p "A card is a contained unit of information related to a topic. In the context of…" at bounding box center [808, 650] width 598 height 152
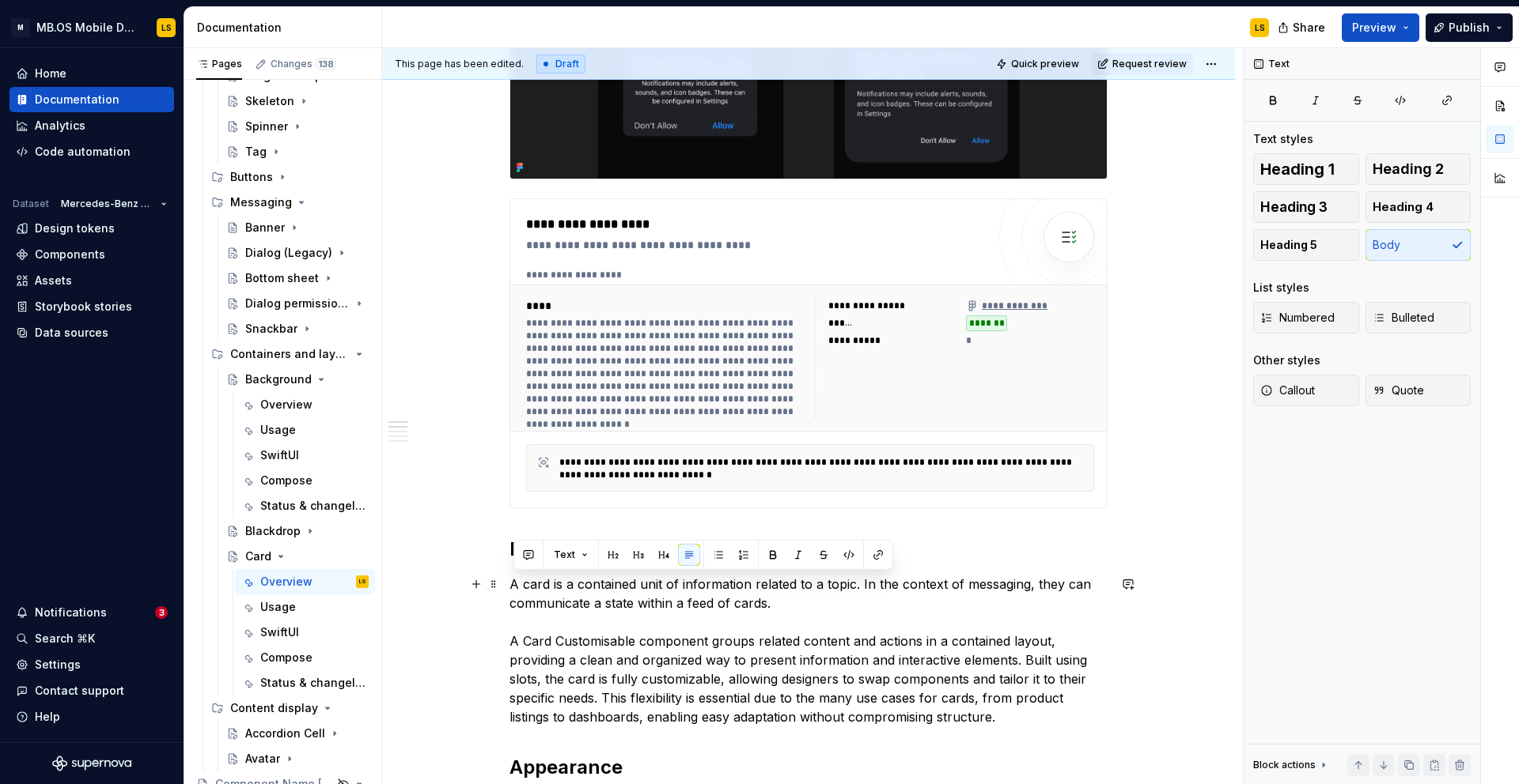
click at [764, 606] on p "A card is a contained unit of information related to a topic. In the context of…" at bounding box center [808, 650] width 598 height 152
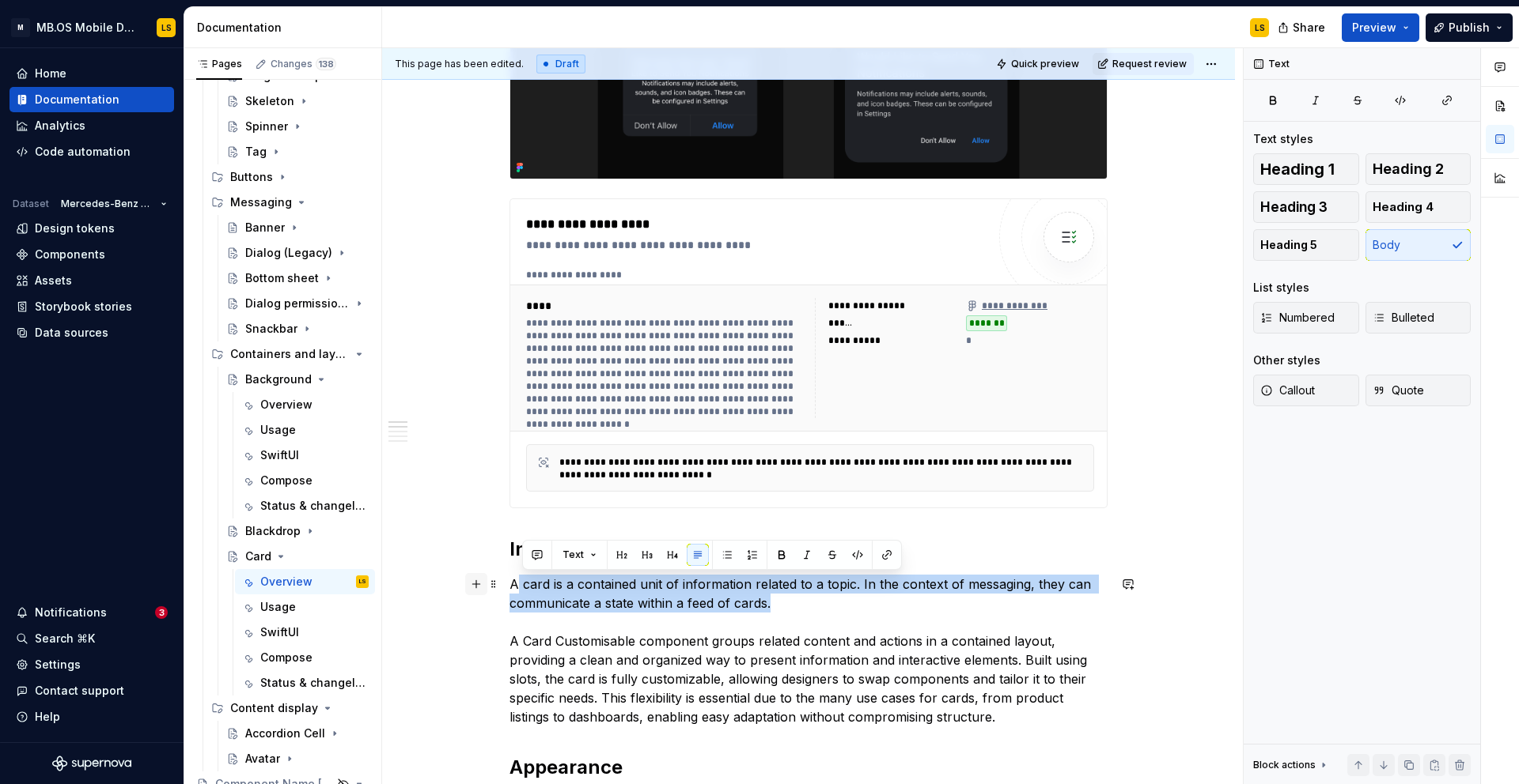
drag, startPoint x: 792, startPoint y: 606, endPoint x: 486, endPoint y: 591, distance: 306.4
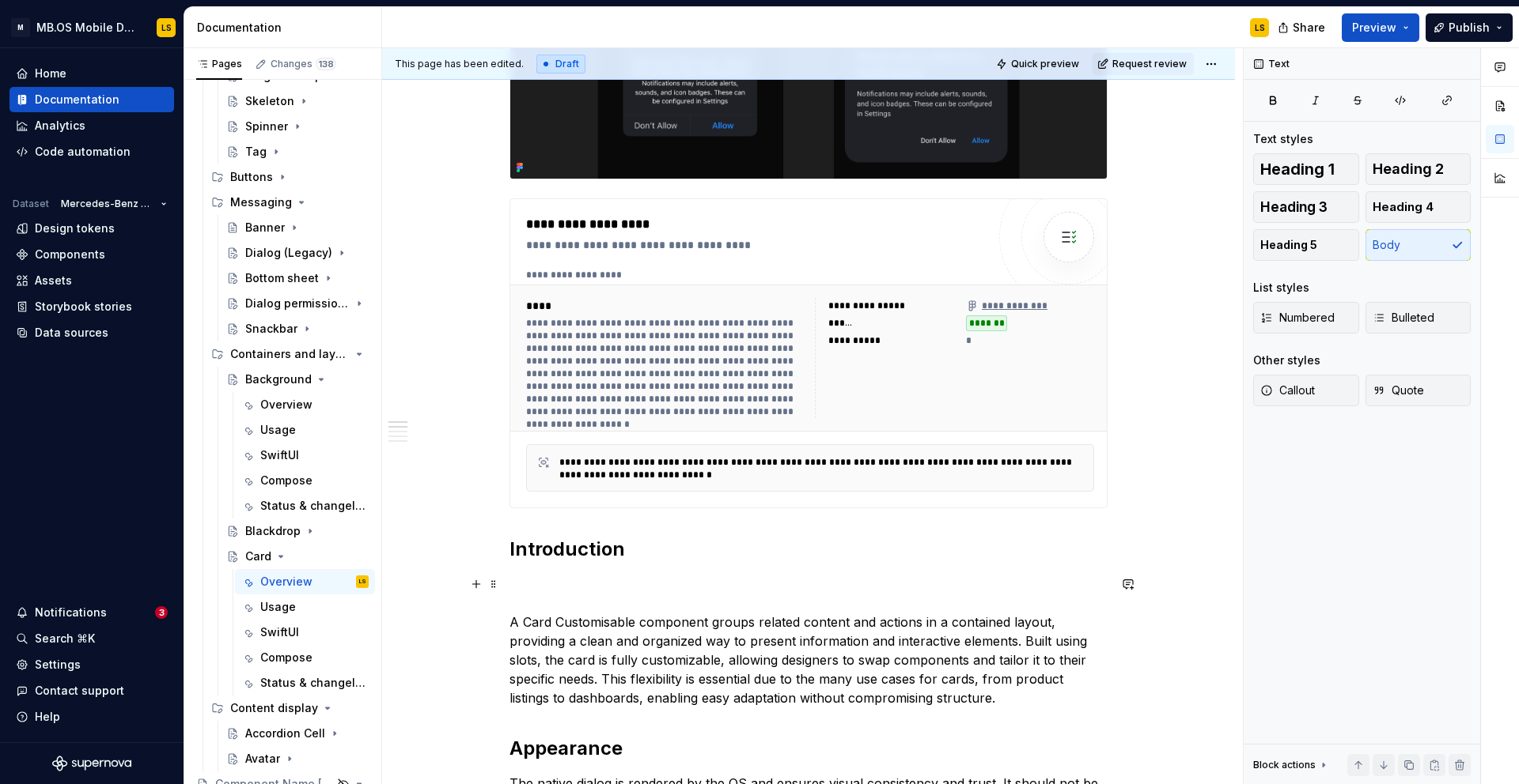
click at [515, 614] on p "A Card Customisable component groups related content and actions in a contained…" at bounding box center [808, 641] width 598 height 133
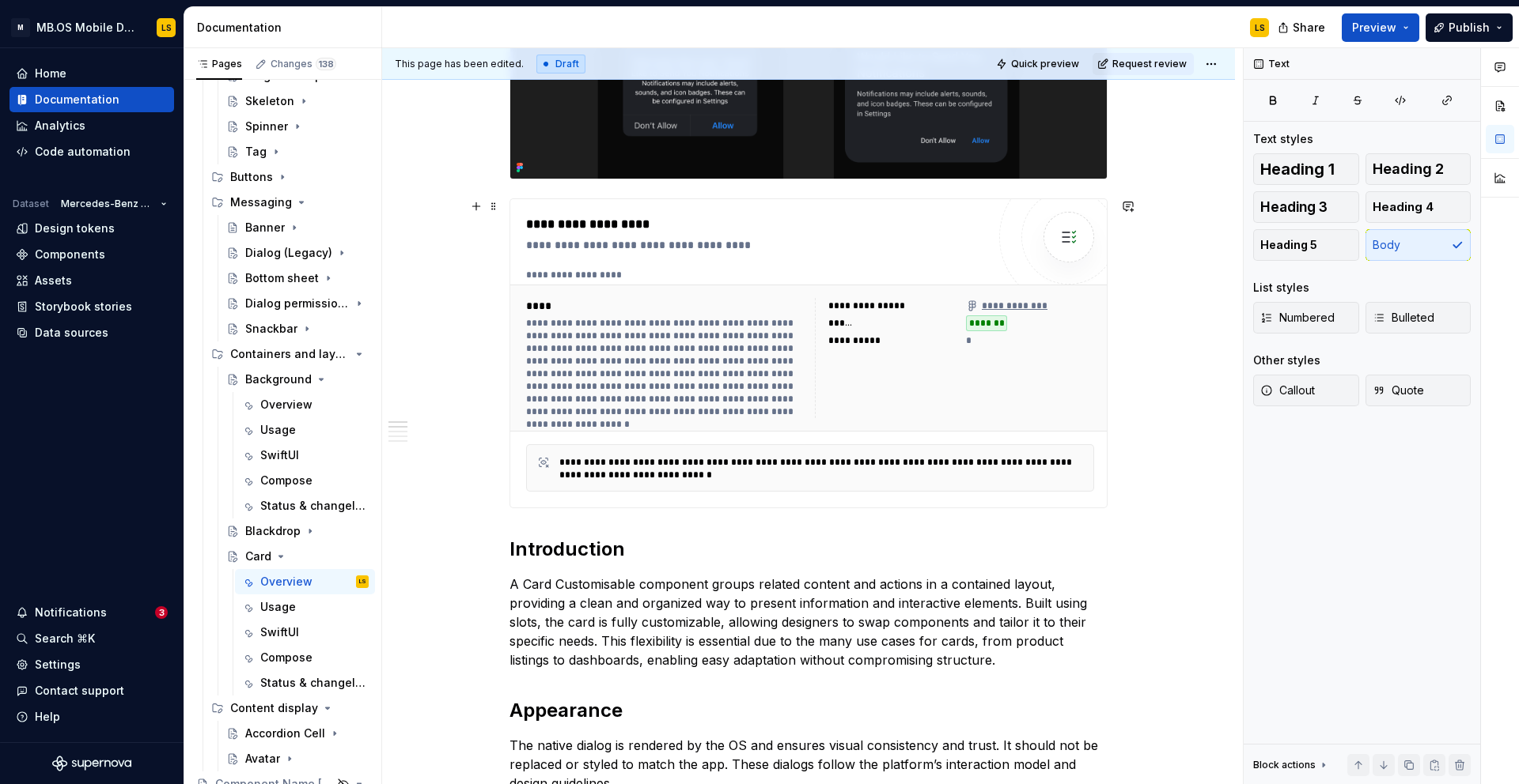
scroll to position [0, 0]
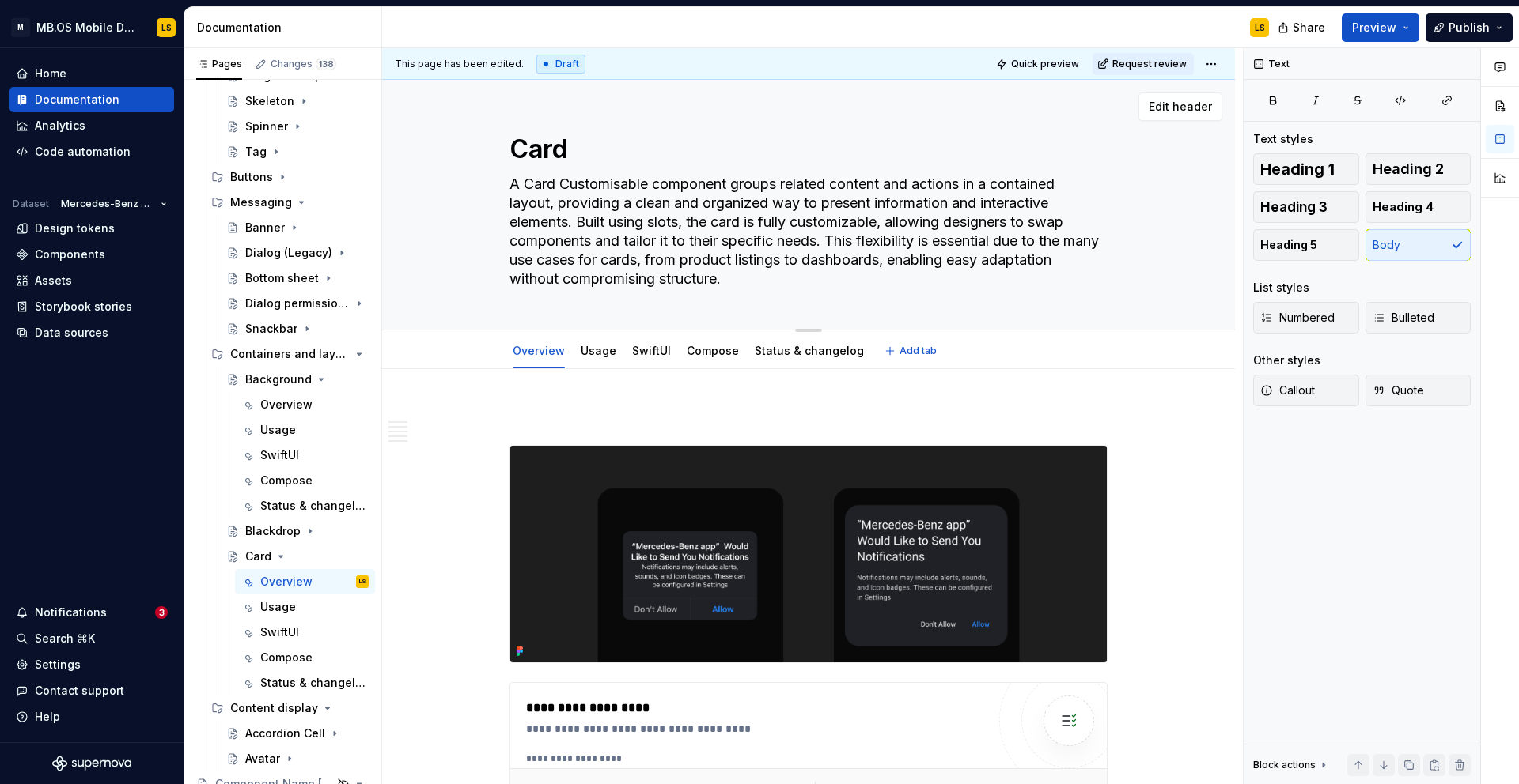
click at [631, 221] on textarea "A Card Customisable component groups related content and actions in a contained…" at bounding box center [805, 231] width 598 height 120
paste textarea
type textarea "*"
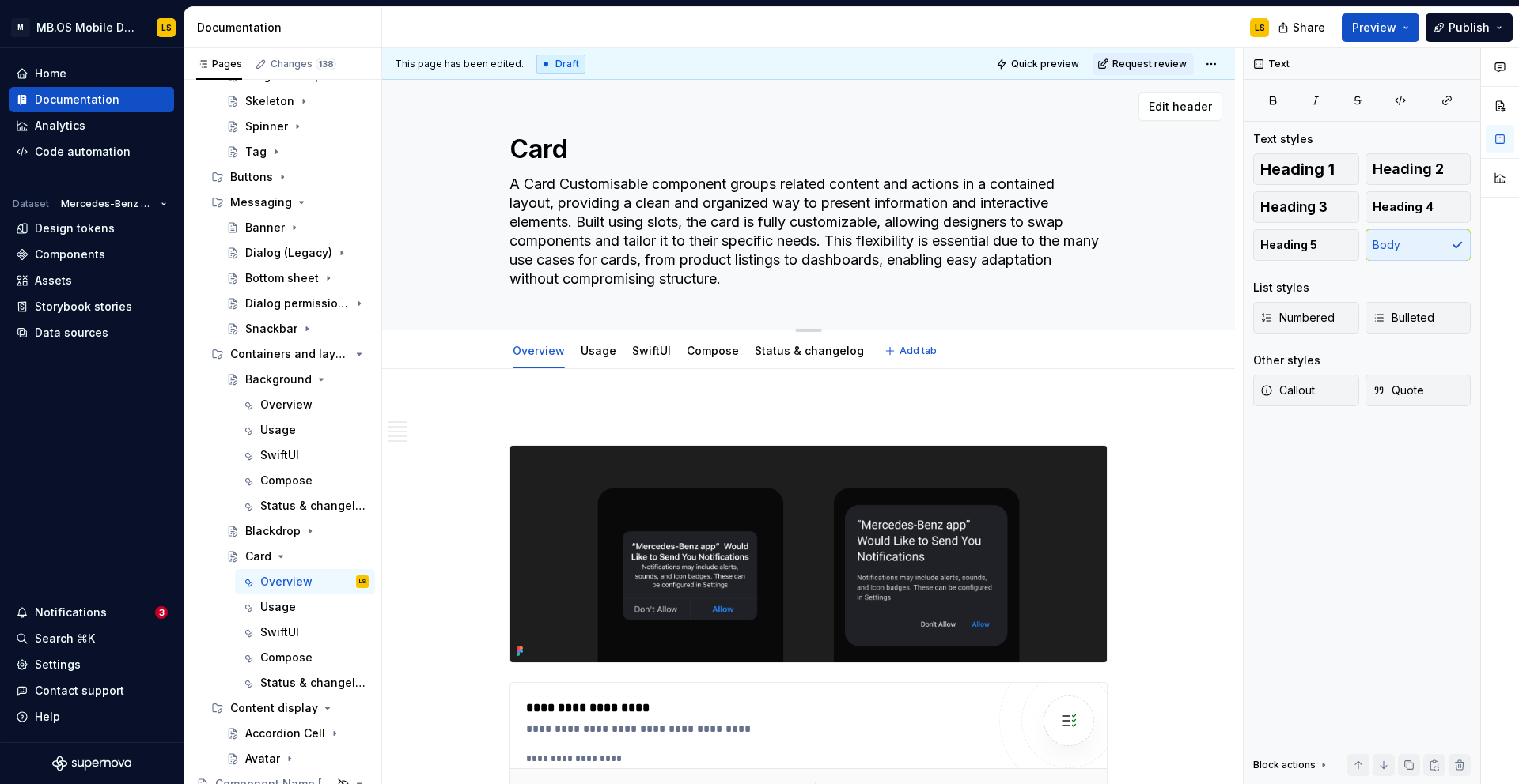
type textarea "A Card Customisable component groups related content and actions in a contained…"
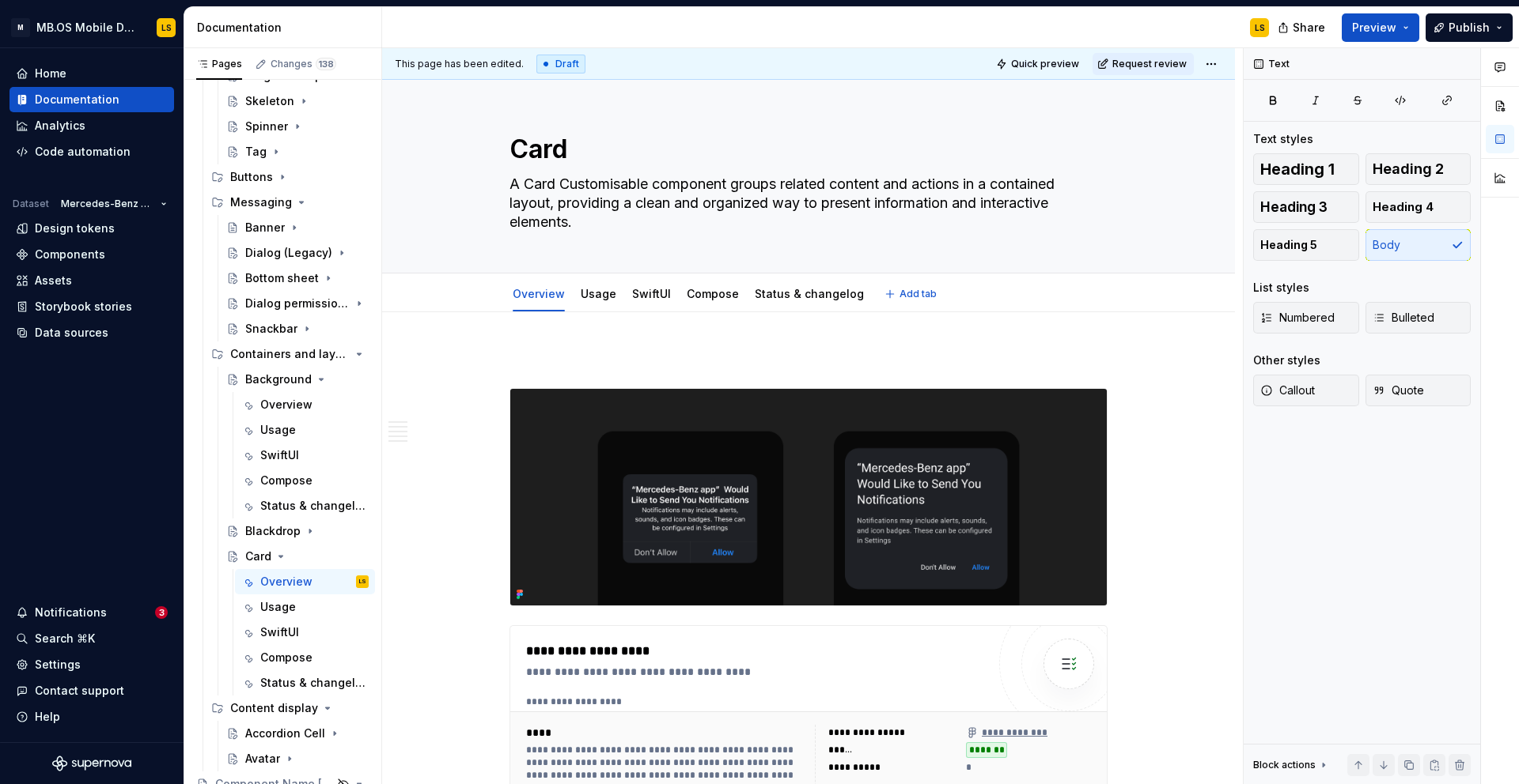
type textarea "*"
type textarea "A Card Customisable component groups related content and actions in a contained…"
click at [605, 355] on p at bounding box center [808, 359] width 598 height 19
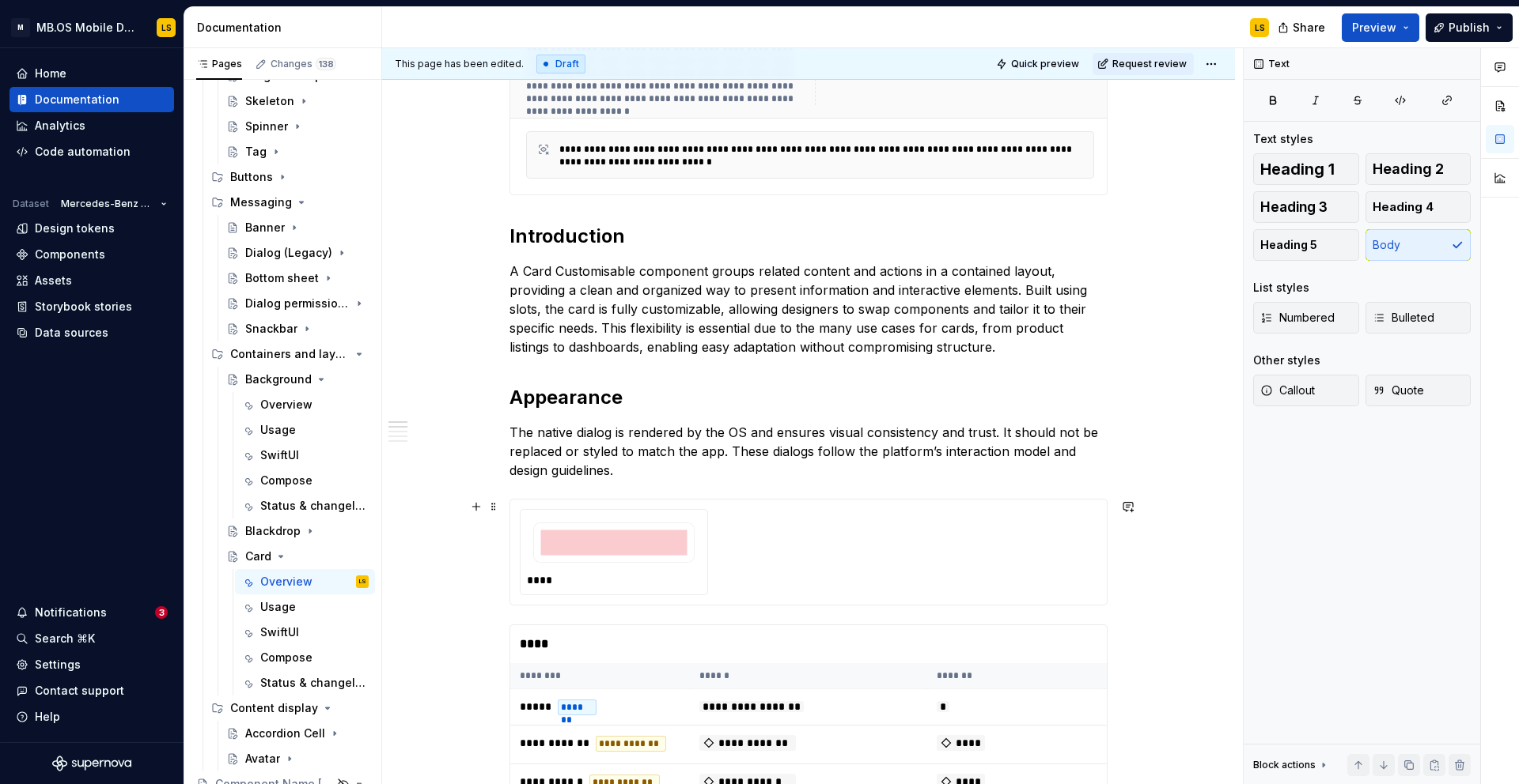
scroll to position [743, 0]
click at [605, 460] on p "The native dialog is rendered by the OS and ensures visual consistency and trus…" at bounding box center [808, 449] width 598 height 57
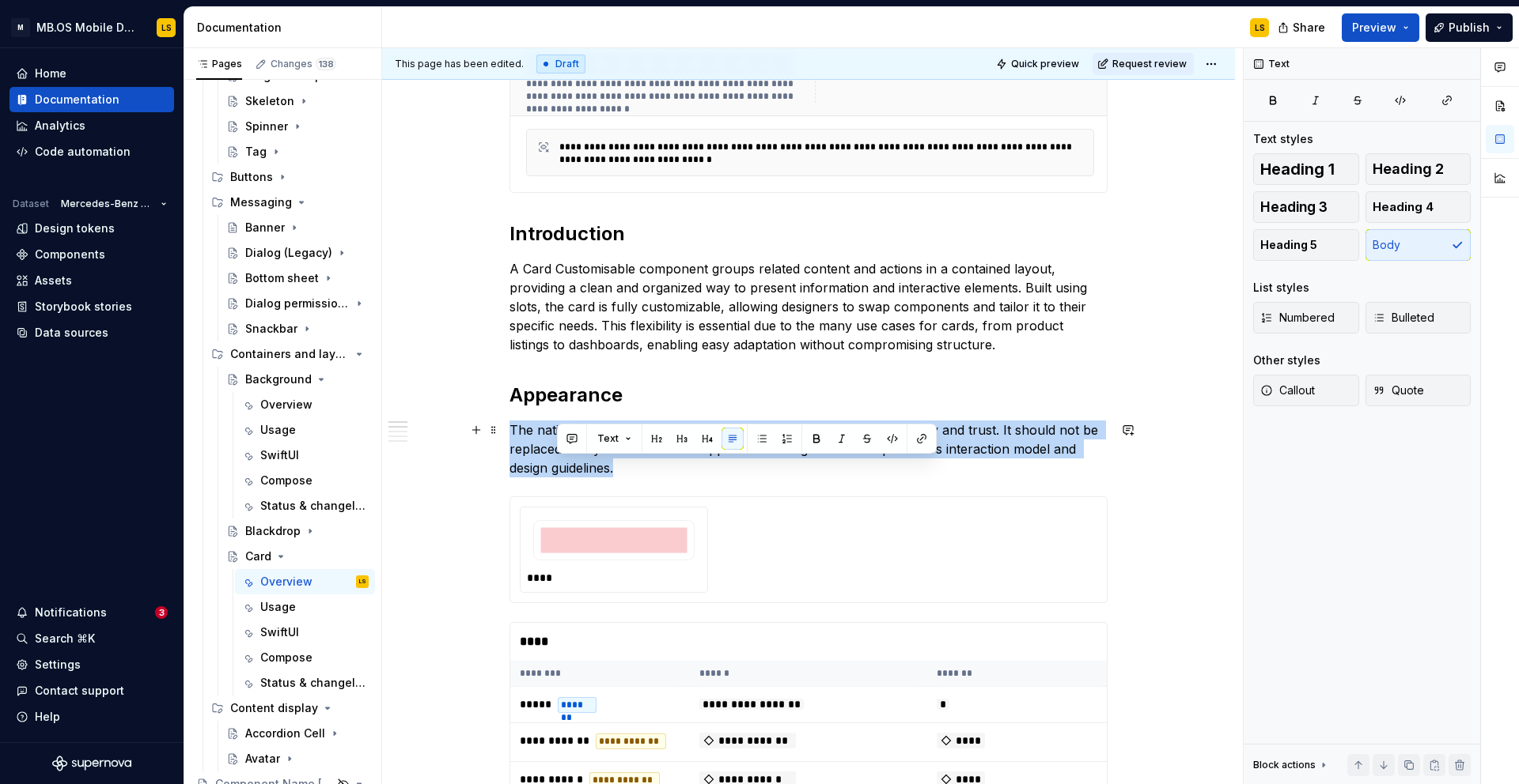
click at [605, 460] on p "The native dialog is rendered by the OS and ensures visual consistency and trus…" at bounding box center [808, 449] width 598 height 57
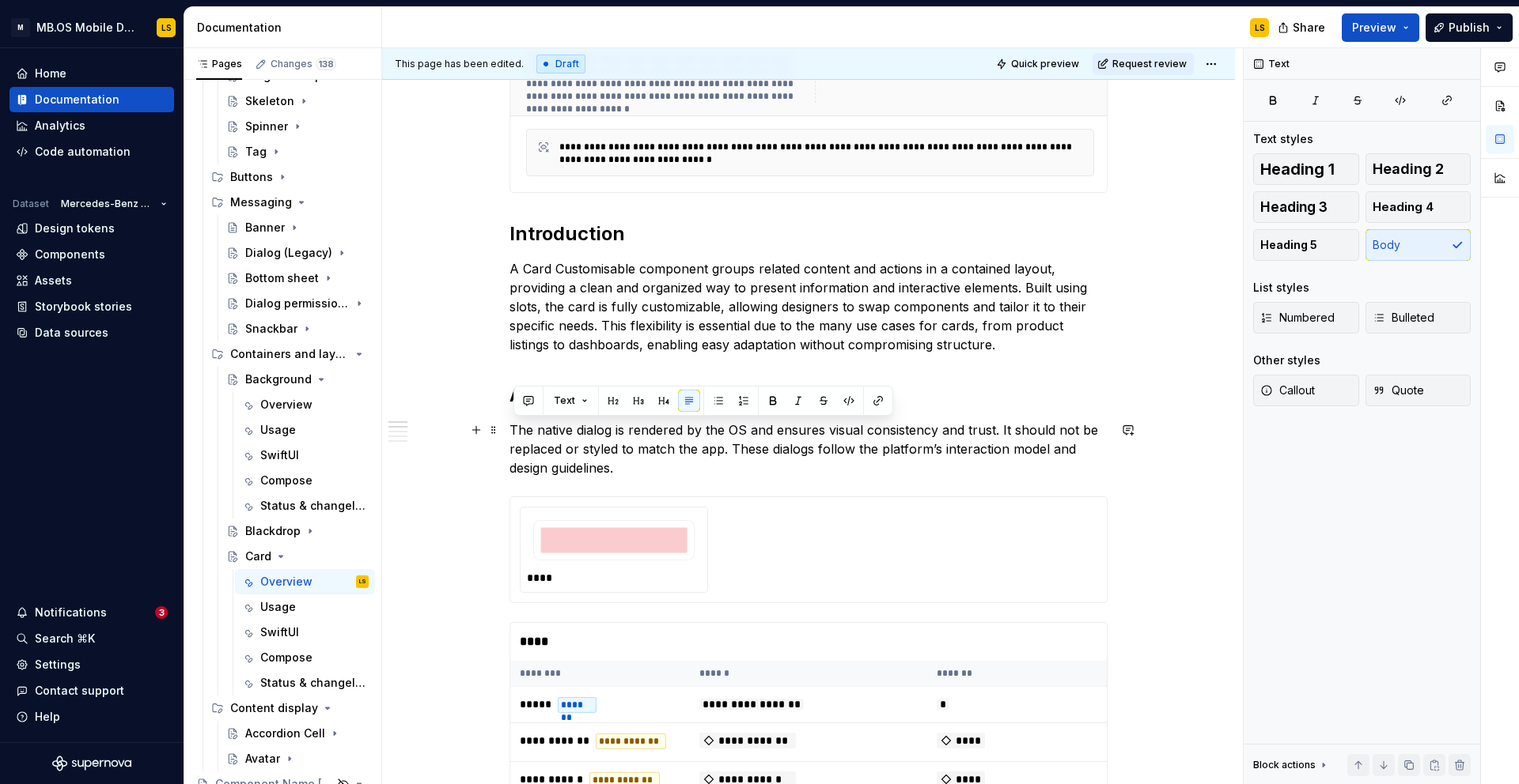
click at [637, 468] on p "The native dialog is rendered by the OS and ensures visual consistency and trus…" at bounding box center [808, 449] width 598 height 57
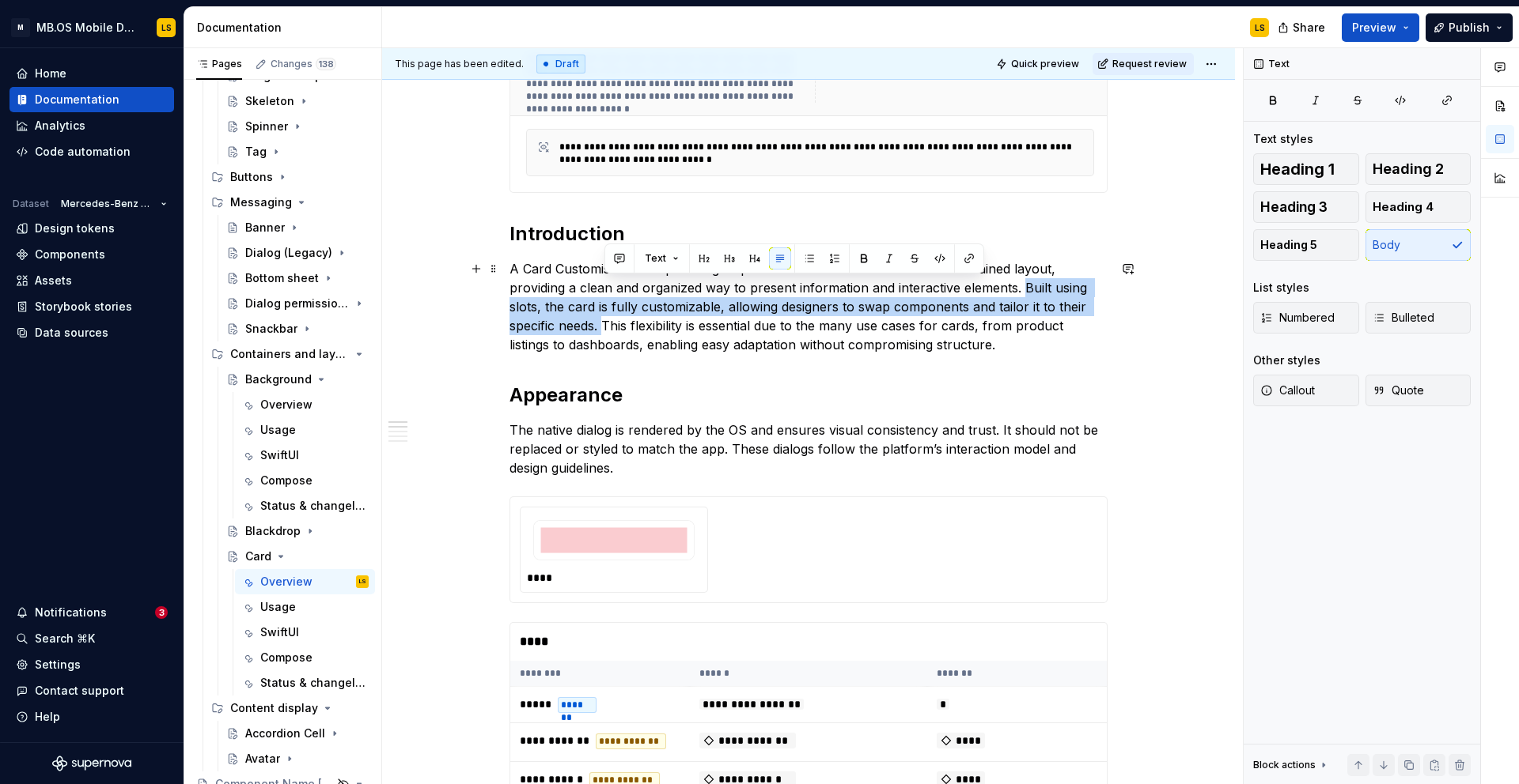
drag, startPoint x: 1028, startPoint y: 290, endPoint x: 606, endPoint y: 333, distance: 424.2
click at [607, 333] on p "A Card Customisable component groups related content and actions in a contained…" at bounding box center [808, 307] width 598 height 95
copy p "Built using slots, the card is fully customizable, allowing designers to swap c…"
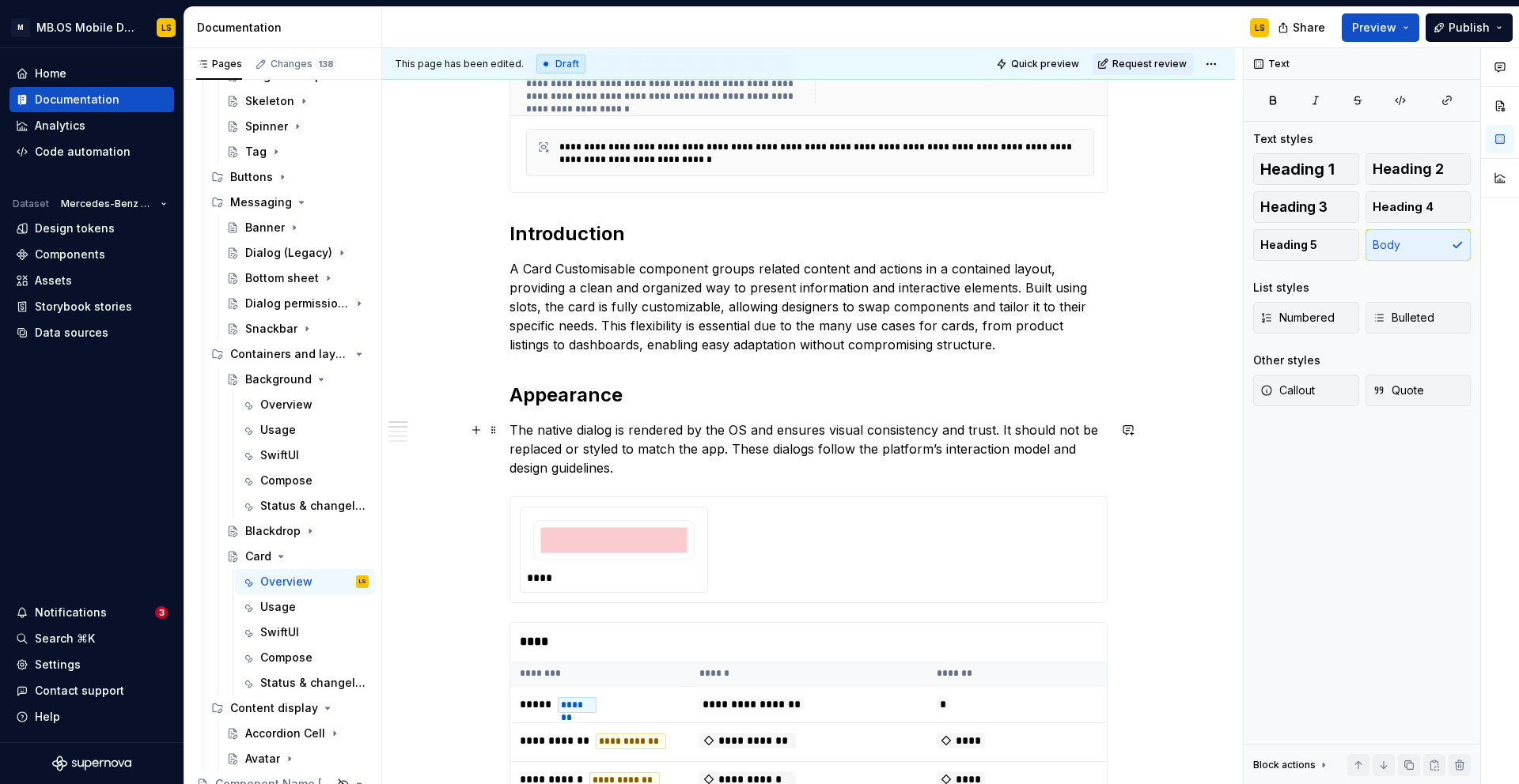
click at [599, 446] on p "The native dialog is rendered by the OS and ensures visual consistency and trus…" at bounding box center [808, 449] width 598 height 57
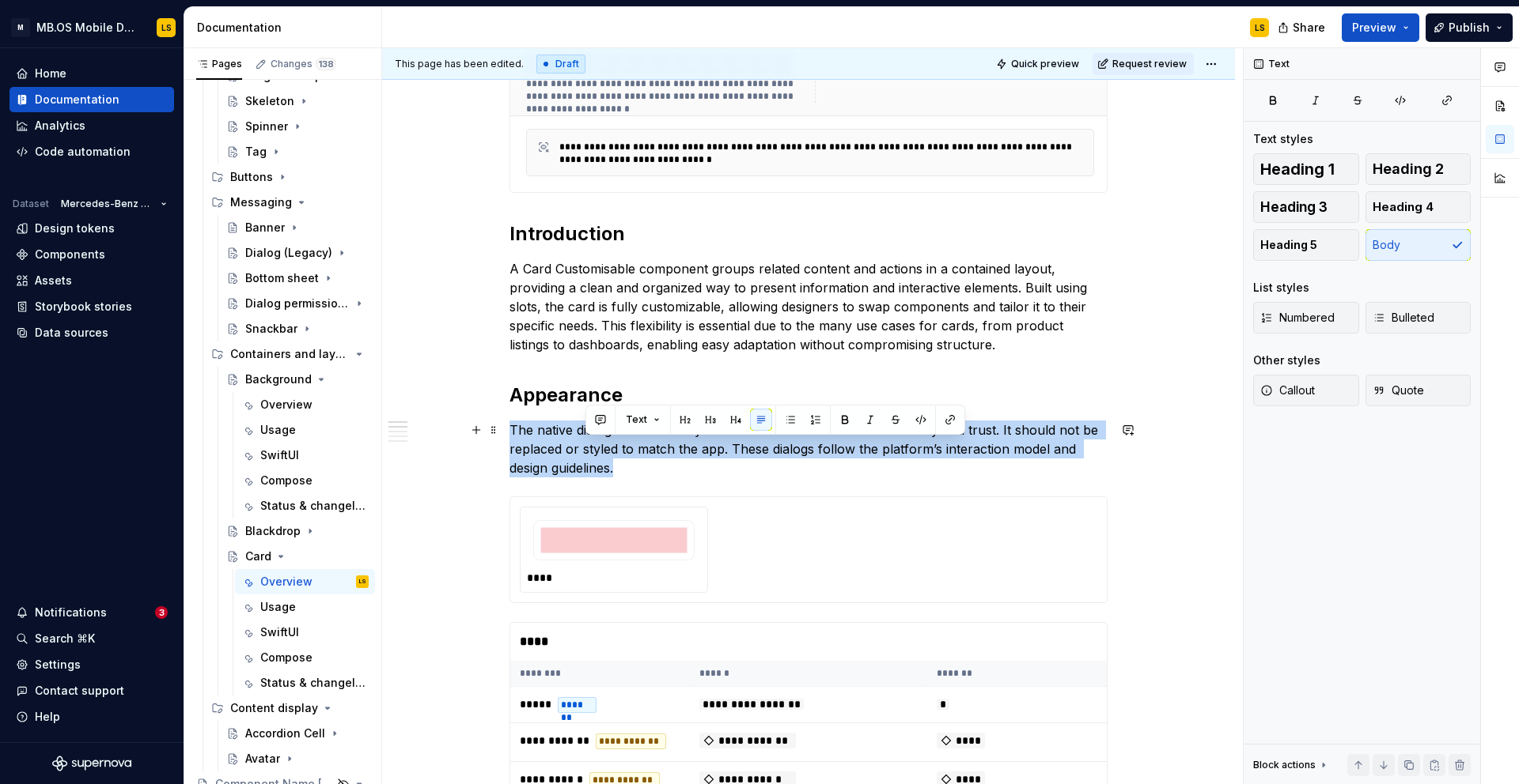
click at [599, 446] on p "The native dialog is rendered by the OS and ensures visual consistency and trus…" at bounding box center [808, 449] width 598 height 57
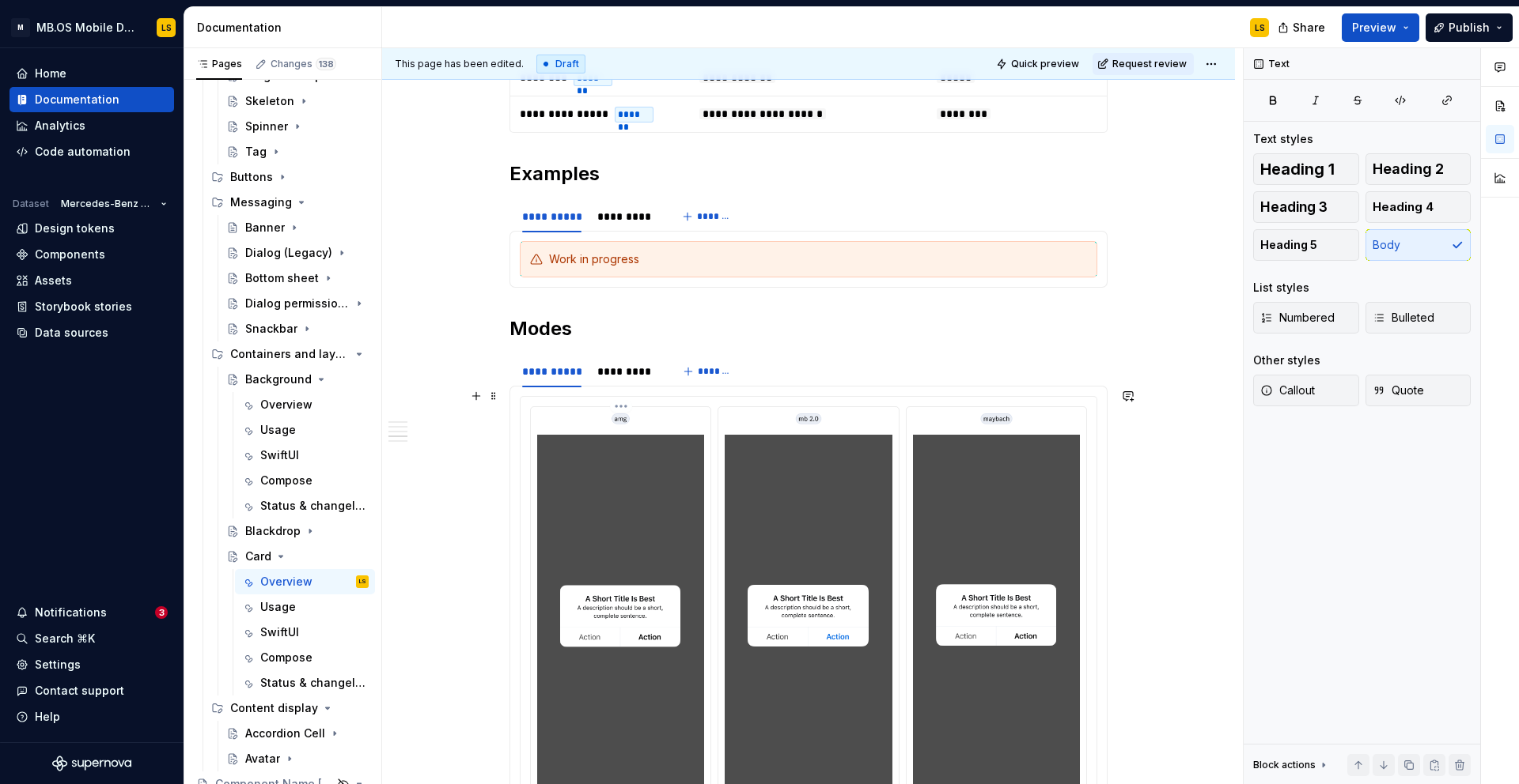
scroll to position [1986, 0]
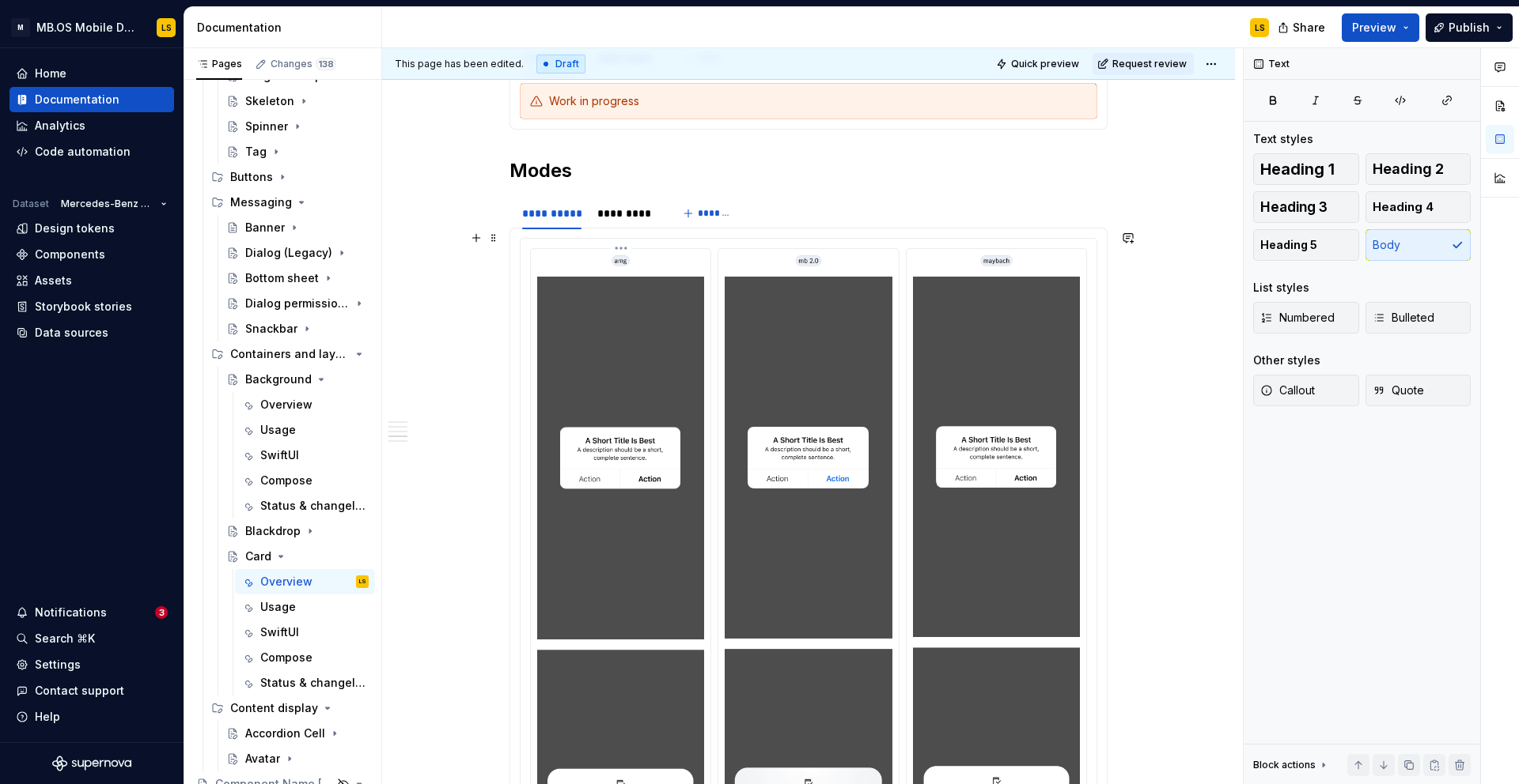
click at [617, 369] on img at bounding box center [620, 634] width 167 height 757
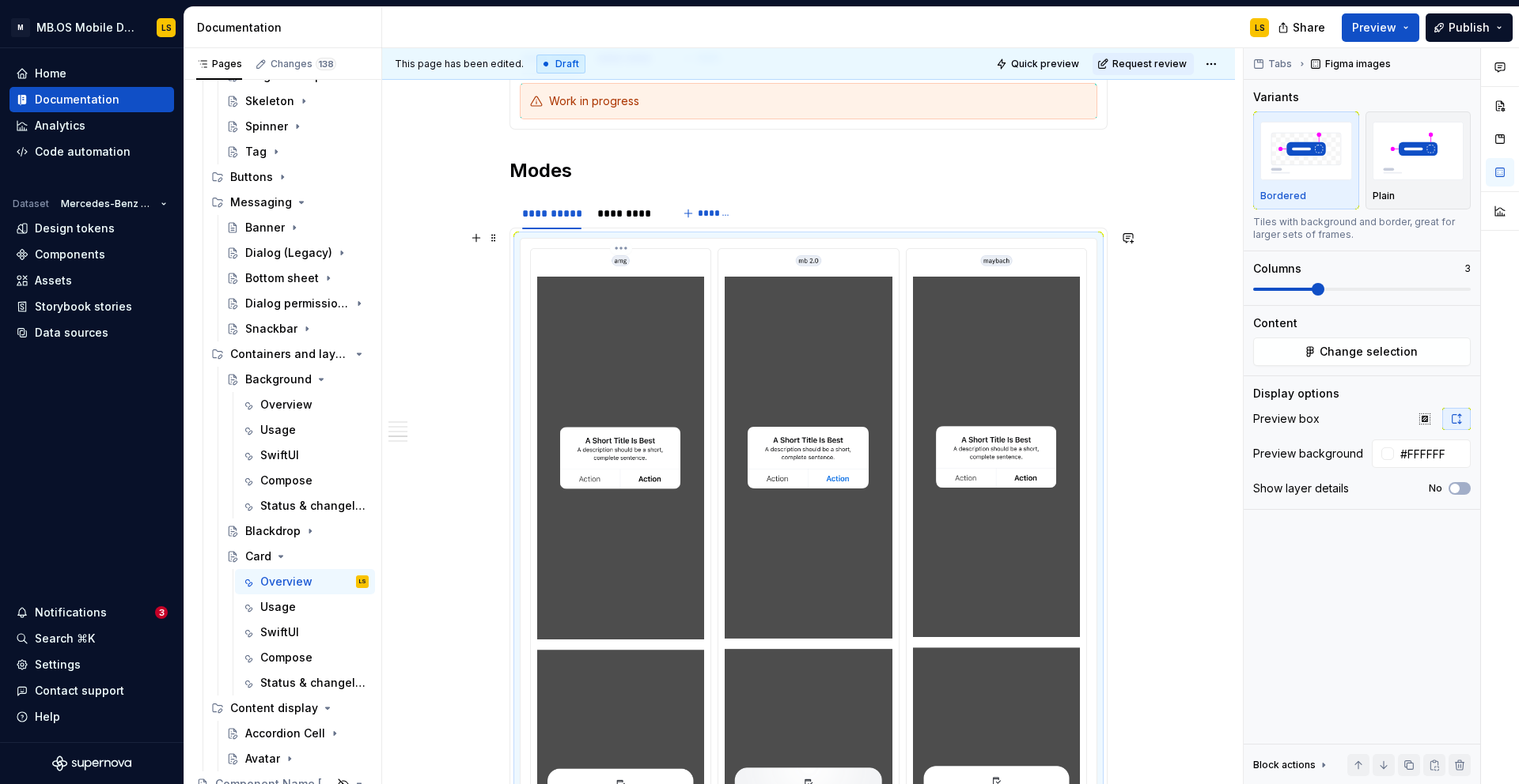
click at [623, 317] on img at bounding box center [620, 634] width 167 height 757
click at [649, 372] on img at bounding box center [620, 634] width 167 height 757
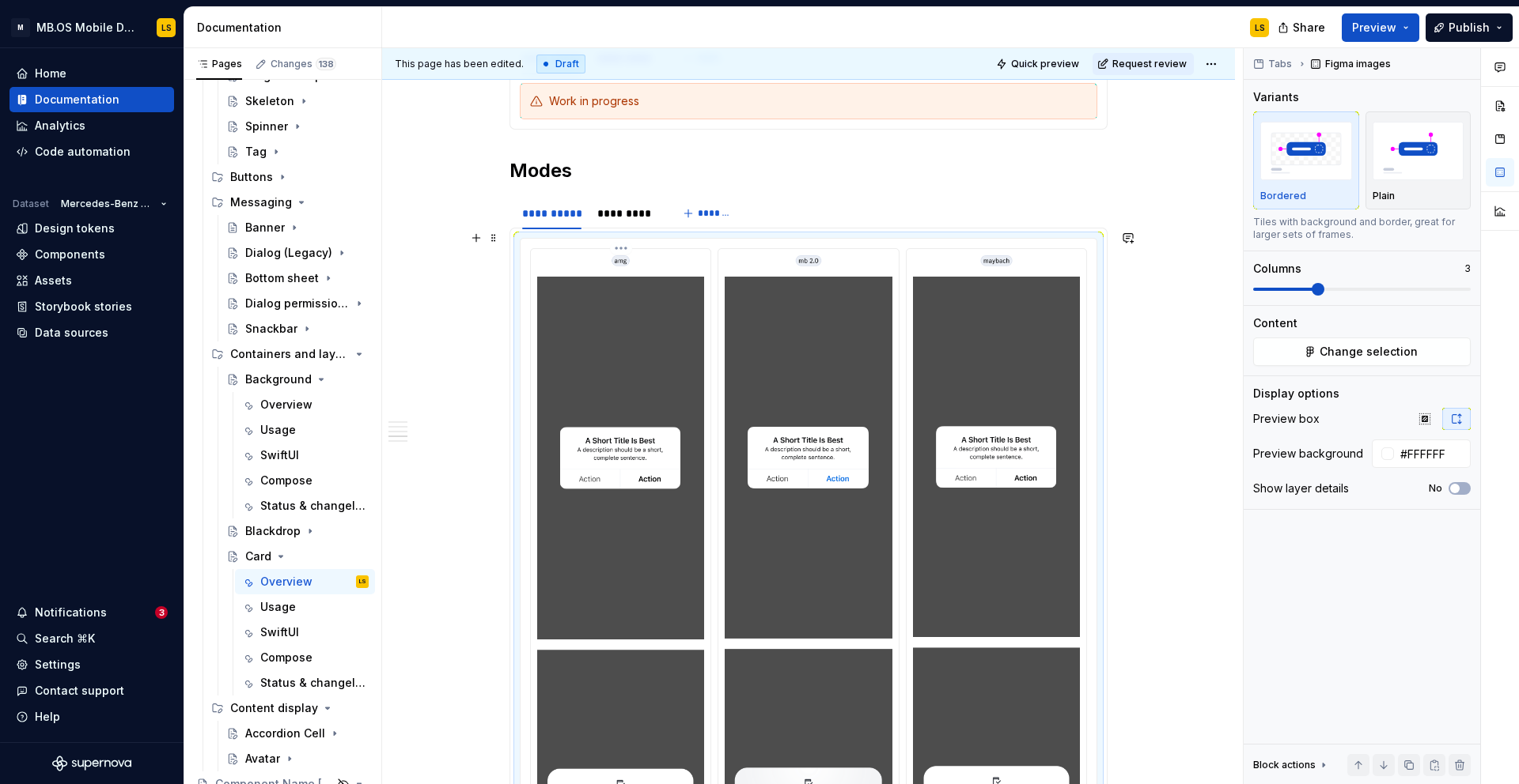
click at [649, 372] on img at bounding box center [620, 634] width 167 height 757
click at [844, 321] on img at bounding box center [808, 634] width 167 height 757
click at [1358, 348] on span "Change selection" at bounding box center [1368, 352] width 98 height 16
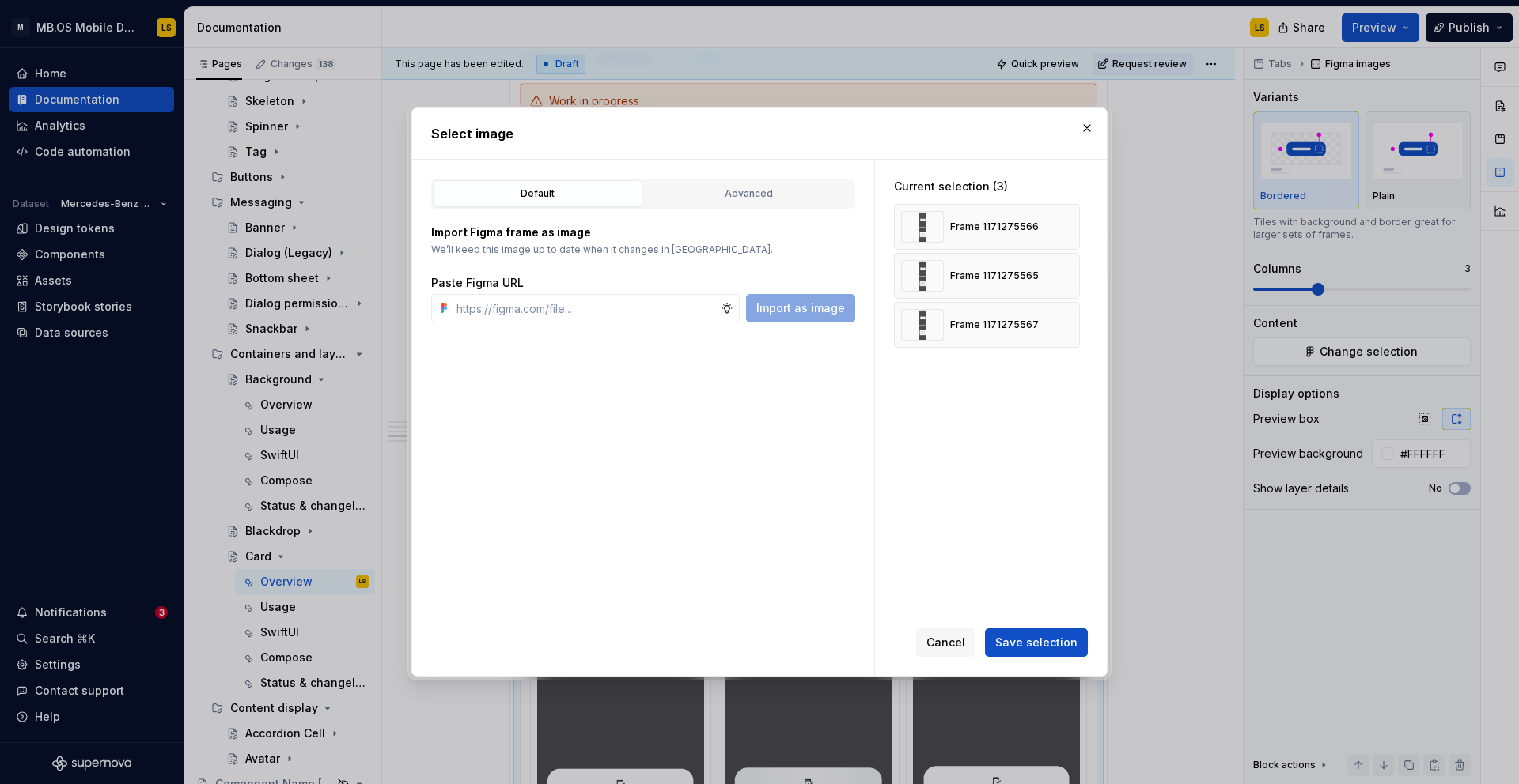
type textarea "*"
type input "light mode super"
click at [774, 183] on button "Advanced" at bounding box center [749, 193] width 210 height 27
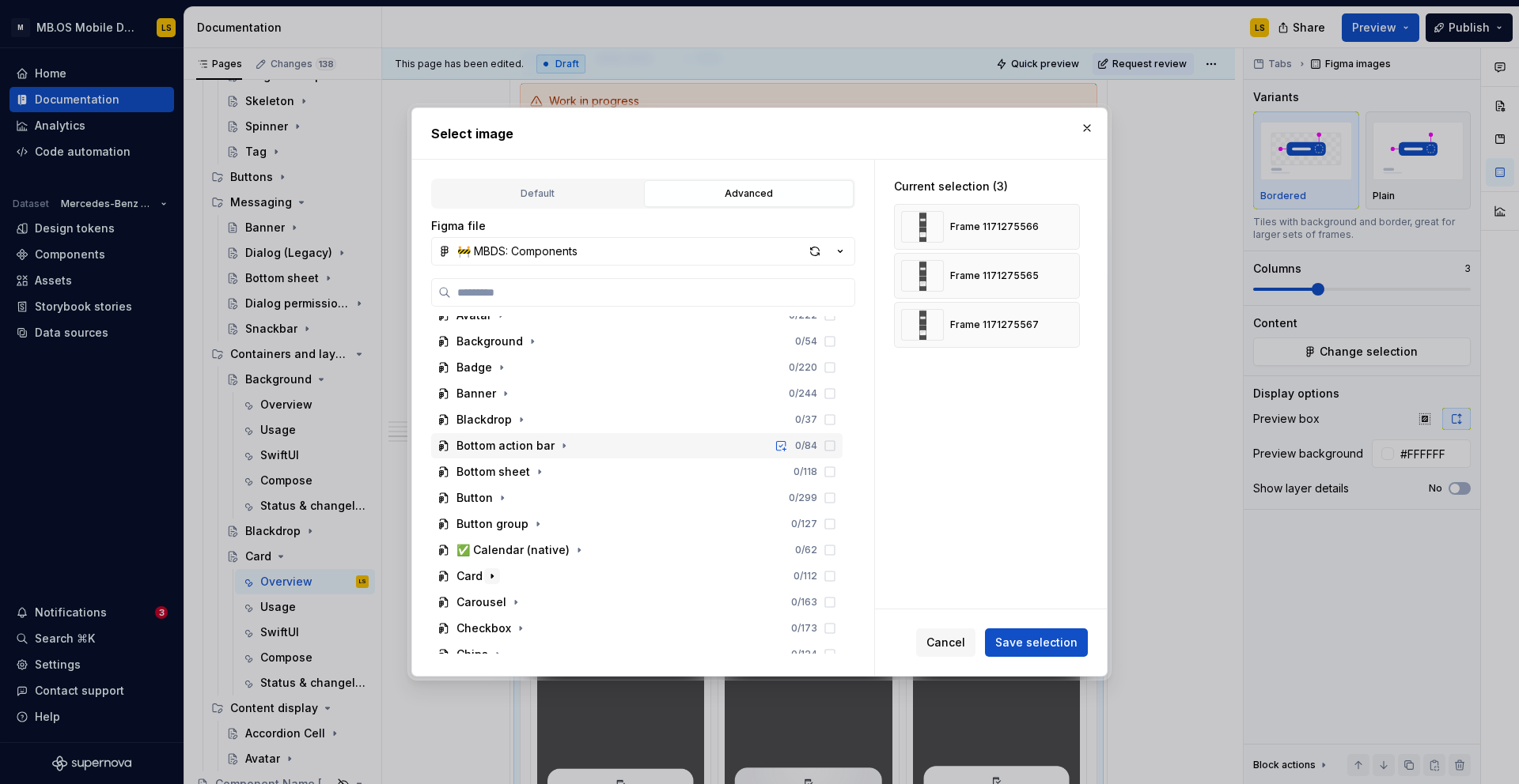
scroll to position [482, 0]
click at [488, 579] on icon "button" at bounding box center [491, 577] width 12 height 12
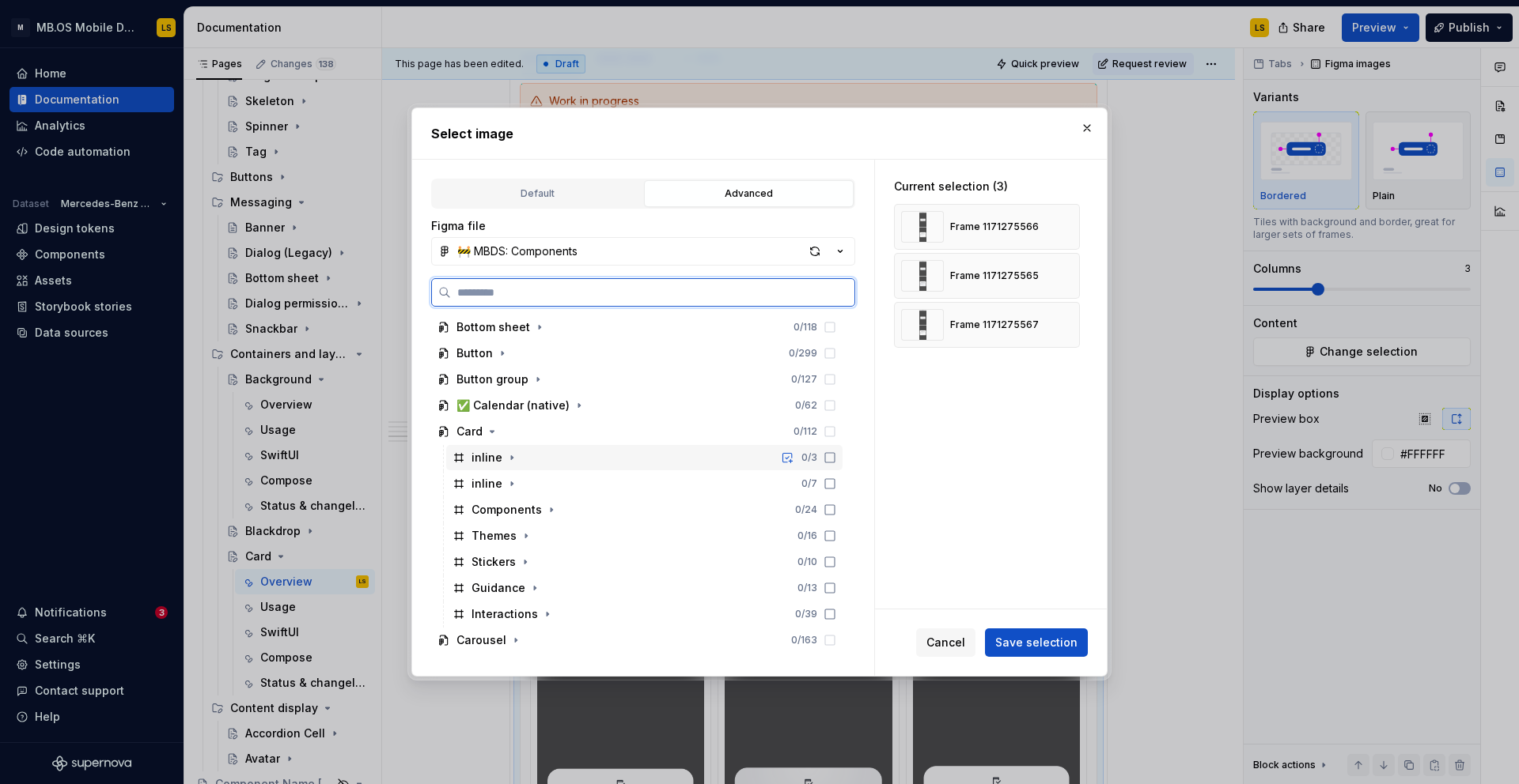
scroll to position [662, 0]
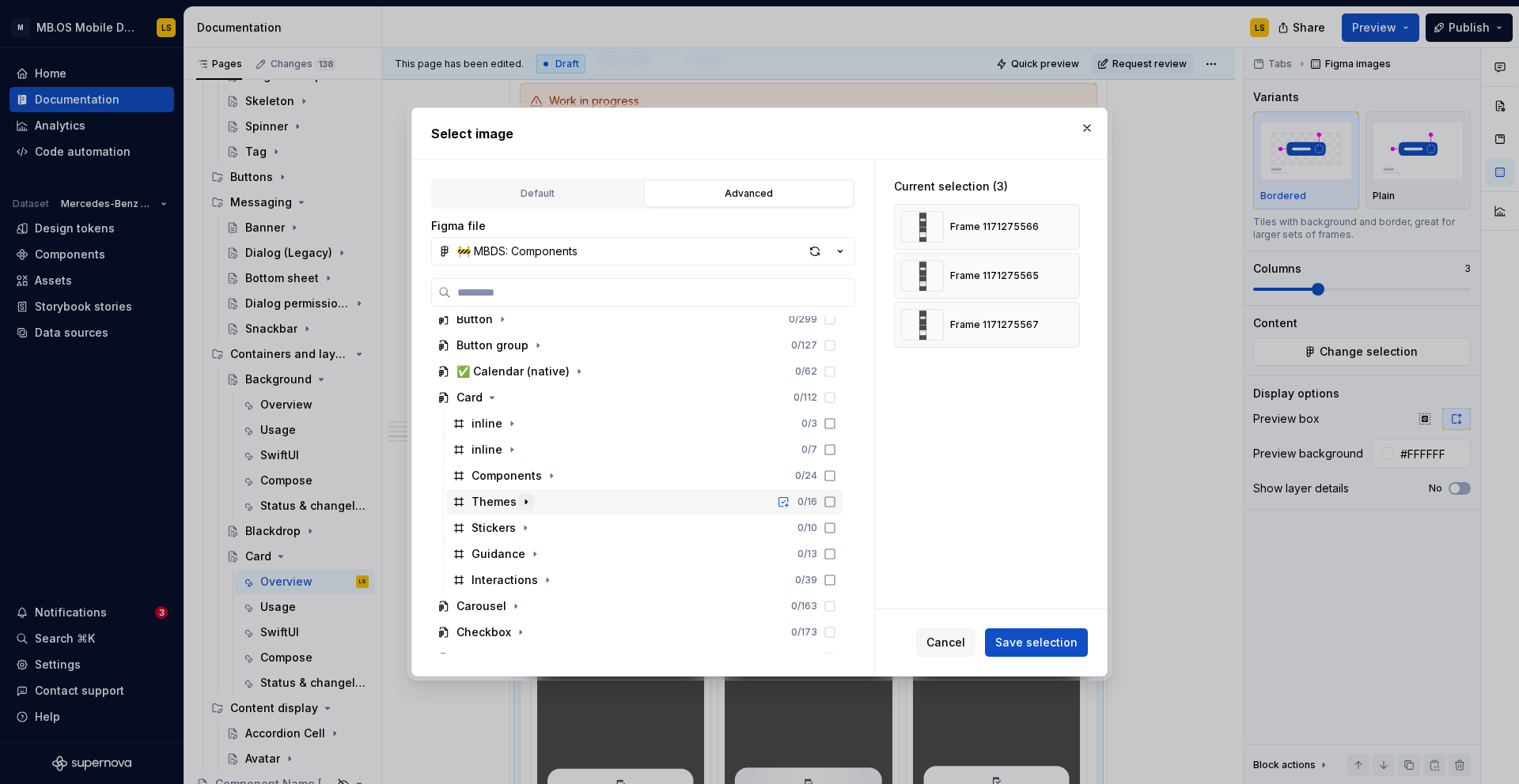
click at [525, 500] on icon "button" at bounding box center [525, 501] width 12 height 12
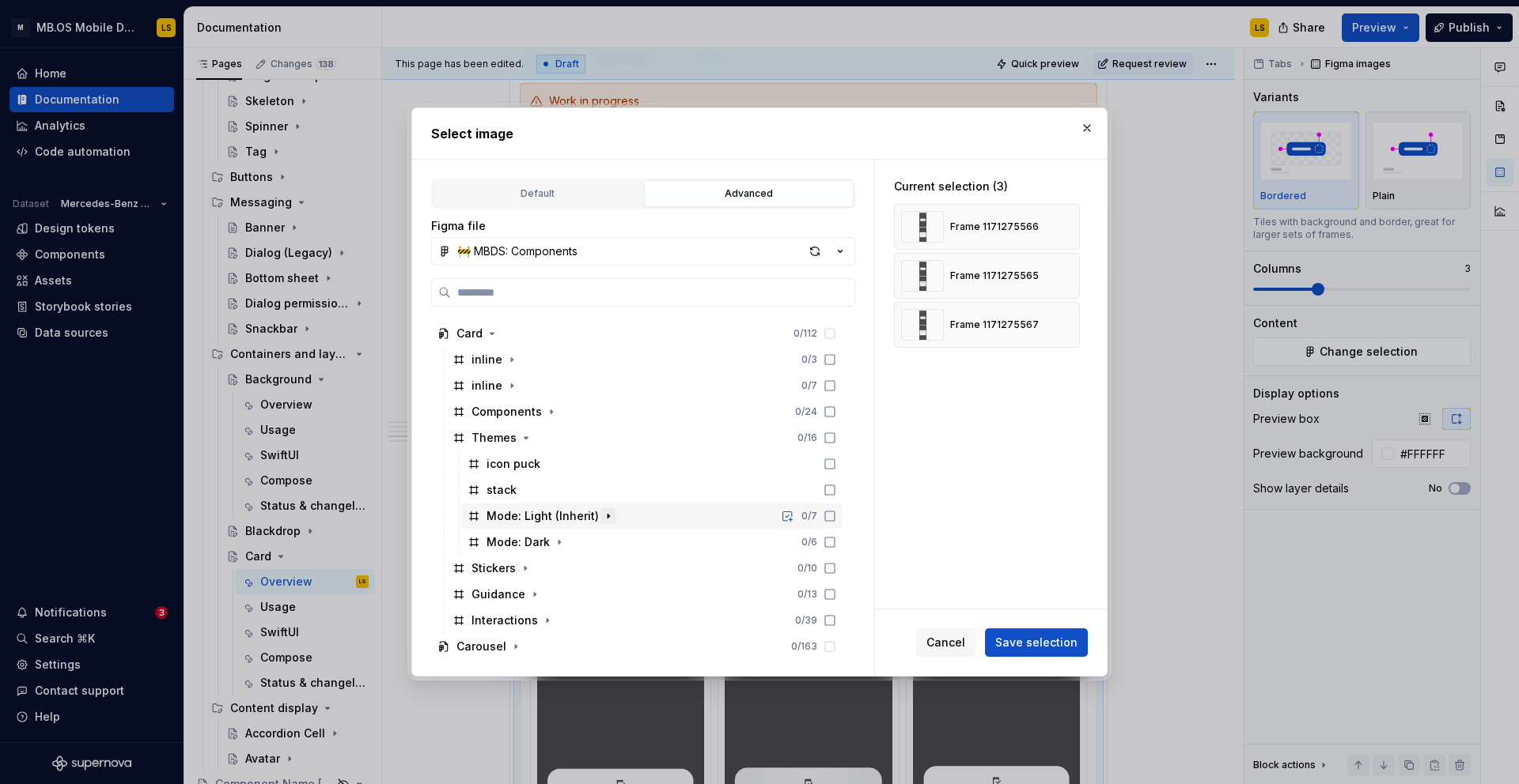
click at [603, 520] on icon "button" at bounding box center [608, 516] width 12 height 12
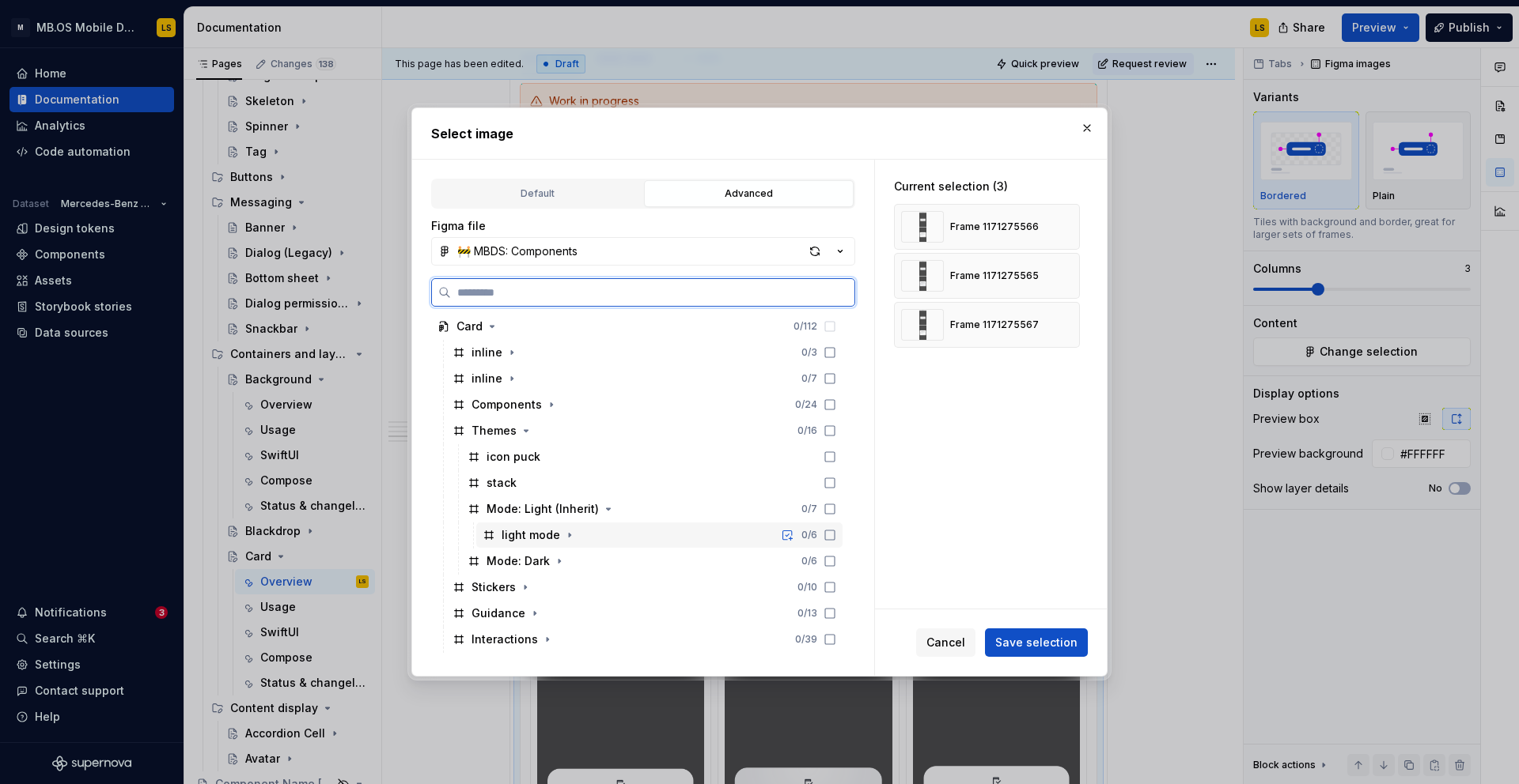
click at [537, 533] on div "light mode" at bounding box center [530, 535] width 59 height 16
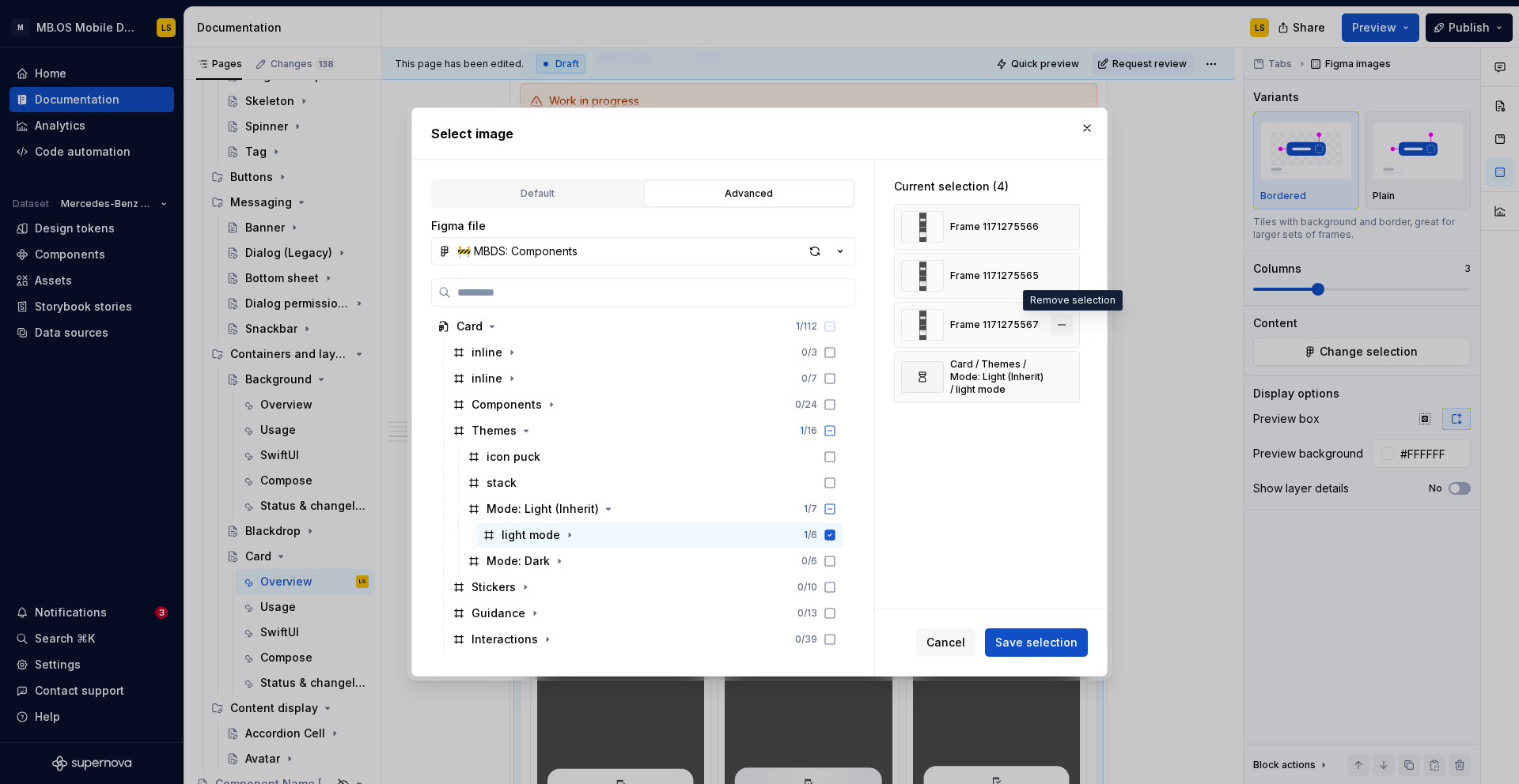
click at [1070, 323] on button "button" at bounding box center [1061, 324] width 22 height 22
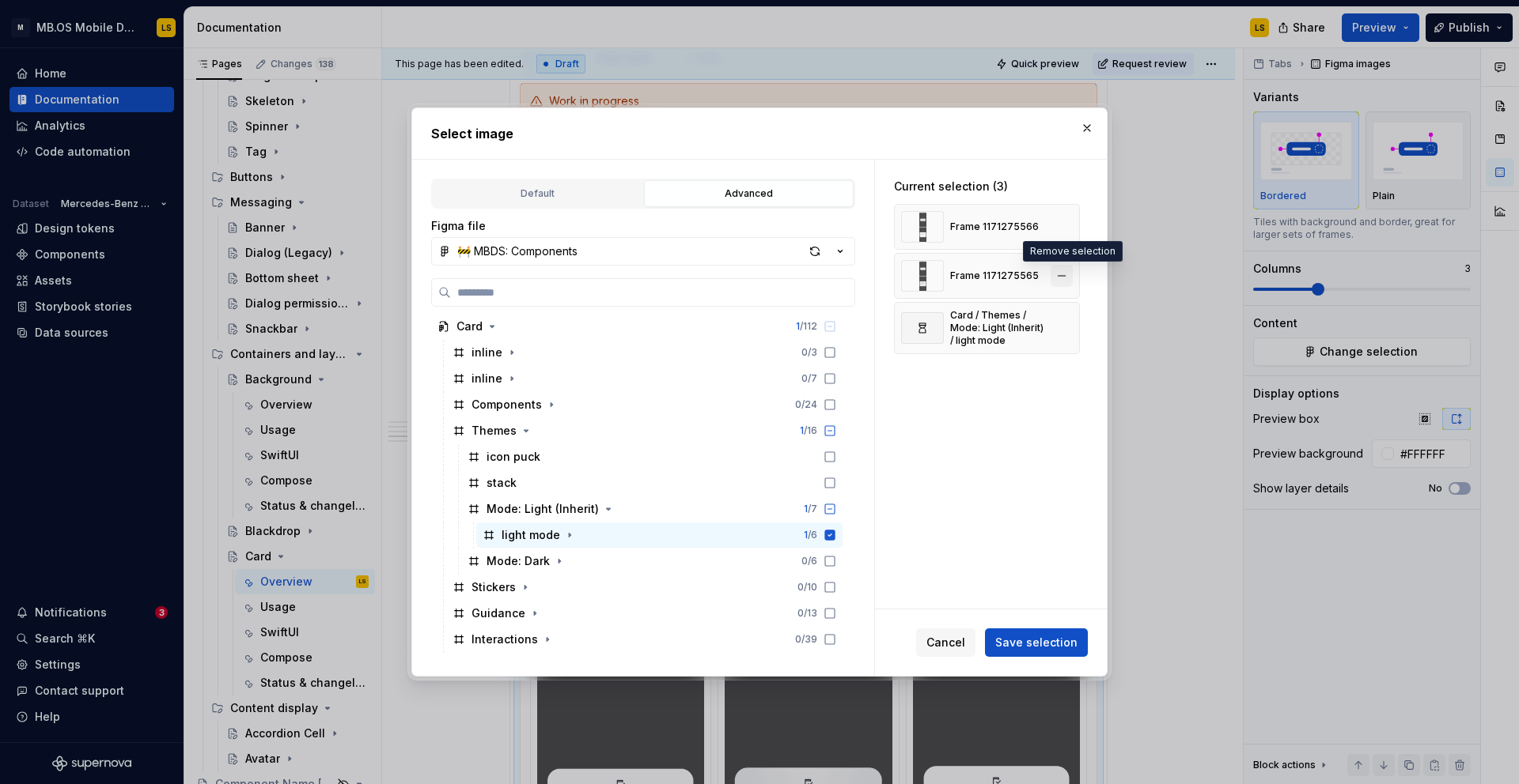
click at [1072, 275] on button "button" at bounding box center [1061, 275] width 22 height 22
click at [1070, 227] on button "button" at bounding box center [1061, 226] width 22 height 22
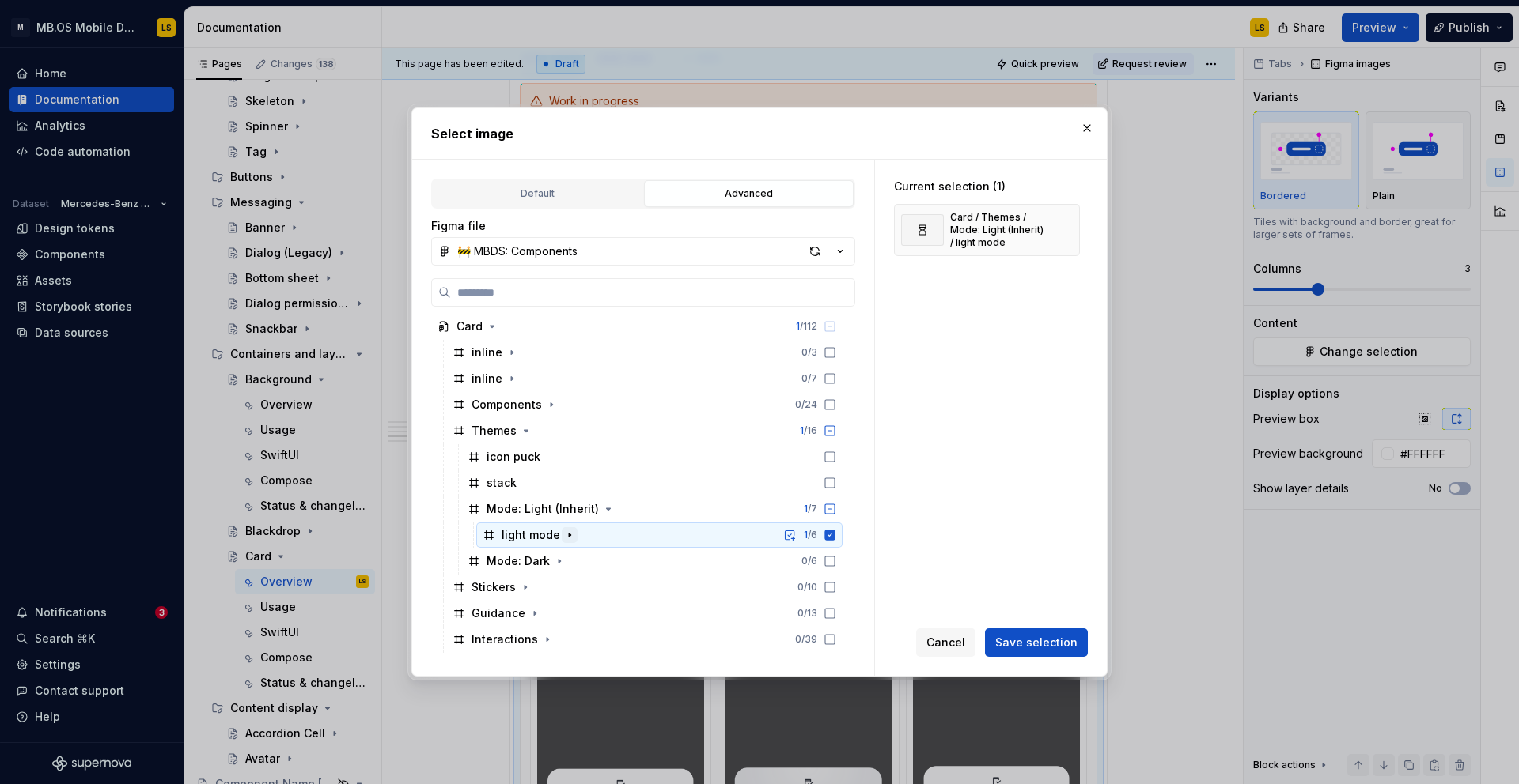
click at [569, 534] on icon "button" at bounding box center [569, 535] width 2 height 4
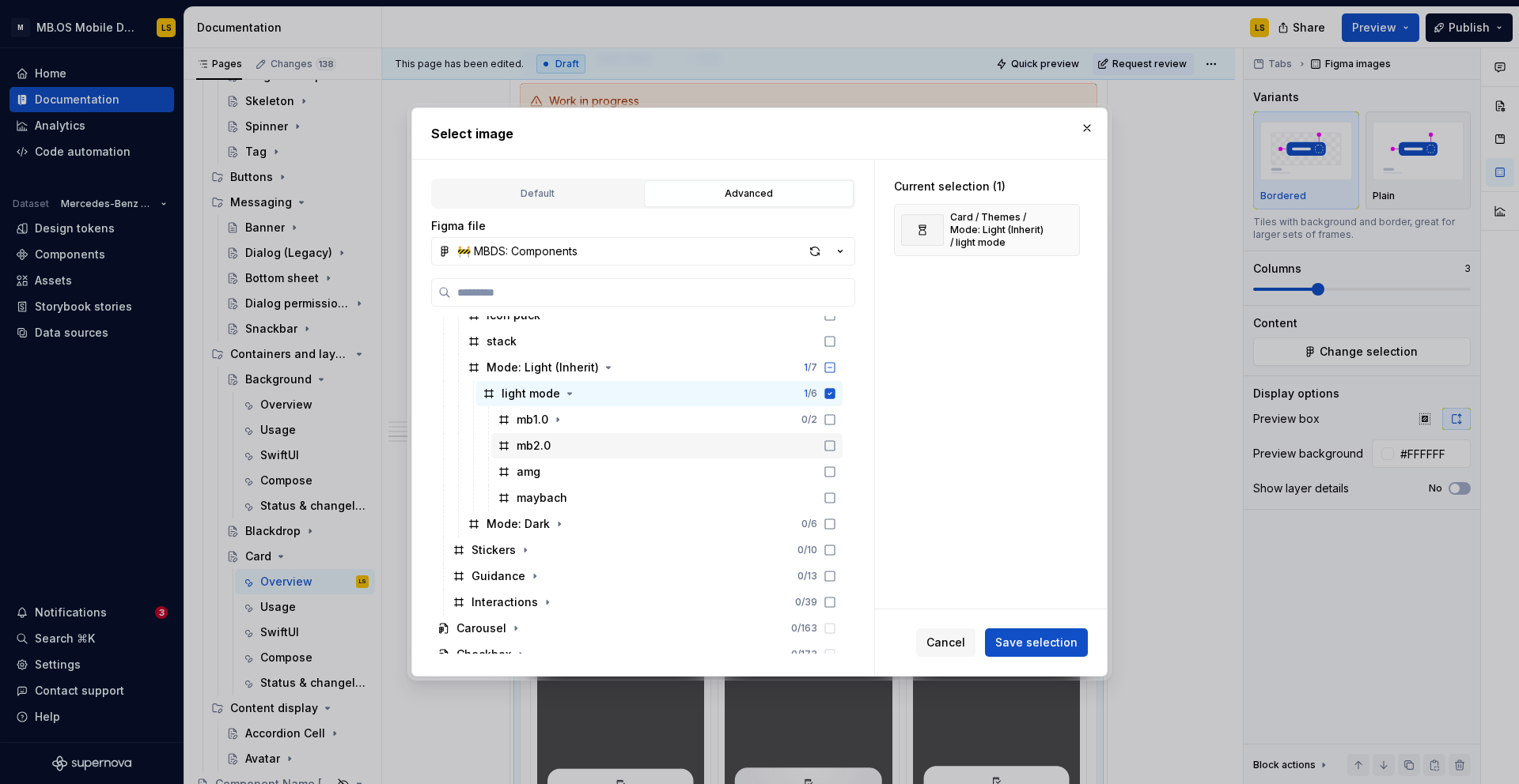
scroll to position [874, 0]
click at [1043, 638] on span "Save selection" at bounding box center [1036, 642] width 82 height 16
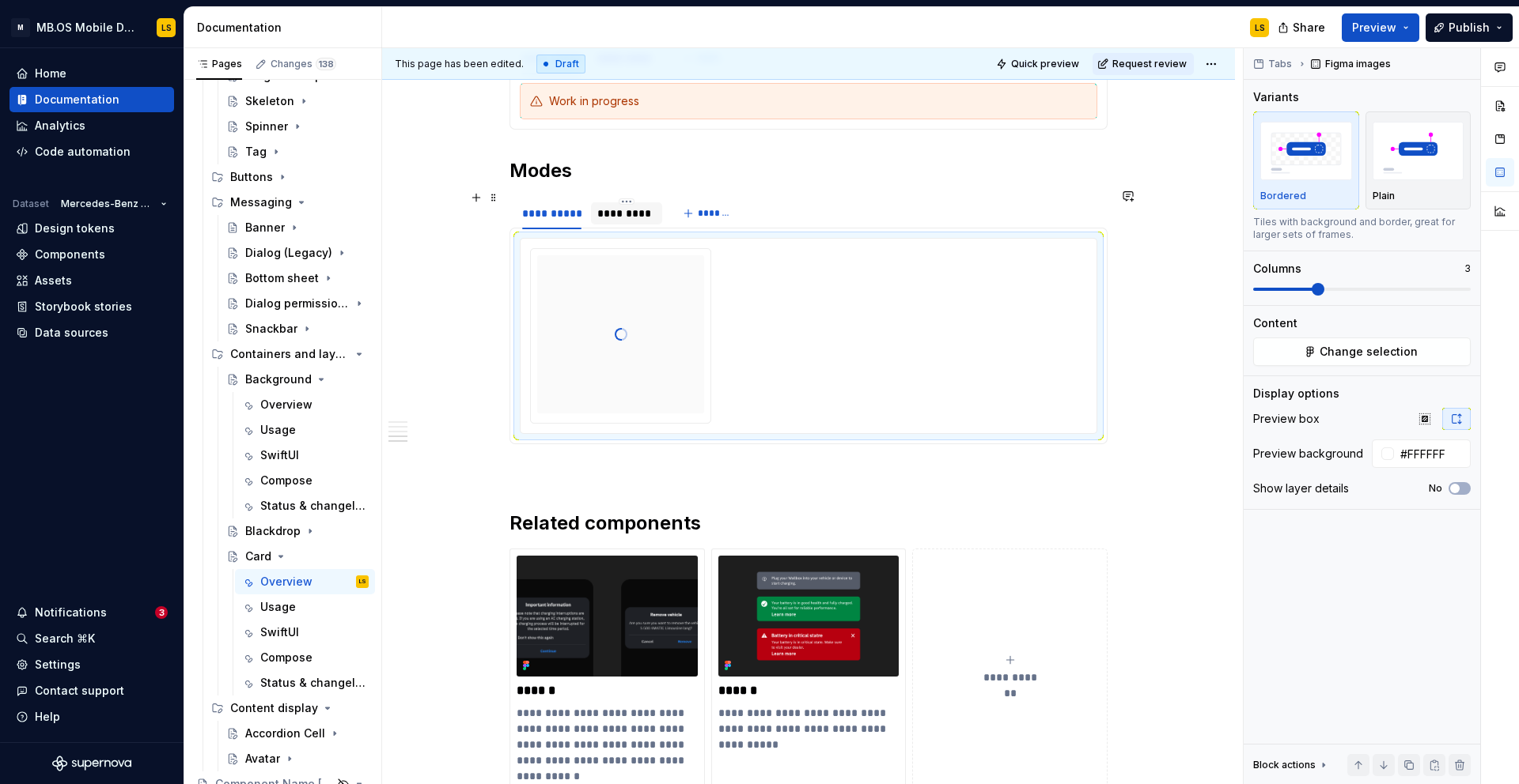
click at [637, 206] on div "*********" at bounding box center [626, 213] width 58 height 16
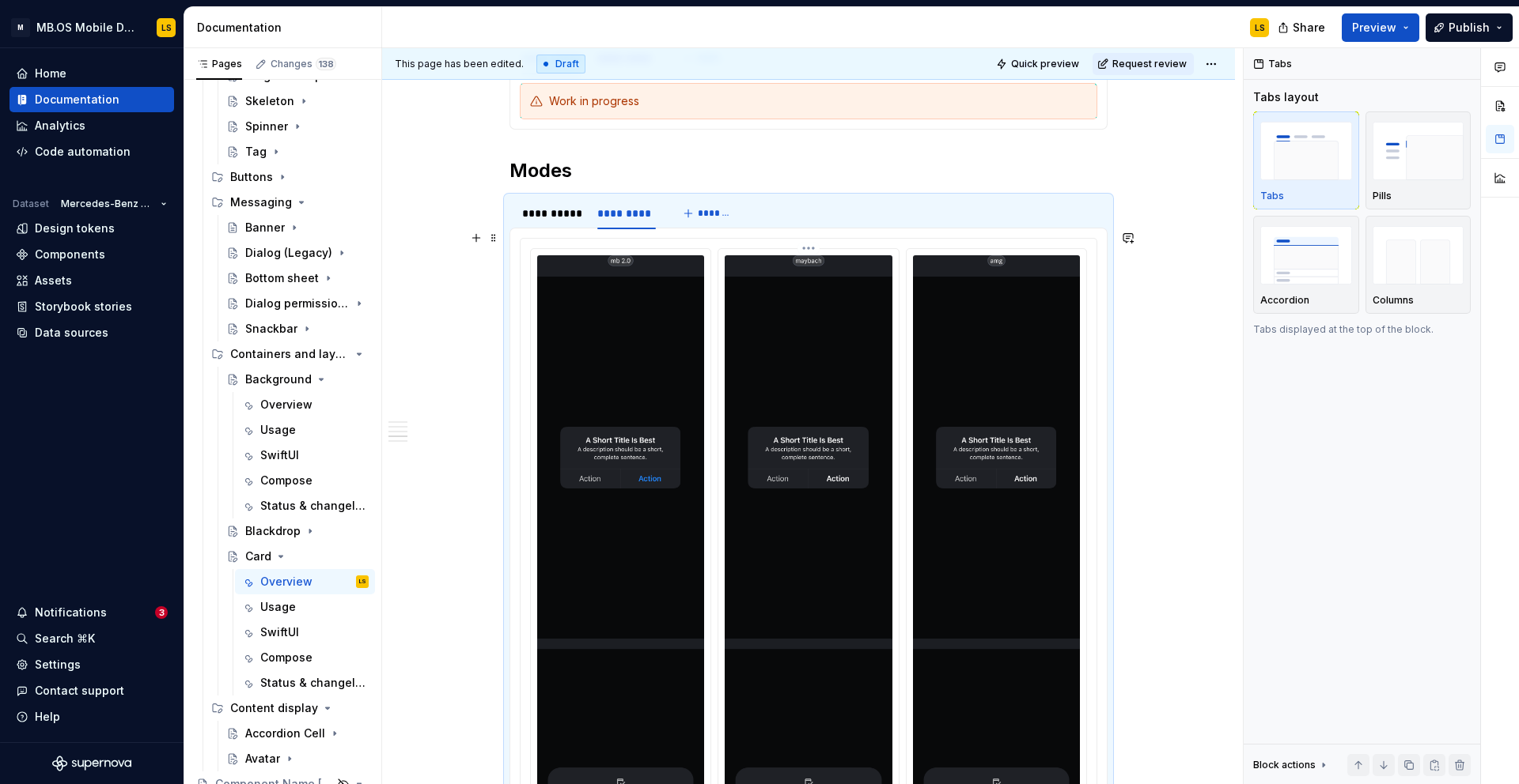
click at [797, 389] on img at bounding box center [808, 633] width 167 height 756
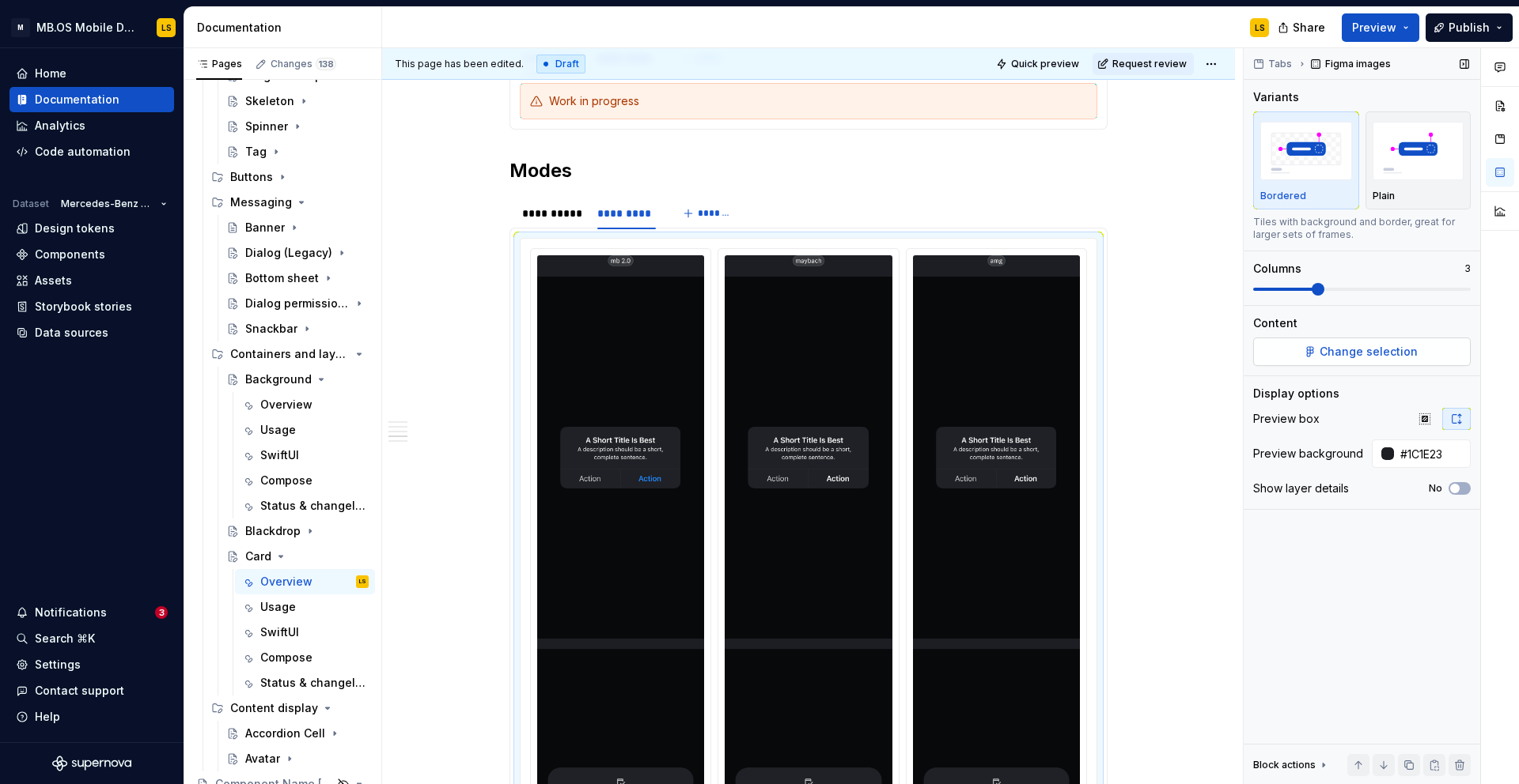
click at [1394, 359] on span "Change selection" at bounding box center [1368, 352] width 98 height 16
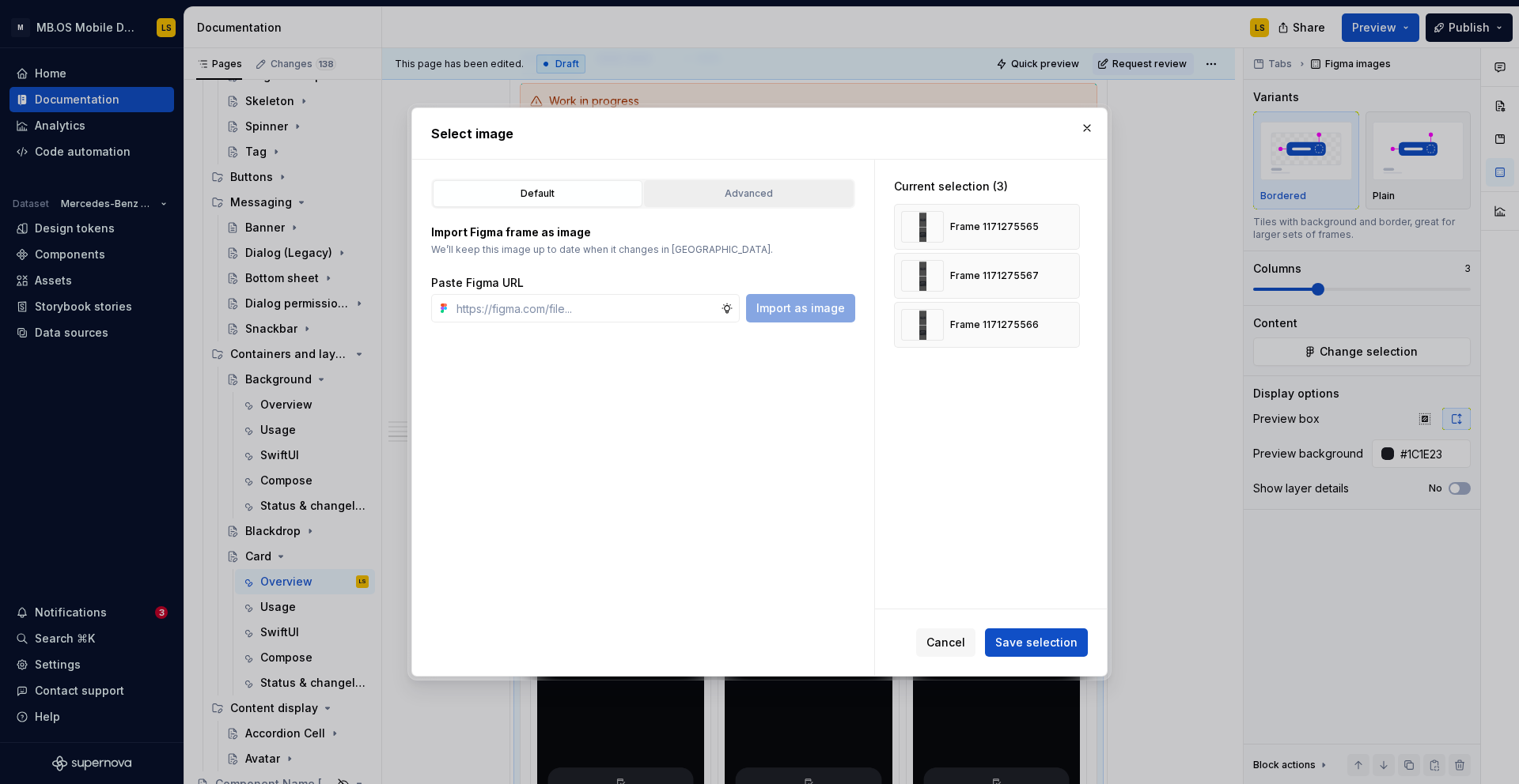
click at [757, 204] on button "Advanced" at bounding box center [749, 193] width 210 height 27
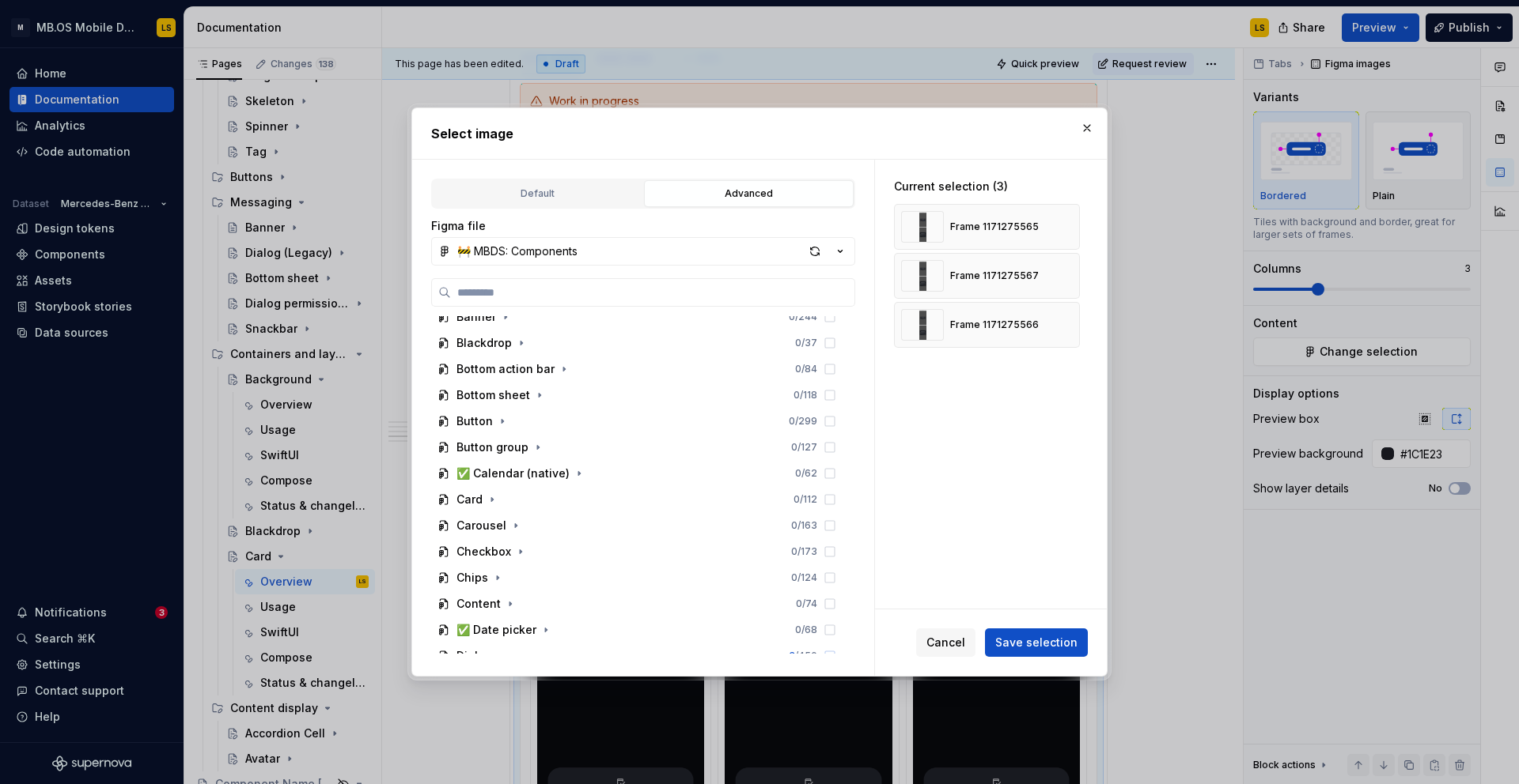
scroll to position [597, 0]
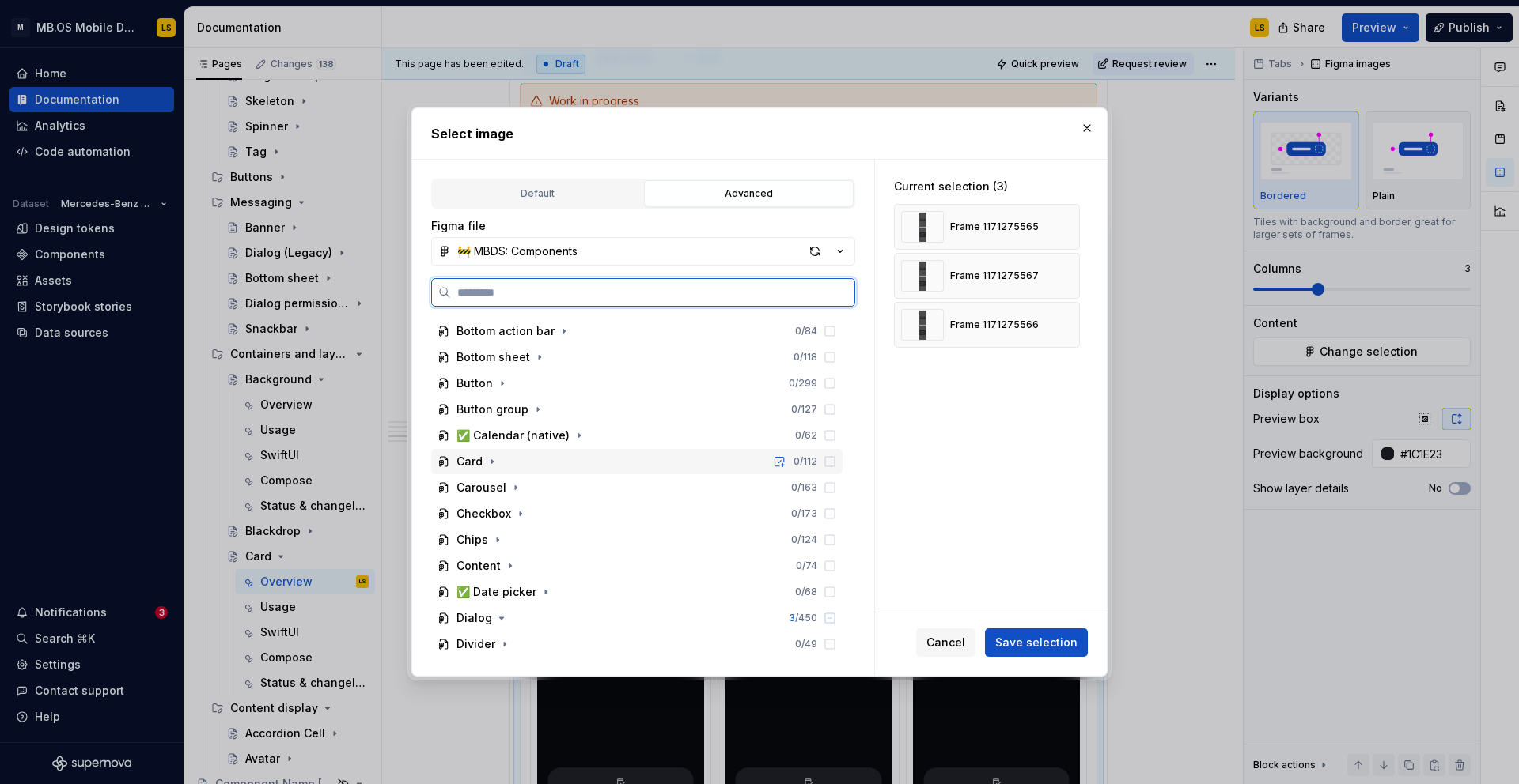
click at [525, 465] on div "Card 0 / 112" at bounding box center [637, 461] width 412 height 25
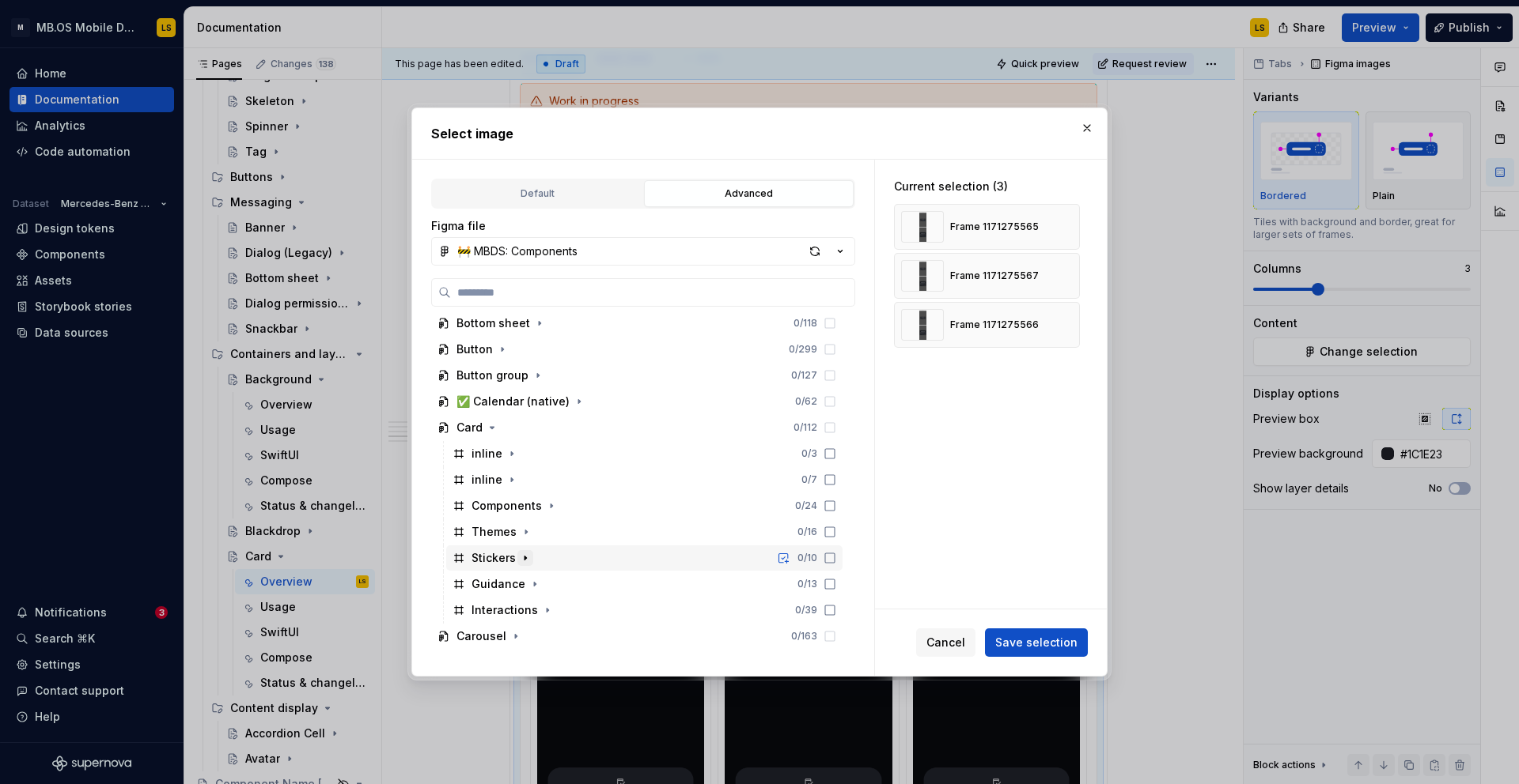
scroll to position [632, 0]
click at [524, 528] on icon "button" at bounding box center [525, 531] width 12 height 12
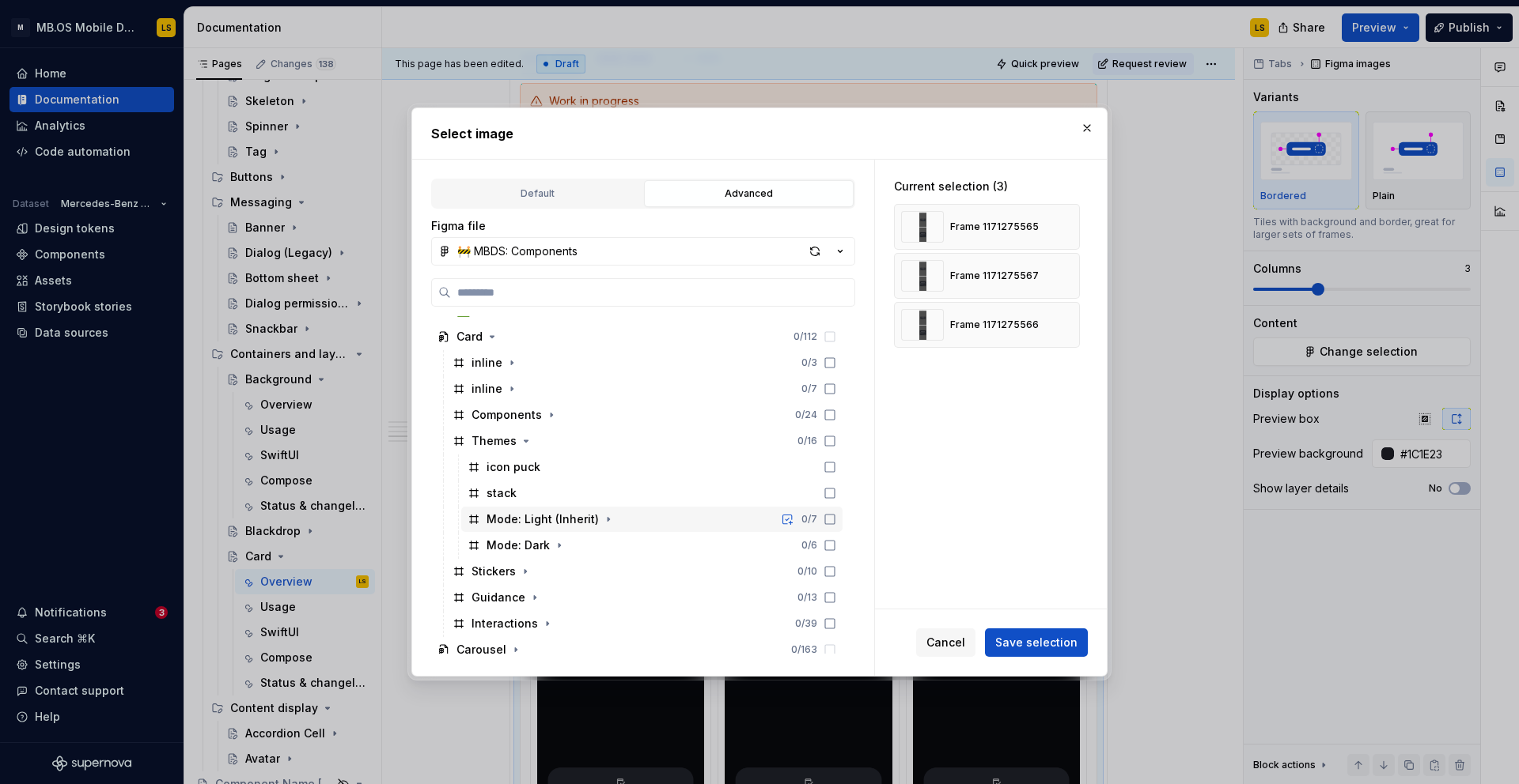
scroll to position [722, 0]
click at [558, 548] on icon "button" at bounding box center [559, 546] width 12 height 12
click at [552, 573] on icon "button" at bounding box center [552, 572] width 12 height 12
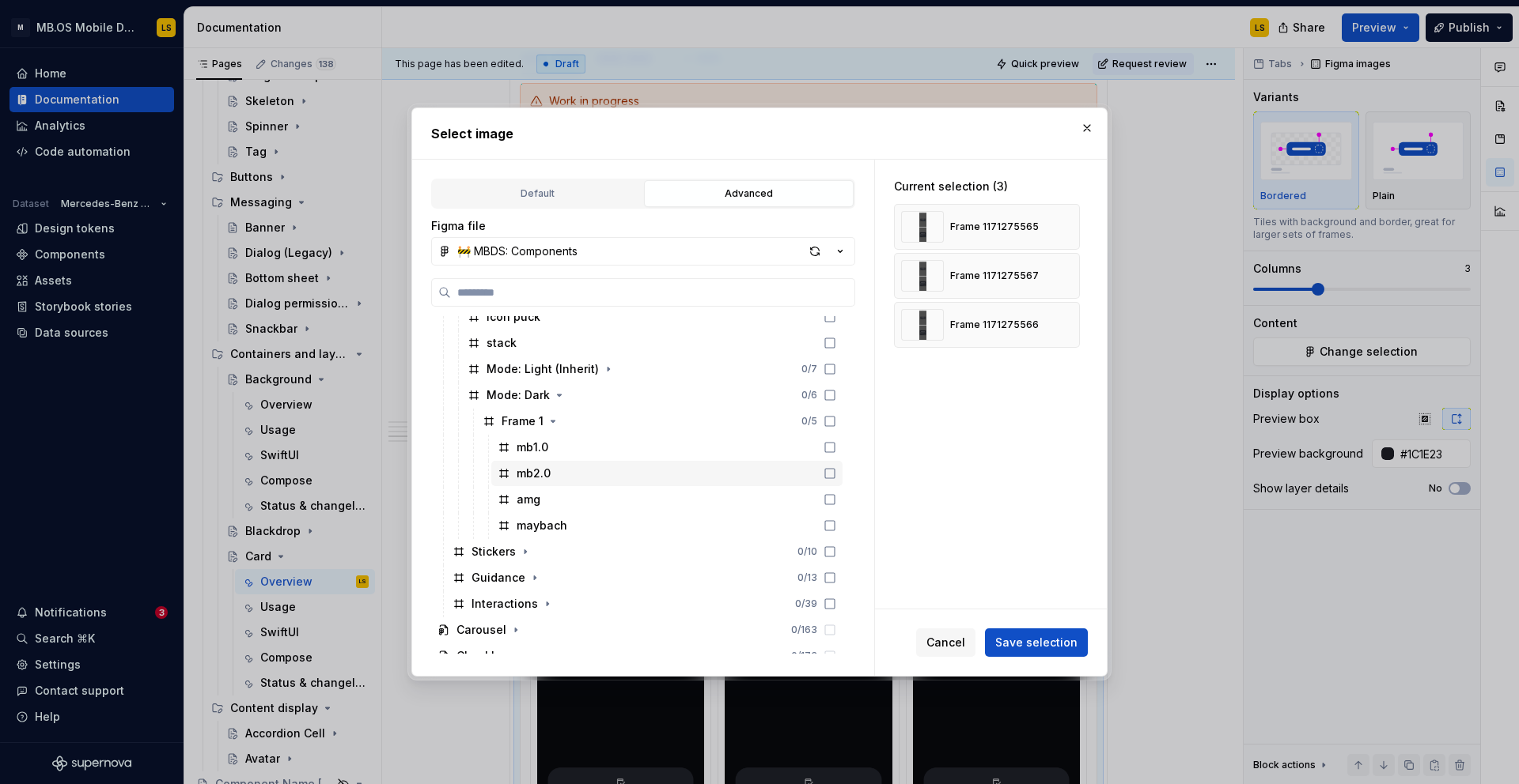
scroll to position [870, 0]
click at [836, 426] on icon at bounding box center [829, 423] width 12 height 12
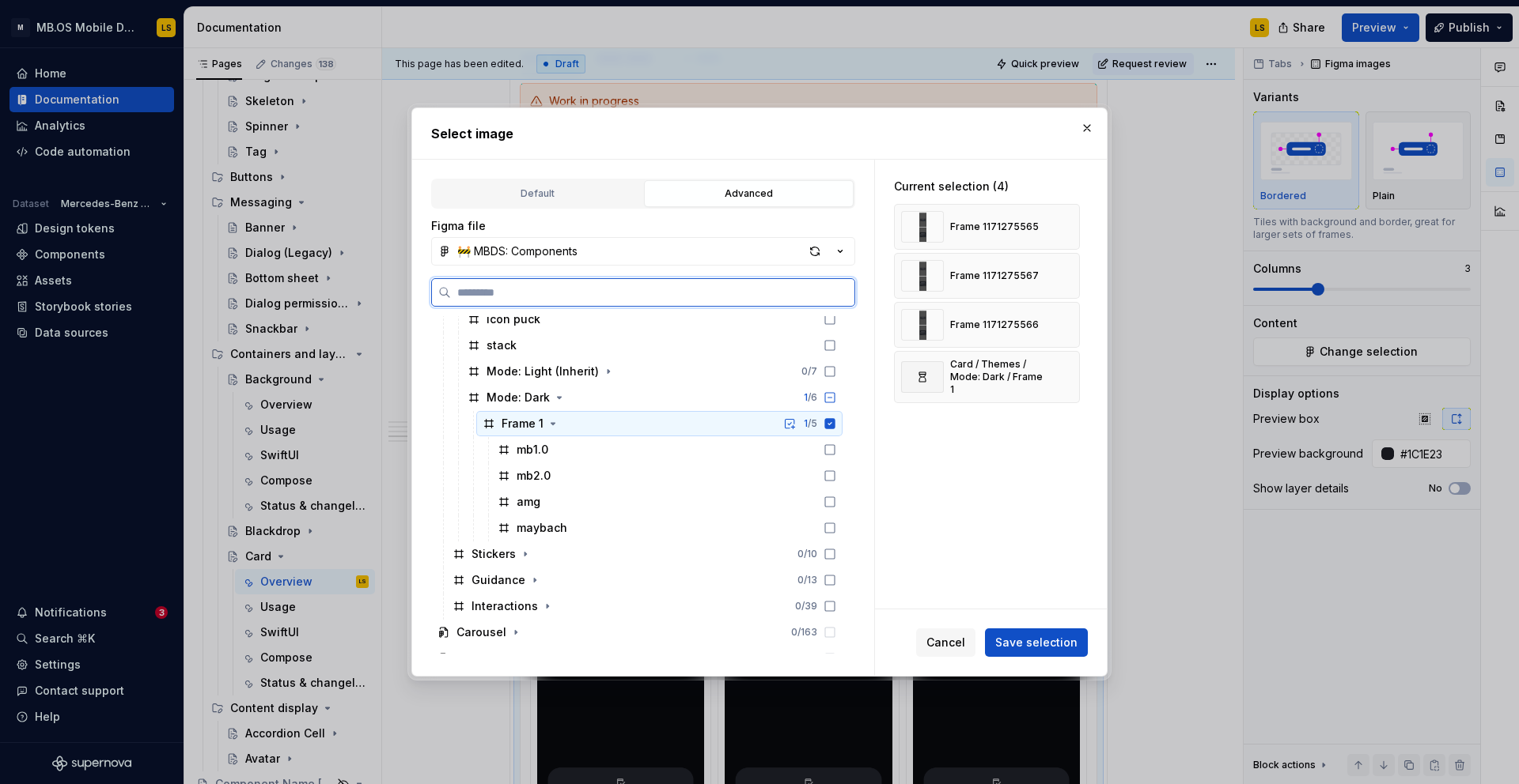
click at [835, 426] on icon at bounding box center [830, 423] width 10 height 10
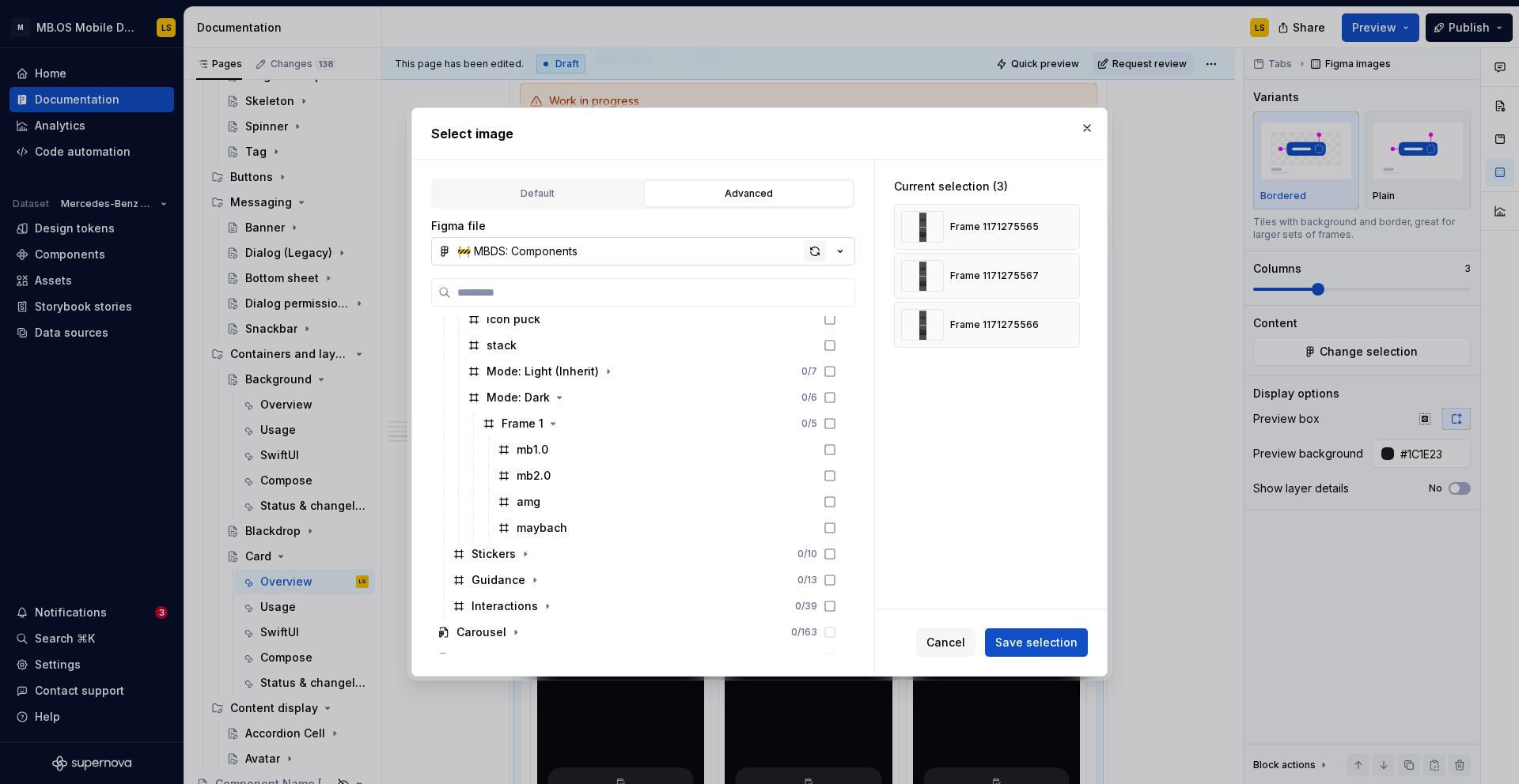
click at [814, 253] on div "button" at bounding box center [814, 251] width 22 height 22
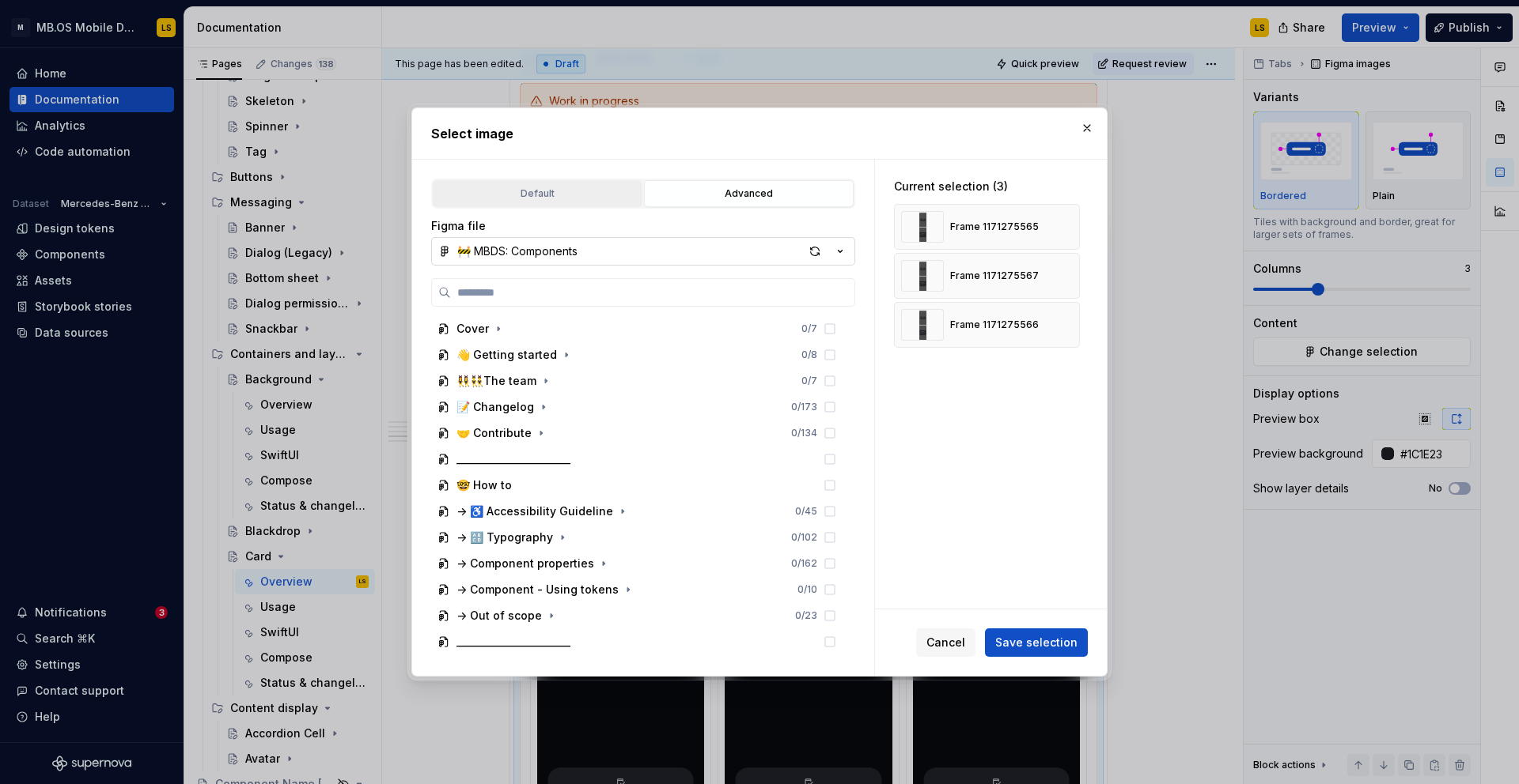
type textarea "*"
click at [513, 297] on input "search" at bounding box center [652, 292] width 403 height 16
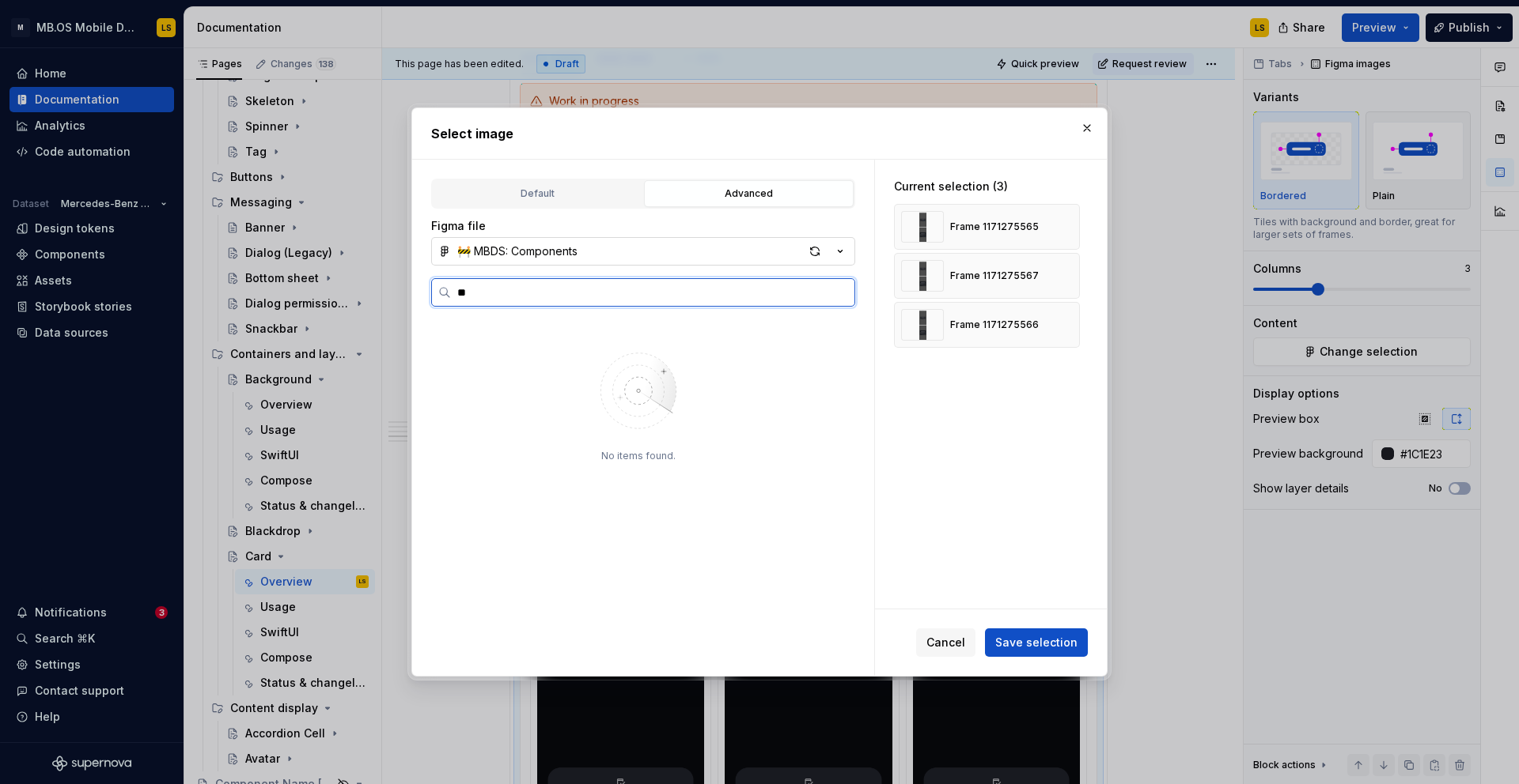
type input "*"
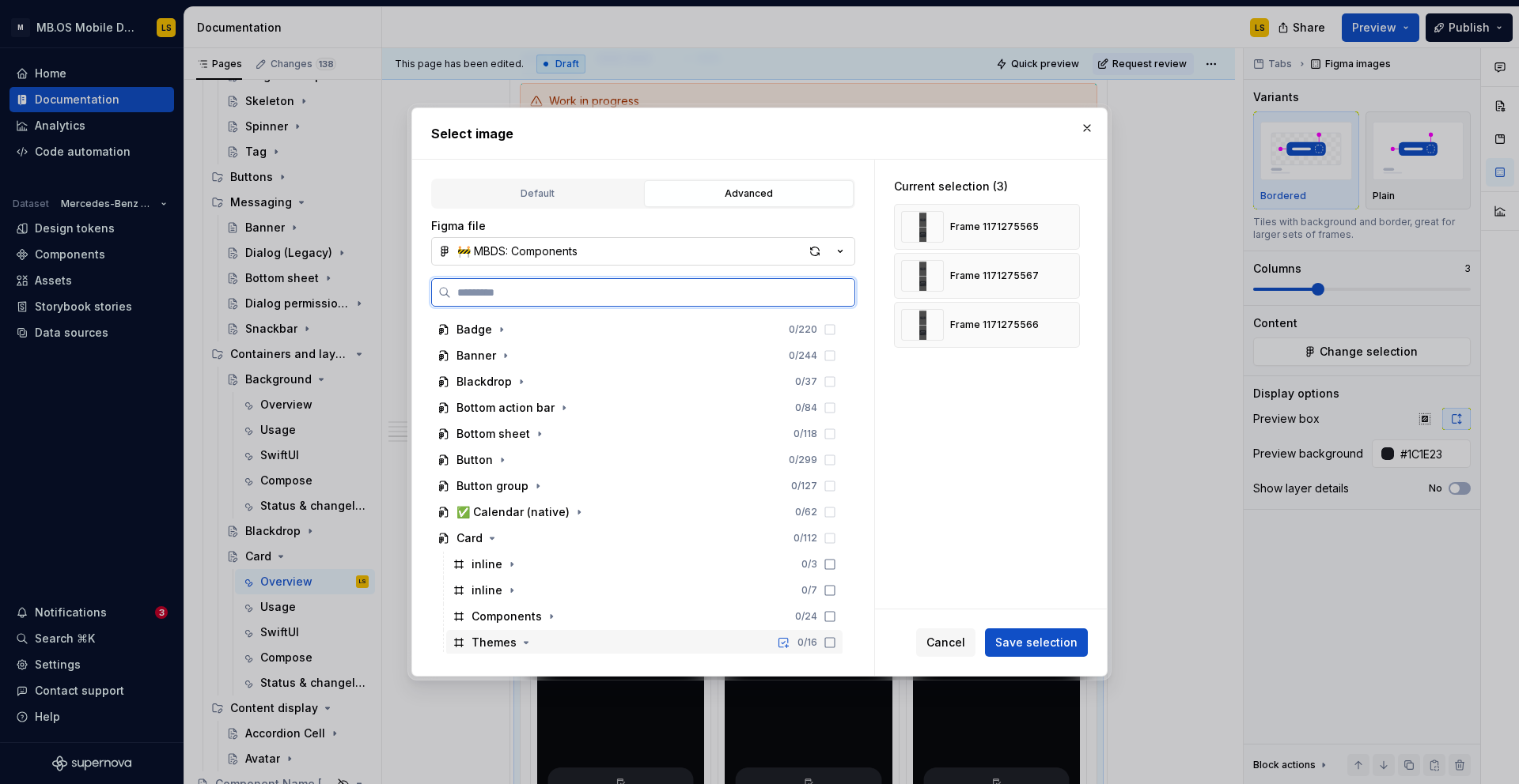
scroll to position [634, 0]
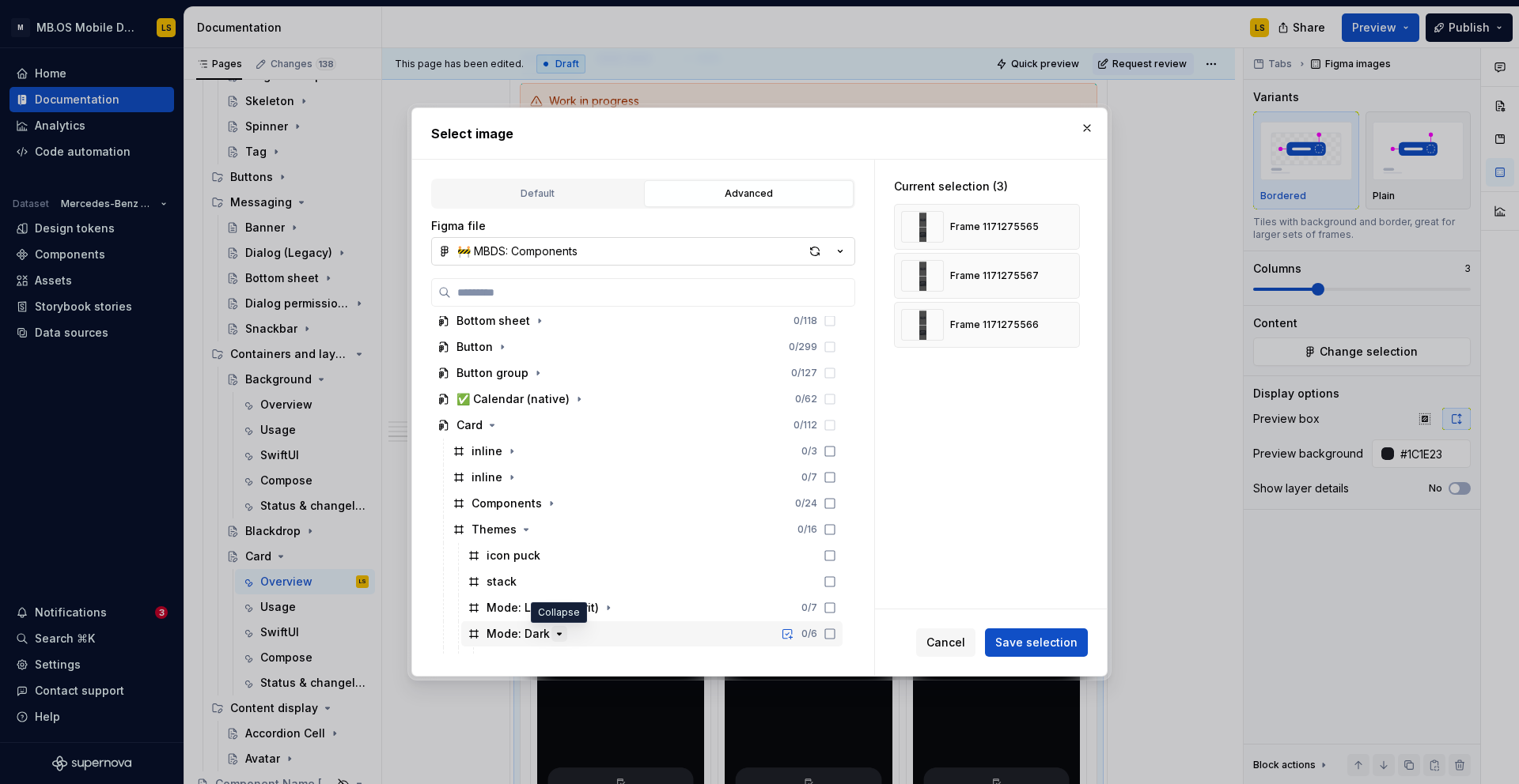
click at [554, 631] on icon "button" at bounding box center [559, 634] width 12 height 12
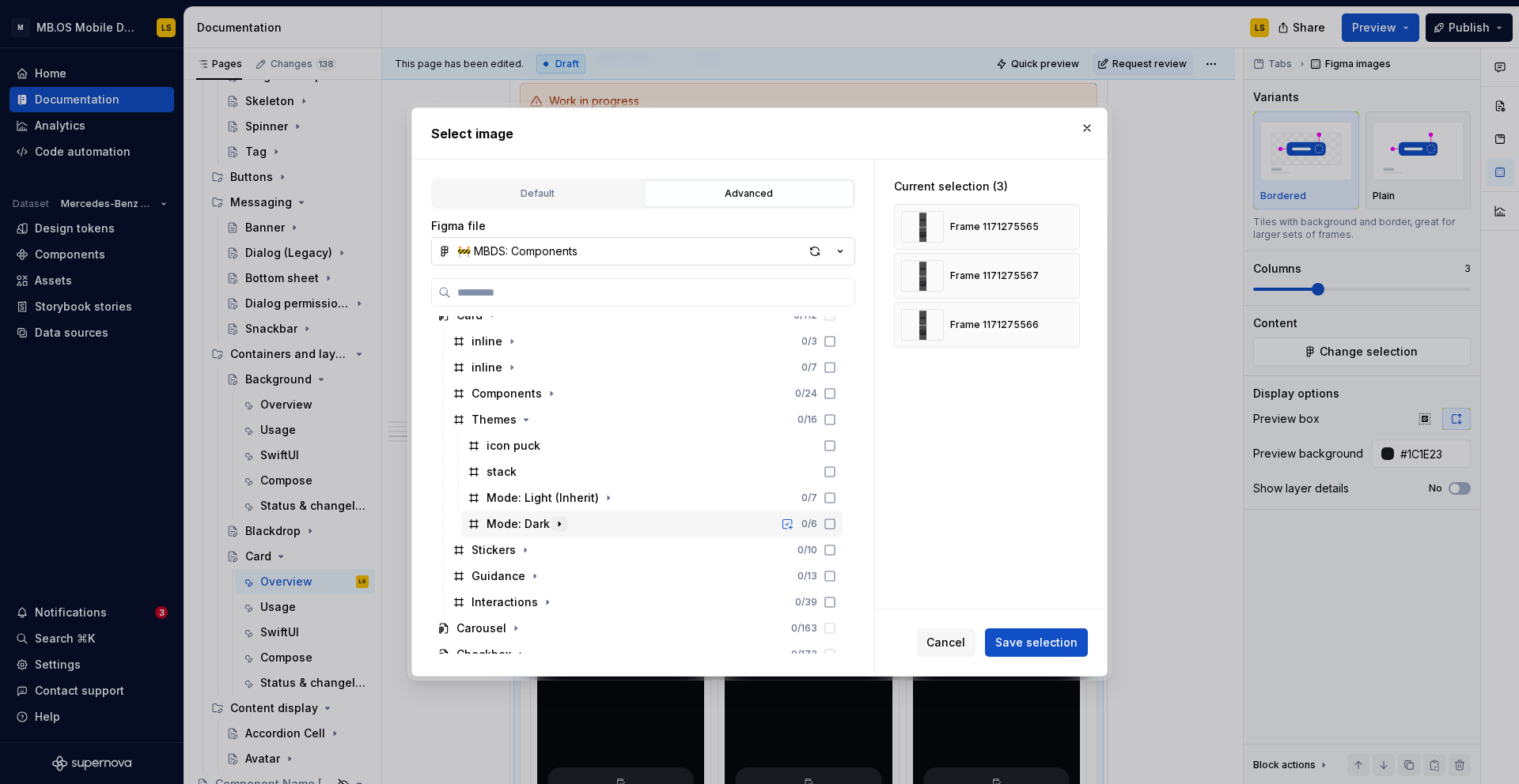
scroll to position [745, 0]
click at [558, 519] on icon "button" at bounding box center [559, 523] width 12 height 12
click at [552, 549] on icon "button" at bounding box center [553, 549] width 2 height 4
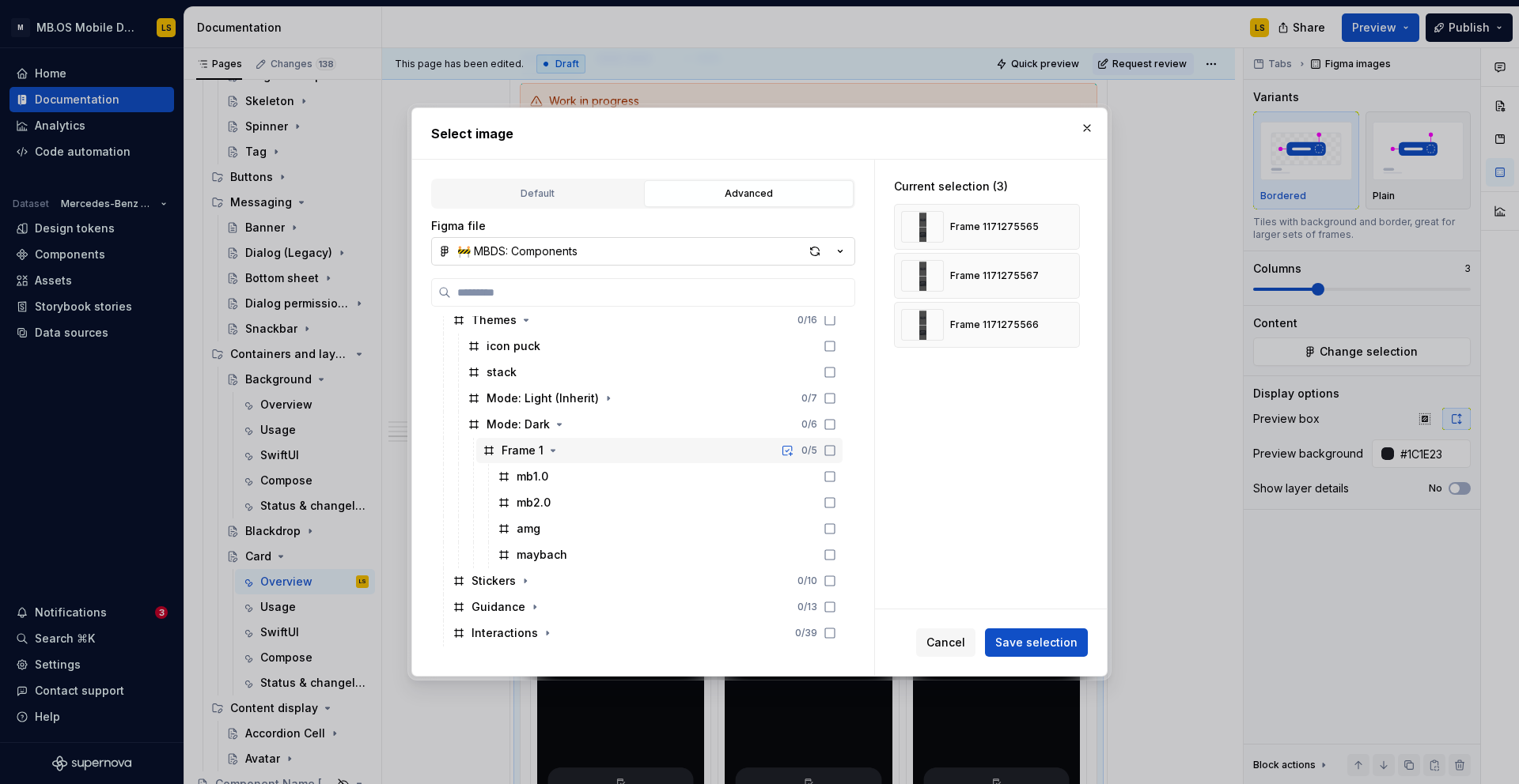
scroll to position [845, 0]
click at [608, 399] on icon "button" at bounding box center [608, 397] width 12 height 12
click at [569, 421] on icon "button" at bounding box center [569, 423] width 2 height 4
click at [1089, 125] on button "button" at bounding box center [1087, 128] width 22 height 22
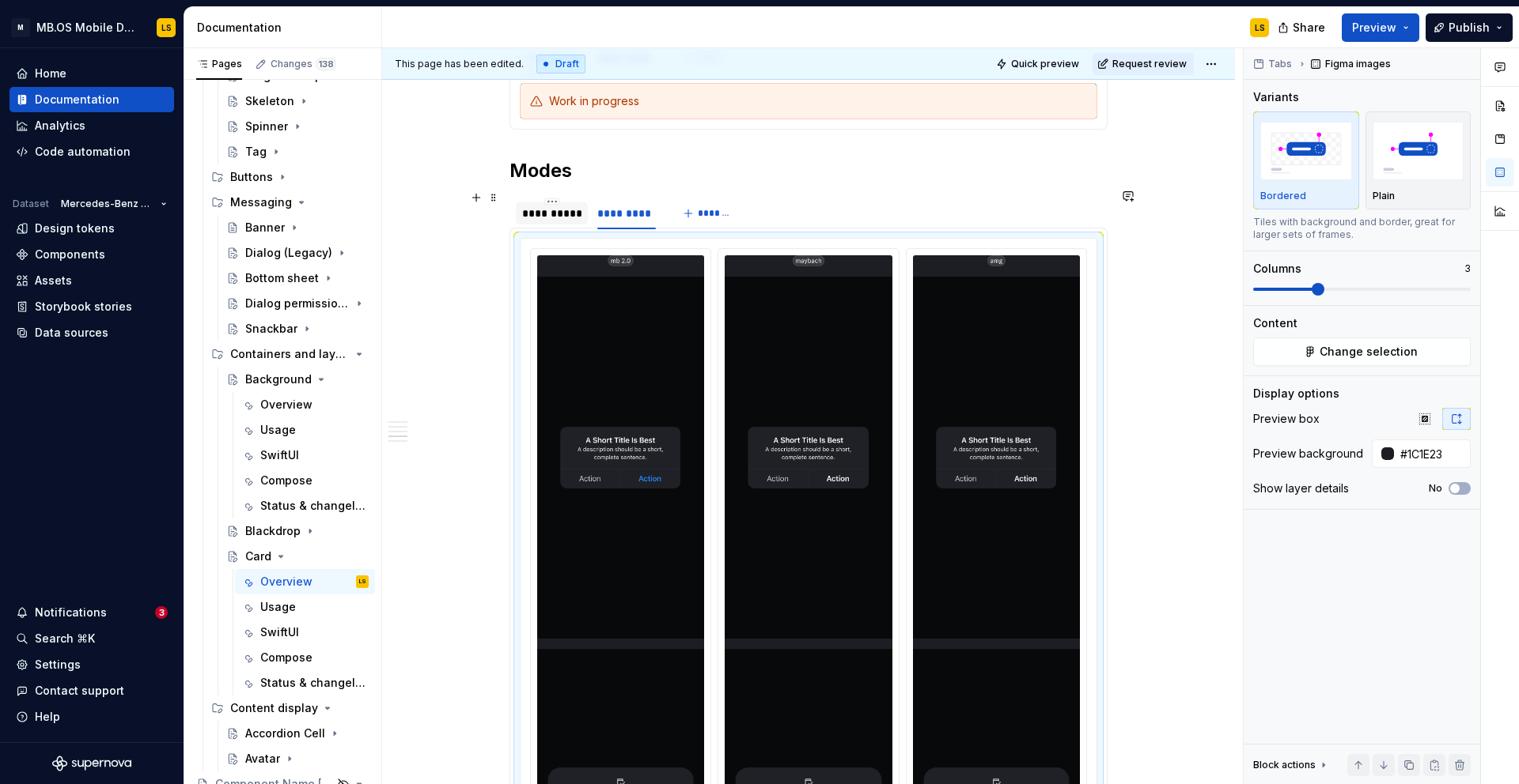
click at [579, 206] on div "**********" at bounding box center [551, 213] width 59 height 16
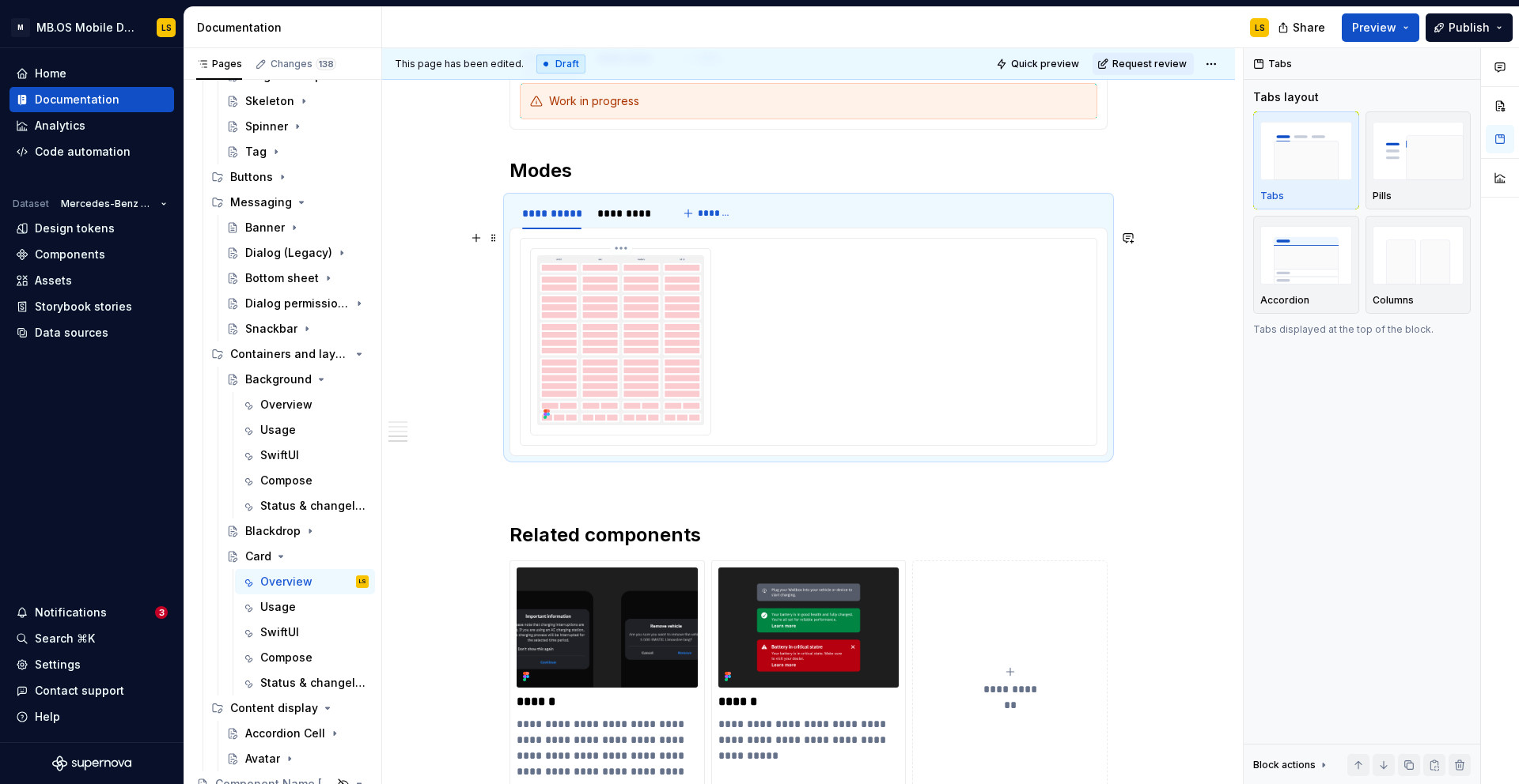
click at [632, 344] on img at bounding box center [620, 340] width 167 height 169
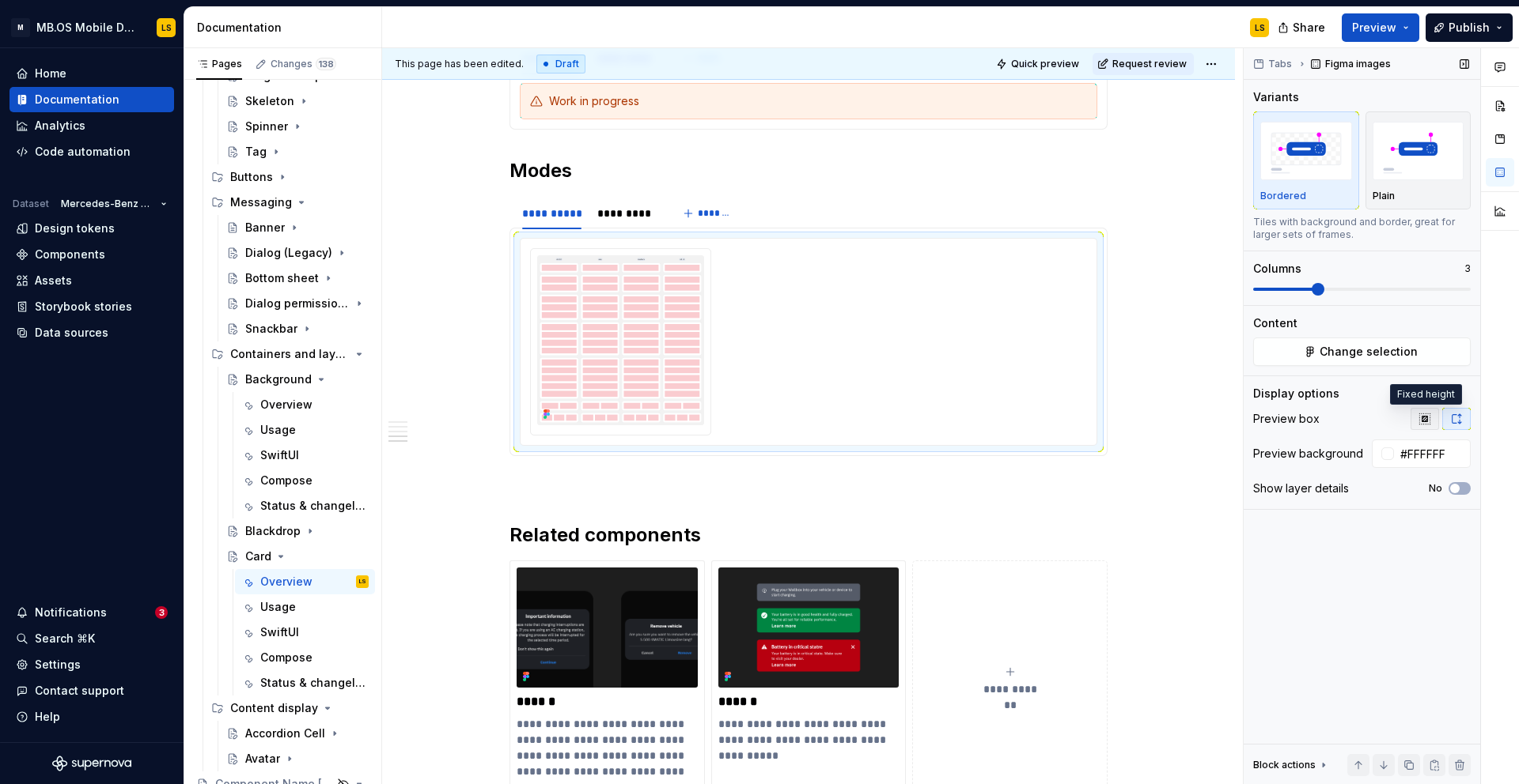
click at [1426, 418] on icon "button" at bounding box center [1424, 418] width 12 height 12
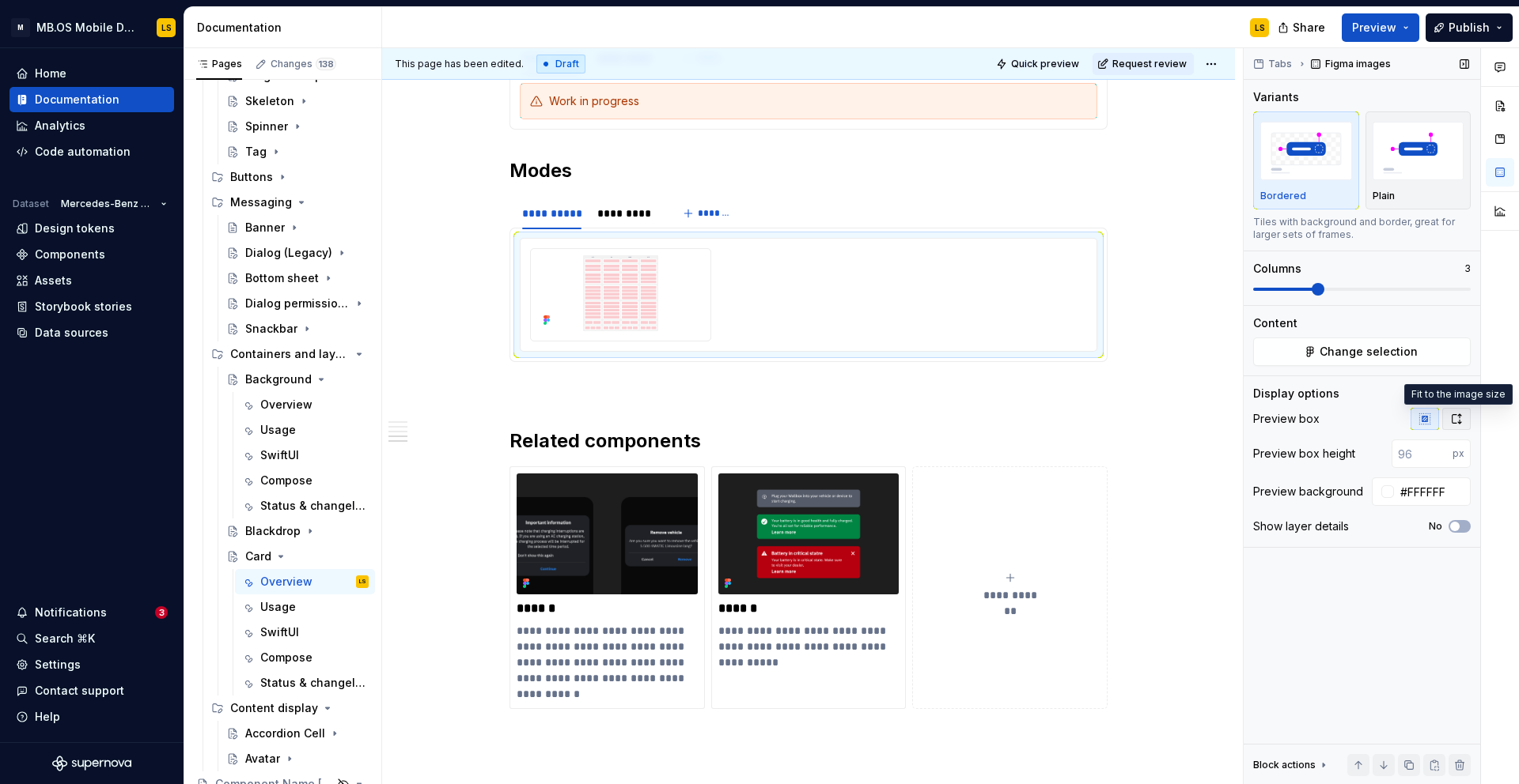
click at [1453, 418] on icon "button" at bounding box center [1457, 418] width 8 height 9
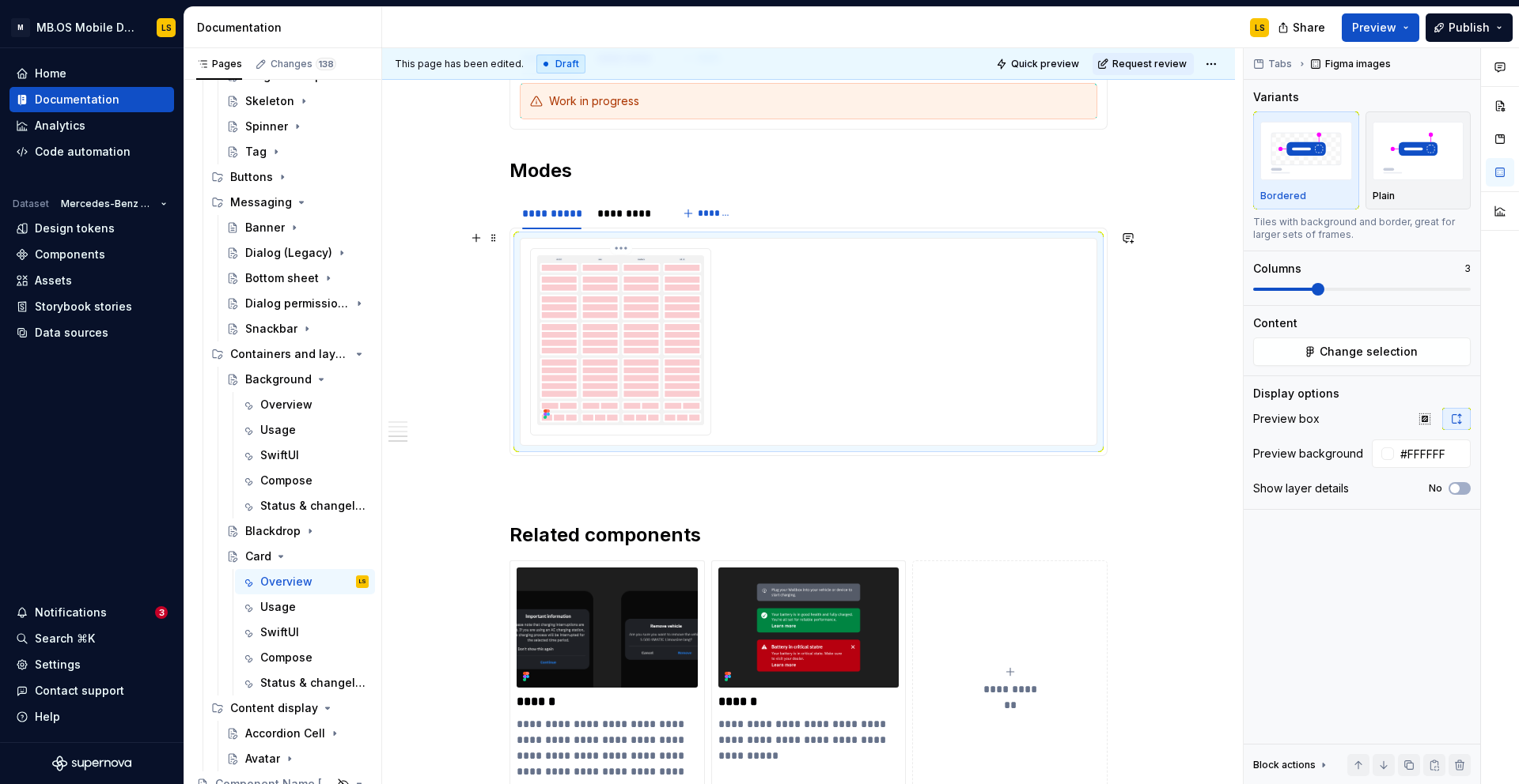
click at [696, 373] on img at bounding box center [620, 340] width 167 height 169
click at [721, 299] on div at bounding box center [808, 341] width 557 height 187
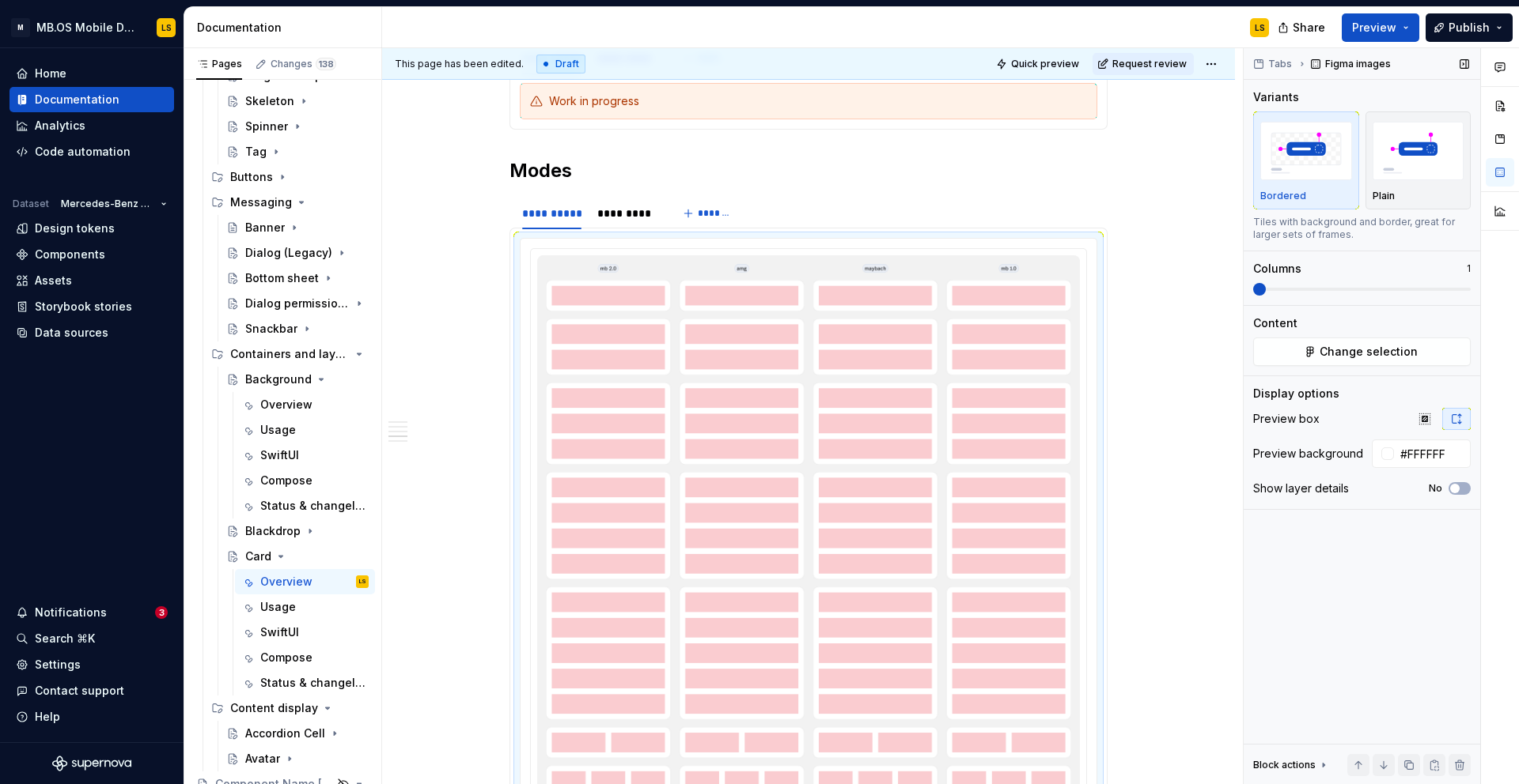
scroll to position [2019, 0]
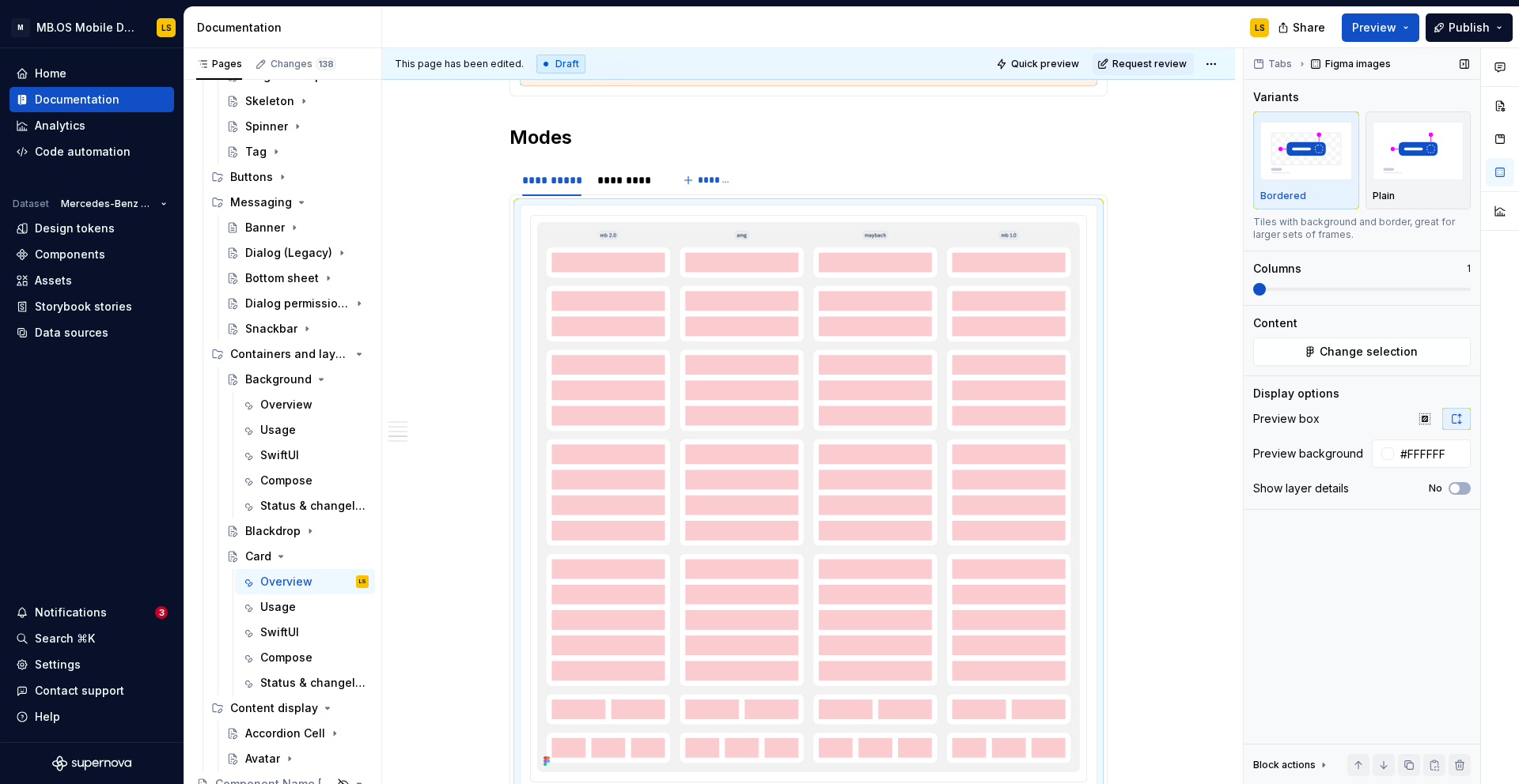
click at [1253, 287] on span at bounding box center [1258, 289] width 12 height 12
click at [873, 287] on img at bounding box center [808, 497] width 543 height 550
click at [1359, 360] on button "Change selection" at bounding box center [1361, 352] width 217 height 28
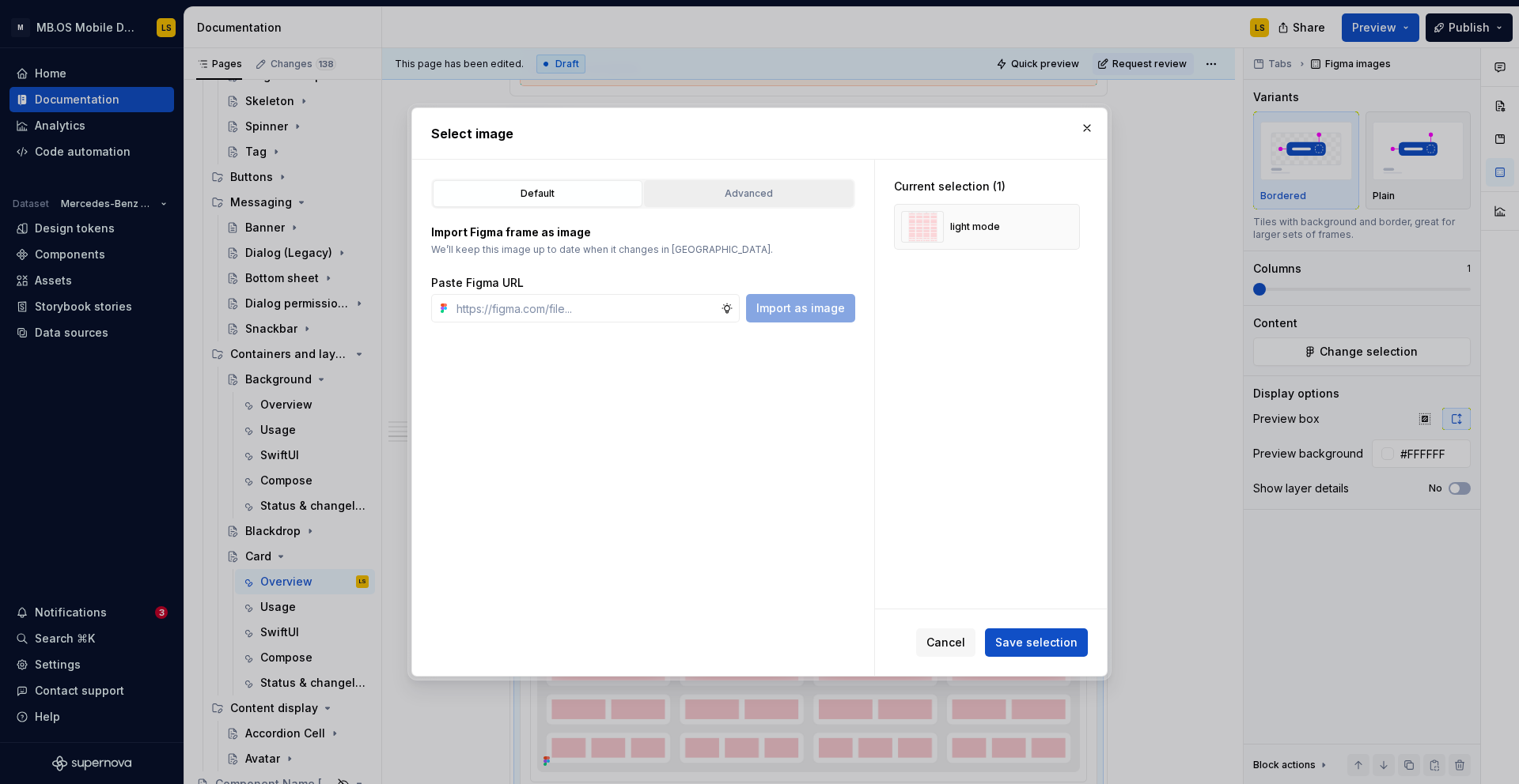
click at [730, 190] on div "Advanced" at bounding box center [748, 193] width 198 height 16
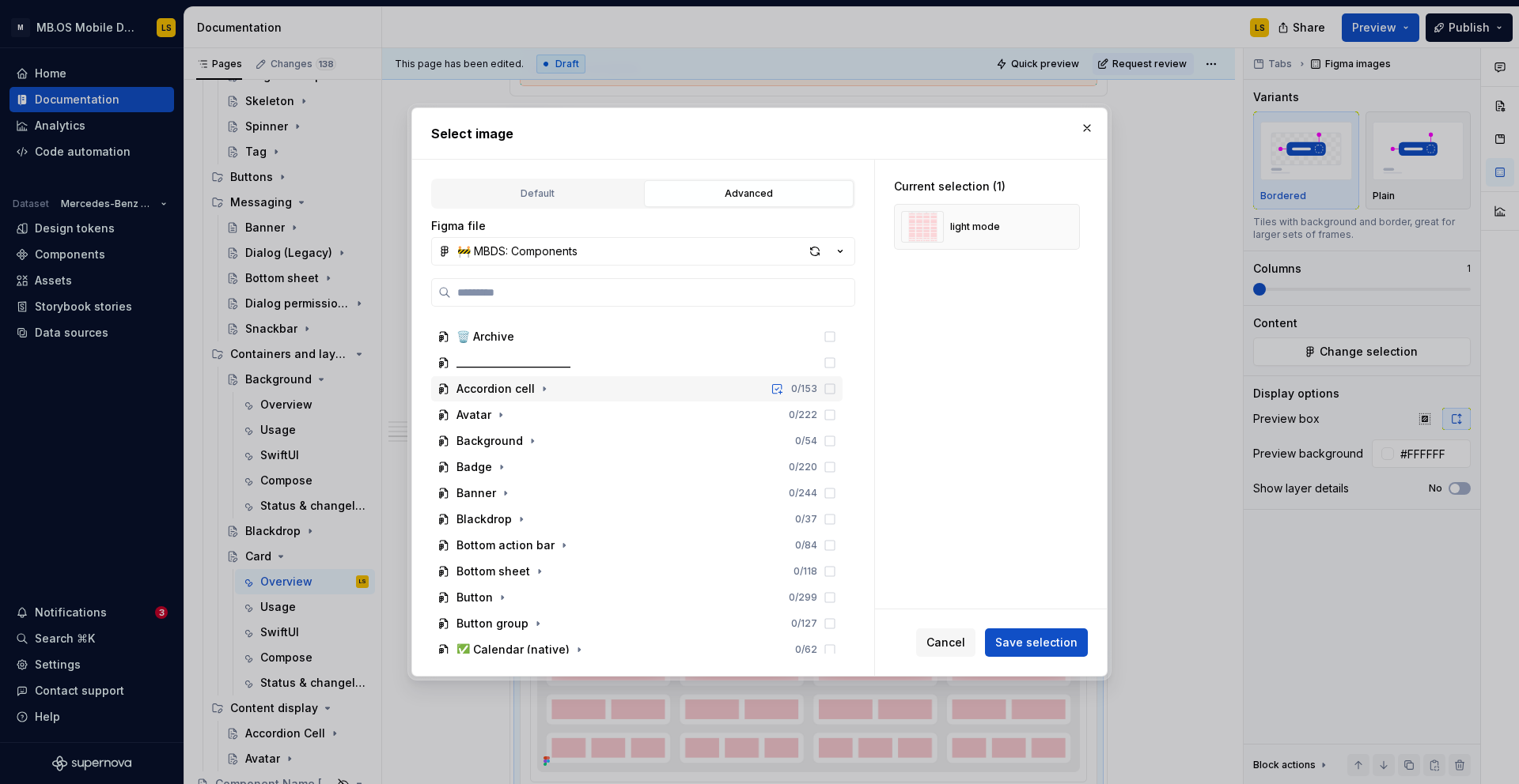
scroll to position [531, 0]
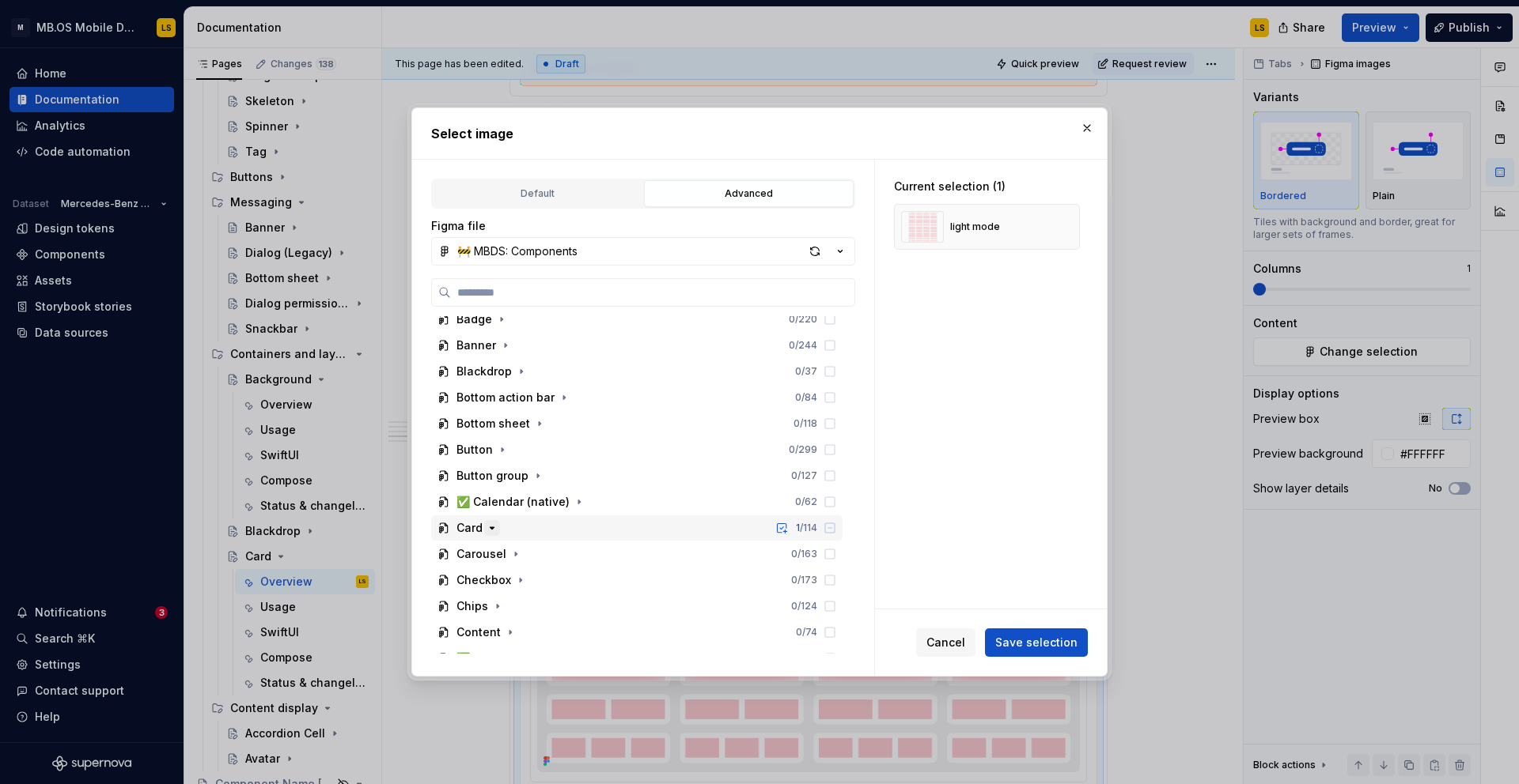
click at [490, 527] on icon "button" at bounding box center [491, 528] width 12 height 12
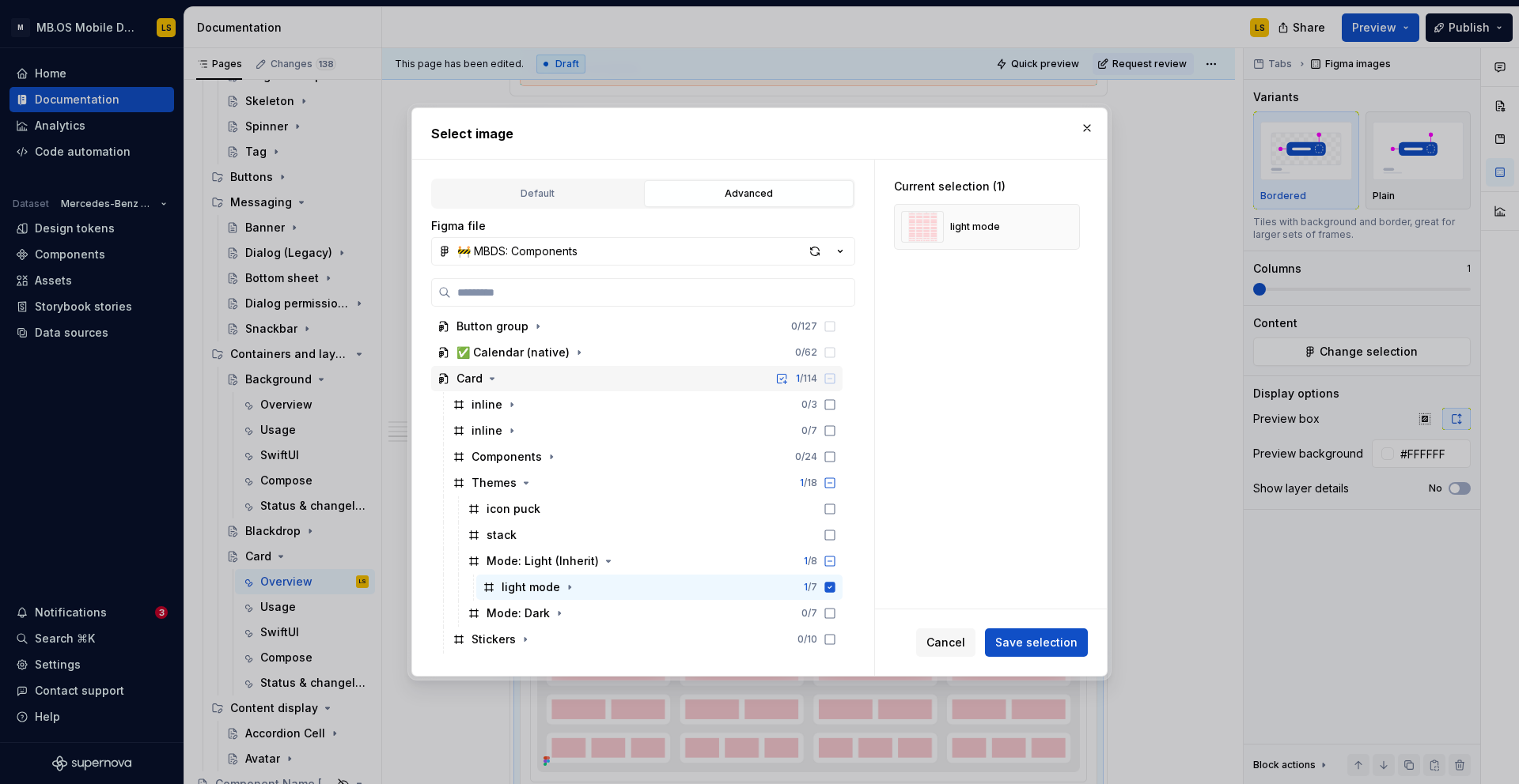
scroll to position [683, 0]
click at [603, 562] on icon "button" at bounding box center [608, 558] width 12 height 12
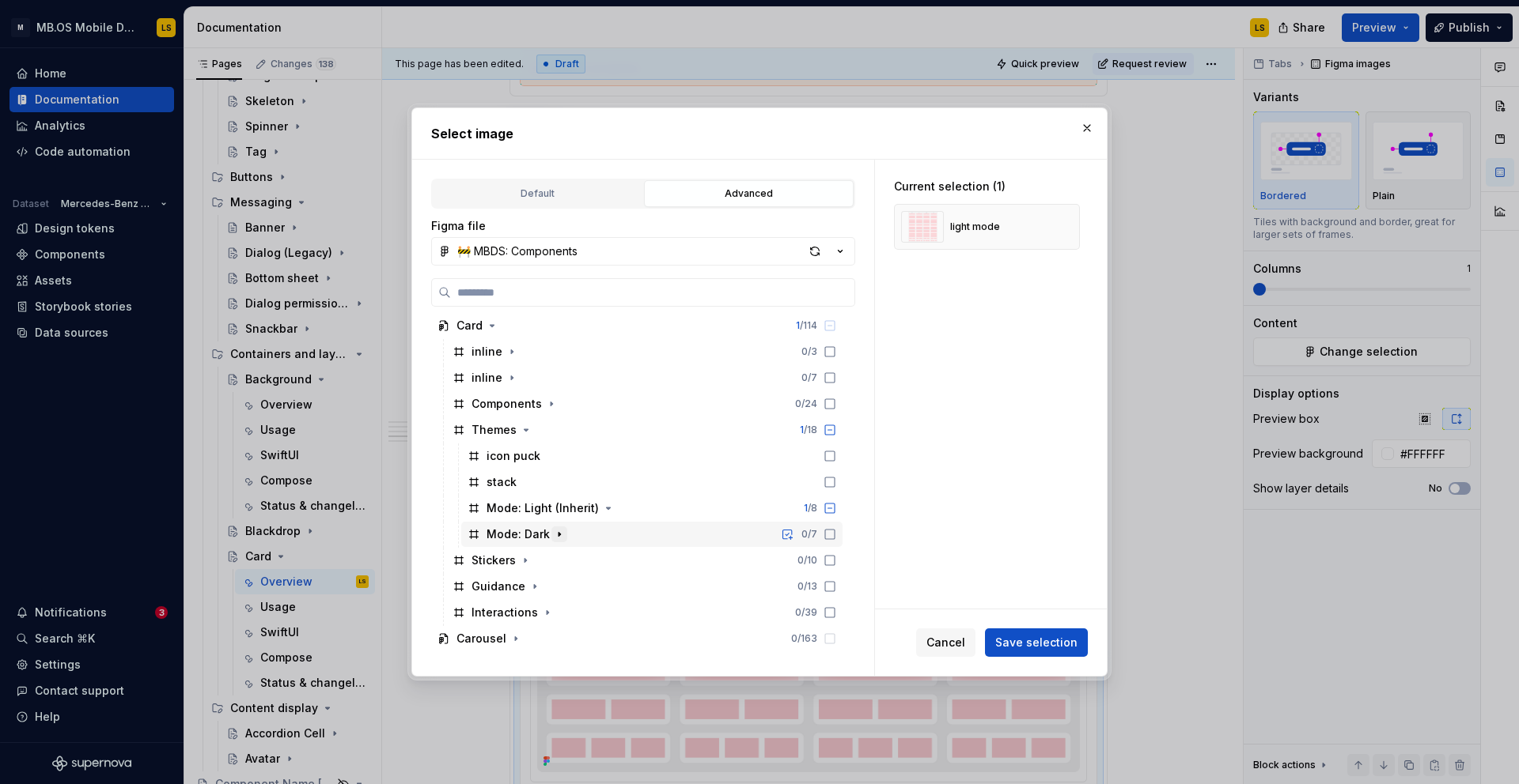
scroll to position [735, 0]
click at [559, 539] on button "button" at bounding box center [559, 533] width 16 height 16
click at [549, 559] on icon "button" at bounding box center [552, 558] width 12 height 12
click at [600, 500] on button "button" at bounding box center [608, 506] width 16 height 16
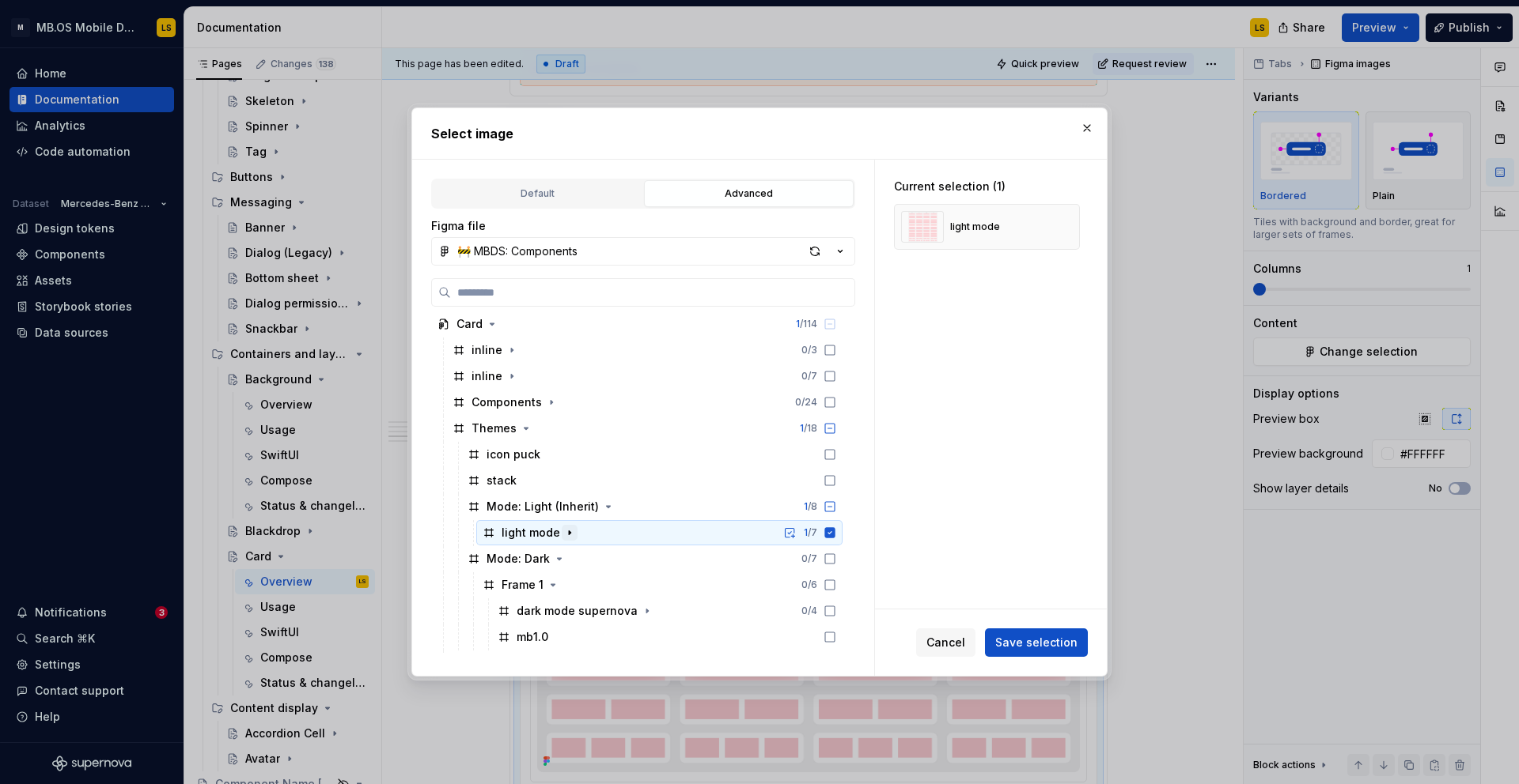
click at [567, 533] on icon "button" at bounding box center [569, 533] width 12 height 12
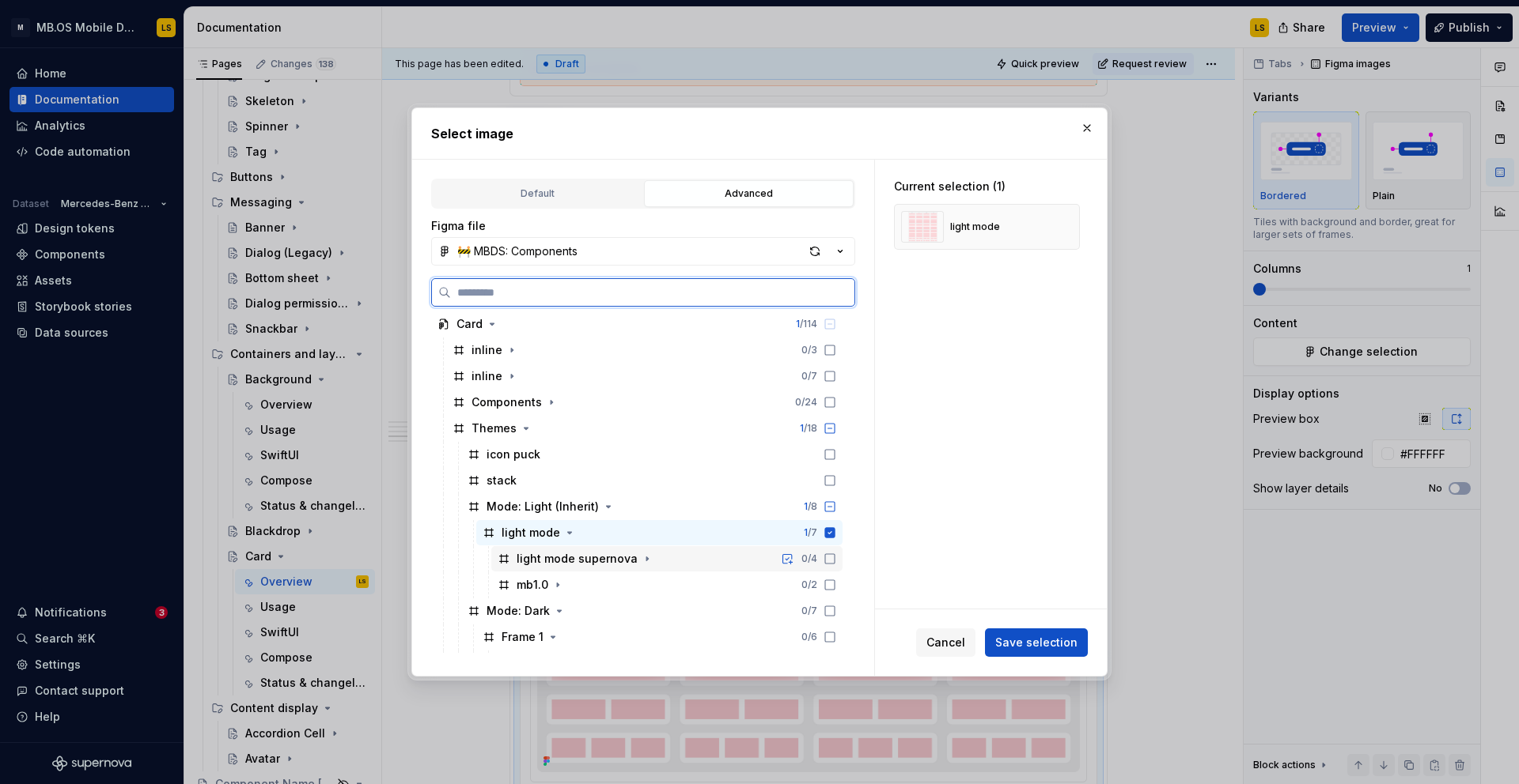
click at [843, 561] on div "light mode supernova 0 / 4" at bounding box center [667, 558] width 351 height 25
click at [835, 533] on icon at bounding box center [830, 533] width 10 height 10
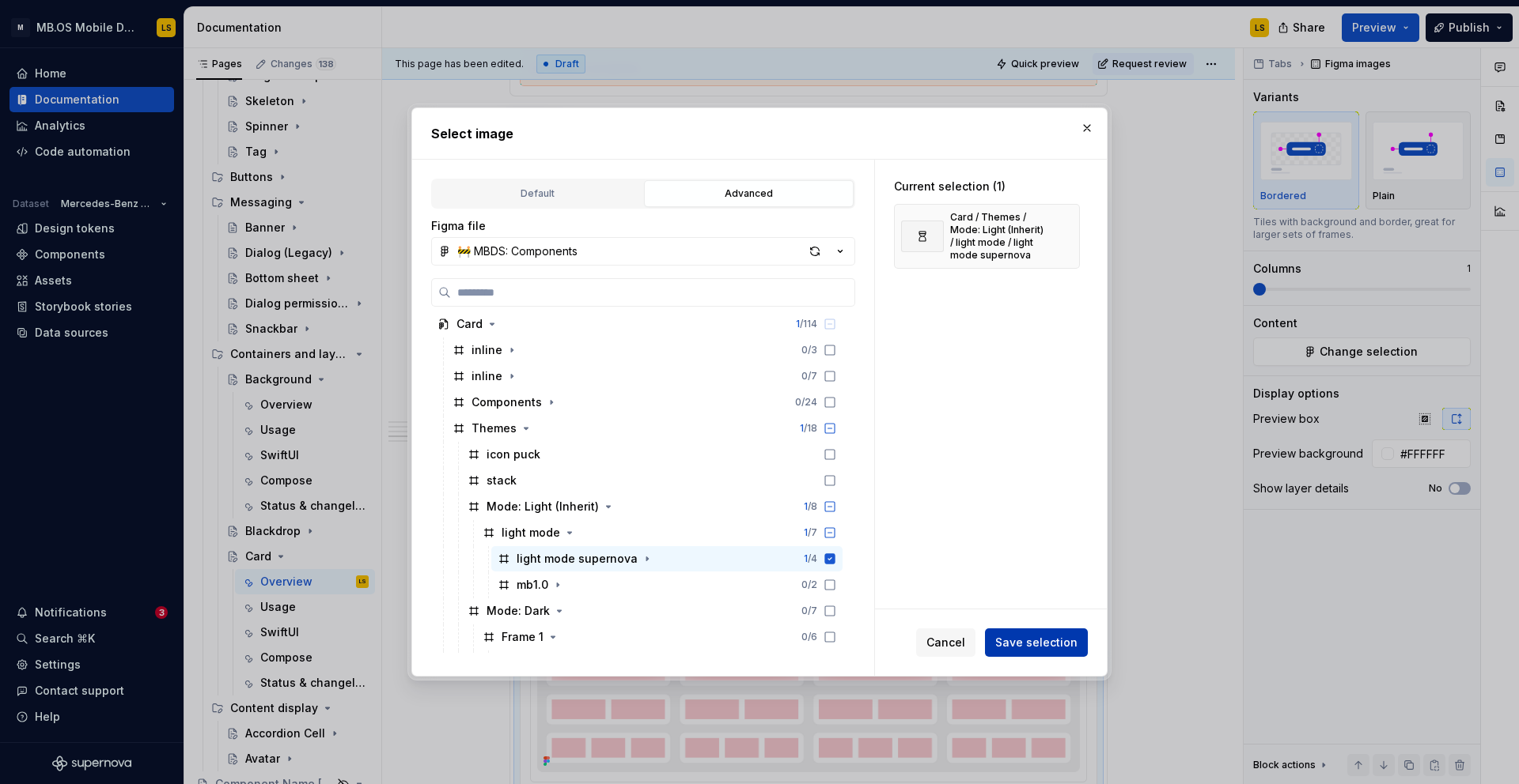
click at [1033, 641] on span "Save selection" at bounding box center [1036, 642] width 82 height 16
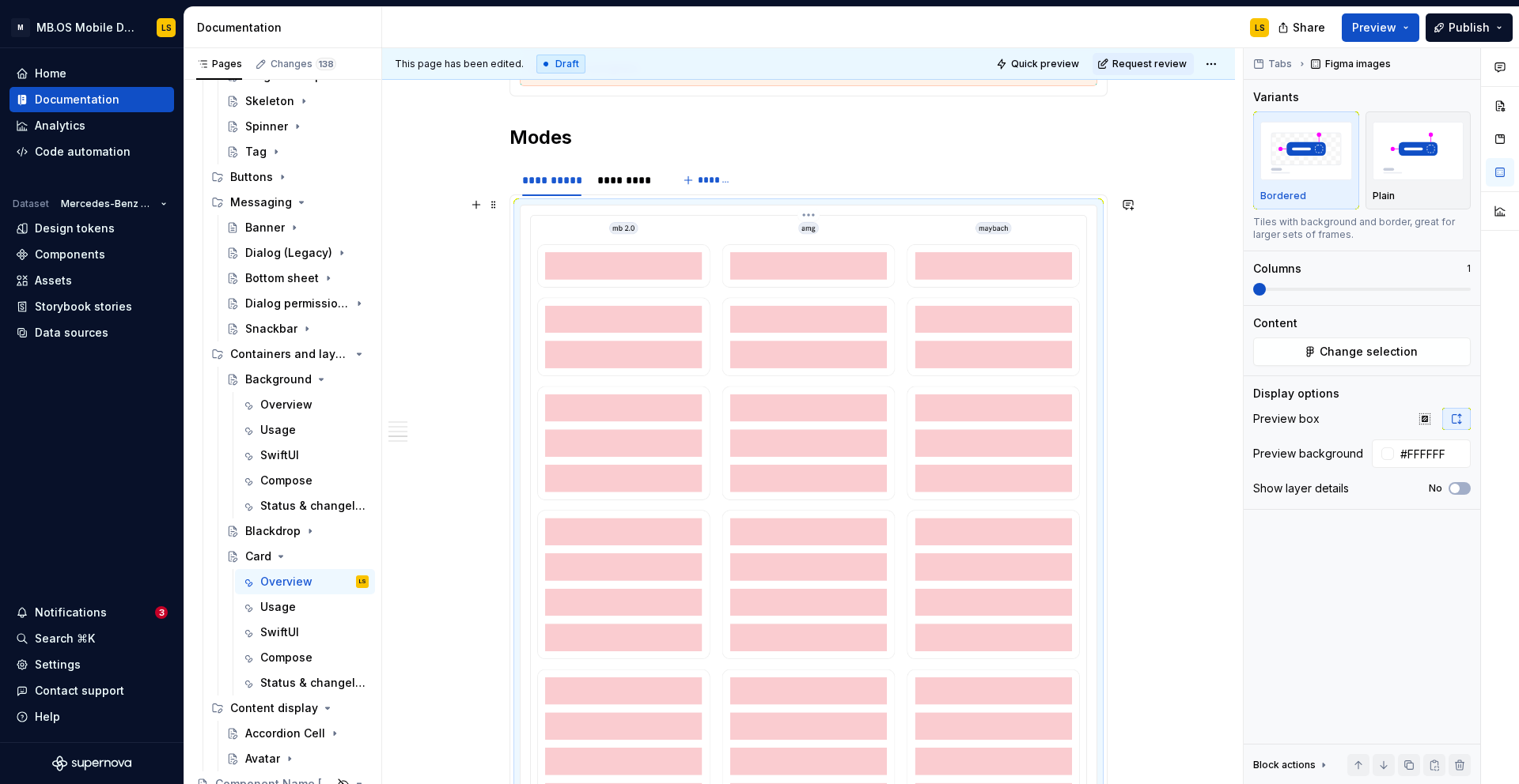
scroll to position [2057, 0]
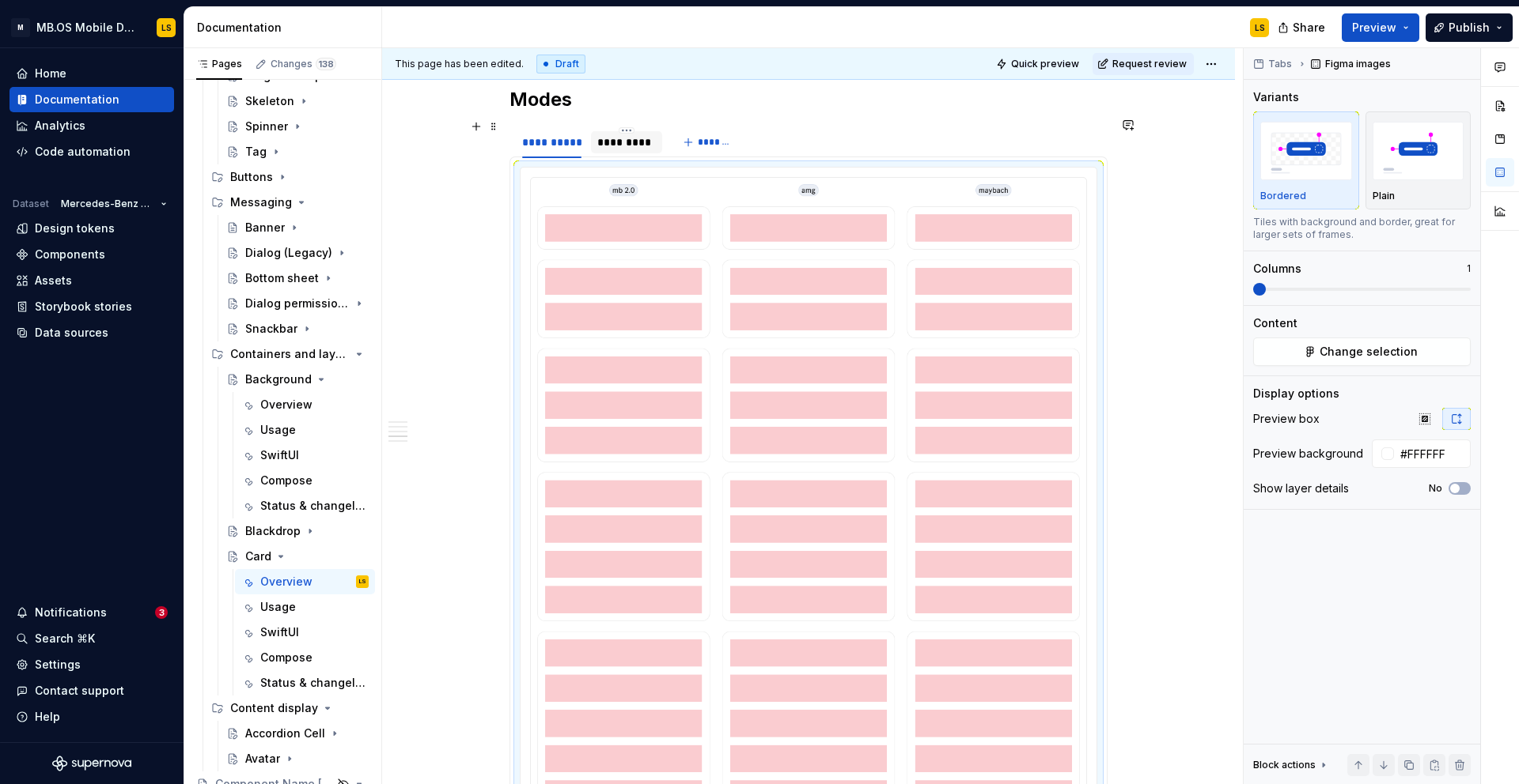
click at [613, 134] on div "*********" at bounding box center [626, 142] width 58 height 16
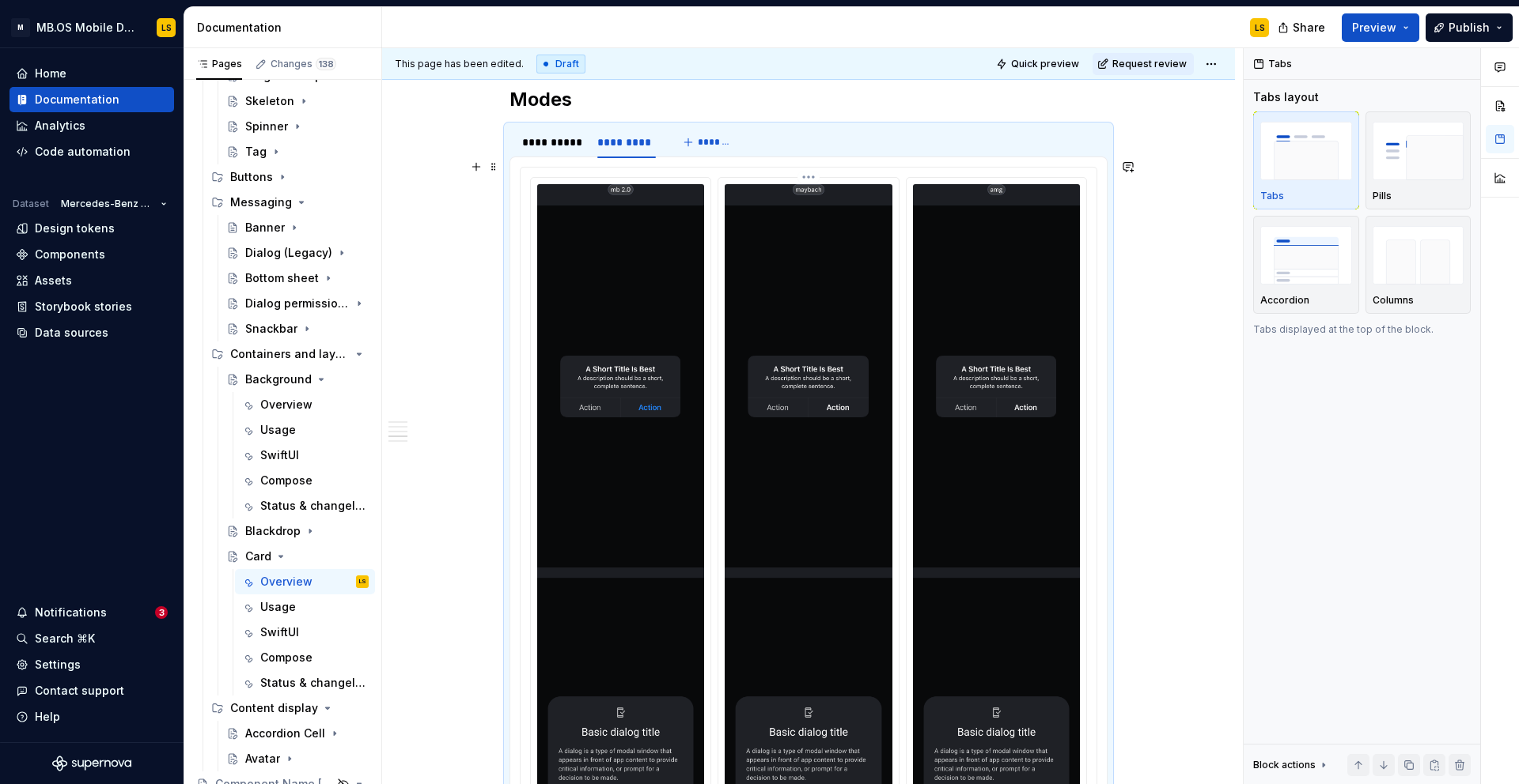
click at [848, 343] on img at bounding box center [808, 562] width 167 height 756
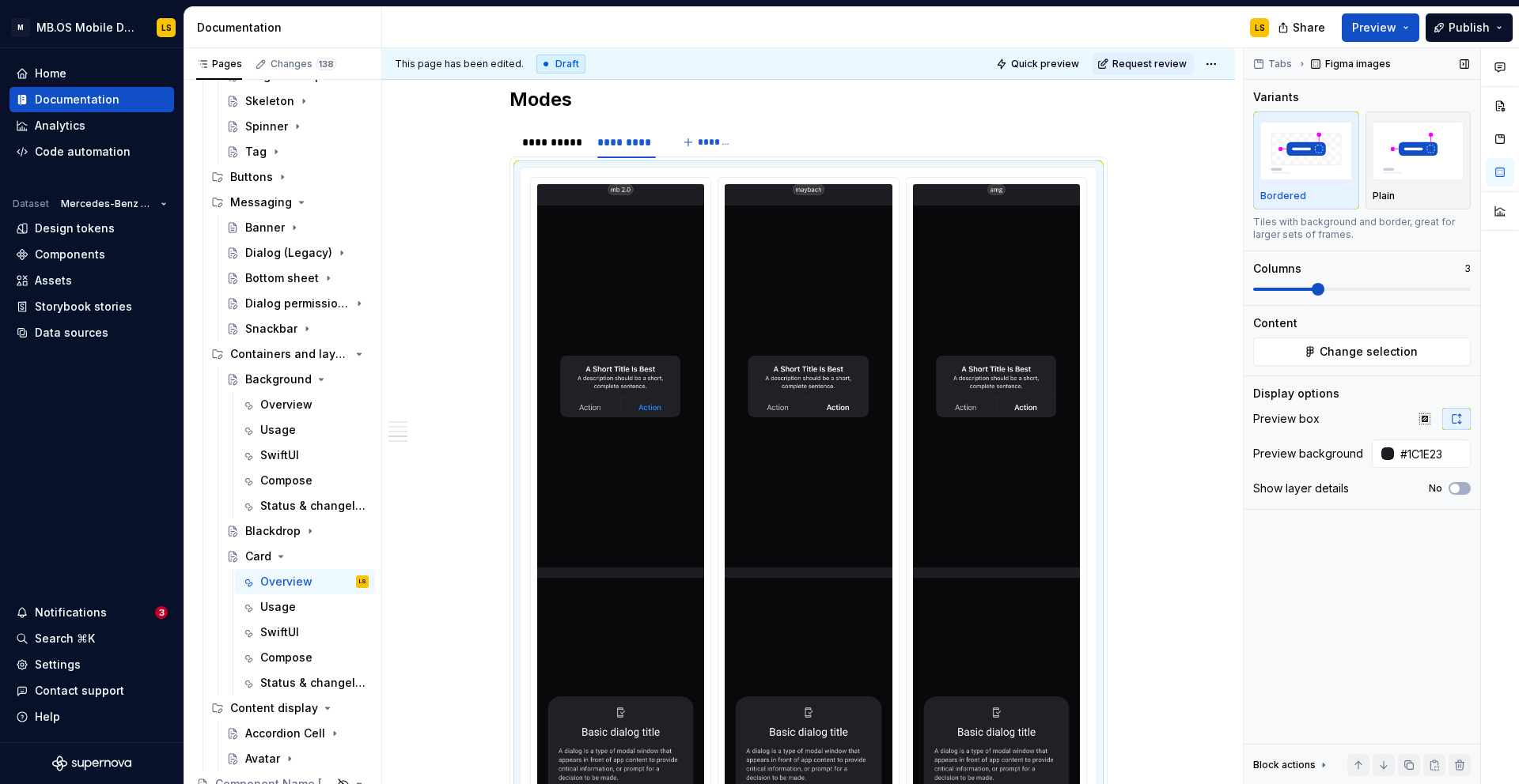
scroll to position [2168, 0]
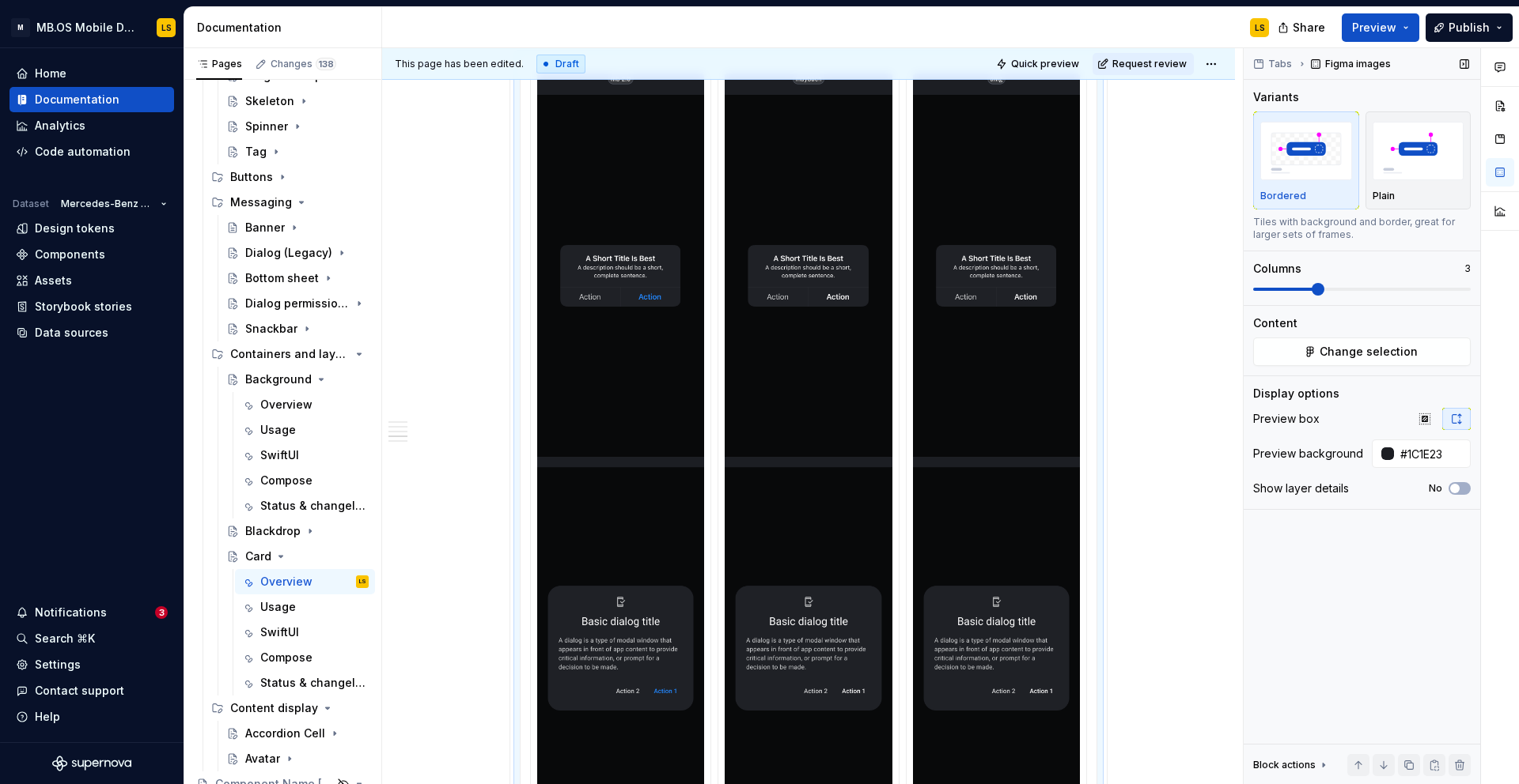
click at [1261, 290] on span at bounding box center [1283, 290] width 62 height 3
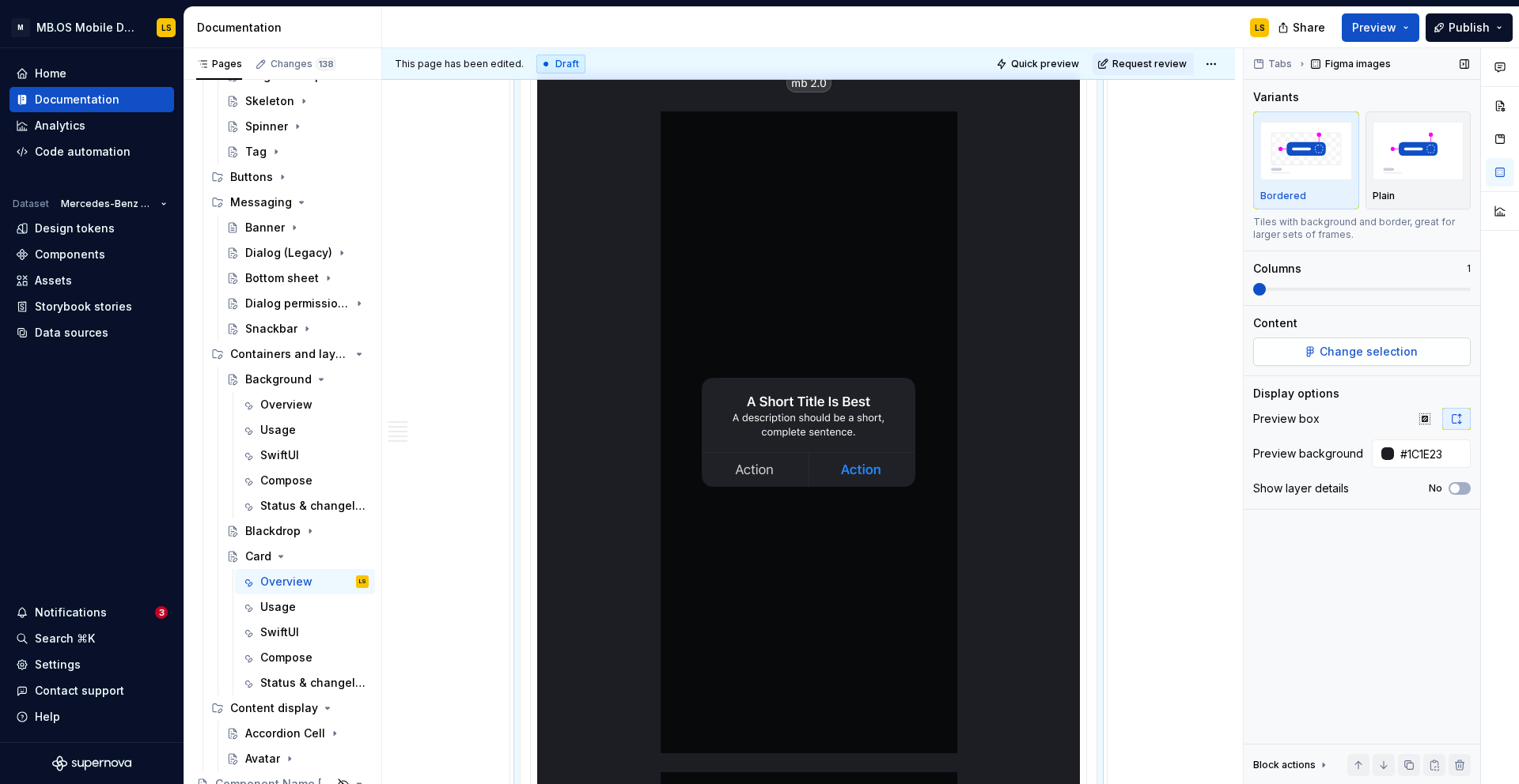
click at [1319, 348] on button "Change selection" at bounding box center [1361, 352] width 217 height 28
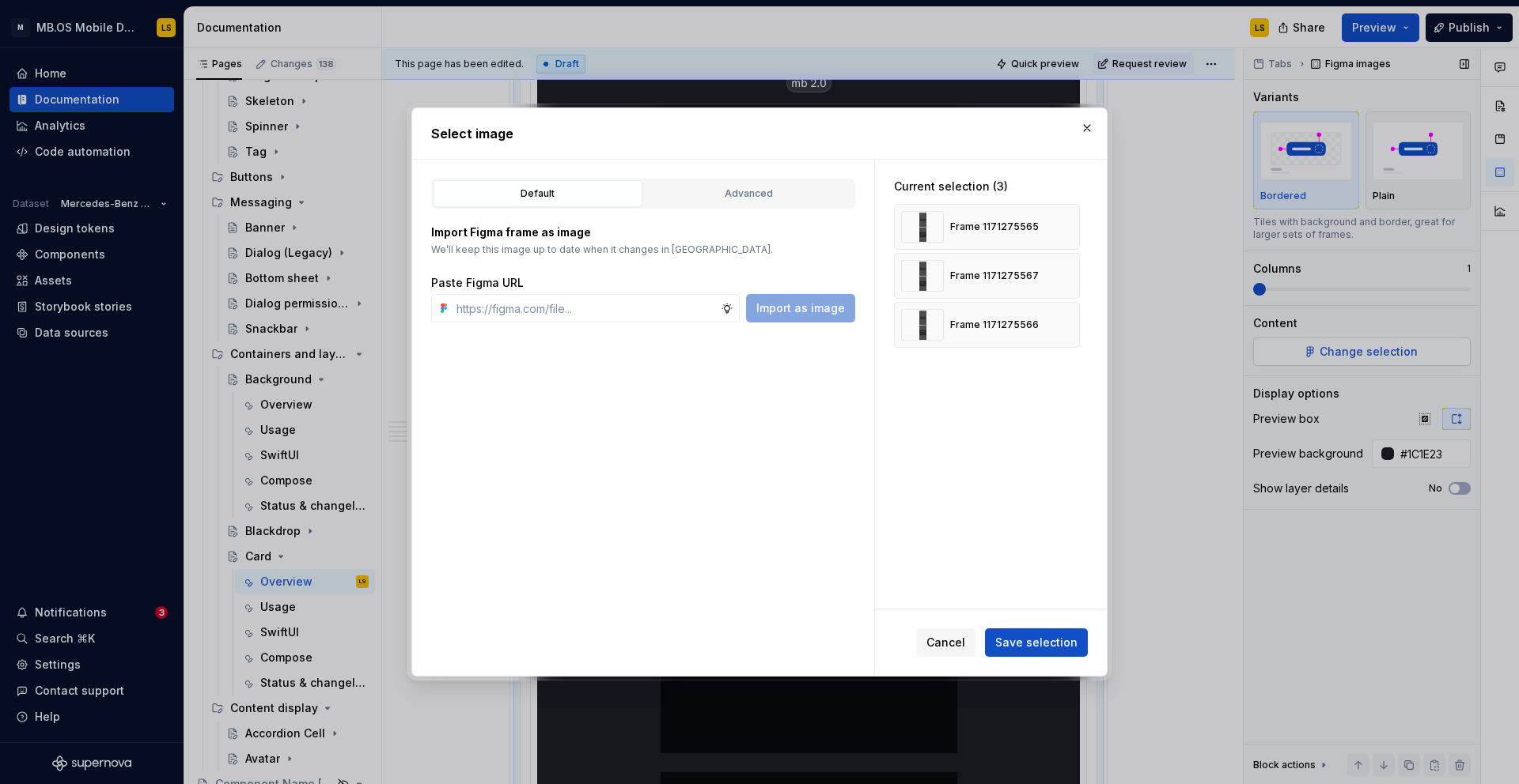
type textarea "*"
click at [747, 189] on div "Advanced" at bounding box center [748, 193] width 198 height 16
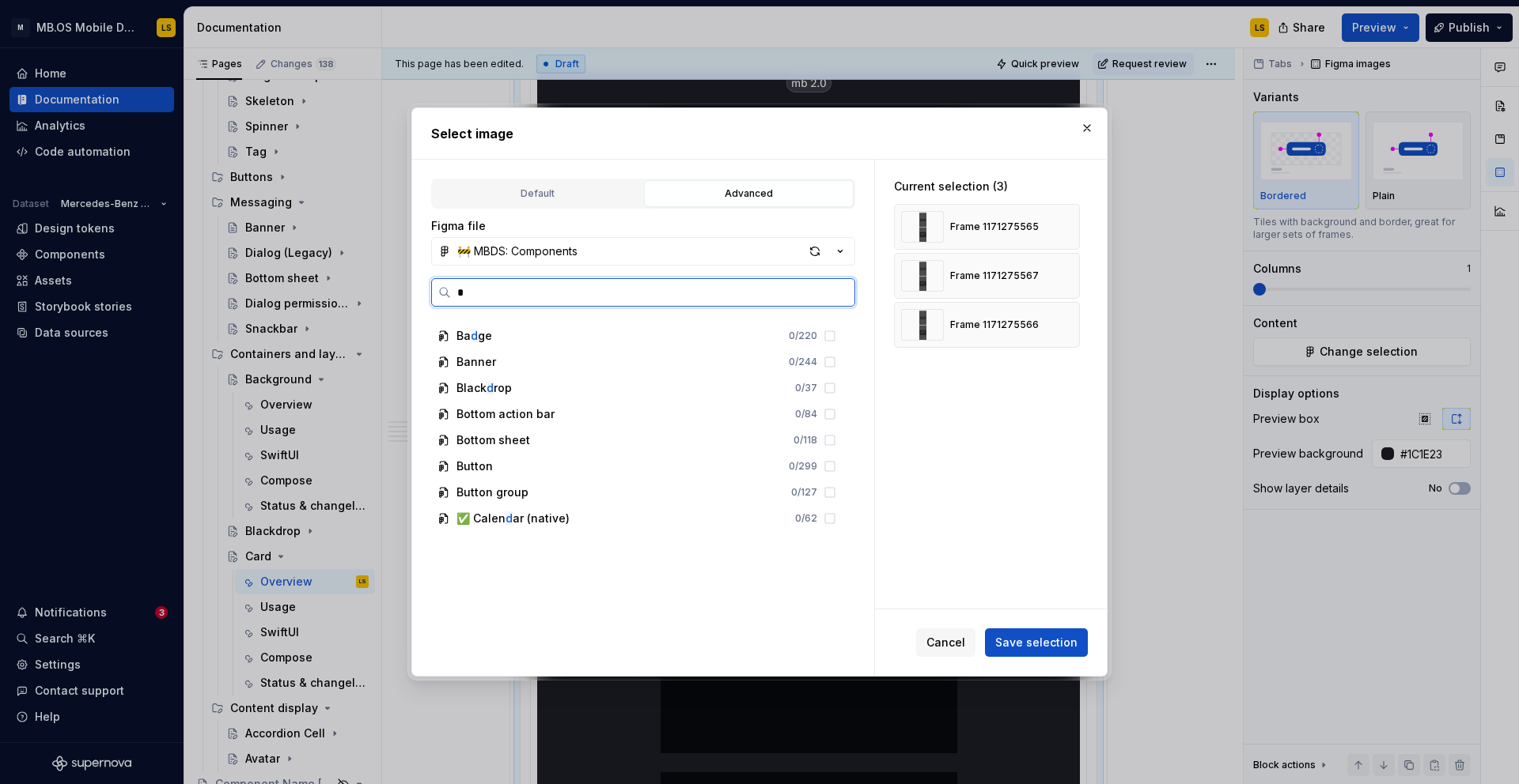
scroll to position [0, 0]
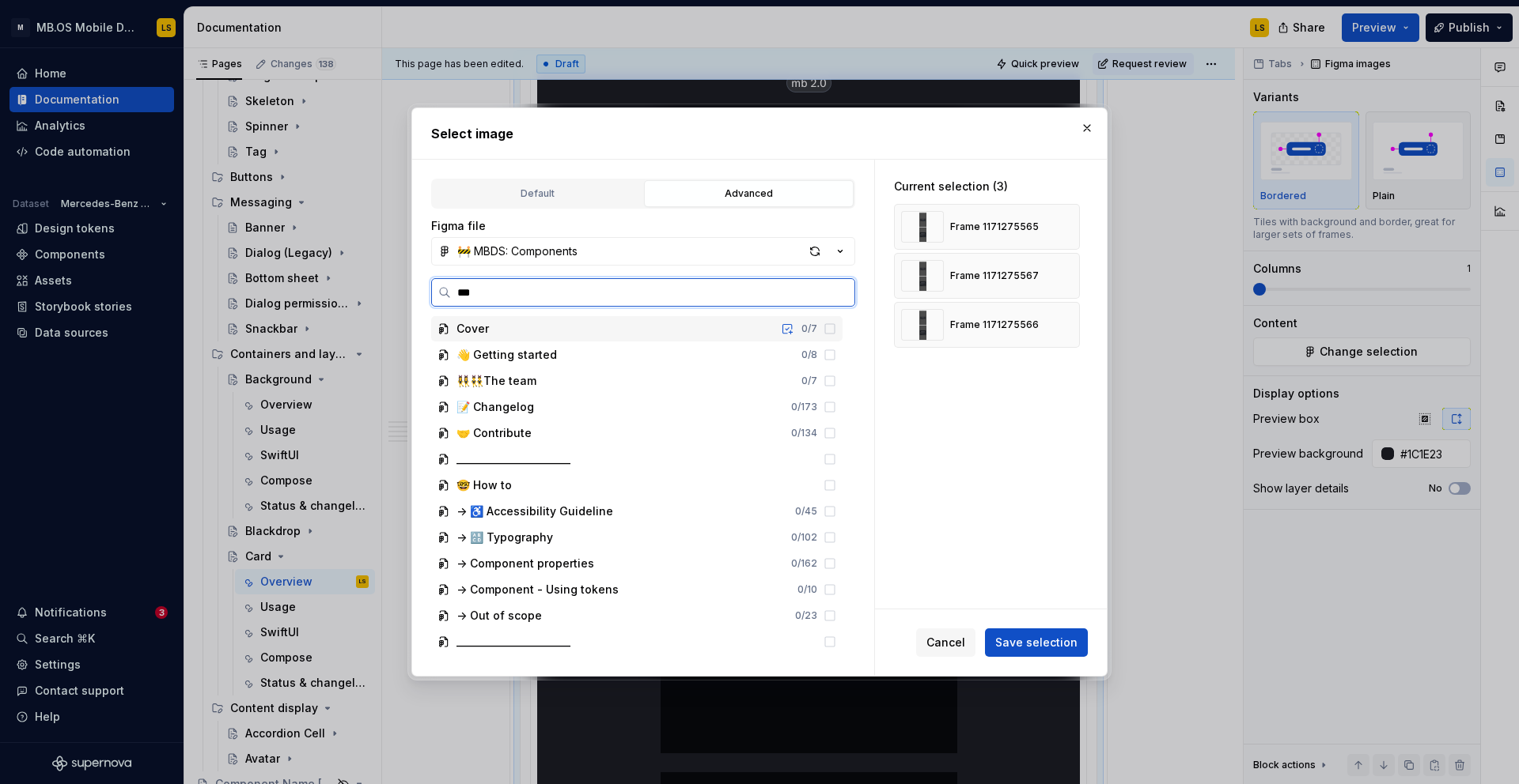
type input "****"
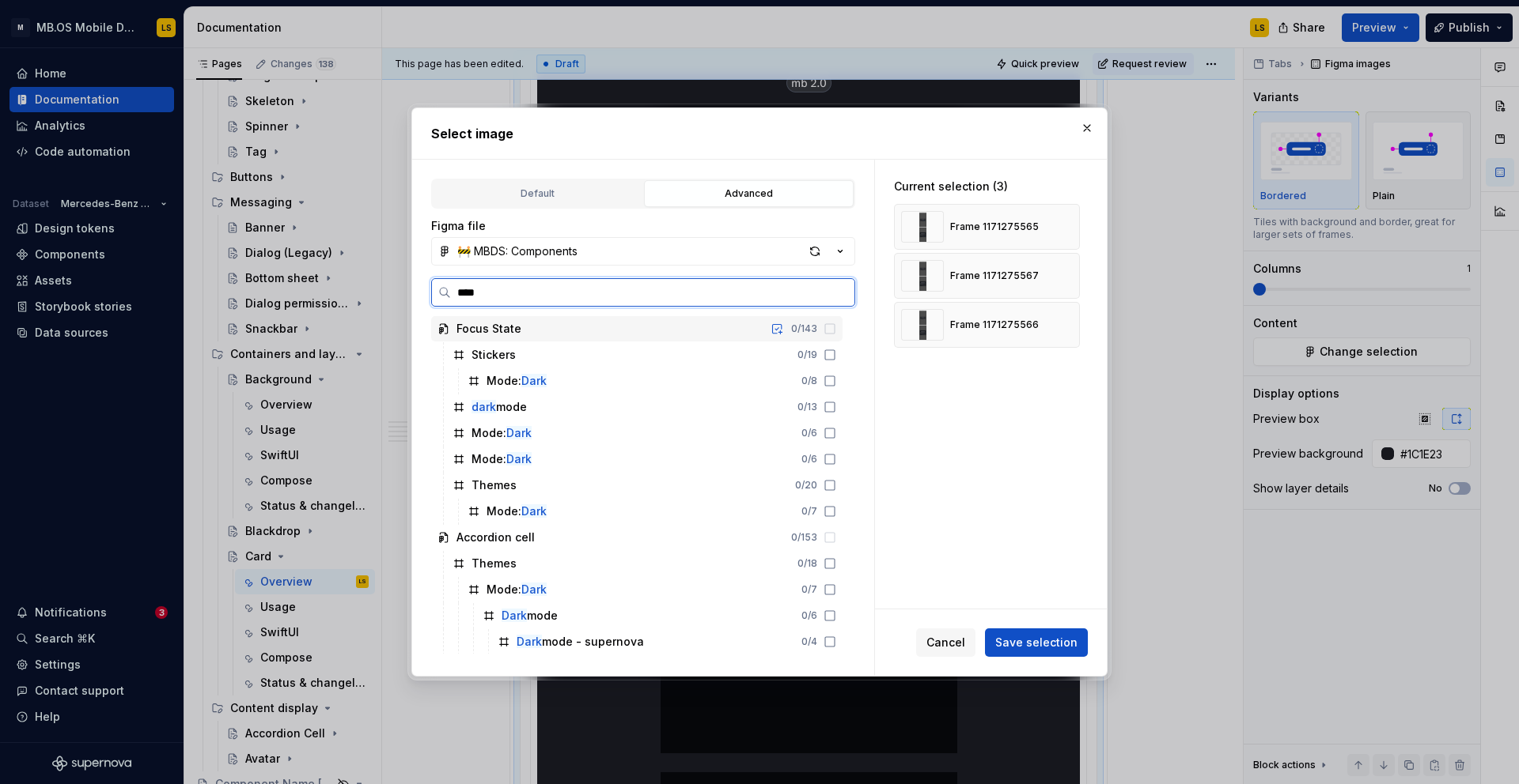
type textarea "*"
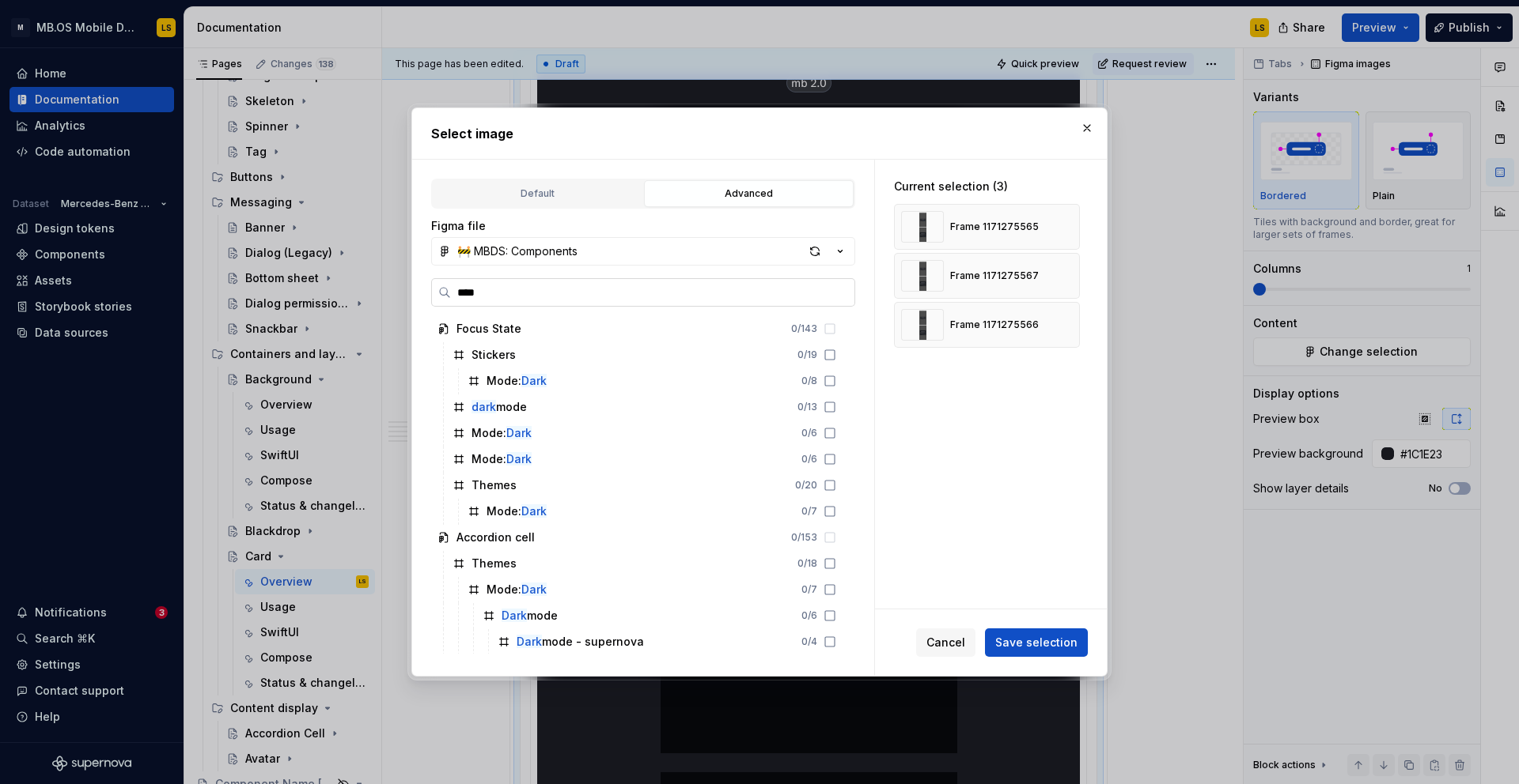
click at [843, 294] on input "****" at bounding box center [652, 292] width 403 height 16
click at [834, 290] on input "****" at bounding box center [652, 292] width 403 height 16
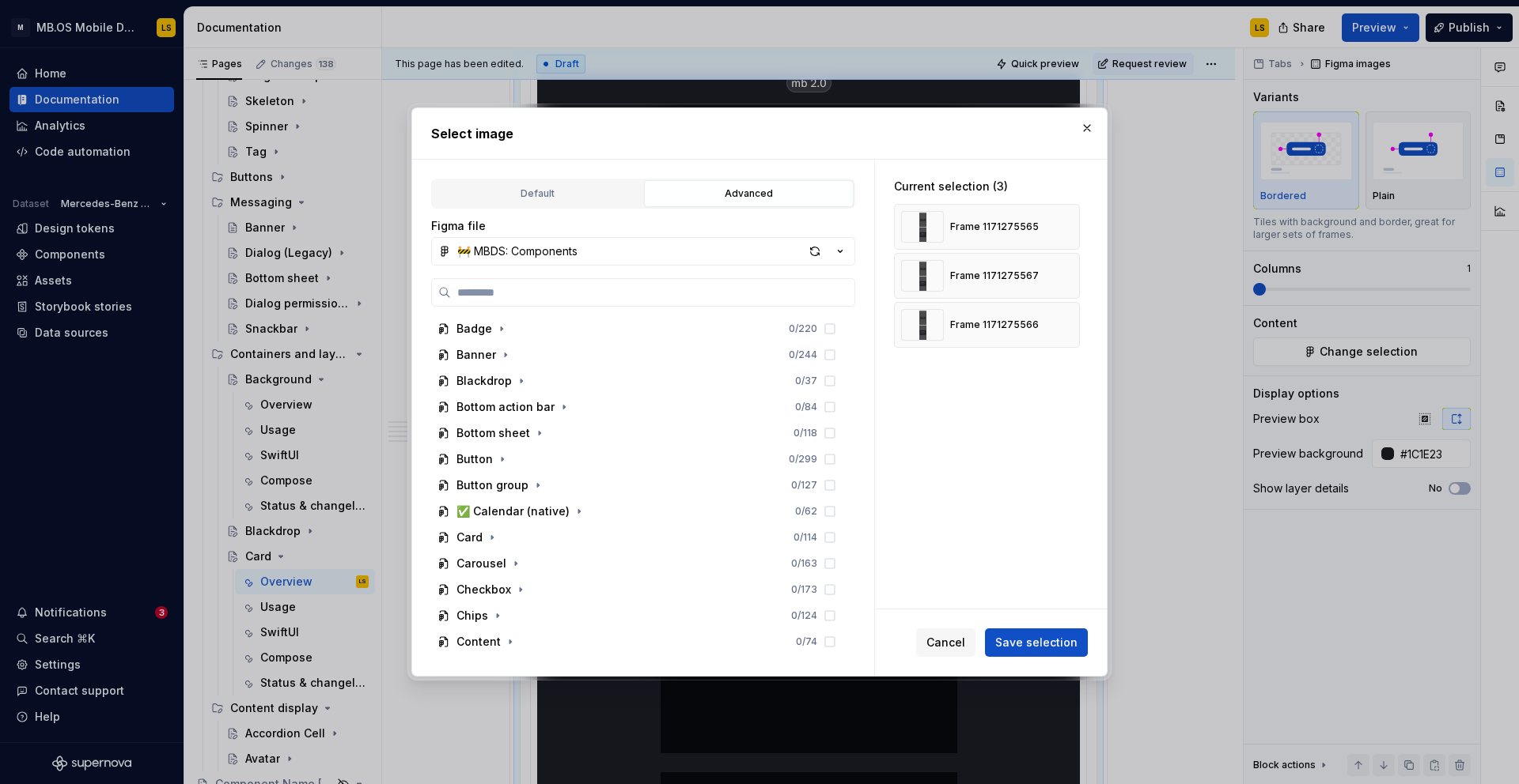
scroll to position [524, 0]
click at [494, 534] on icon "button" at bounding box center [491, 534] width 12 height 12
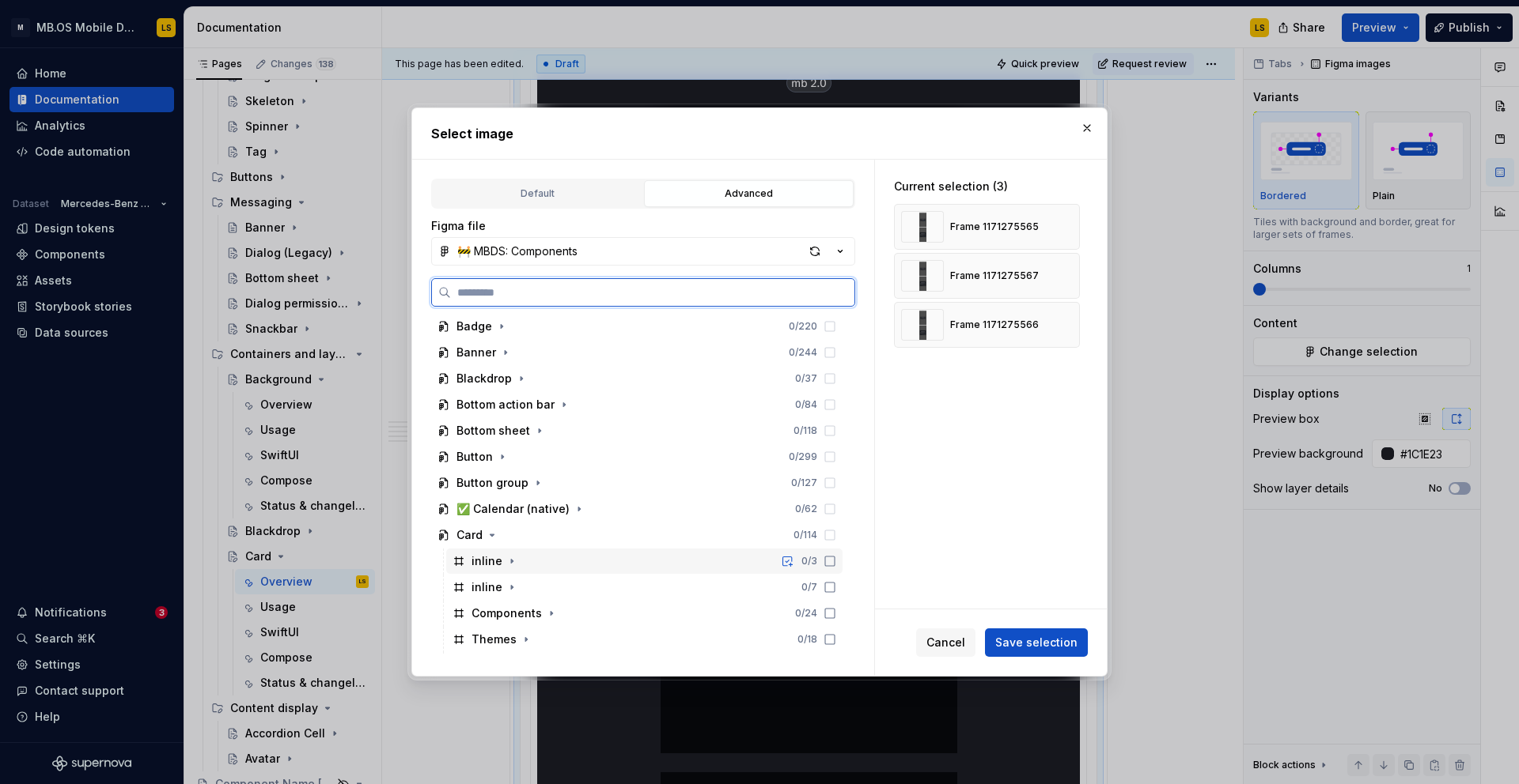
scroll to position [668, 0]
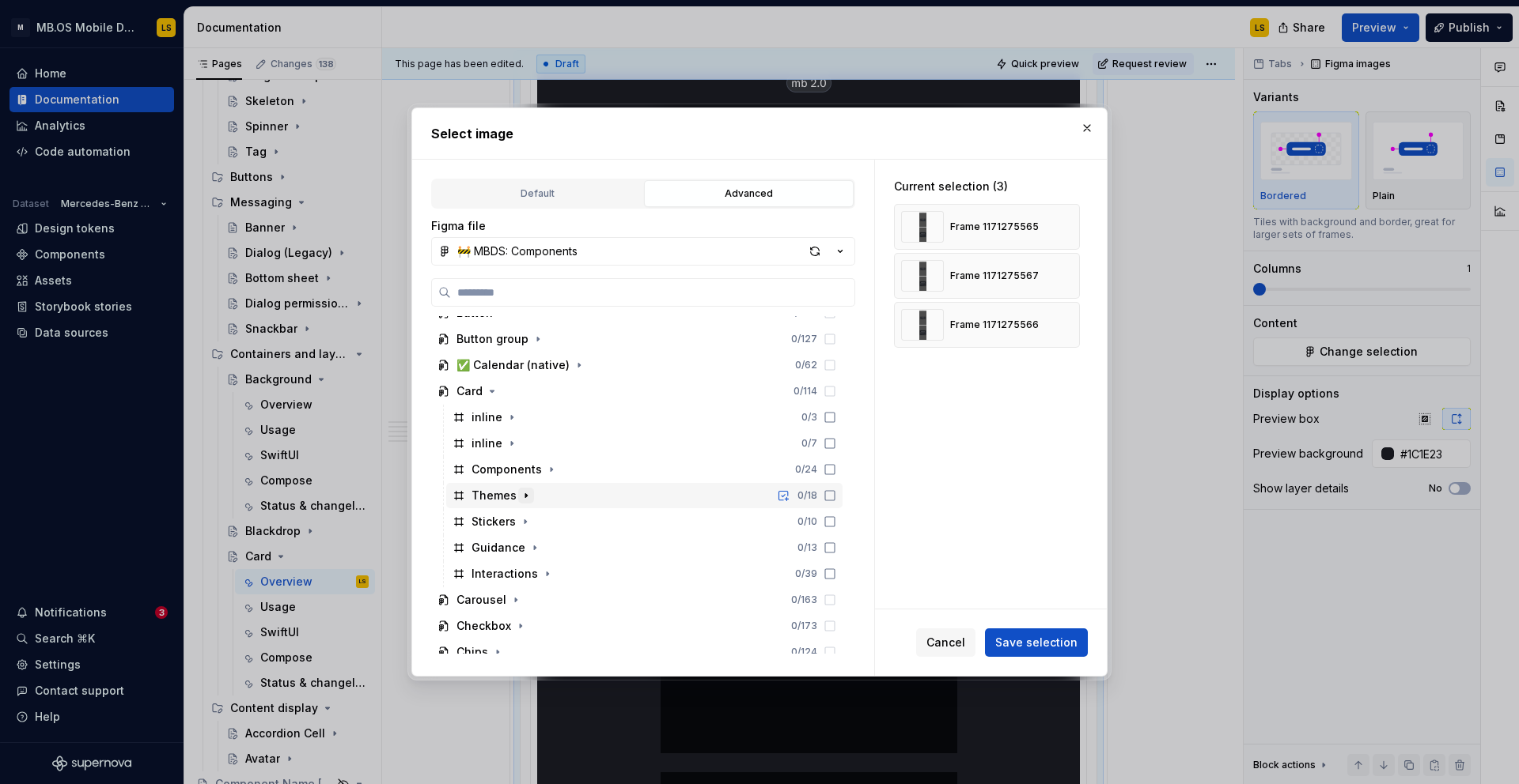
click at [525, 497] on icon "button" at bounding box center [525, 495] width 12 height 12
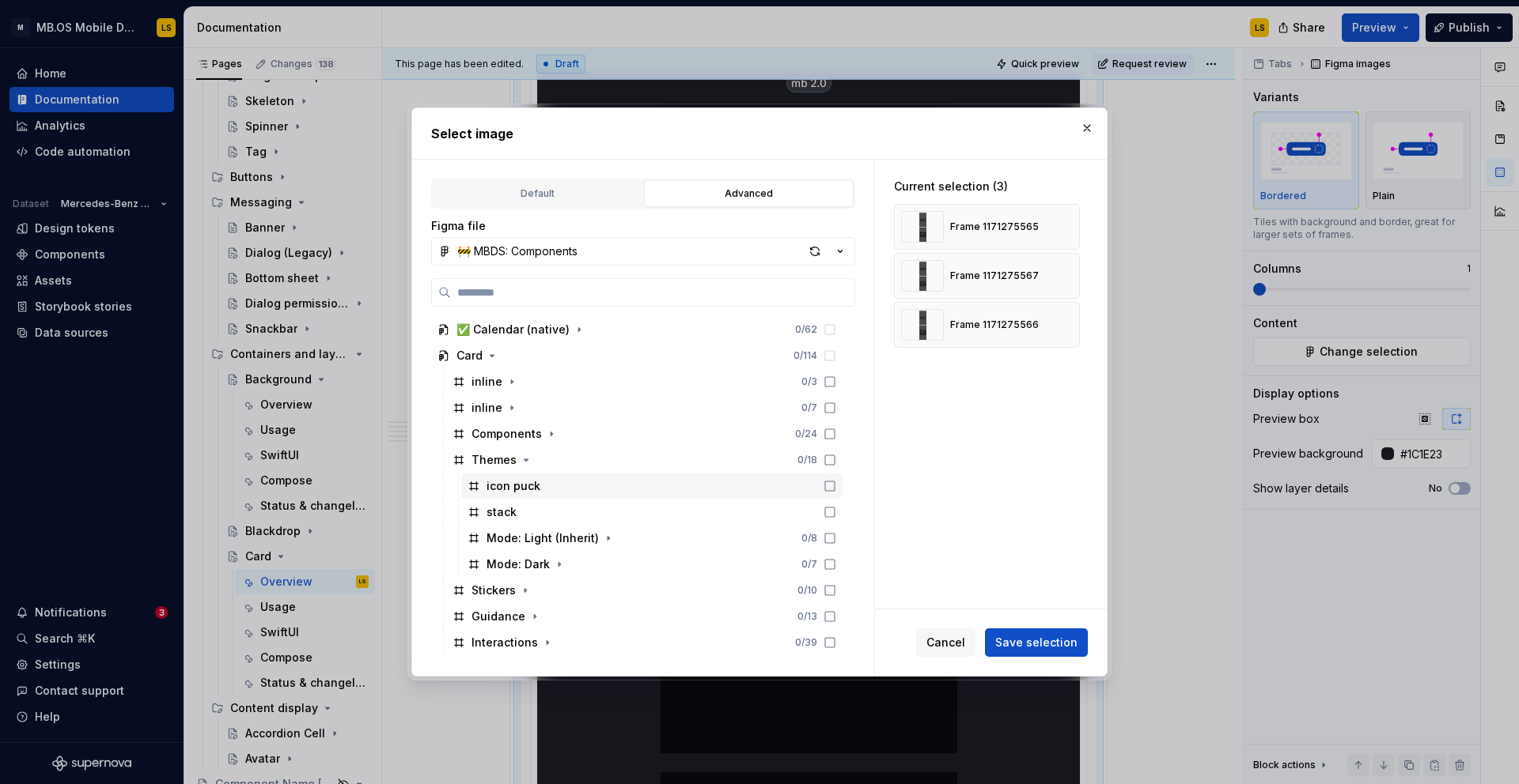
scroll to position [706, 0]
click at [1070, 323] on button "button" at bounding box center [1061, 324] width 22 height 22
click at [1069, 275] on button "button" at bounding box center [1061, 275] width 22 height 22
click at [1069, 222] on button "button" at bounding box center [1061, 226] width 22 height 22
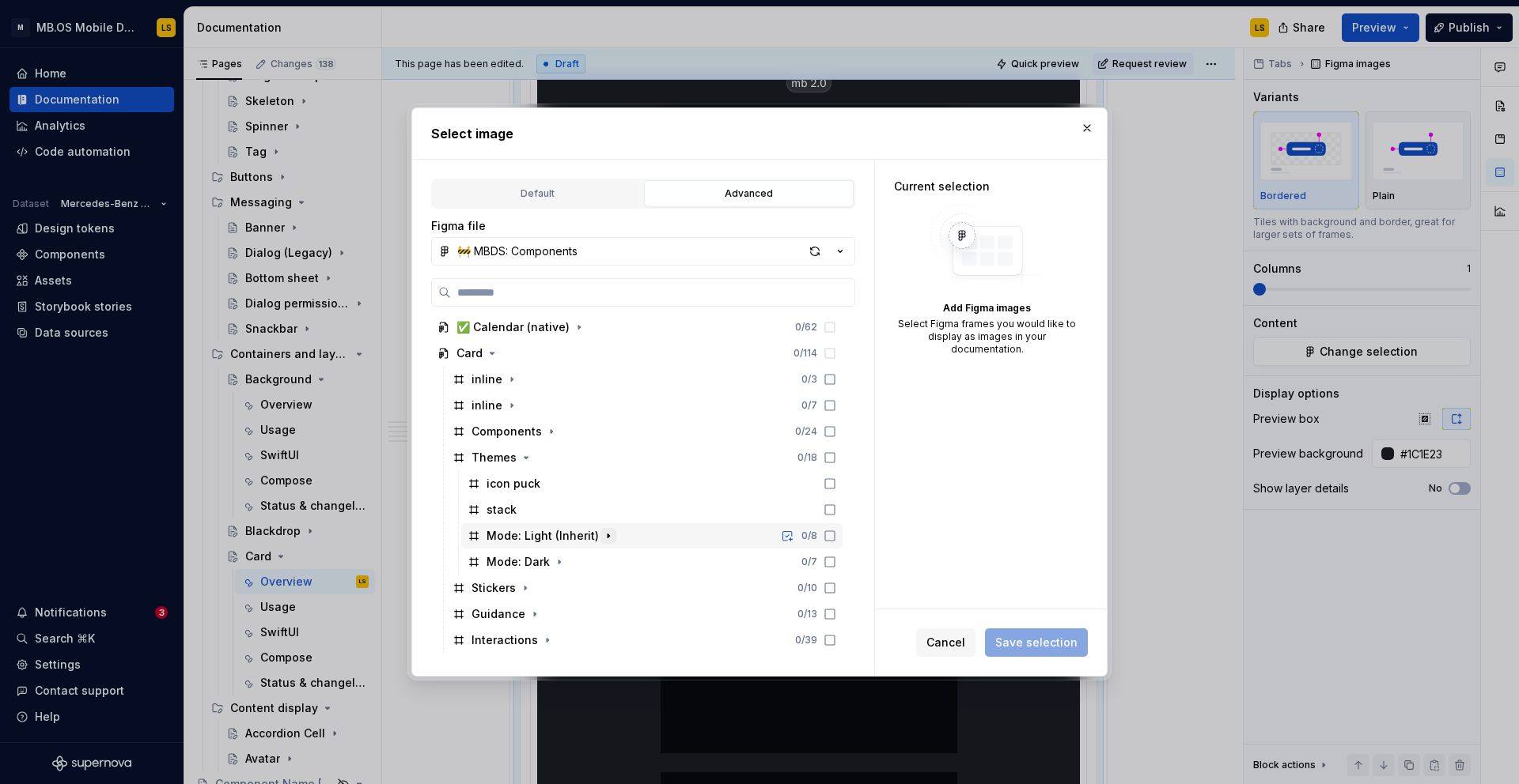
click at [608, 536] on icon "button" at bounding box center [608, 536] width 2 height 4
click at [560, 588] on icon "button" at bounding box center [559, 587] width 12 height 12
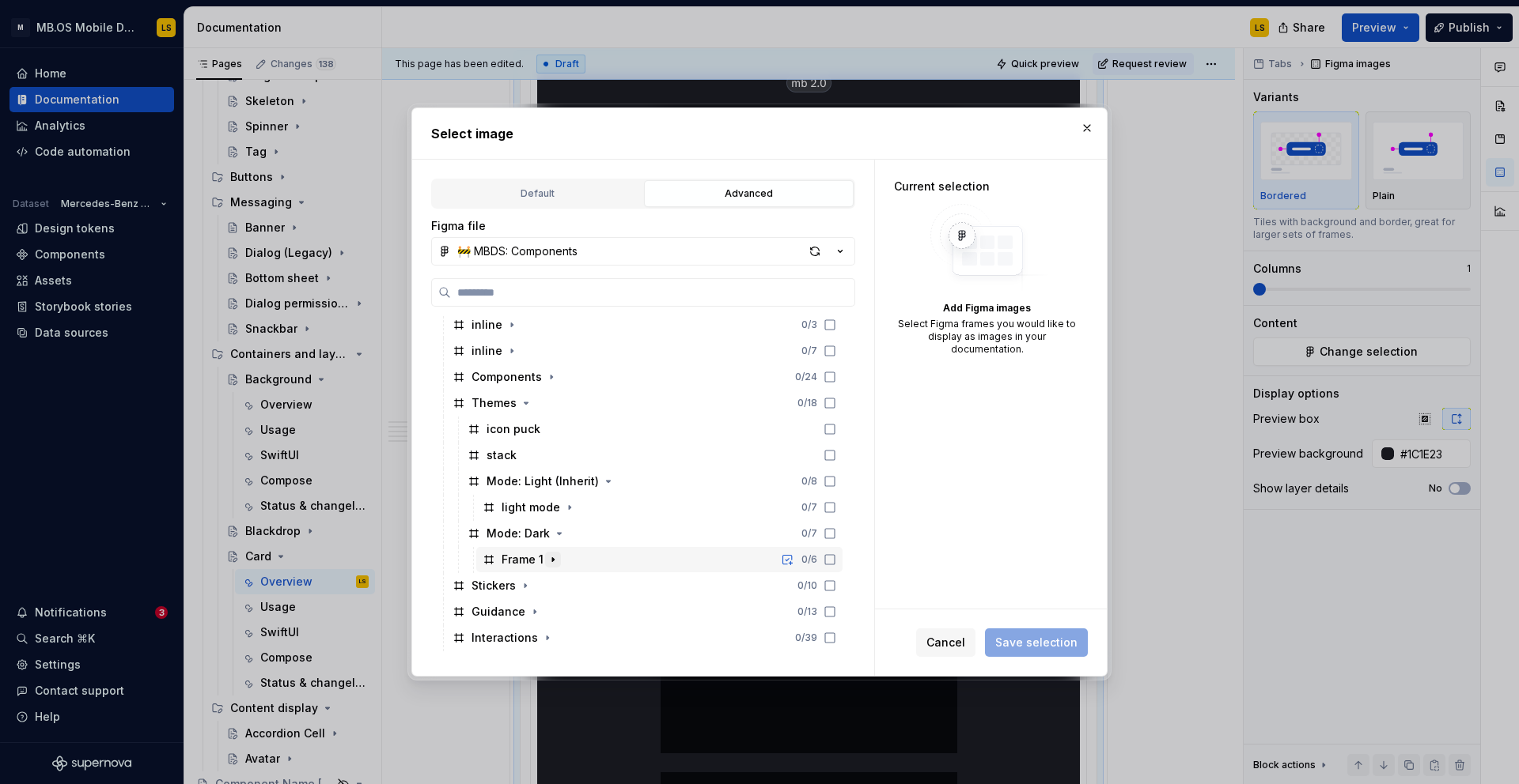
click at [549, 562] on icon "button" at bounding box center [552, 559] width 12 height 12
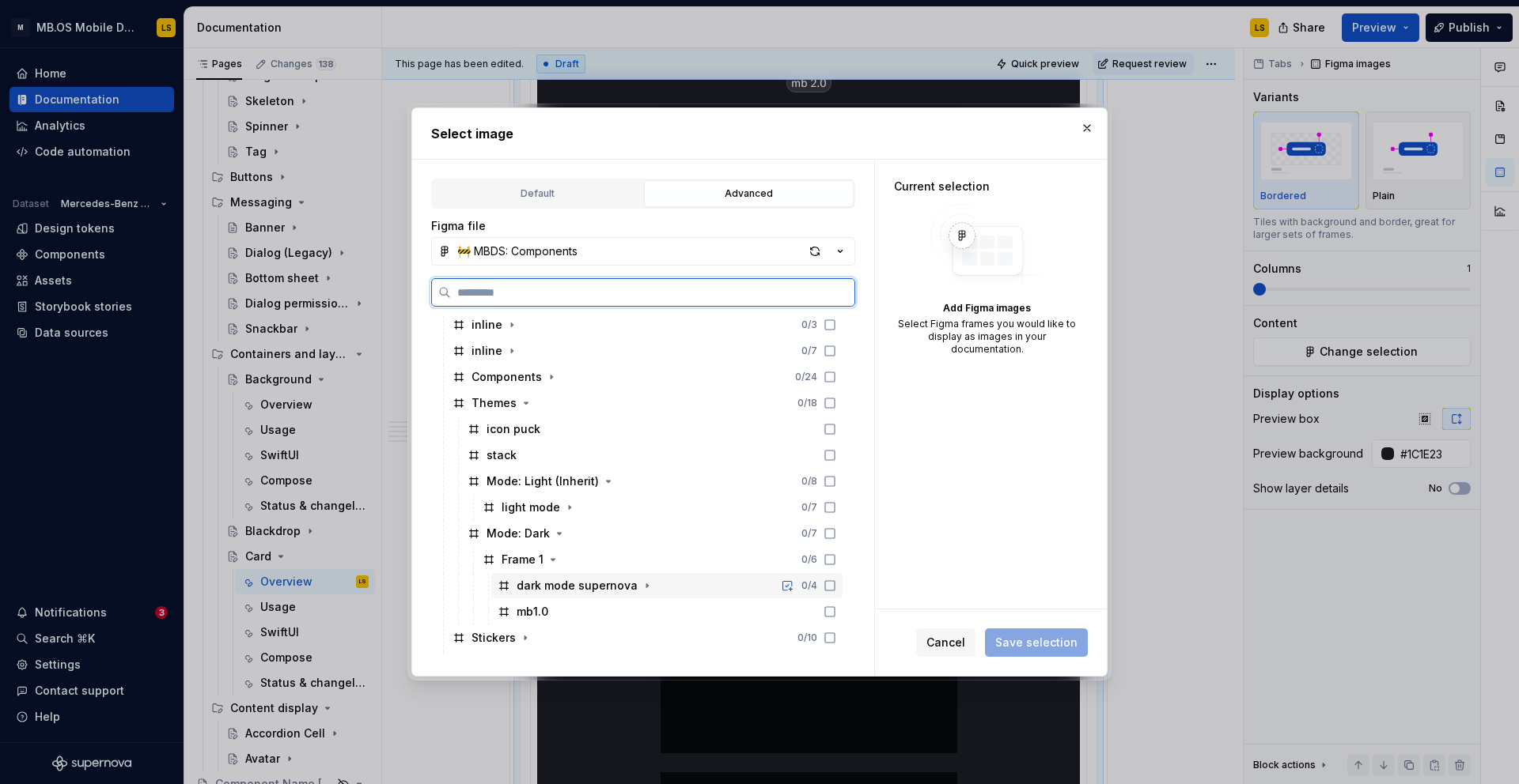
click at [836, 585] on icon at bounding box center [829, 585] width 12 height 12
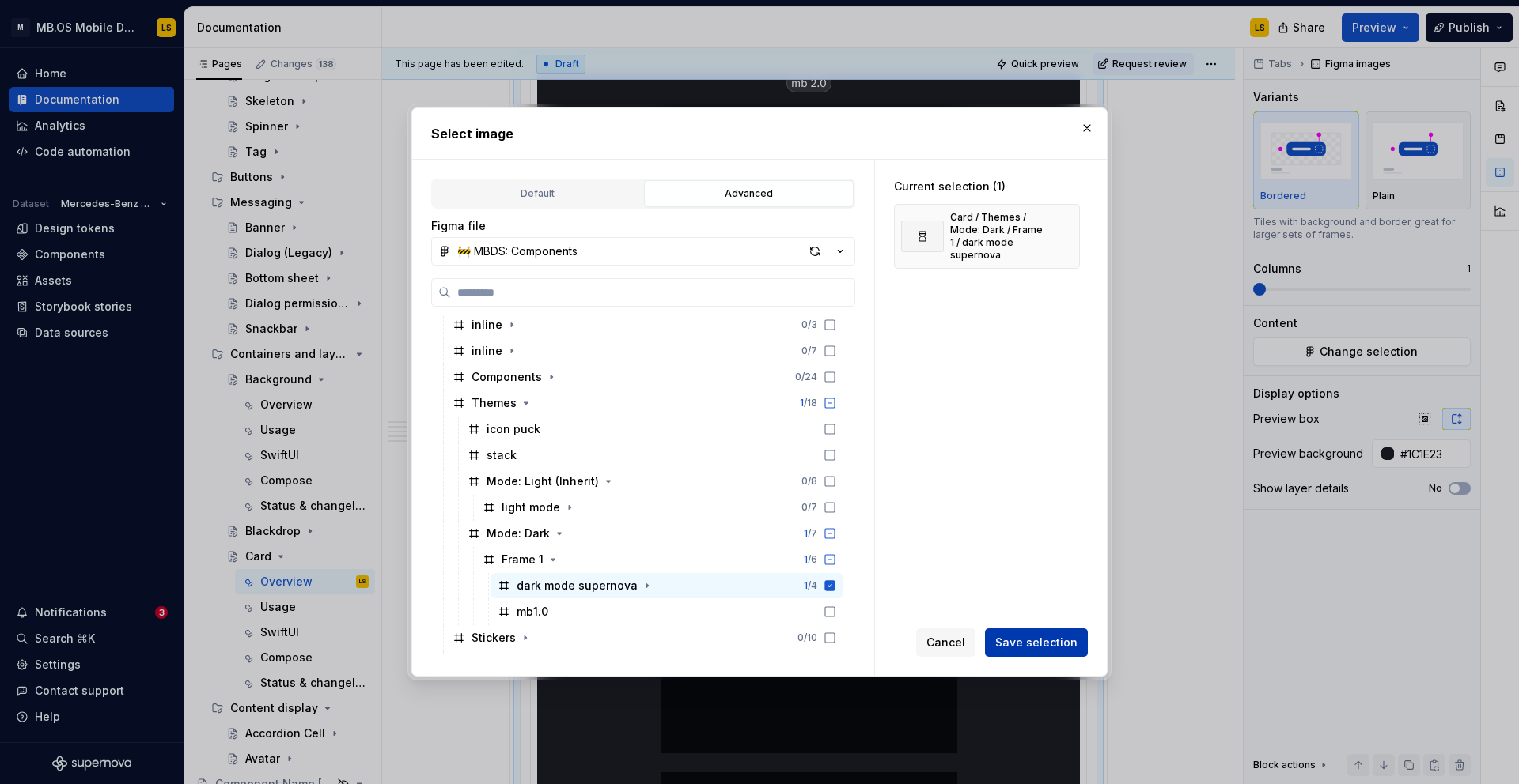
click at [1030, 640] on span "Save selection" at bounding box center [1036, 642] width 82 height 16
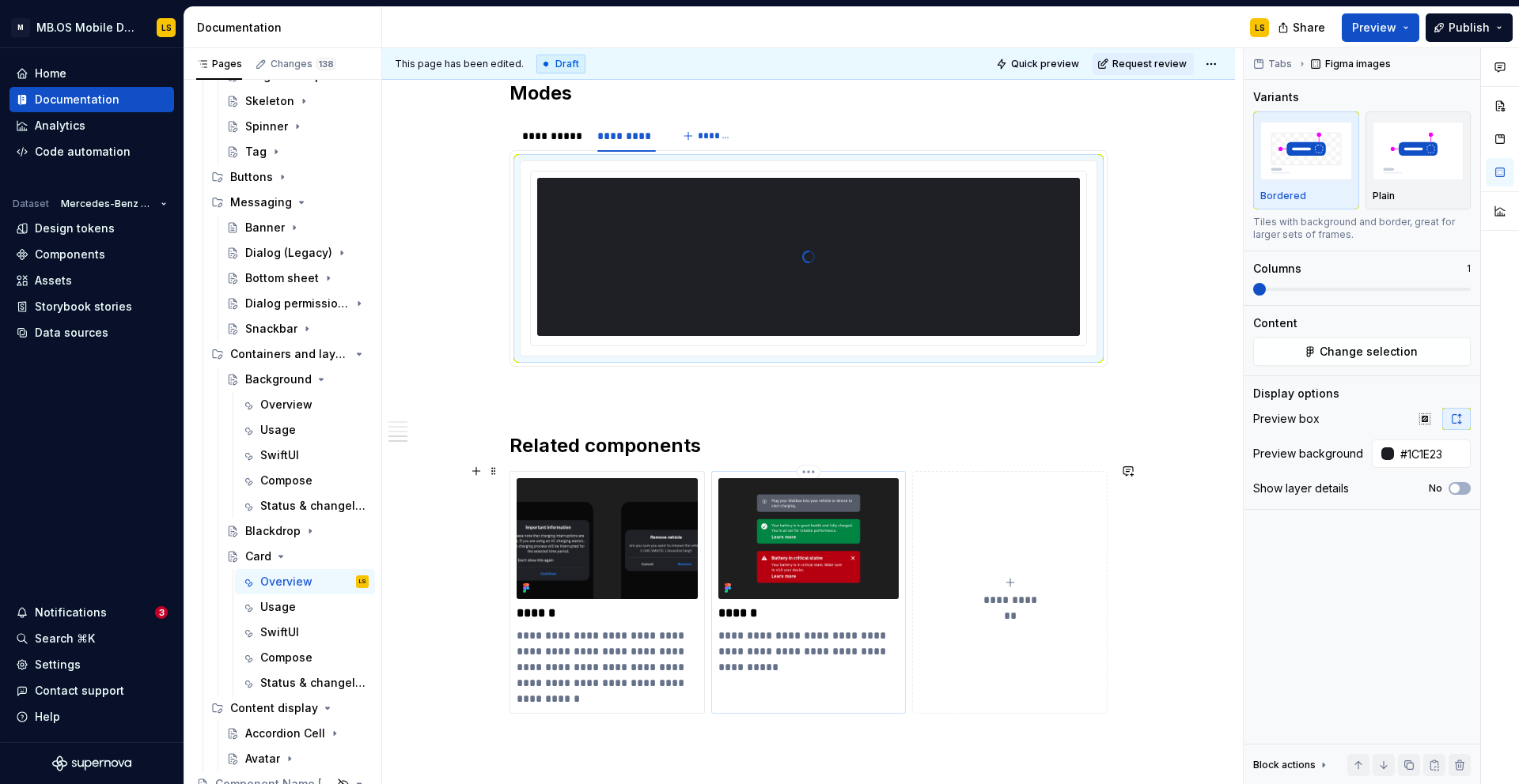
scroll to position [2043, 0]
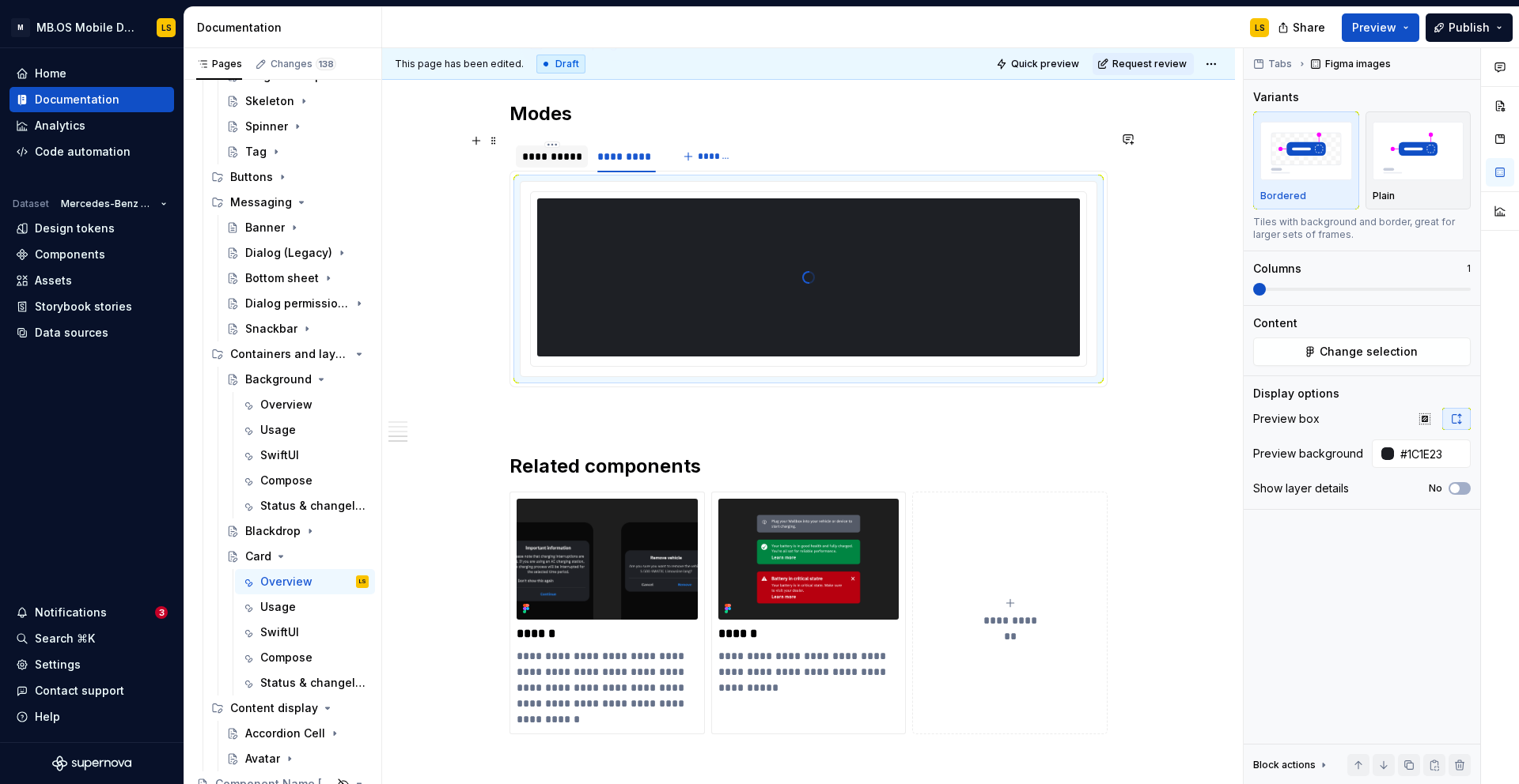
click at [559, 151] on div "**********" at bounding box center [551, 156] width 59 height 16
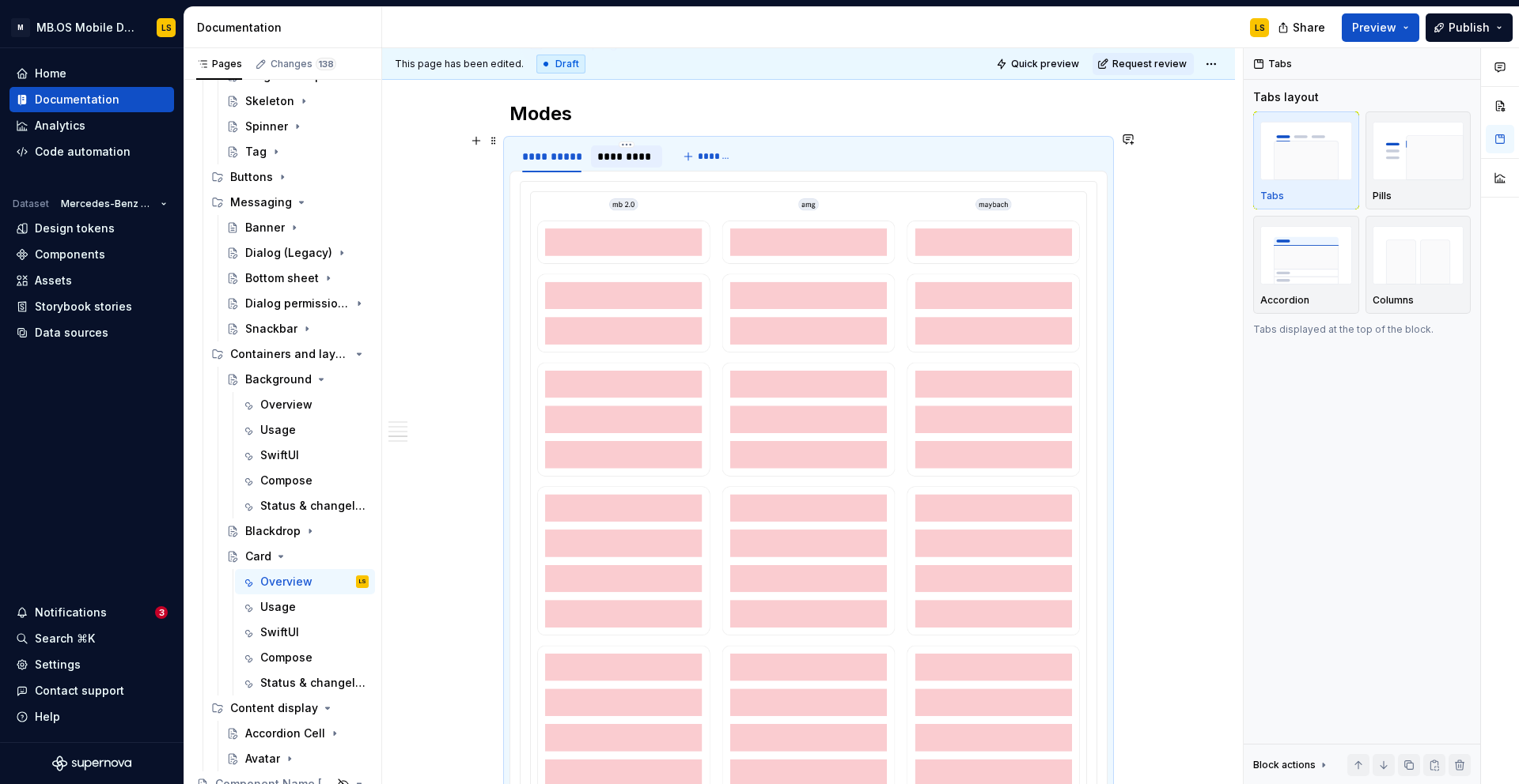
click at [631, 152] on div "*********" at bounding box center [626, 156] width 58 height 16
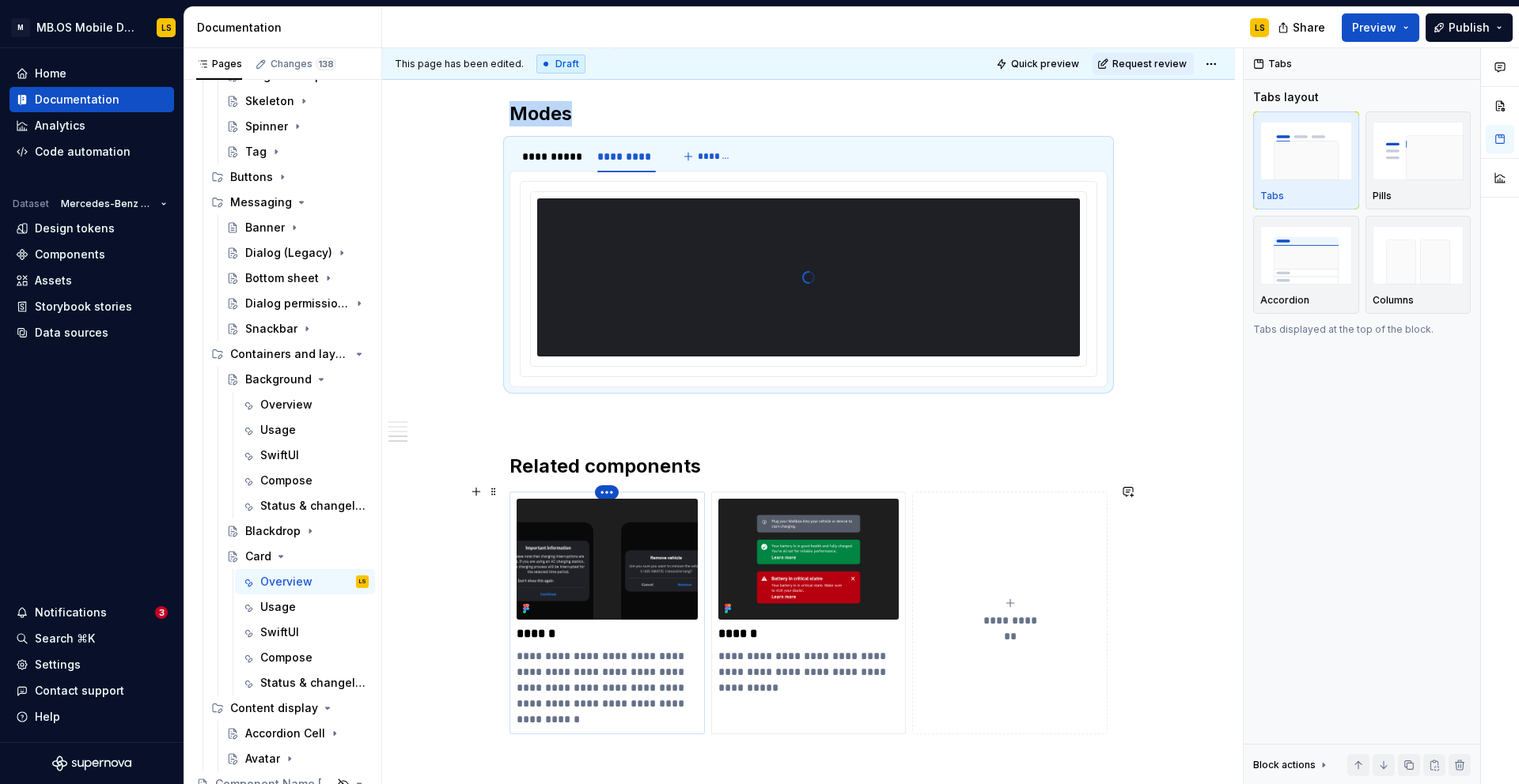
click at [611, 483] on html "M MB.OS Mobile Design System LS Home Documentation Analytics Code automation Da…" at bounding box center [760, 392] width 1519 height 784
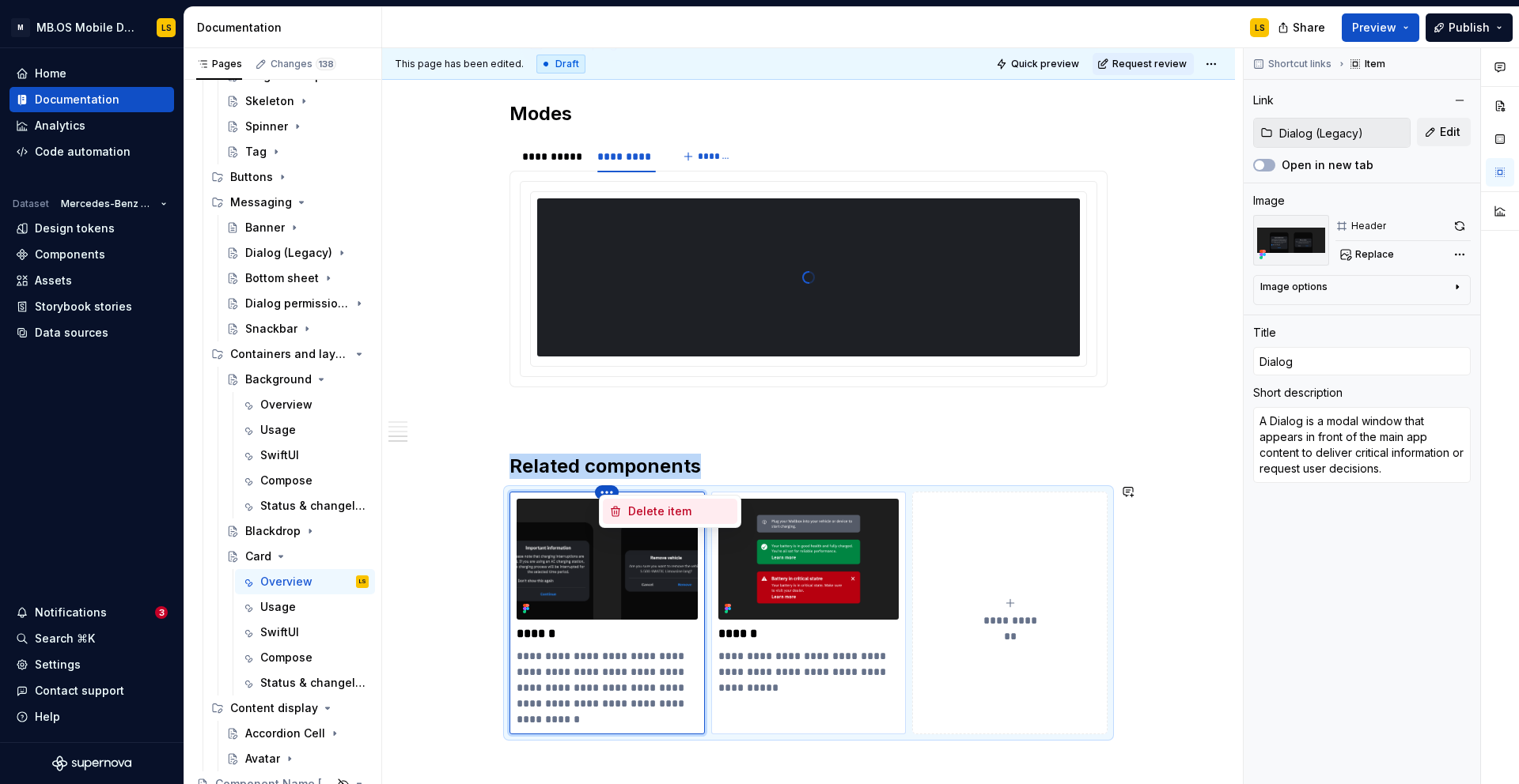
click at [633, 512] on div "Delete item" at bounding box center [680, 511] width 103 height 16
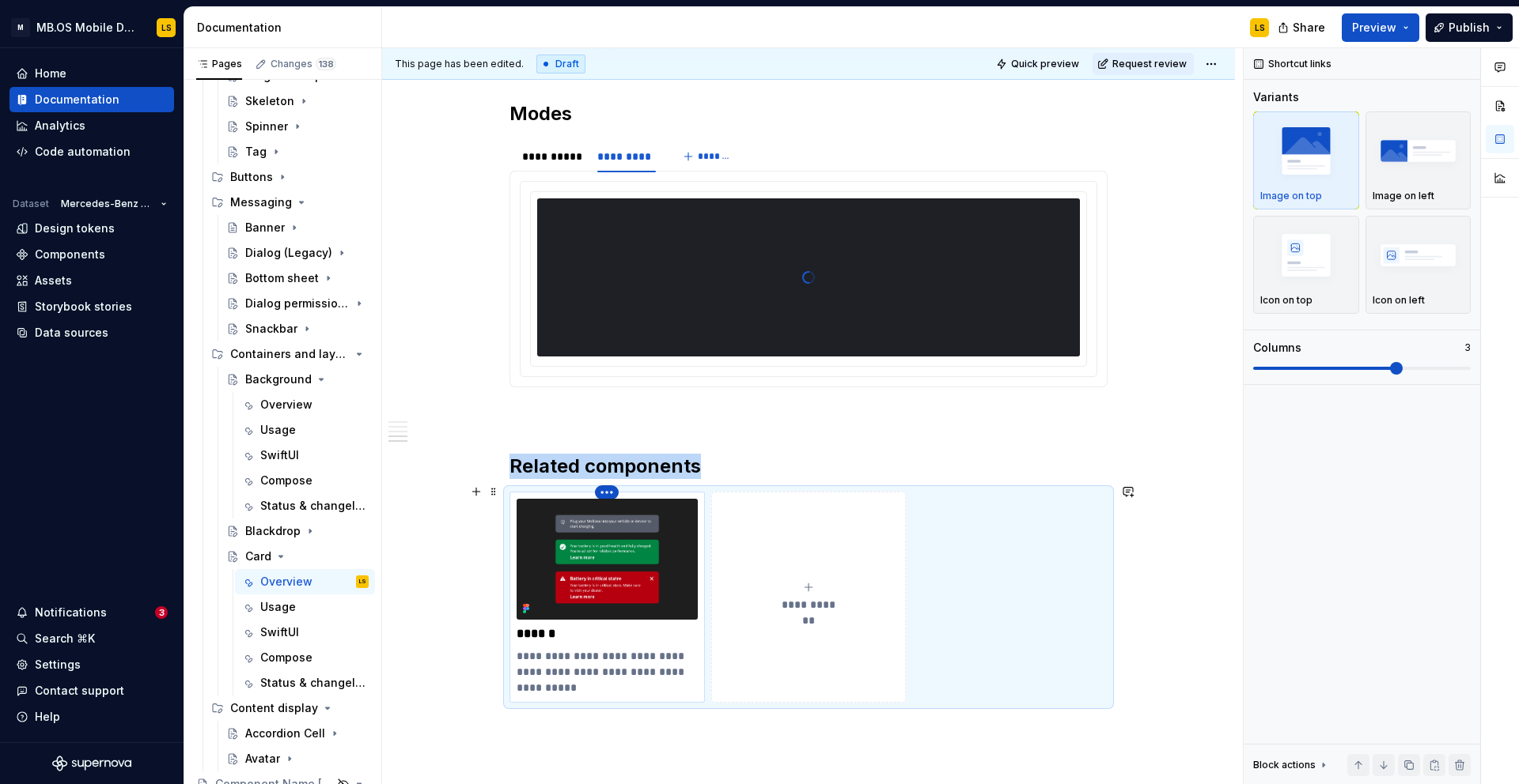
click at [608, 483] on html "M MB.OS Mobile Design System LS Home Documentation Analytics Code automation Da…" at bounding box center [760, 392] width 1519 height 784
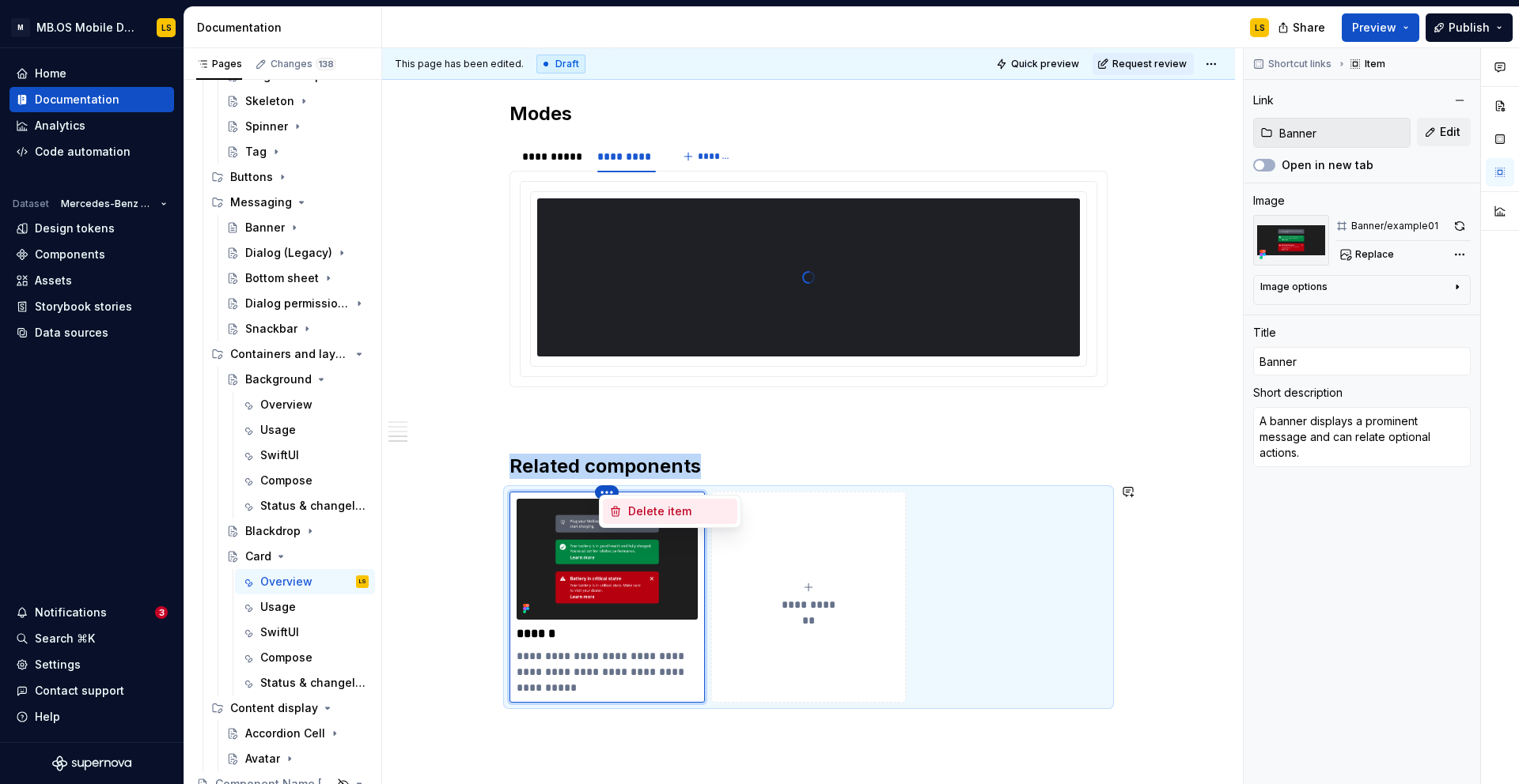
click at [635, 517] on html "M MB.OS Mobile Design System LS Home Documentation Analytics Code automation Da…" at bounding box center [760, 392] width 1519 height 784
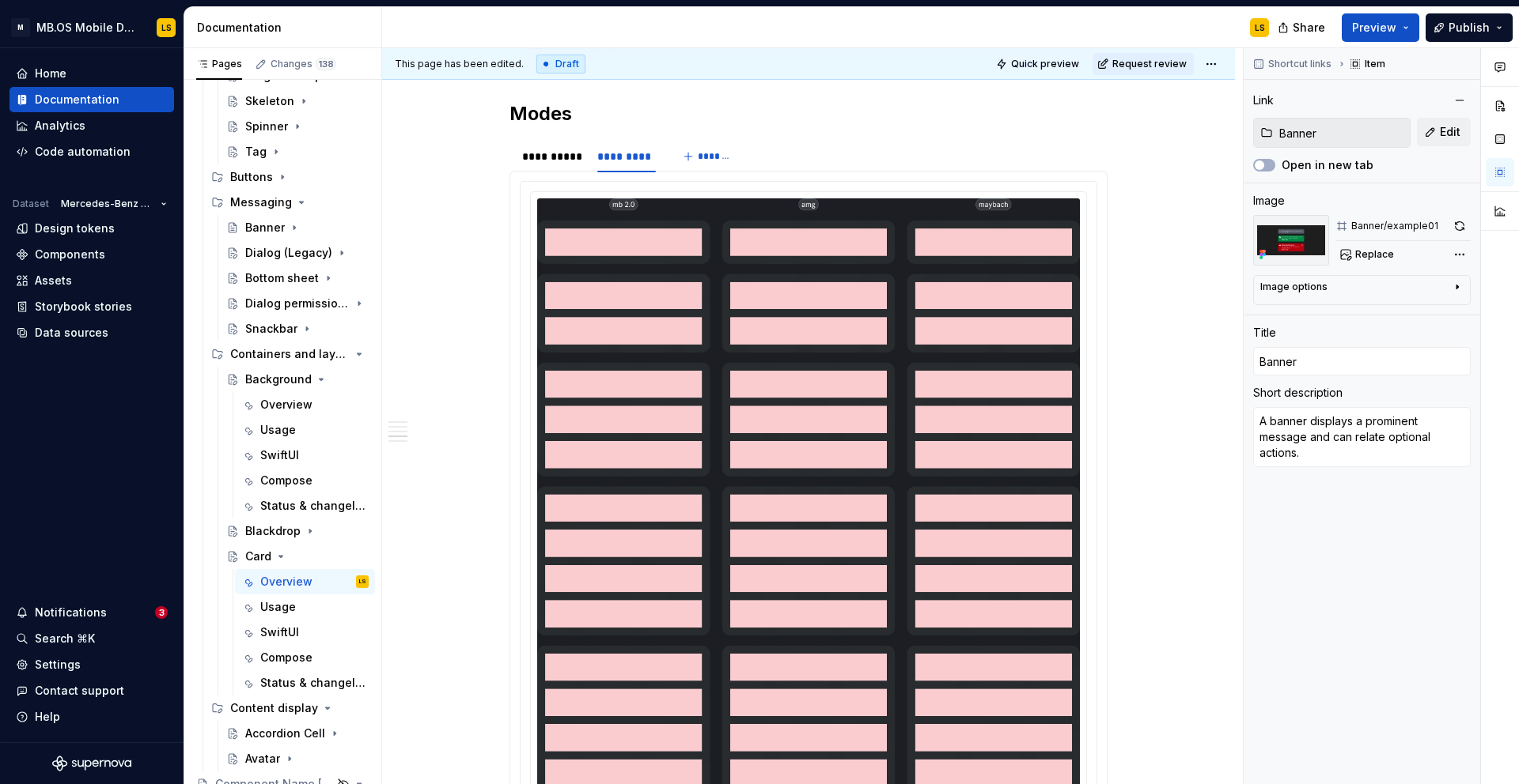
click at [838, 101] on html "M MB.OS Mobile Design System LS Home Documentation Analytics Code automation Da…" at bounding box center [760, 392] width 1519 height 784
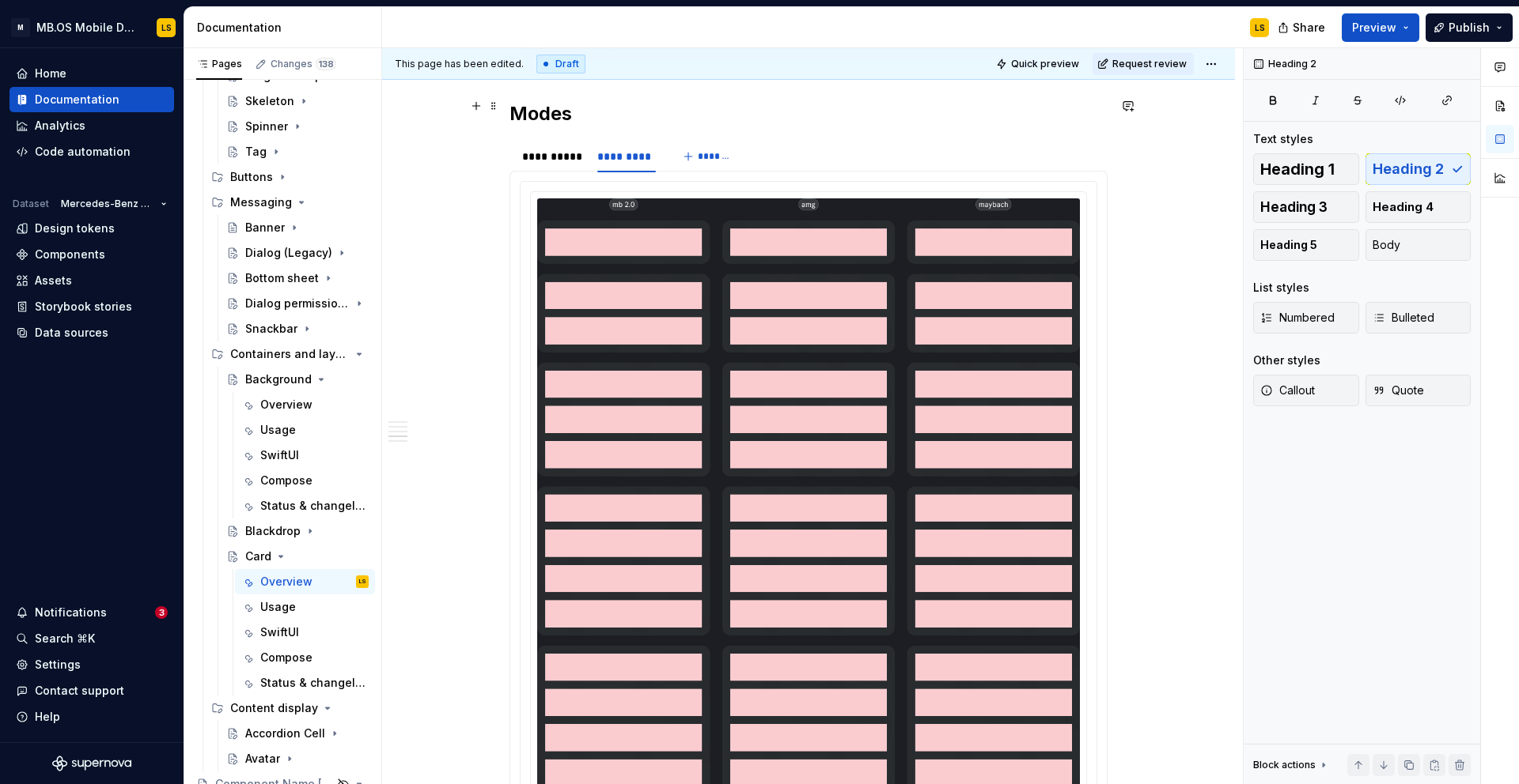
scroll to position [2825, 0]
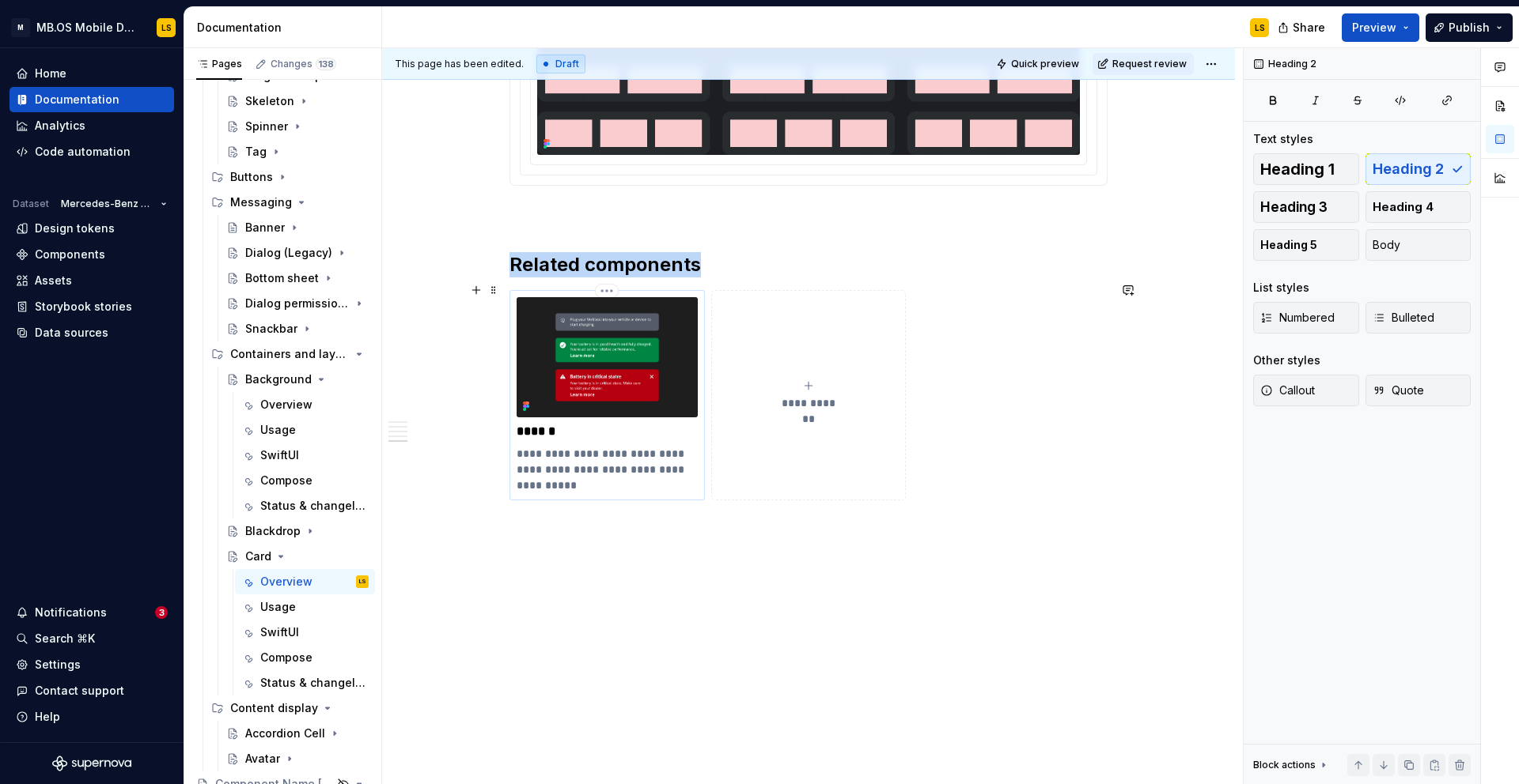
click at [631, 360] on img at bounding box center [607, 357] width 181 height 120
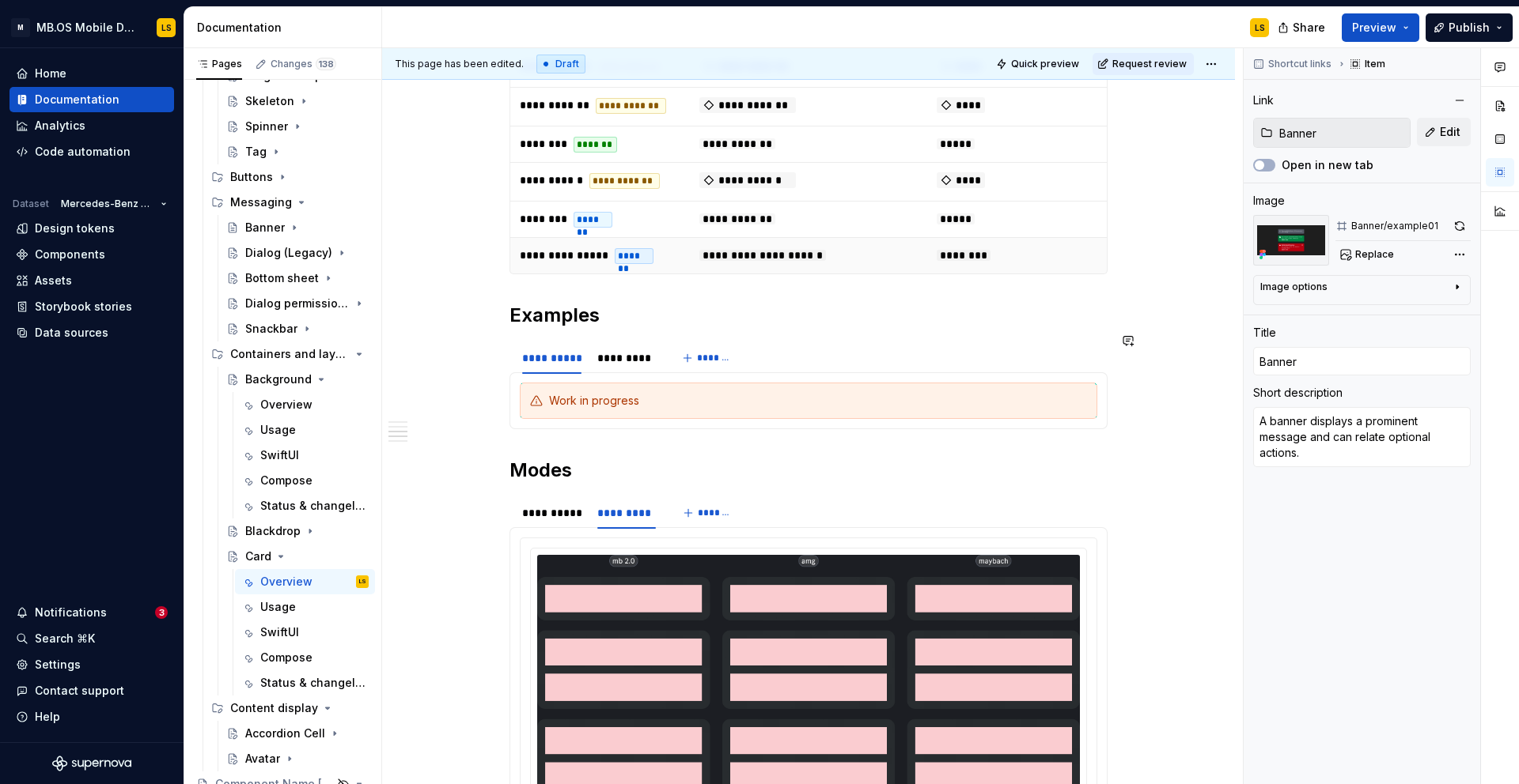
scroll to position [1703, 0]
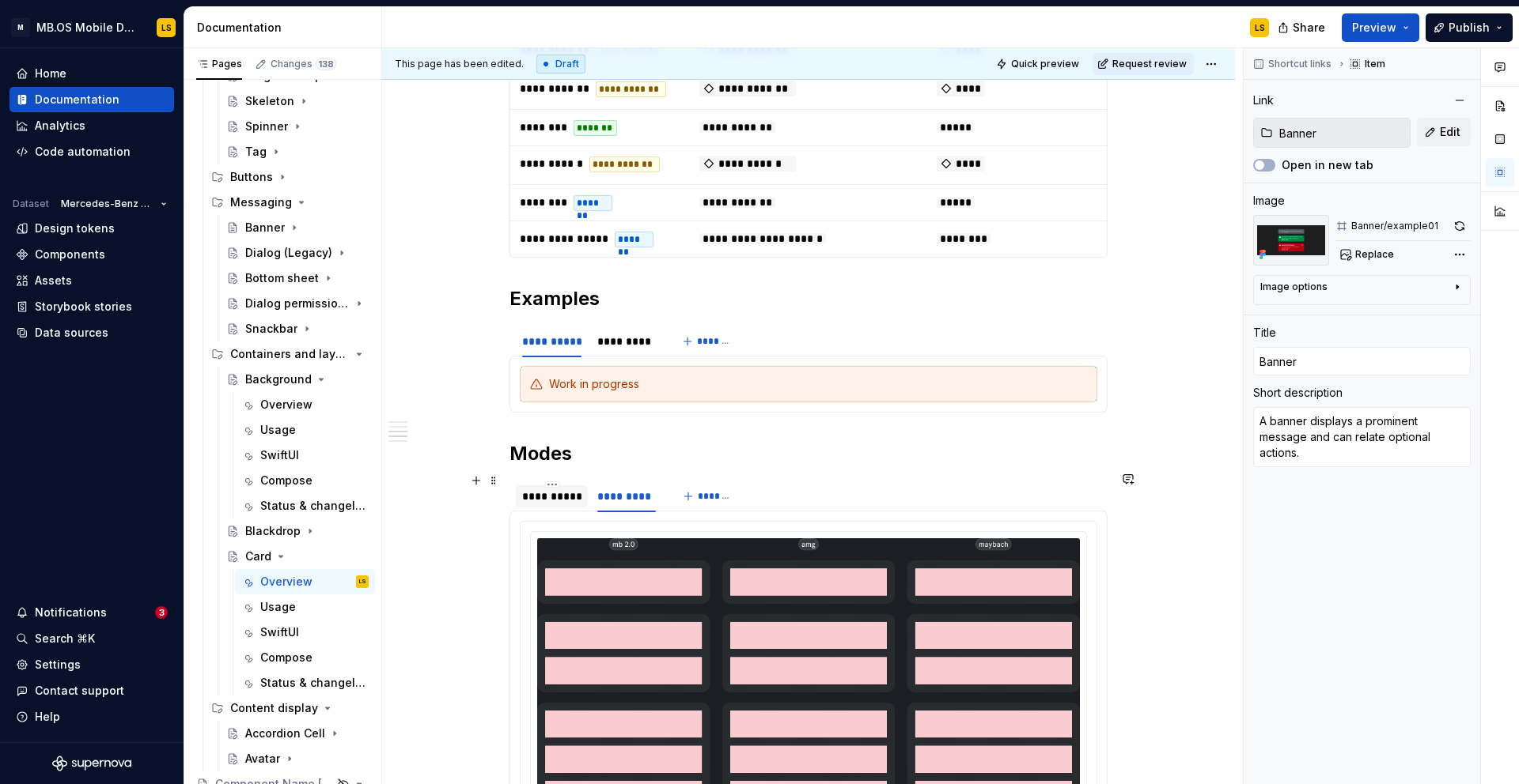
click at [559, 490] on div "**********" at bounding box center [551, 496] width 59 height 16
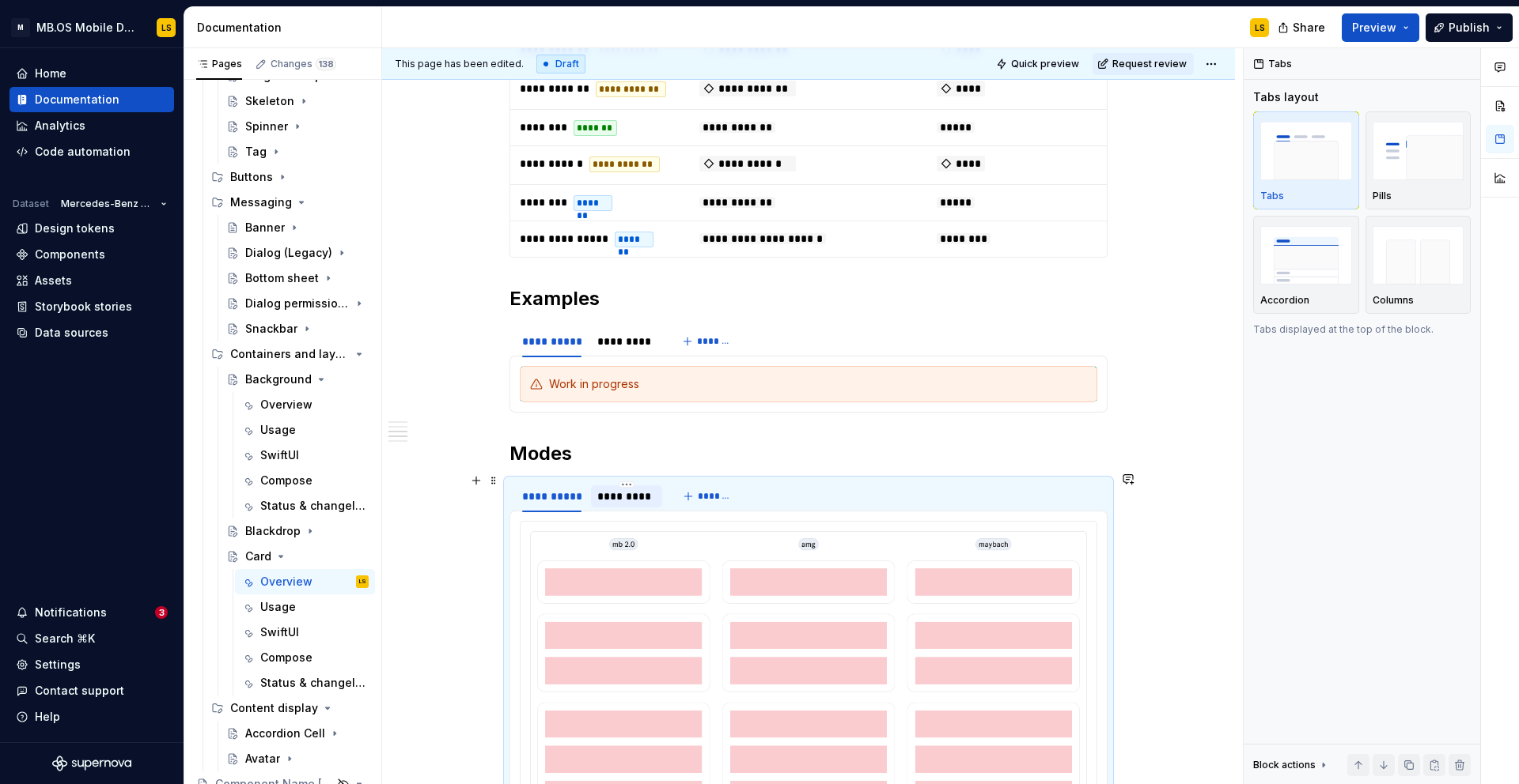
click at [623, 489] on div "*********" at bounding box center [626, 496] width 58 height 16
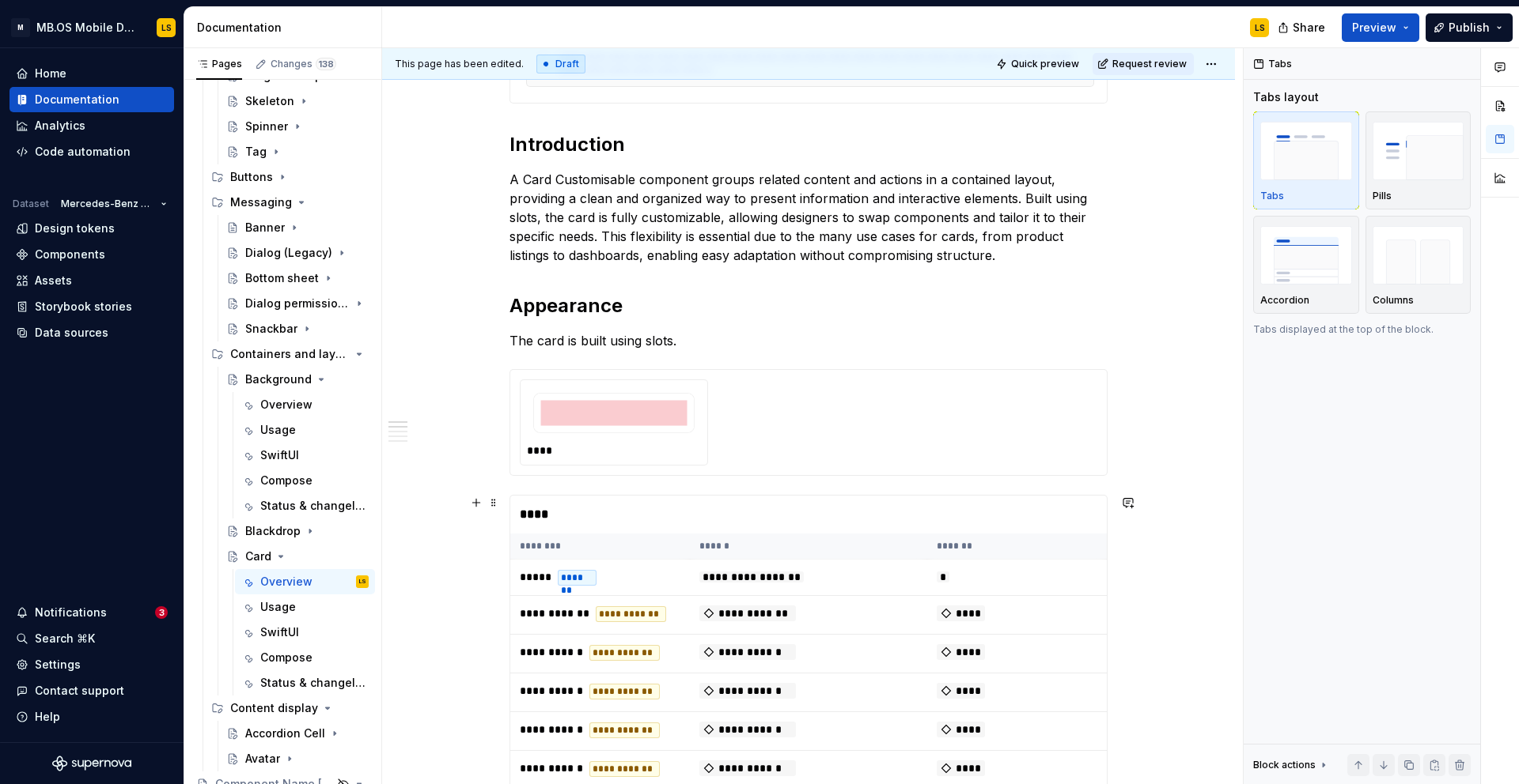
scroll to position [836, 0]
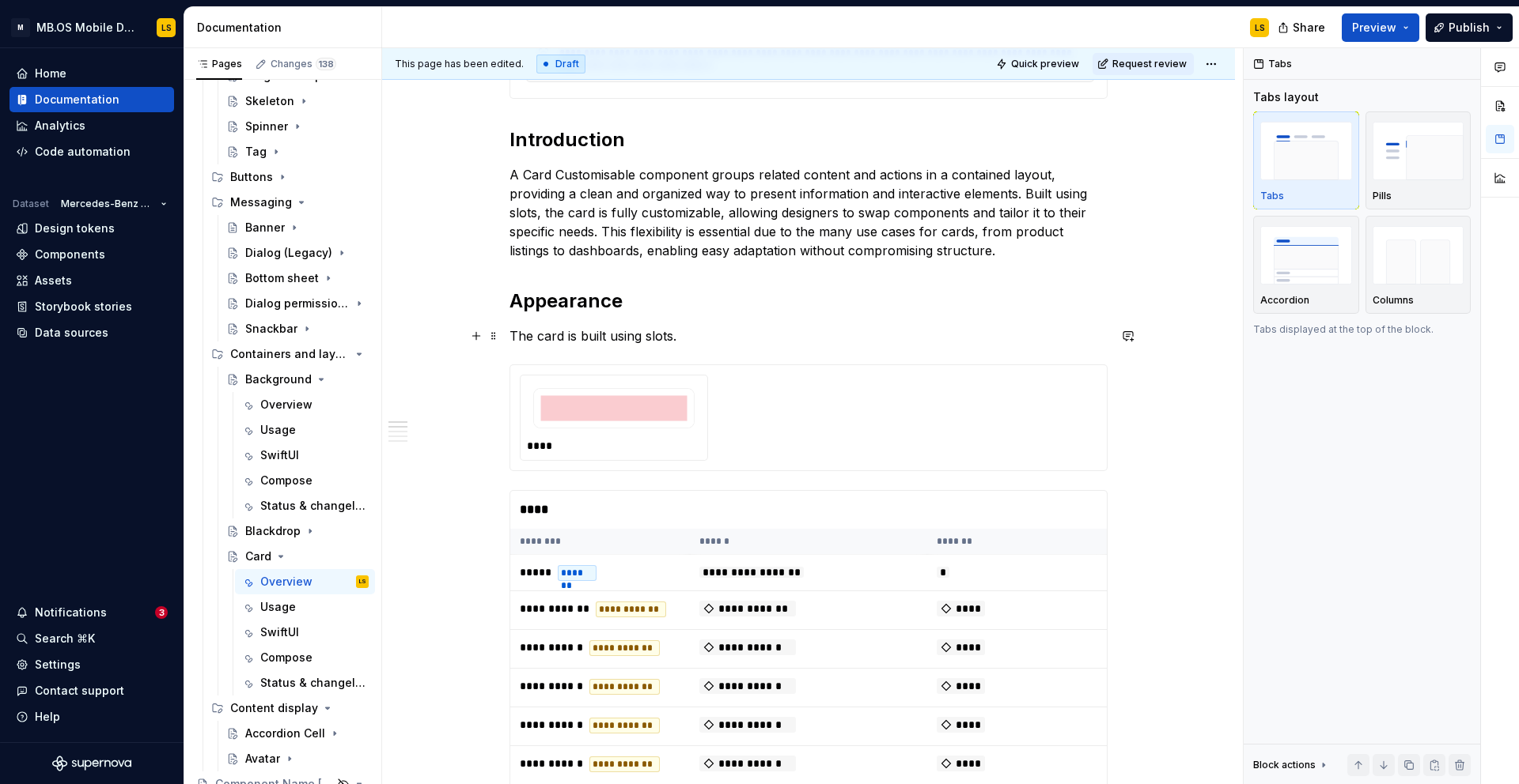
click at [612, 340] on p "The card is built using slots." at bounding box center [808, 336] width 598 height 19
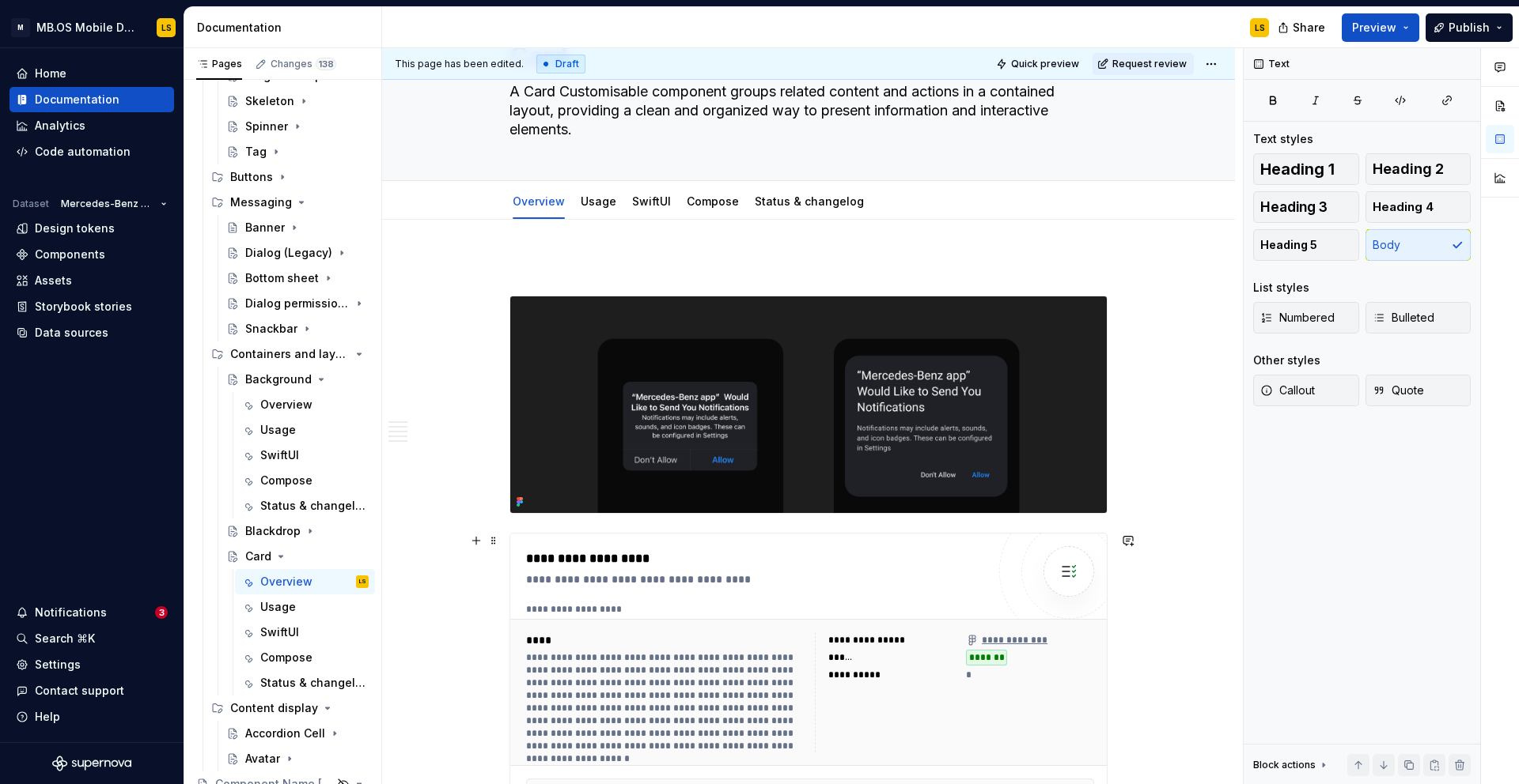
scroll to position [66, 0]
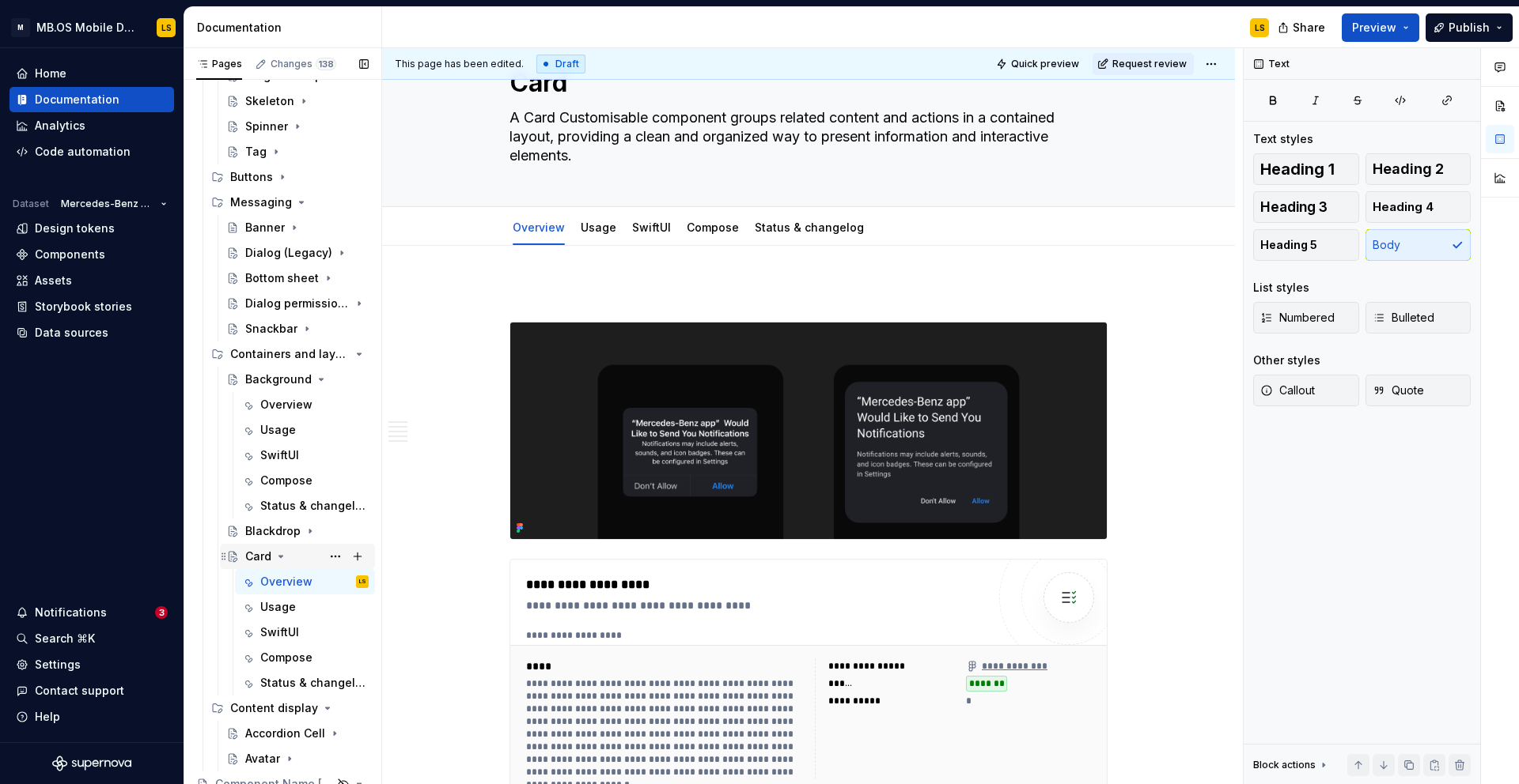
click at [281, 556] on icon "Page tree" at bounding box center [281, 557] width 4 height 2
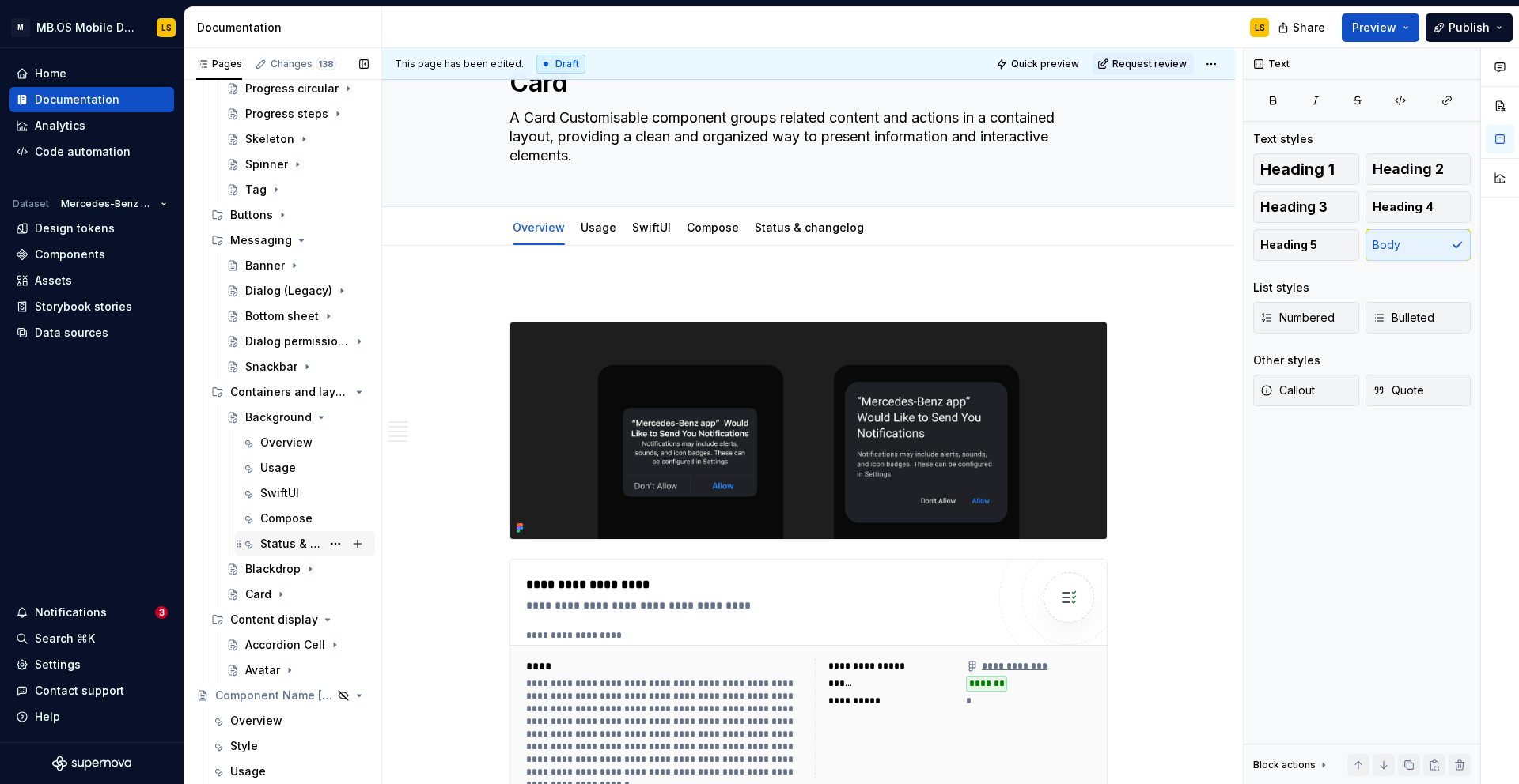
scroll to position [485, 0]
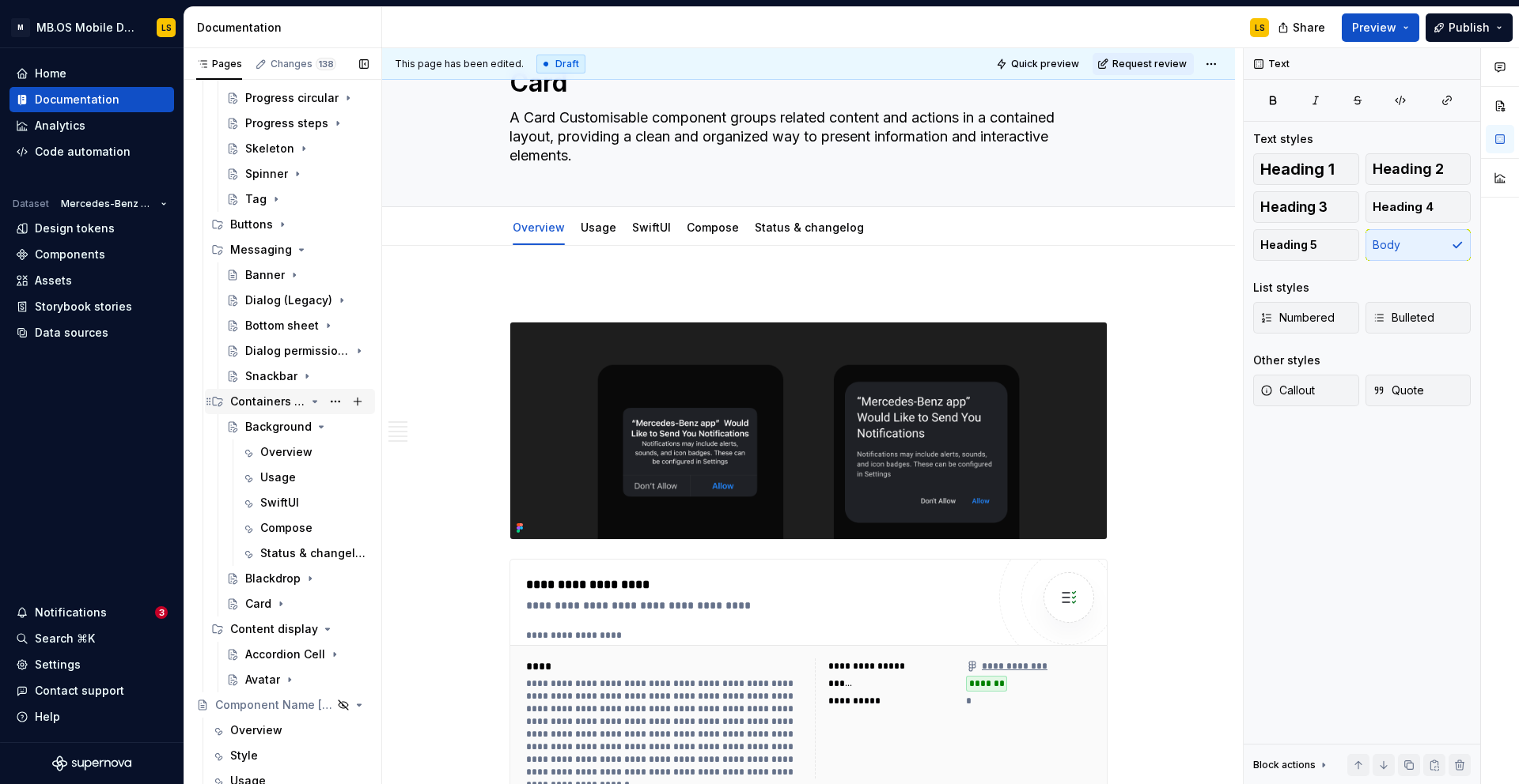
click at [271, 402] on div "Containers and layout" at bounding box center [267, 402] width 76 height 16
click at [271, 309] on div "Dialog (Legacy)" at bounding box center [288, 300] width 87 height 16
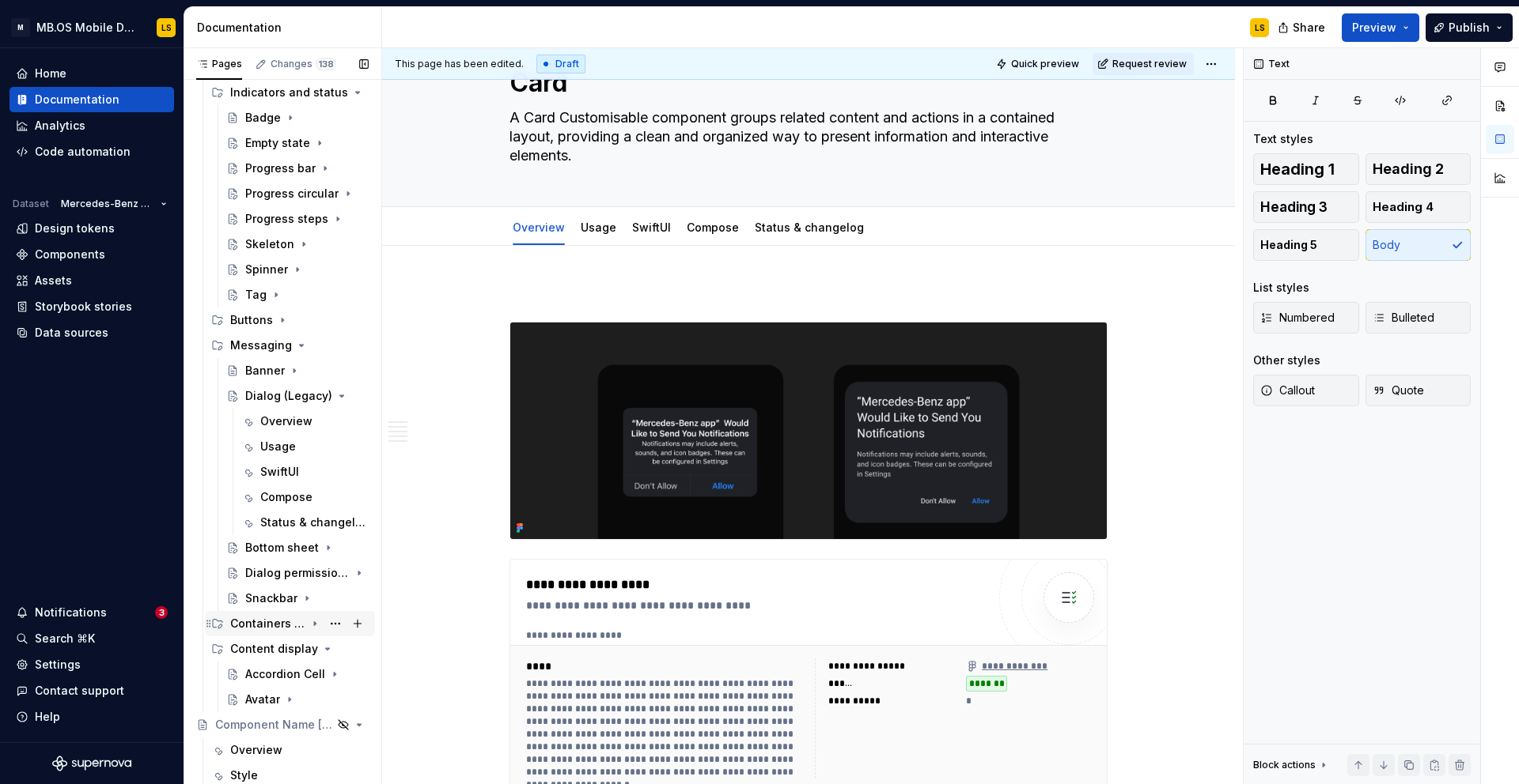
click at [271, 402] on div "Dialog (Legacy)" at bounding box center [288, 396] width 87 height 16
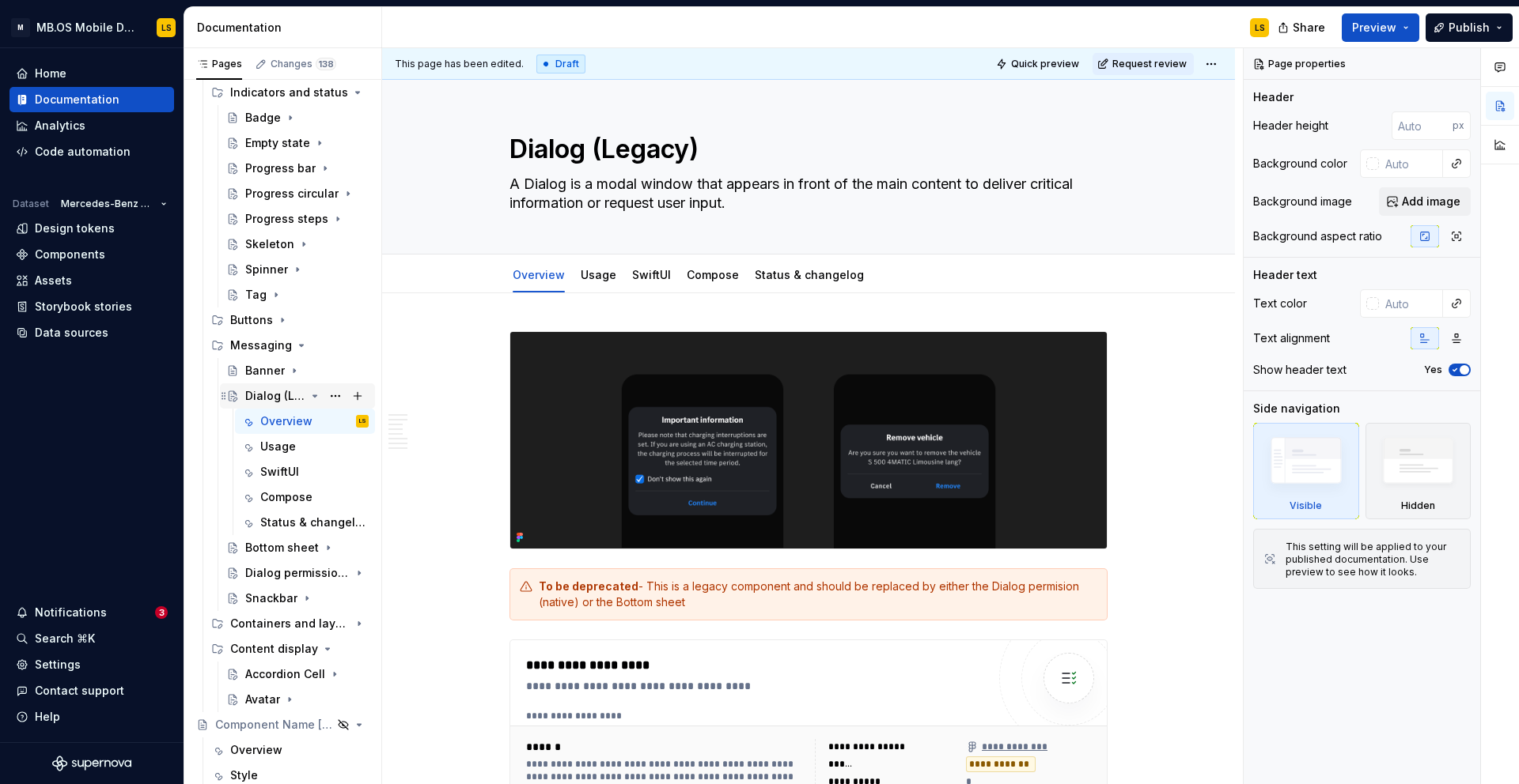
click at [313, 397] on icon "Page tree" at bounding box center [315, 396] width 12 height 12
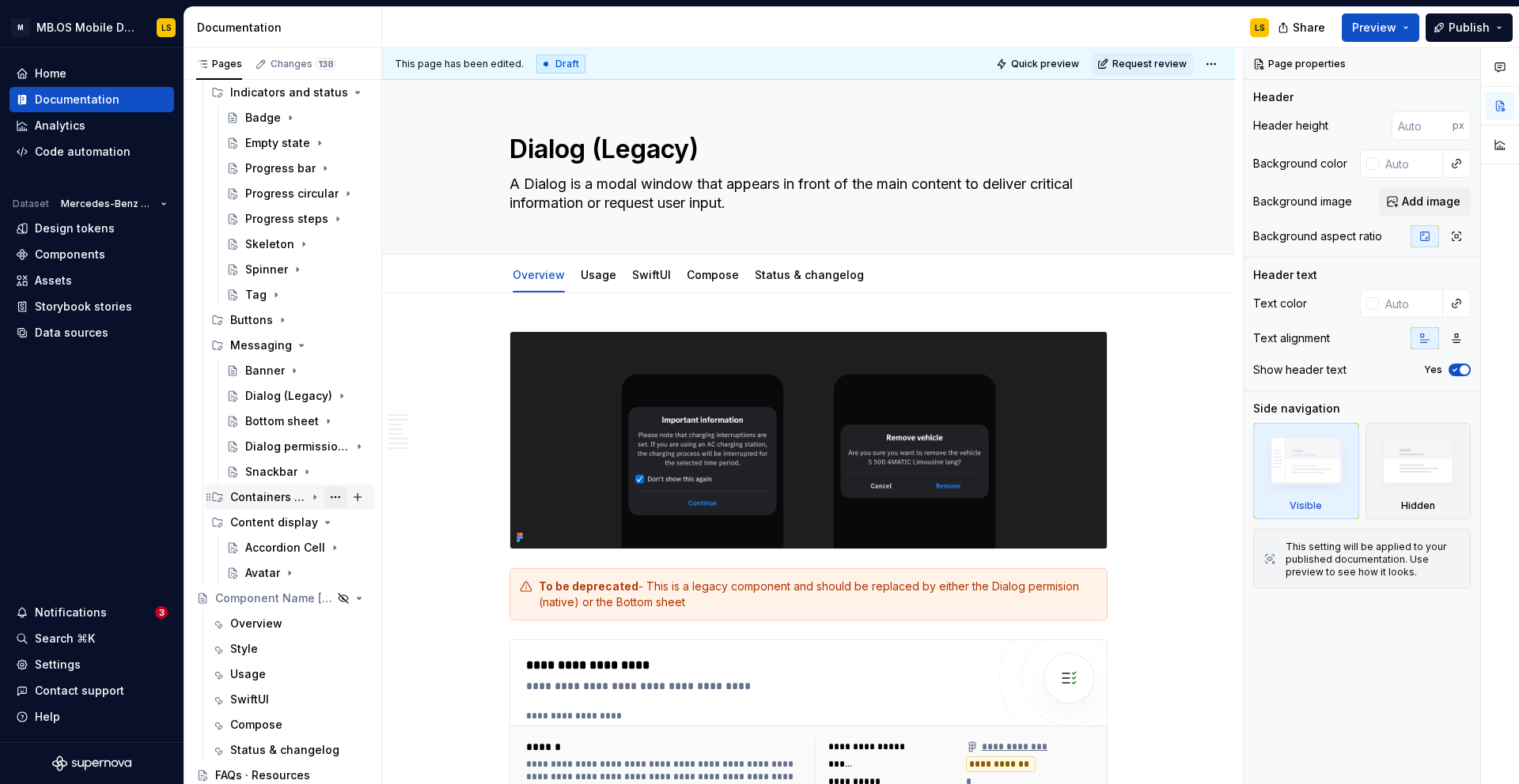
click at [339, 498] on button "Page tree" at bounding box center [335, 497] width 22 height 22
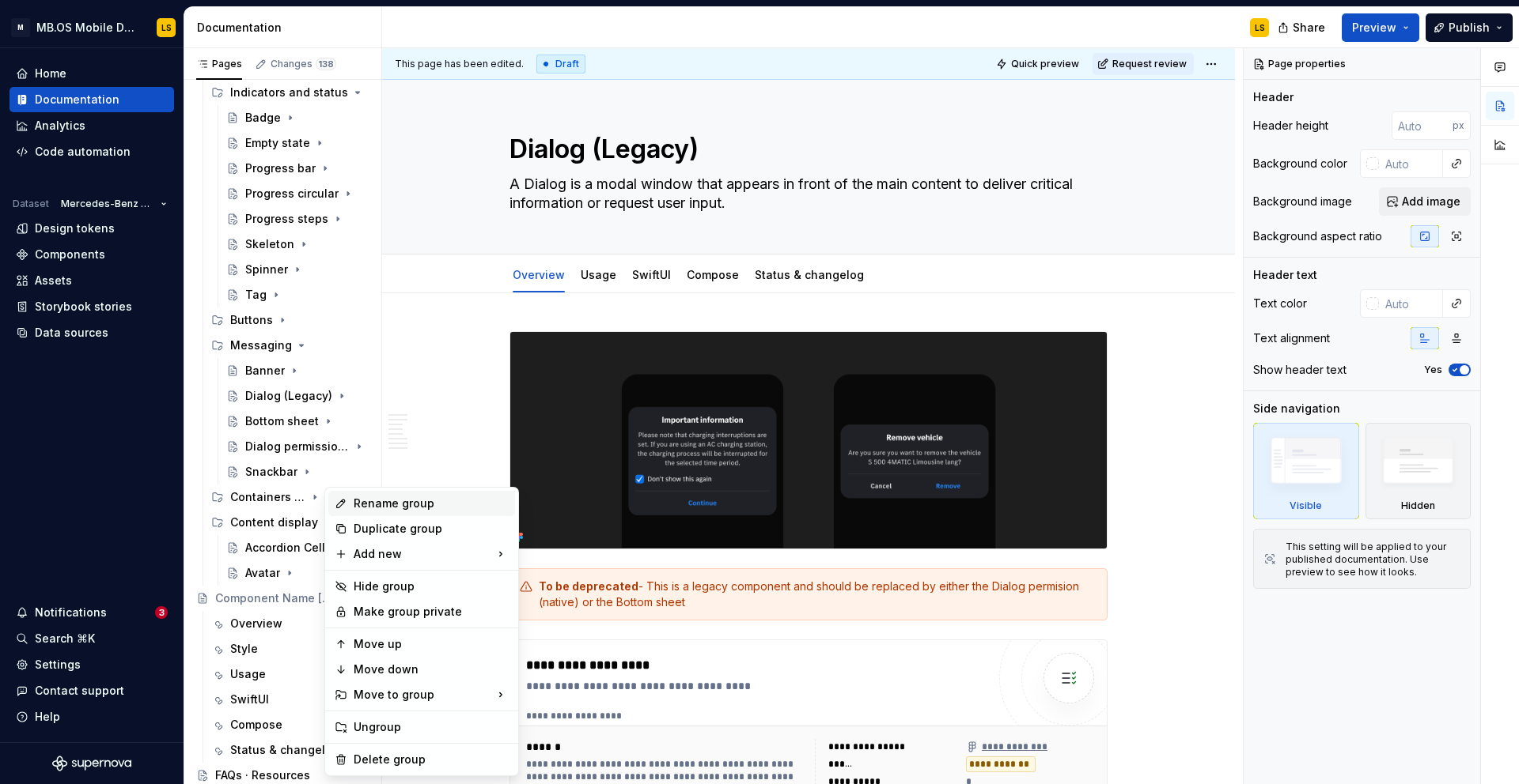
click at [352, 506] on div "Rename group" at bounding box center [421, 504] width 187 height 25
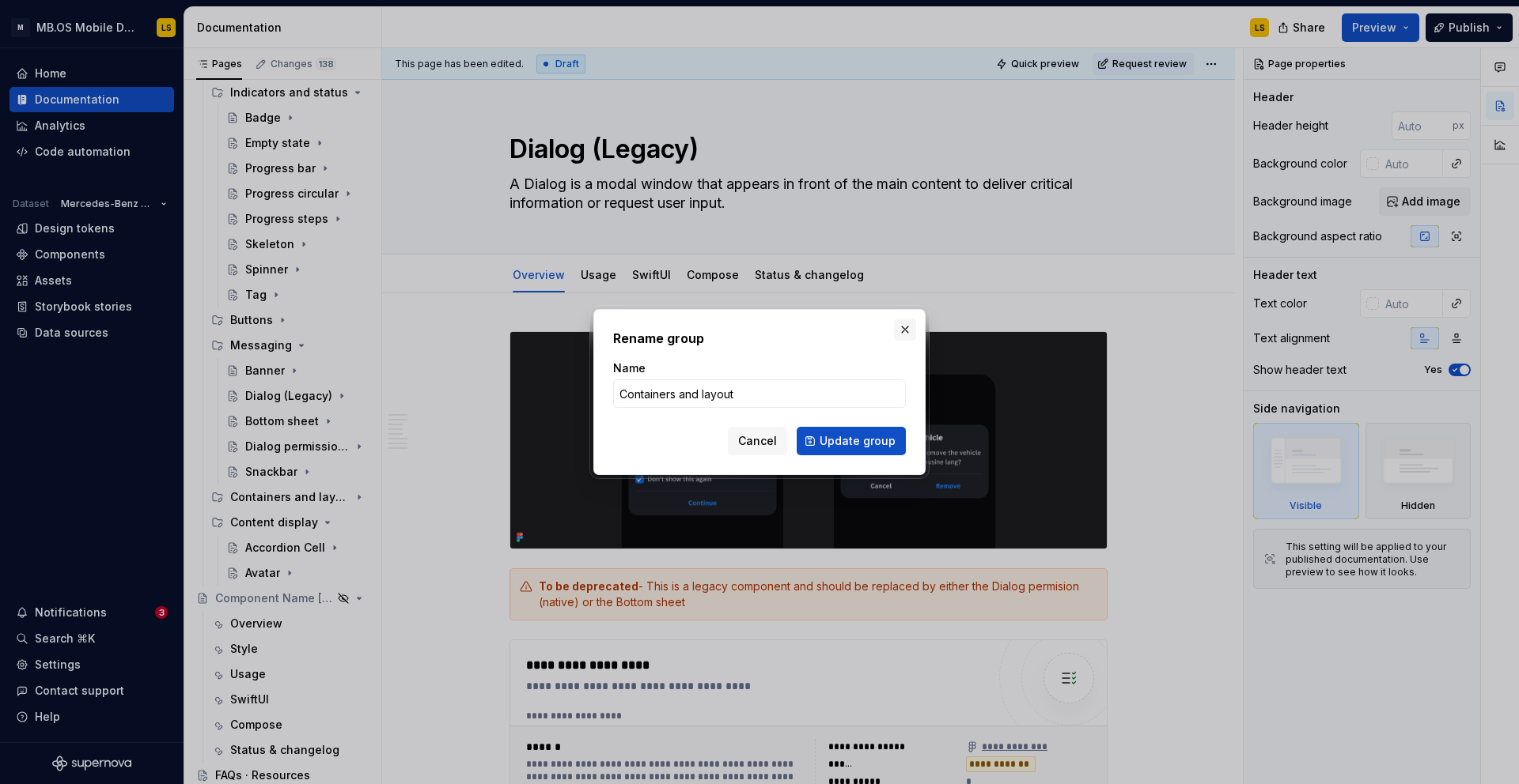
click at [908, 332] on button "button" at bounding box center [905, 329] width 22 height 22
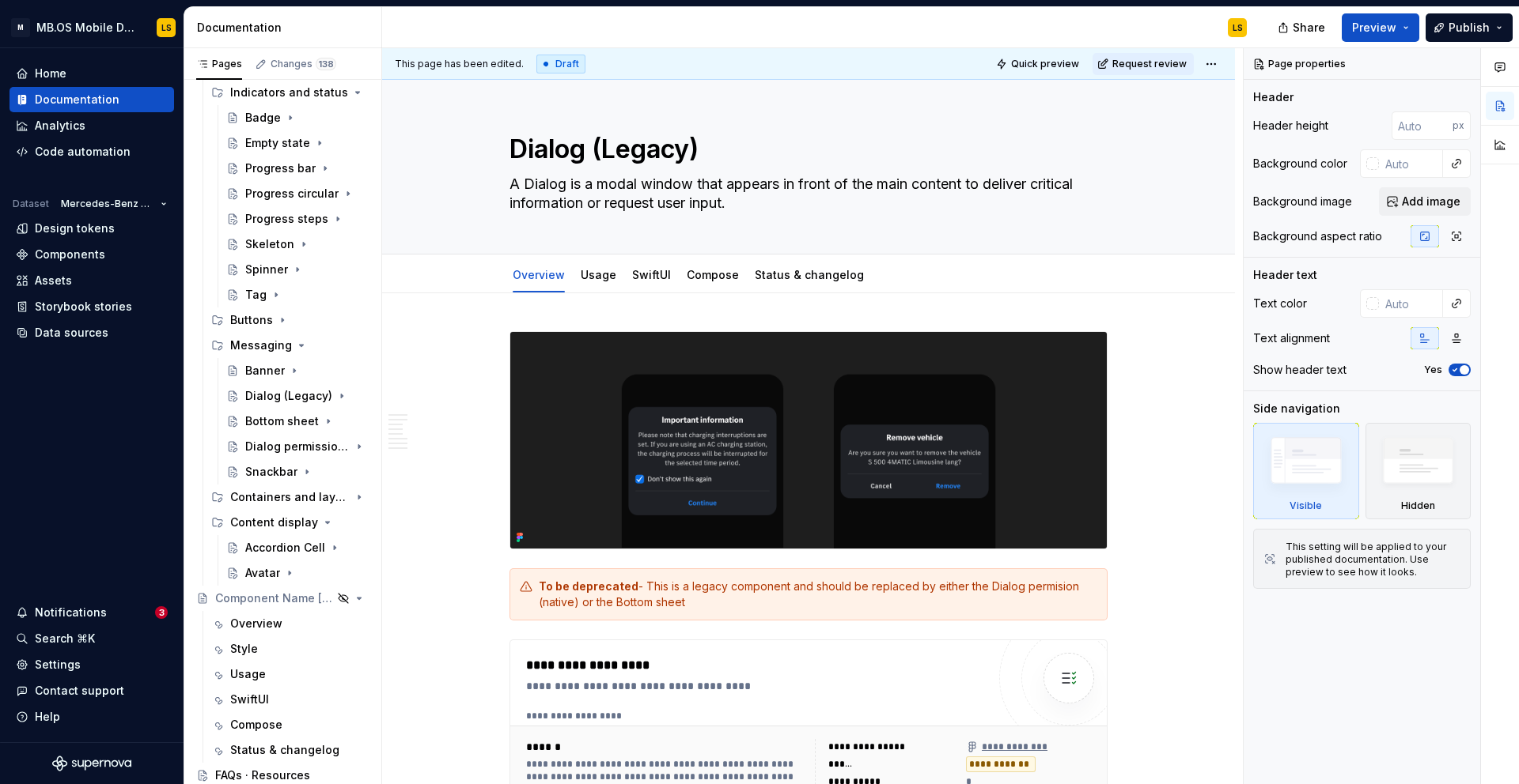
type textarea "*"
